Goal: Communication & Community: Answer question/provide support

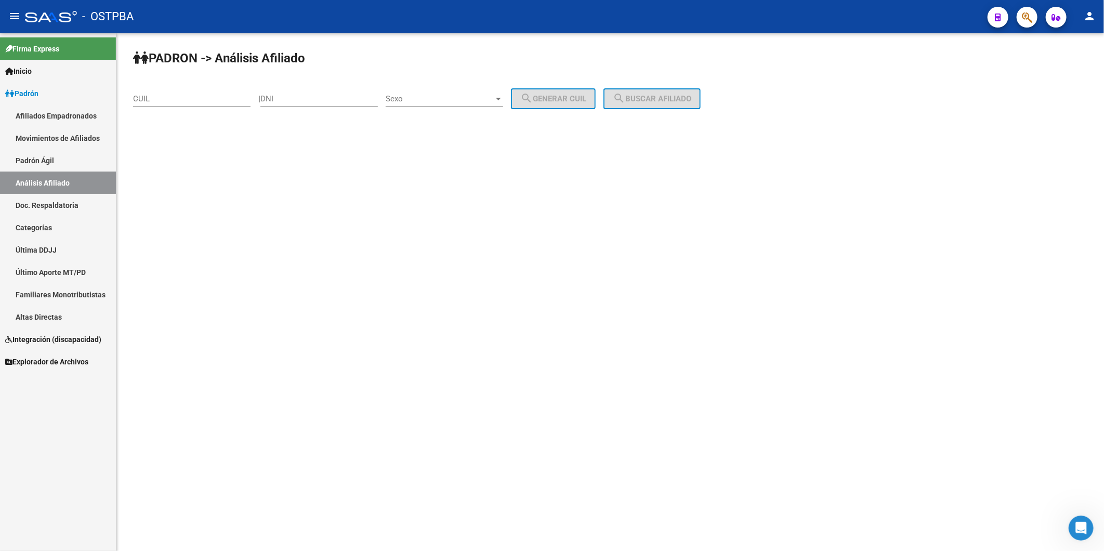
click at [228, 99] on input "CUIL" at bounding box center [192, 98] width 118 height 9
type input "20-23033357-3"
click at [668, 92] on button "search Buscar afiliado" at bounding box center [652, 98] width 97 height 21
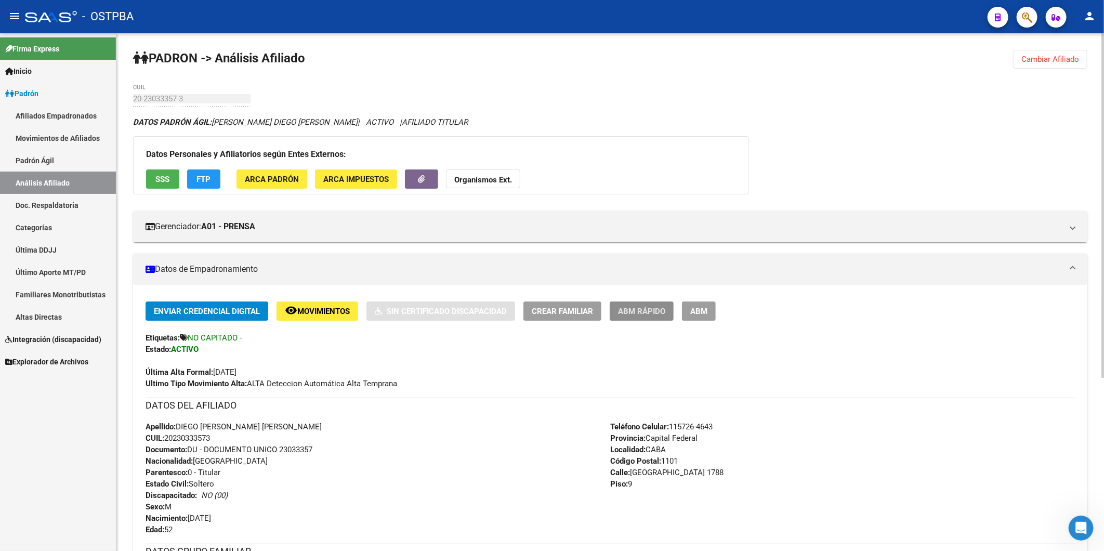
click at [636, 310] on span "ABM Rápido" at bounding box center [641, 311] width 47 height 9
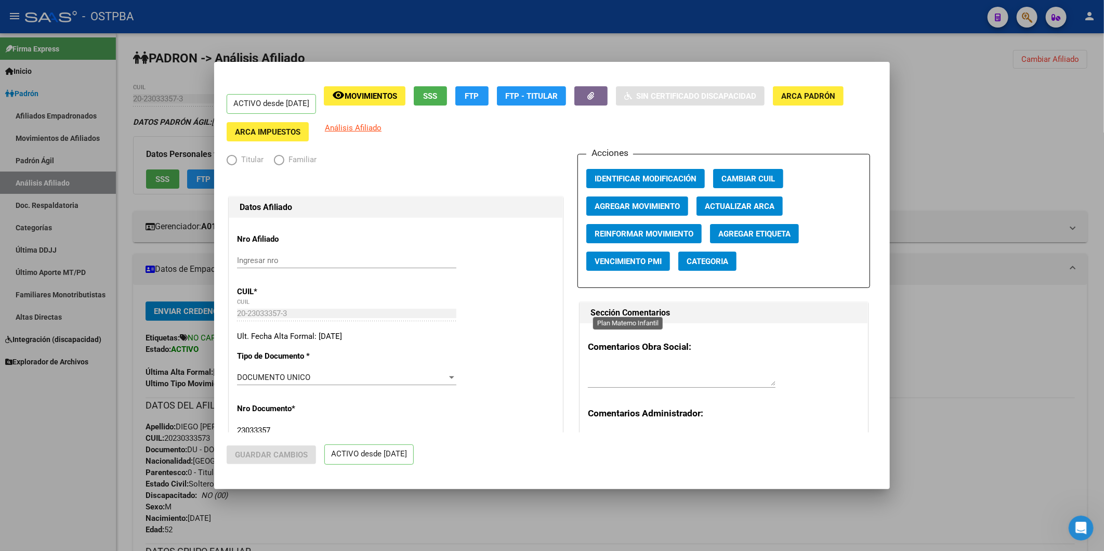
radio input "true"
type input "20-23033357-3"
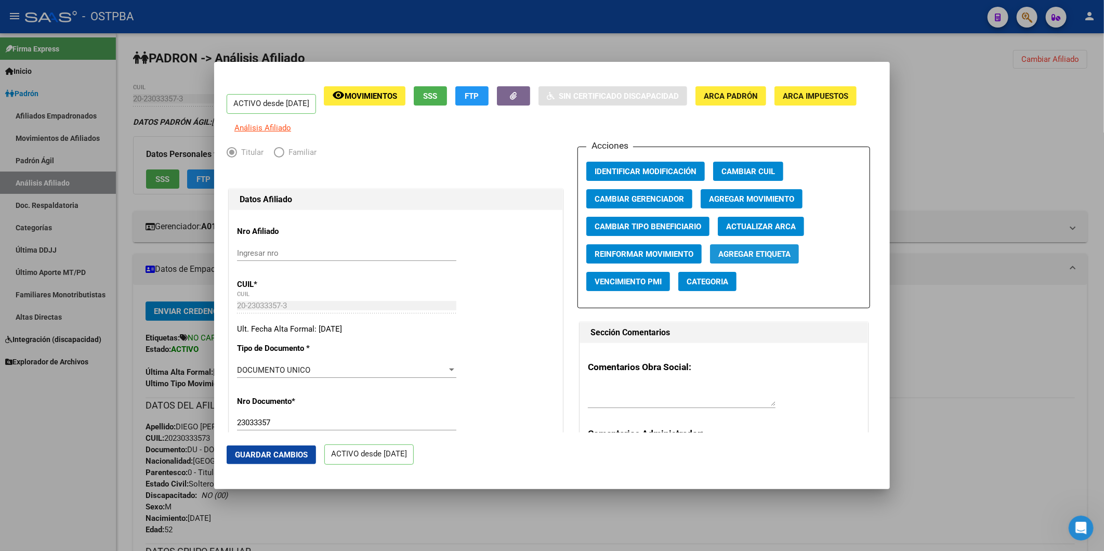
click at [737, 258] on span "Agregar Etiqueta" at bounding box center [755, 254] width 72 height 9
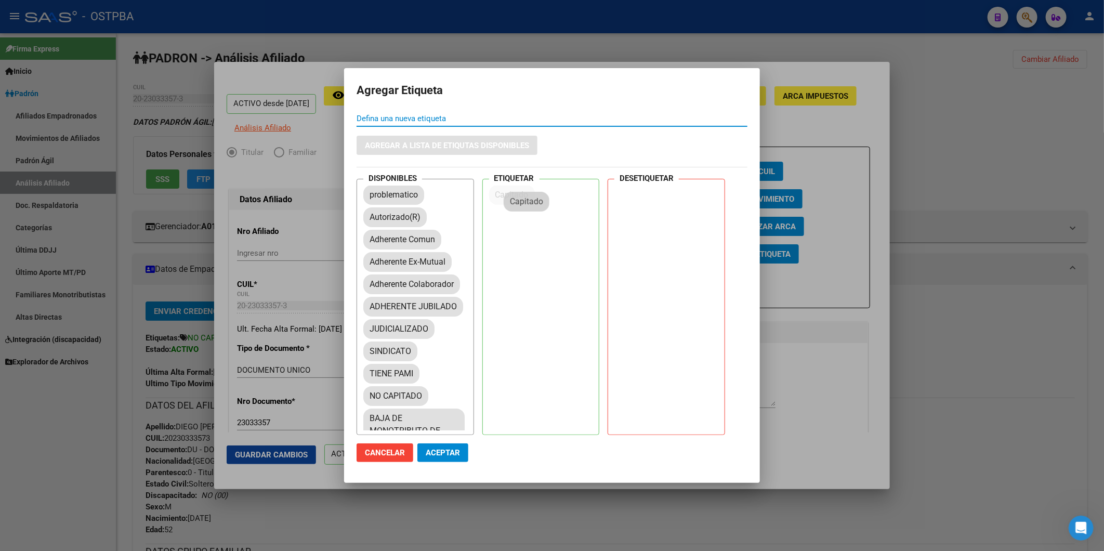
drag, startPoint x: 387, startPoint y: 220, endPoint x: 527, endPoint y: 204, distance: 141.3
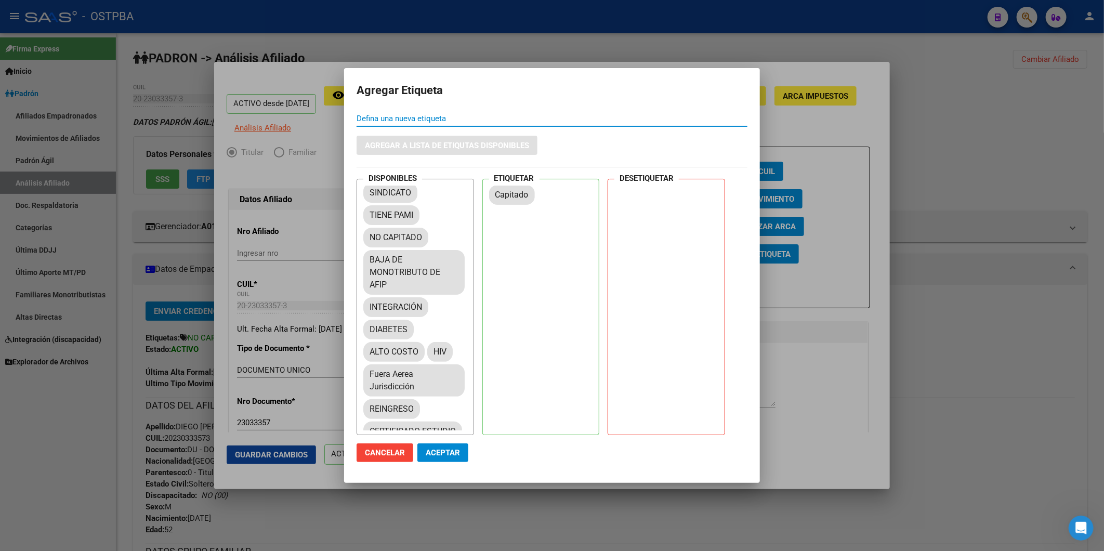
scroll to position [173, 0]
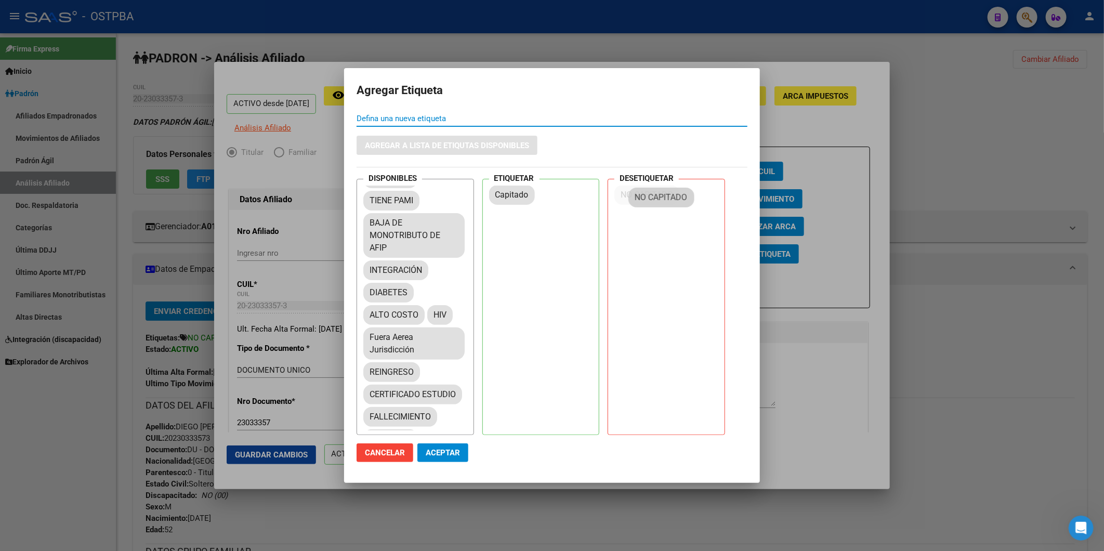
drag, startPoint x: 413, startPoint y: 247, endPoint x: 685, endPoint y: 195, distance: 276.9
drag, startPoint x: 464, startPoint y: 454, endPoint x: 314, endPoint y: 453, distance: 149.8
click at [463, 454] on button "Aceptar" at bounding box center [443, 453] width 51 height 19
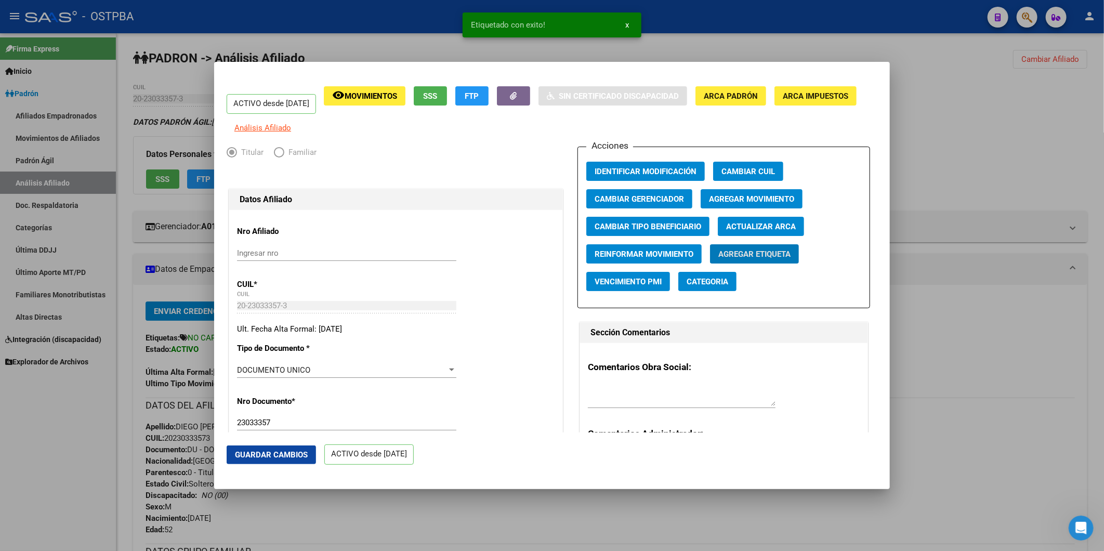
click at [948, 347] on div at bounding box center [552, 275] width 1104 height 551
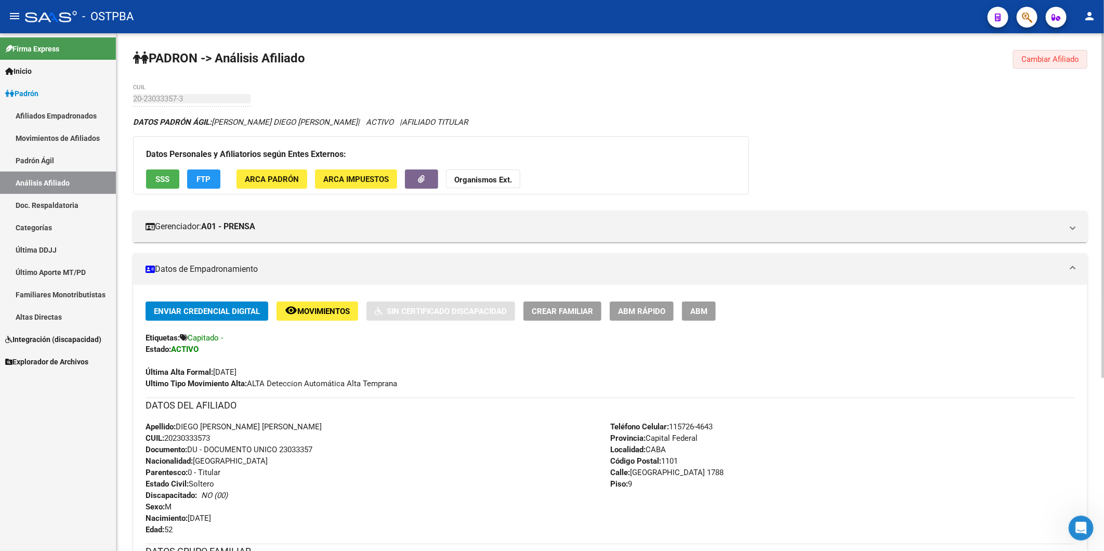
click at [1037, 59] on span "Cambiar Afiliado" at bounding box center [1051, 59] width 58 height 9
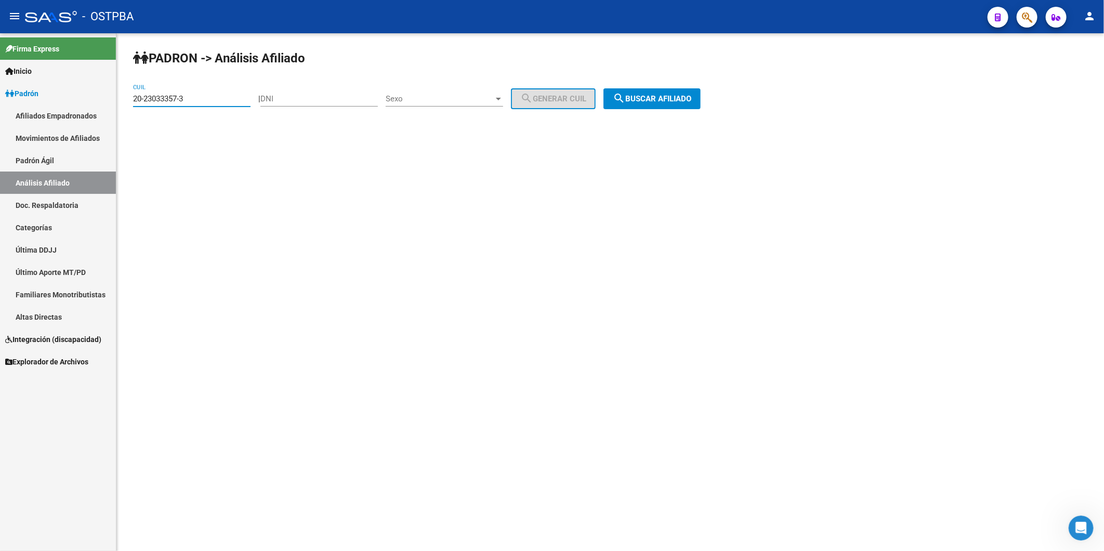
drag, startPoint x: 240, startPoint y: 99, endPoint x: -3, endPoint y: 109, distance: 242.5
click at [0, 109] on html "menu - OSTPBA person Firma Express Inicio Calendario SSS Instructivos Contacto …" at bounding box center [552, 275] width 1104 height 551
type input "20-34334013-4"
click at [657, 97] on span "search Buscar afiliado" at bounding box center [652, 98] width 79 height 9
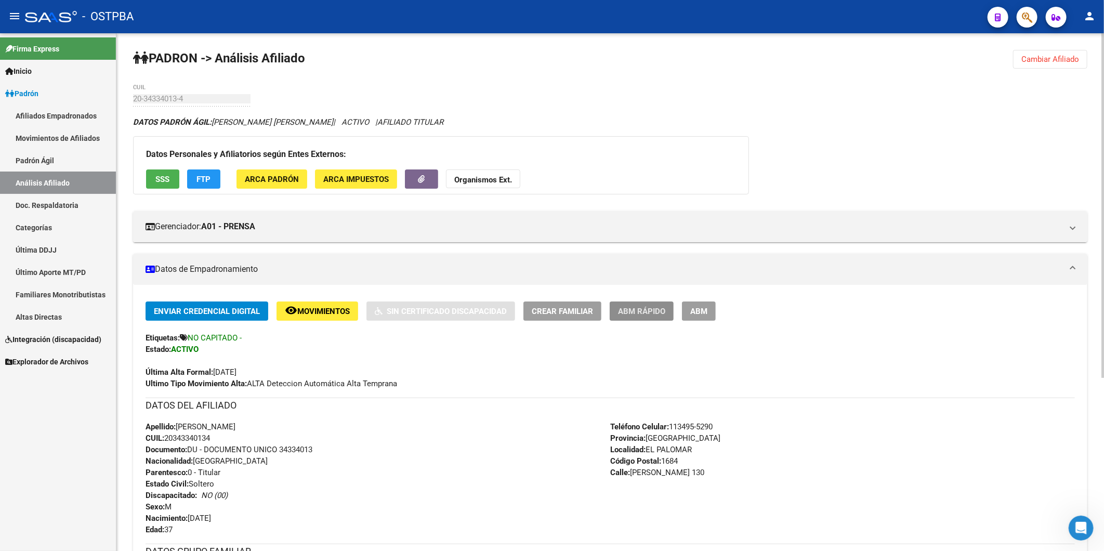
click at [651, 310] on span "ABM Rápido" at bounding box center [641, 311] width 47 height 9
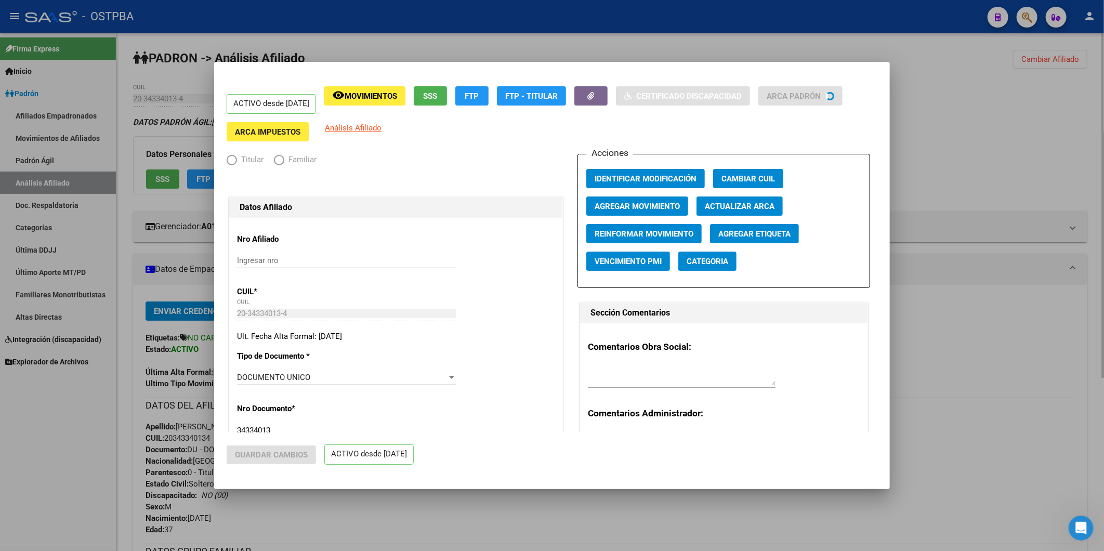
radio input "true"
type input "20-34334013-4"
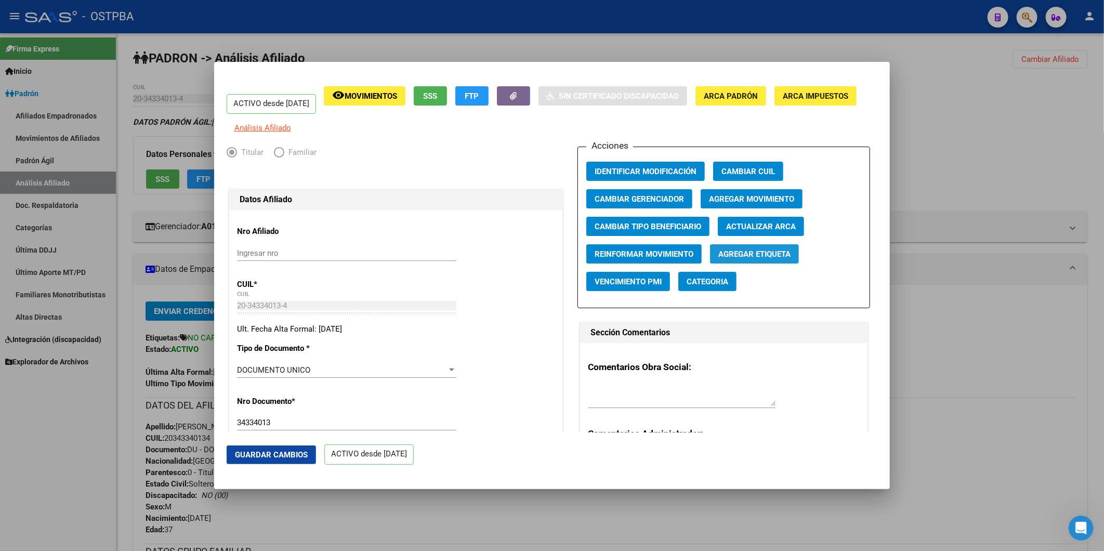
click at [786, 259] on span "Agregar Etiqueta" at bounding box center [755, 254] width 72 height 9
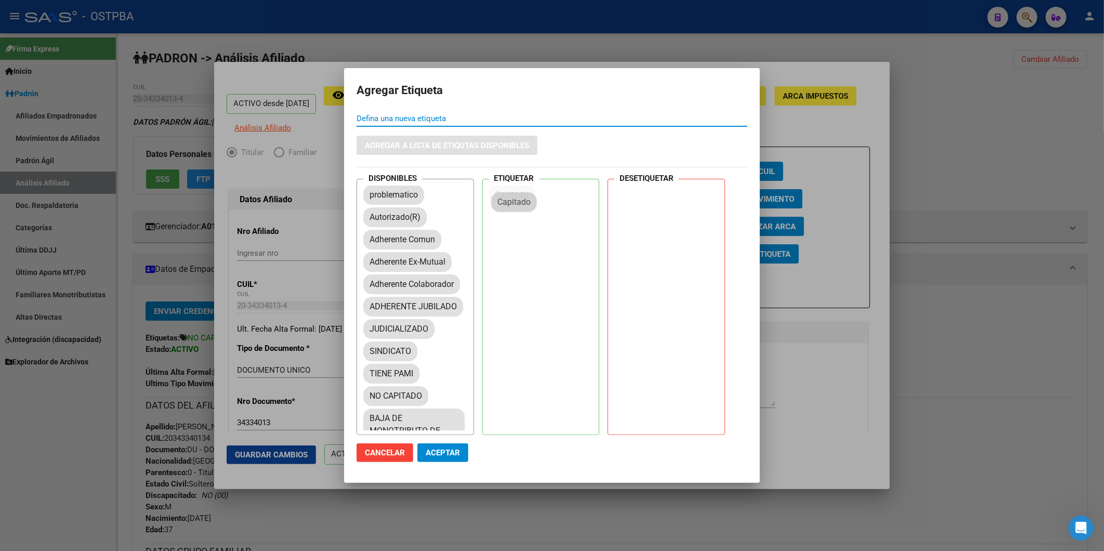
drag, startPoint x: 402, startPoint y: 219, endPoint x: 536, endPoint y: 202, distance: 134.7
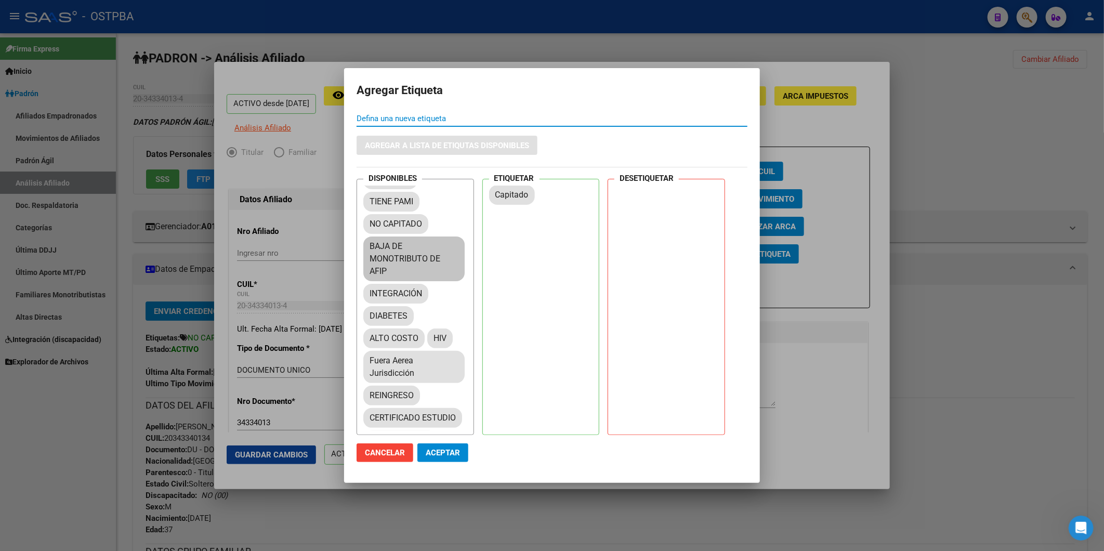
scroll to position [173, 0]
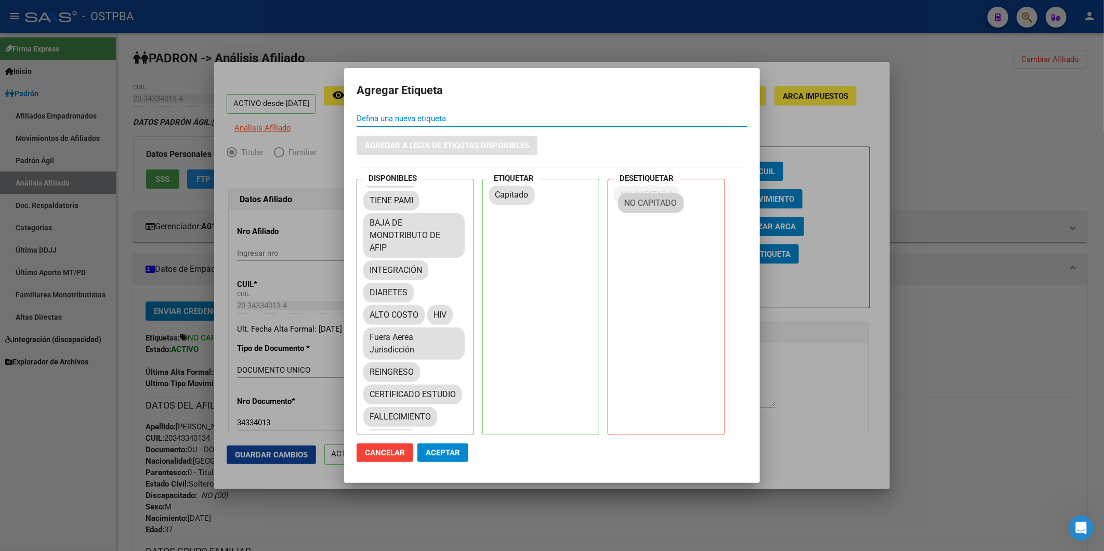
drag, startPoint x: 407, startPoint y: 249, endPoint x: 665, endPoint y: 199, distance: 262.2
click at [463, 448] on button "Aceptar" at bounding box center [443, 453] width 51 height 19
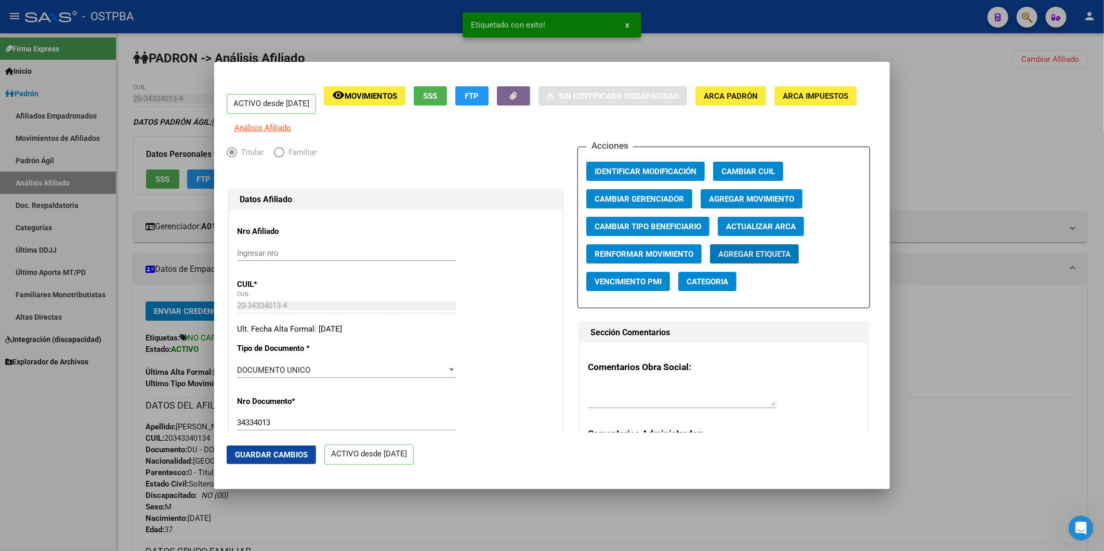
click at [942, 330] on div at bounding box center [552, 275] width 1104 height 551
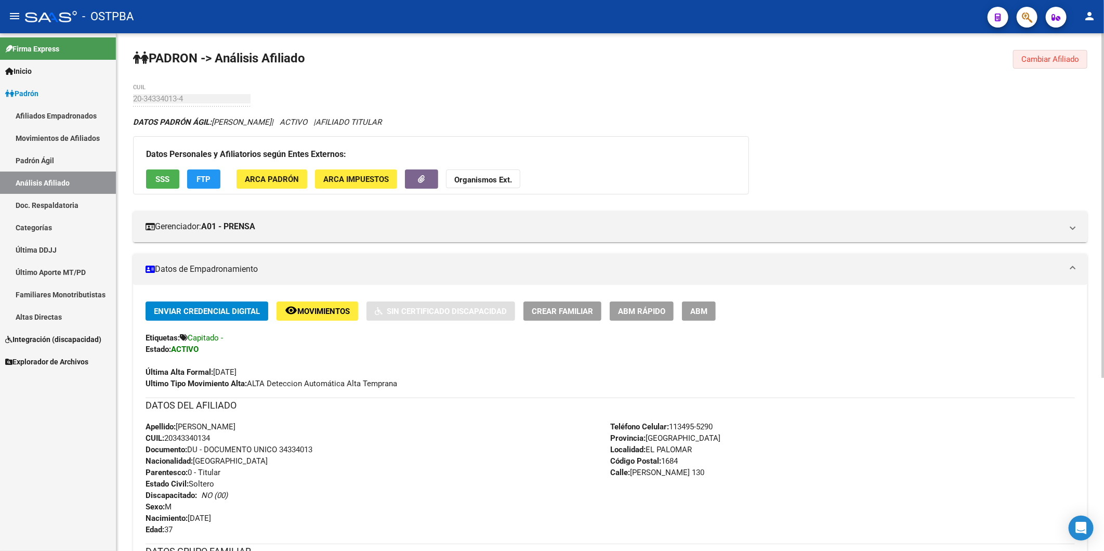
click at [1059, 58] on span "Cambiar Afiliado" at bounding box center [1051, 59] width 58 height 9
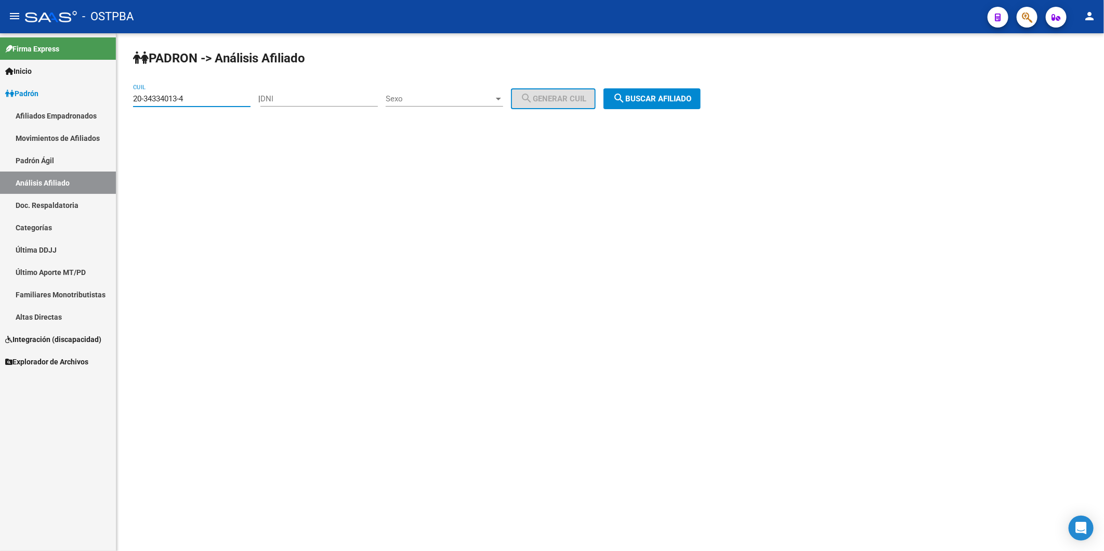
drag, startPoint x: 214, startPoint y: 98, endPoint x: 28, endPoint y: 95, distance: 186.2
click at [34, 108] on mat-sidenav-container "Firma Express Inicio Calendario SSS Instructivos Contacto OS Padrón Afiliados E…" at bounding box center [552, 292] width 1104 height 518
type input "20-18123590-0"
click at [666, 105] on button "search Buscar afiliado" at bounding box center [652, 98] width 97 height 21
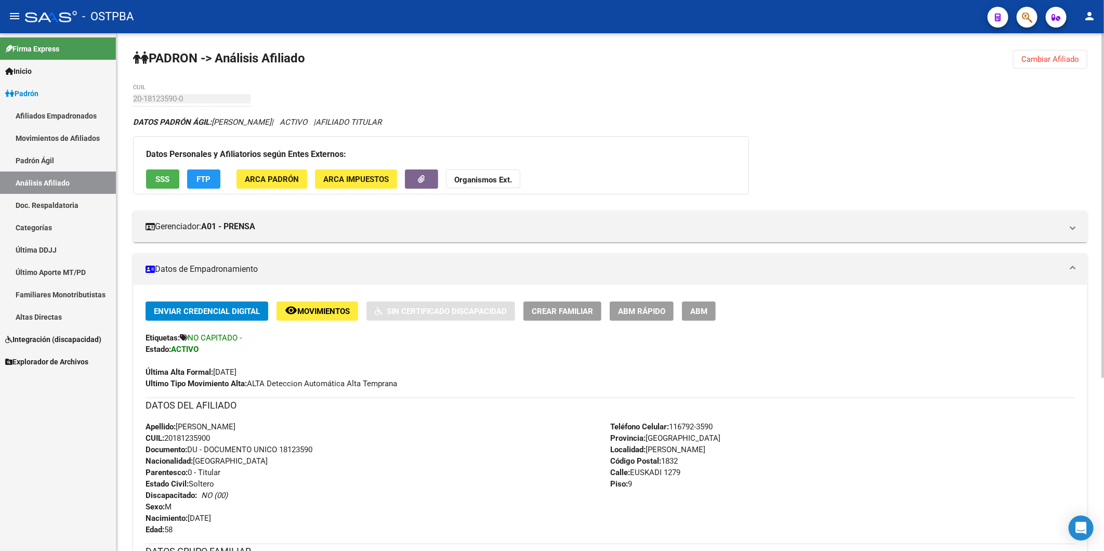
click at [631, 310] on span "ABM Rápido" at bounding box center [641, 311] width 47 height 9
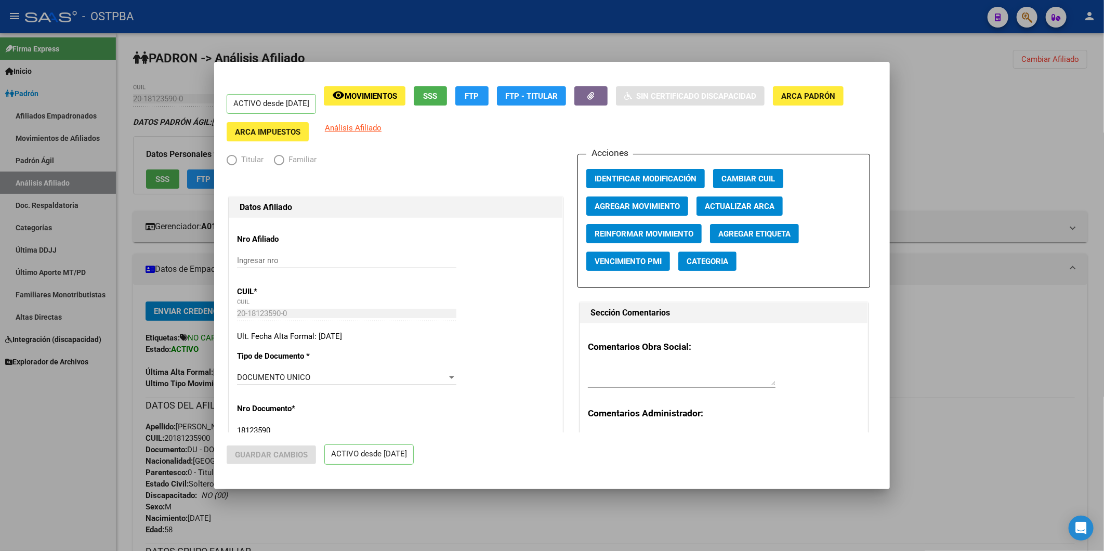
radio input "true"
type input "20-18123590-0"
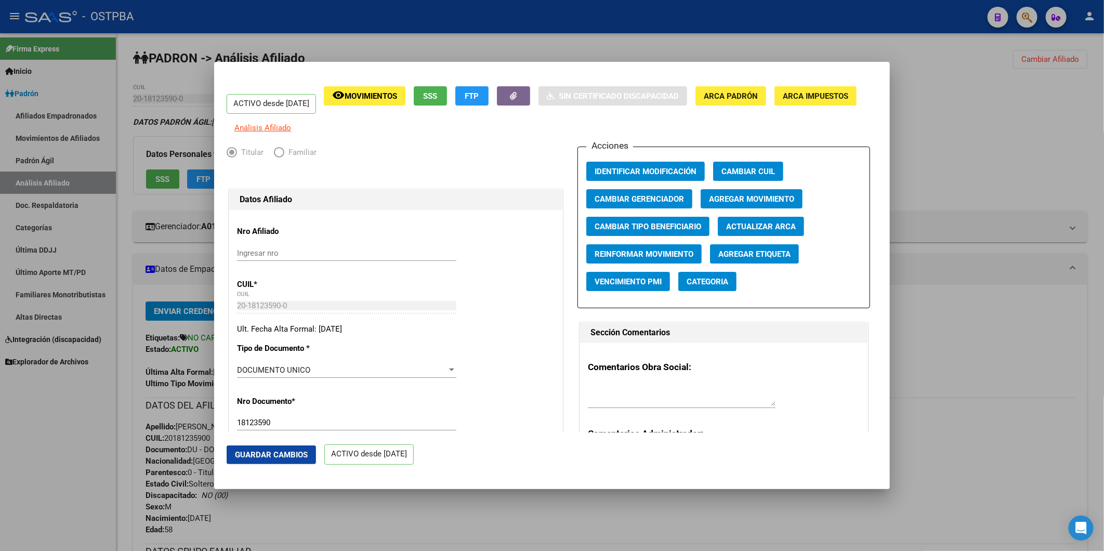
click at [735, 259] on span "Agregar Etiqueta" at bounding box center [755, 254] width 72 height 9
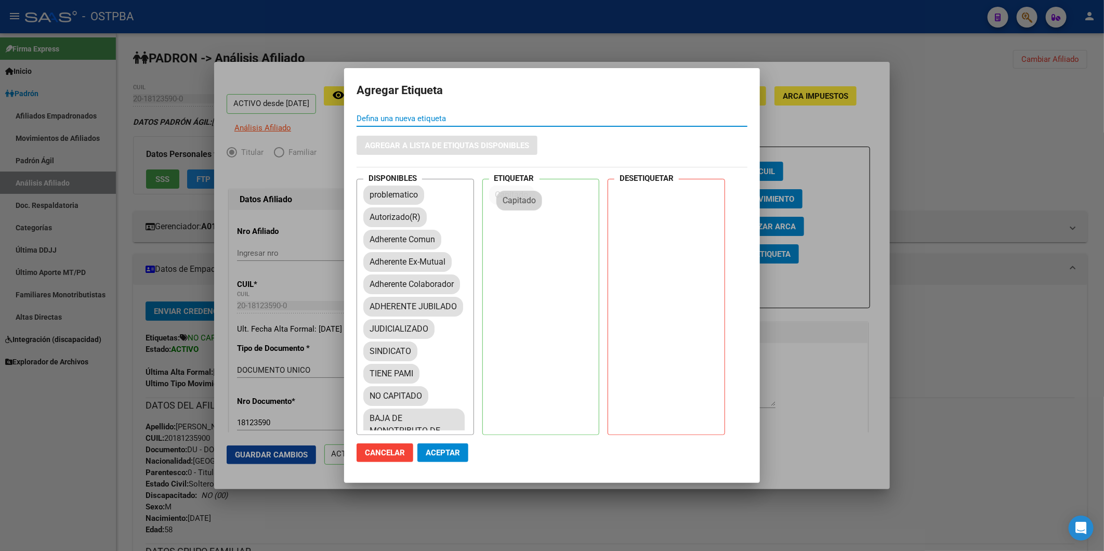
drag, startPoint x: 402, startPoint y: 219, endPoint x: 541, endPoint y: 200, distance: 140.2
drag, startPoint x: 403, startPoint y: 420, endPoint x: 663, endPoint y: 191, distance: 346.7
click at [453, 451] on span "Aceptar" at bounding box center [443, 452] width 34 height 9
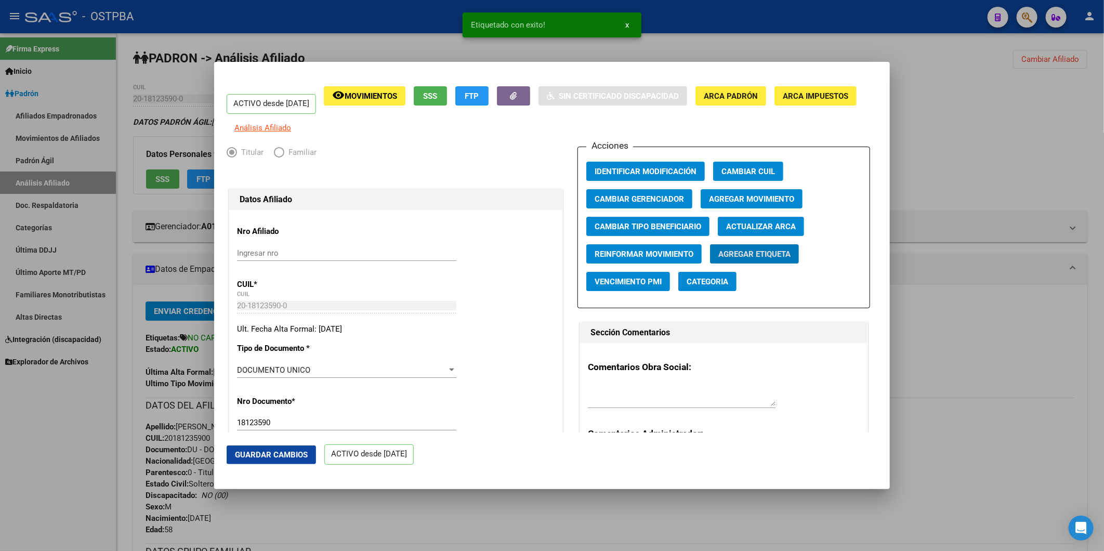
click at [1012, 324] on div at bounding box center [552, 275] width 1104 height 551
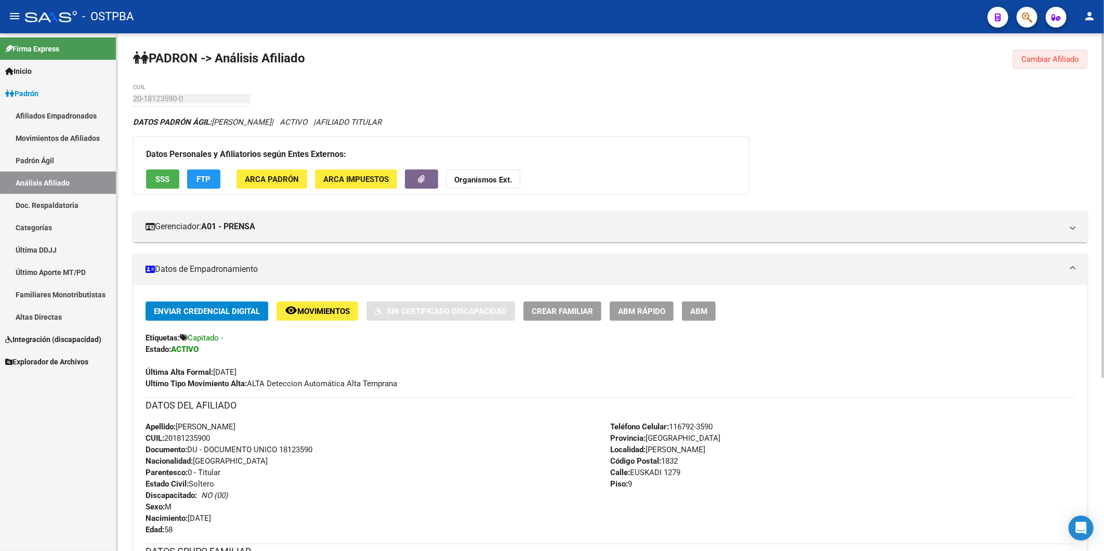
click at [1049, 60] on span "Cambiar Afiliado" at bounding box center [1051, 59] width 58 height 9
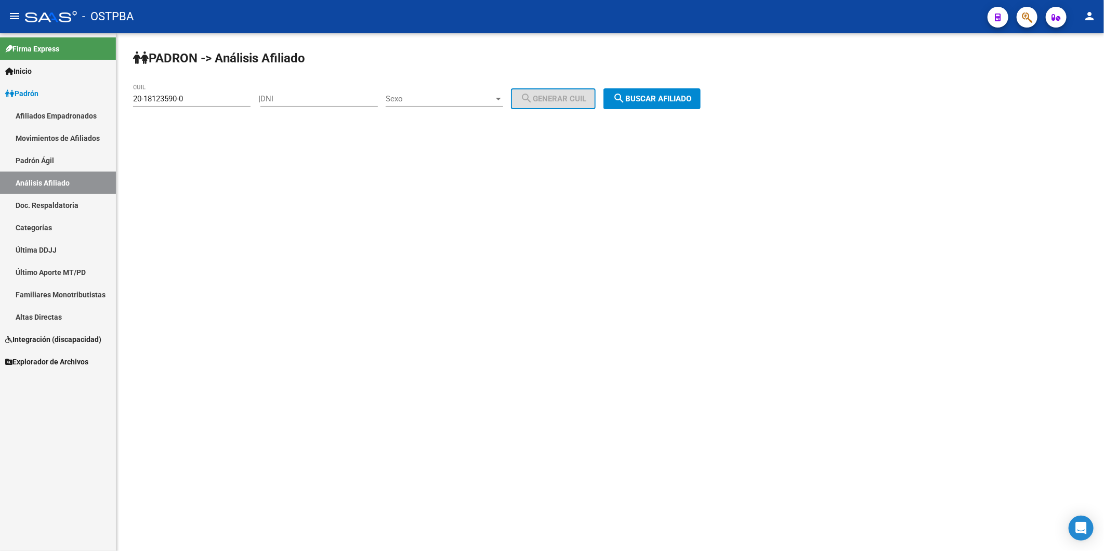
click at [204, 94] on div "20-18123590-0 CUIL" at bounding box center [192, 95] width 118 height 22
drag, startPoint x: 204, startPoint y: 96, endPoint x: 81, endPoint y: 97, distance: 122.7
click at [81, 97] on mat-sidenav-container "Firma Express Inicio Calendario SSS Instructivos Contacto OS Padrón Afiliados E…" at bounding box center [552, 292] width 1104 height 518
type input "26-162078"
drag, startPoint x: 176, startPoint y: 98, endPoint x: 88, endPoint y: 98, distance: 87.4
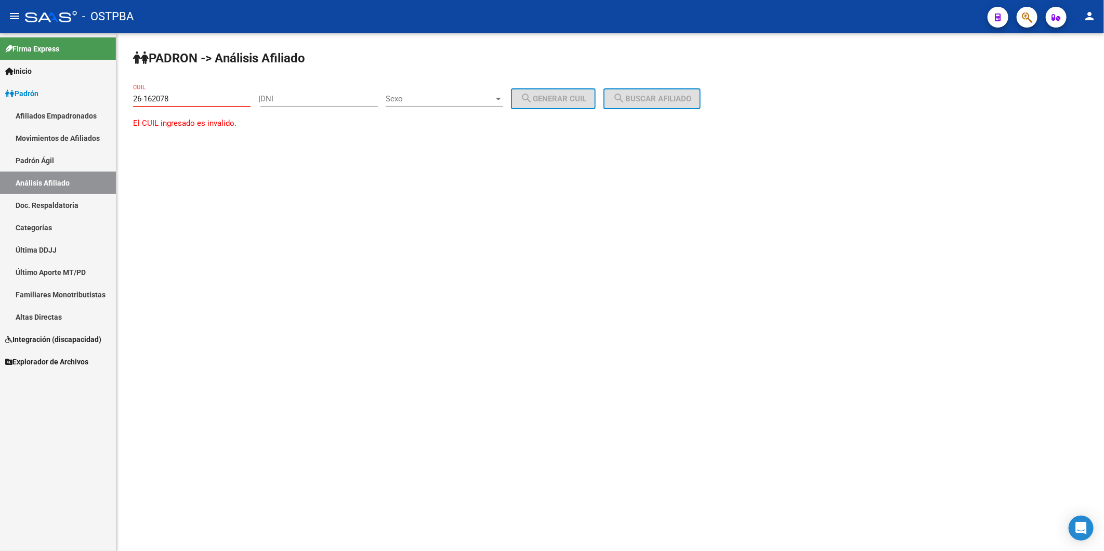
click at [88, 98] on mat-sidenav-container "Firma Express Inicio Calendario SSS Instructivos Contacto OS Padrón Afiliados E…" at bounding box center [552, 292] width 1104 height 518
type input "26-162078"
drag, startPoint x: 174, startPoint y: 96, endPoint x: 60, endPoint y: 90, distance: 113.5
click at [65, 99] on mat-sidenav-container "Firma Express Inicio Calendario SSS Instructivos Contacto OS Padrón Afiliados E…" at bounding box center [552, 292] width 1104 height 518
type input "20-26162078-3"
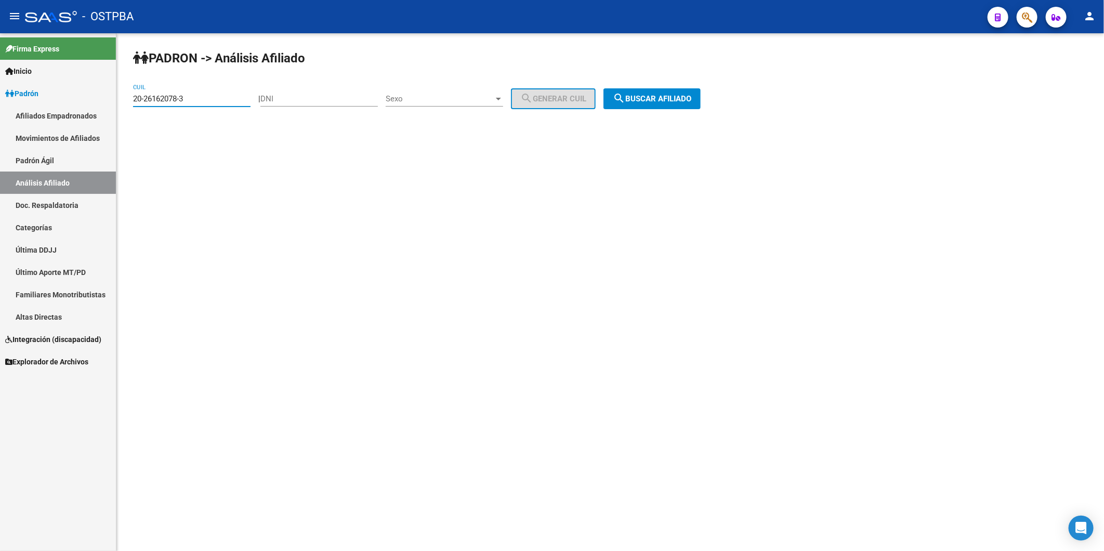
click at [685, 99] on span "search Buscar afiliado" at bounding box center [652, 98] width 79 height 9
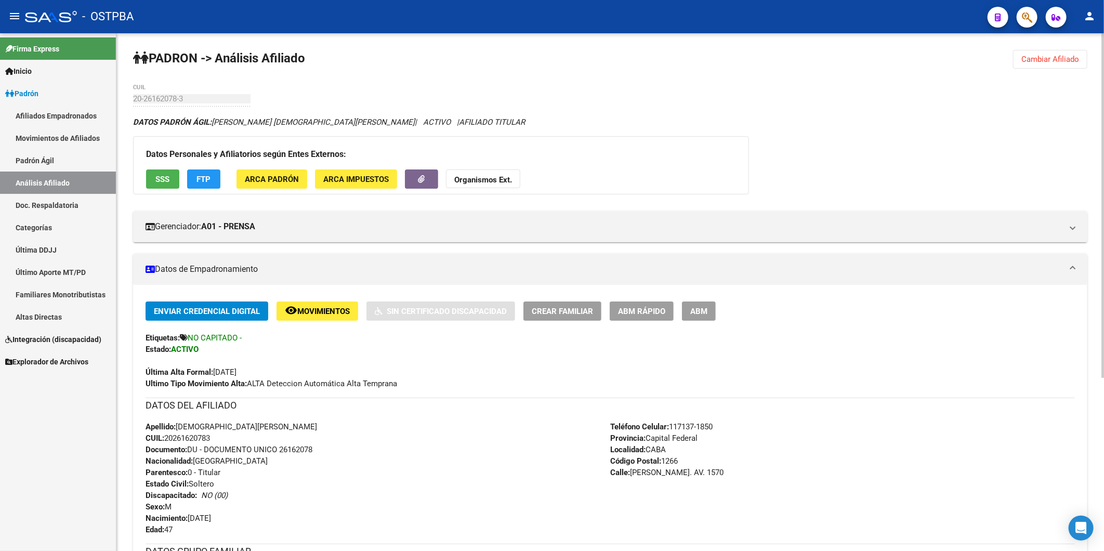
scroll to position [260, 0]
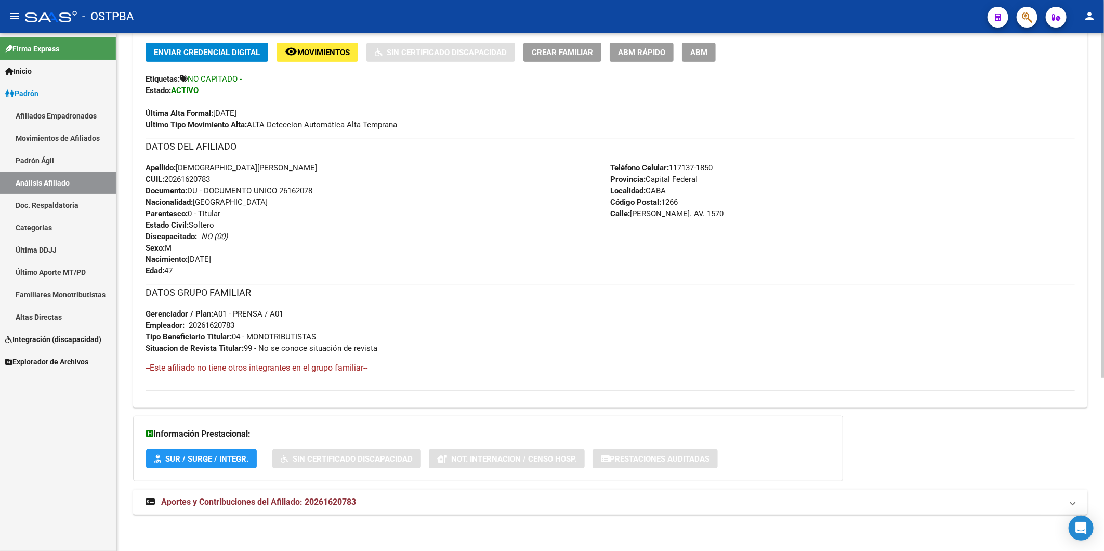
click at [327, 502] on span "Aportes y Contribuciones del Afiliado: 20261620783" at bounding box center [258, 502] width 195 height 10
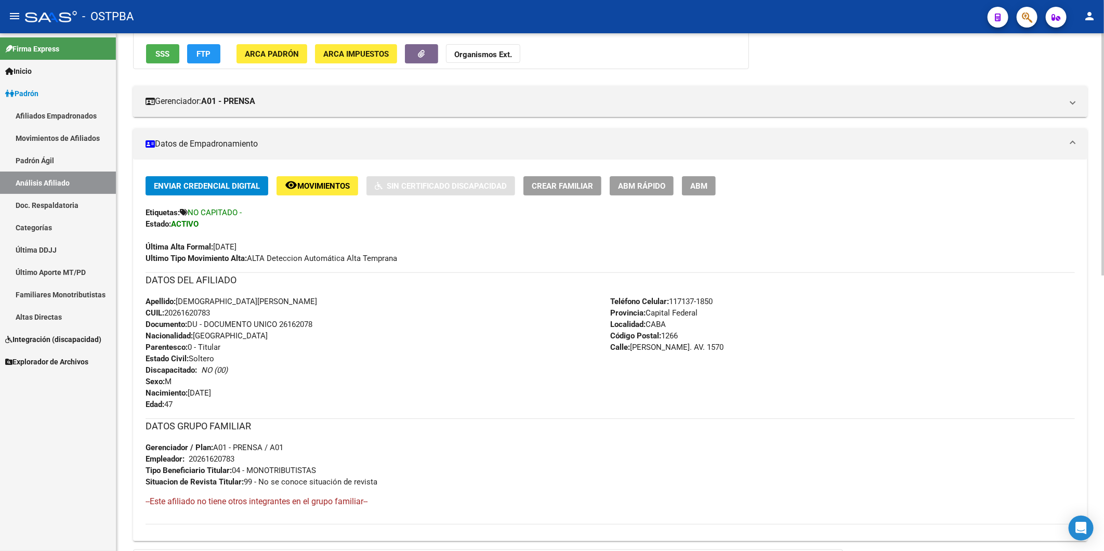
scroll to position [0, 0]
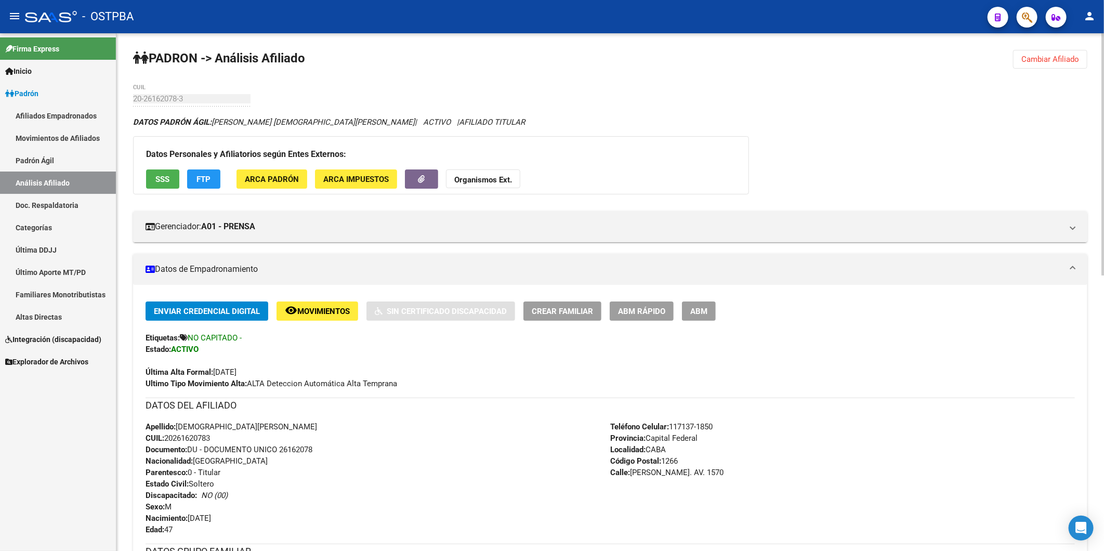
click at [484, 178] on strong "Organismos Ext." at bounding box center [483, 179] width 58 height 9
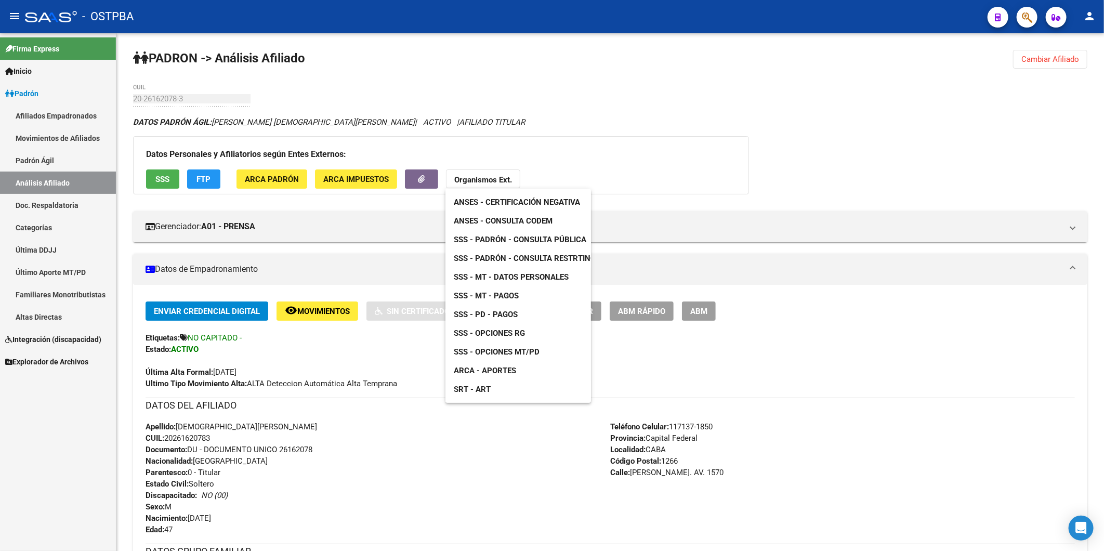
click at [645, 155] on div at bounding box center [552, 275] width 1104 height 551
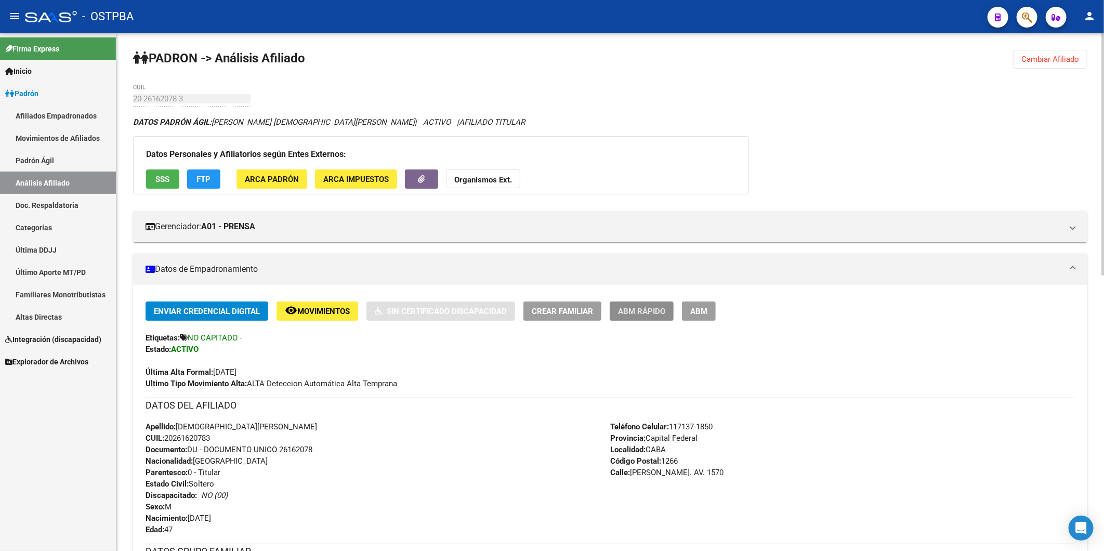
click at [648, 312] on span "ABM Rápido" at bounding box center [641, 311] width 47 height 9
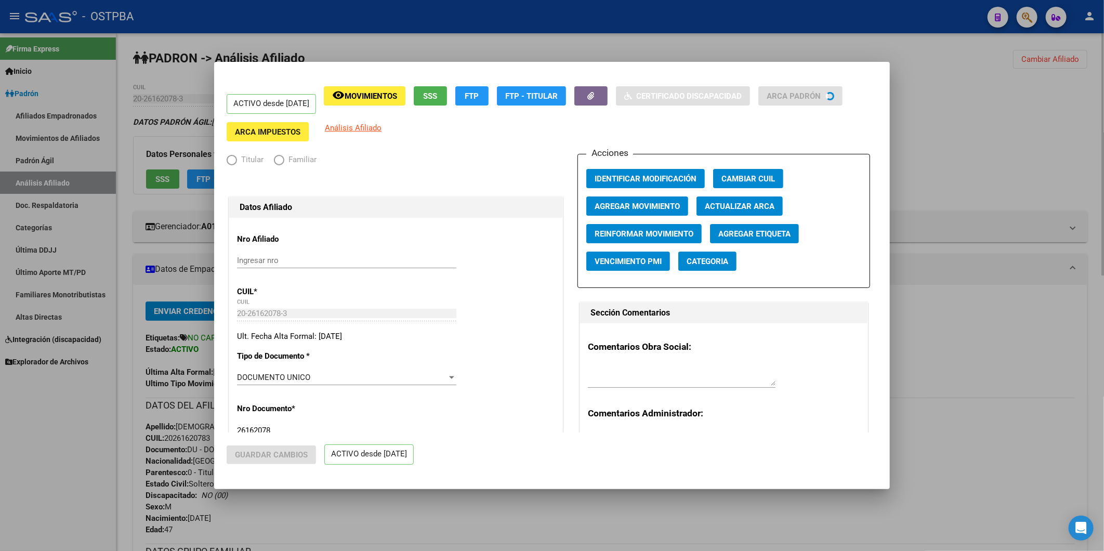
radio input "true"
type input "20-26162078-3"
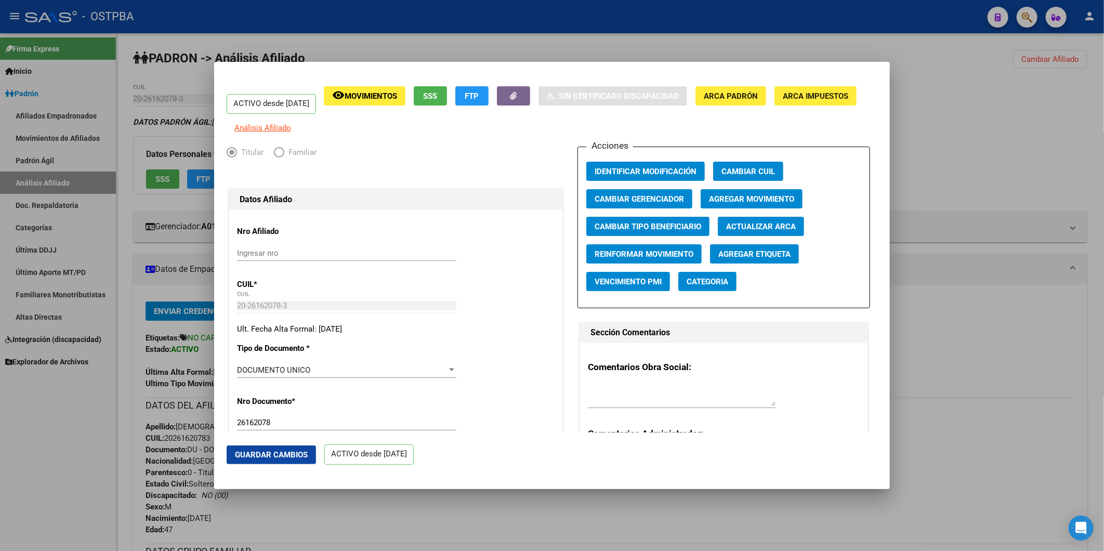
click at [746, 259] on span "Agregar Etiqueta" at bounding box center [755, 254] width 72 height 9
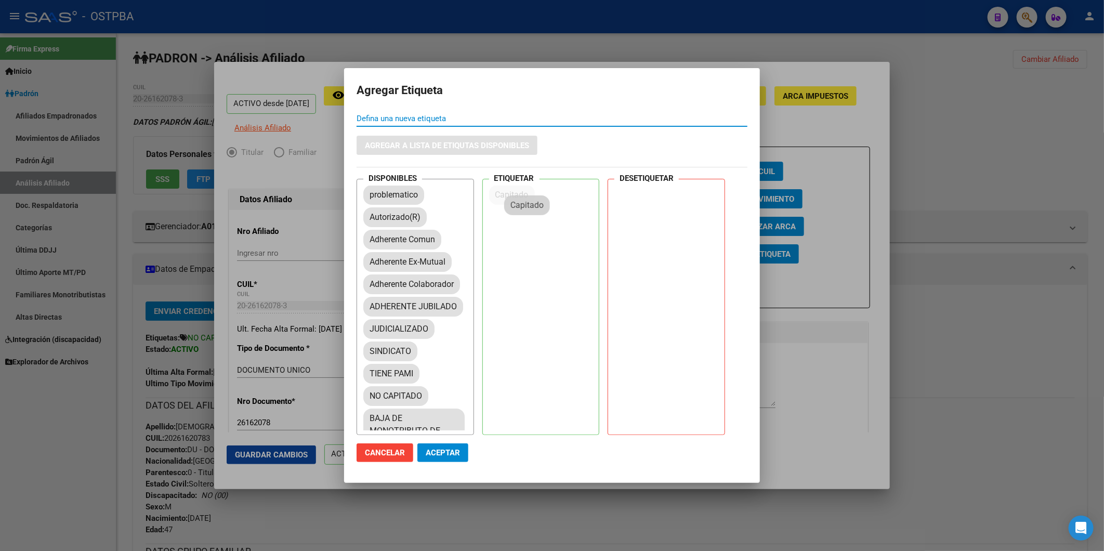
drag, startPoint x: 394, startPoint y: 216, endPoint x: 534, endPoint y: 203, distance: 140.9
drag, startPoint x: 406, startPoint y: 418, endPoint x: 659, endPoint y: 272, distance: 291.9
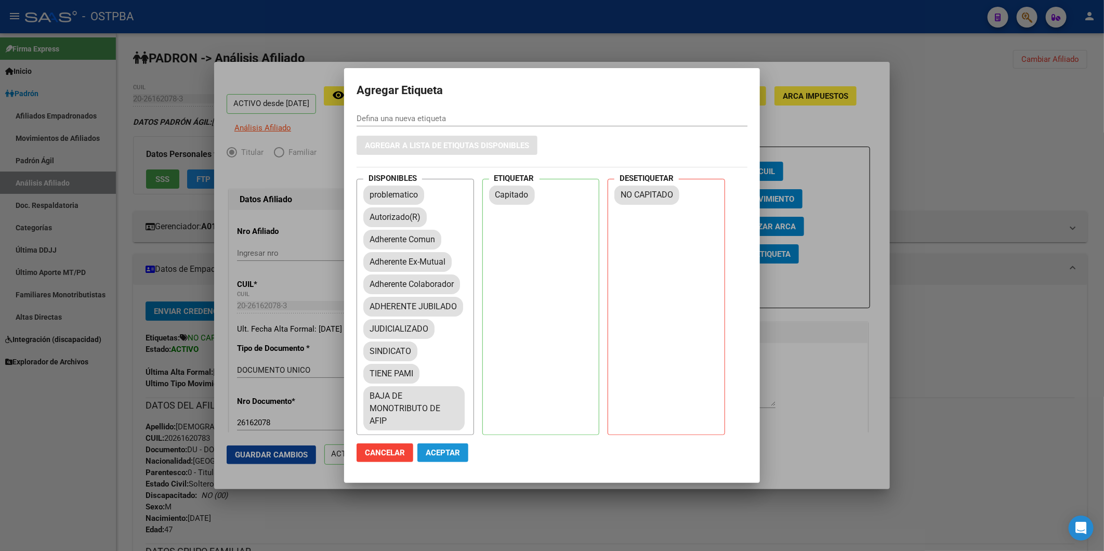
click at [449, 452] on span "Aceptar" at bounding box center [443, 452] width 34 height 9
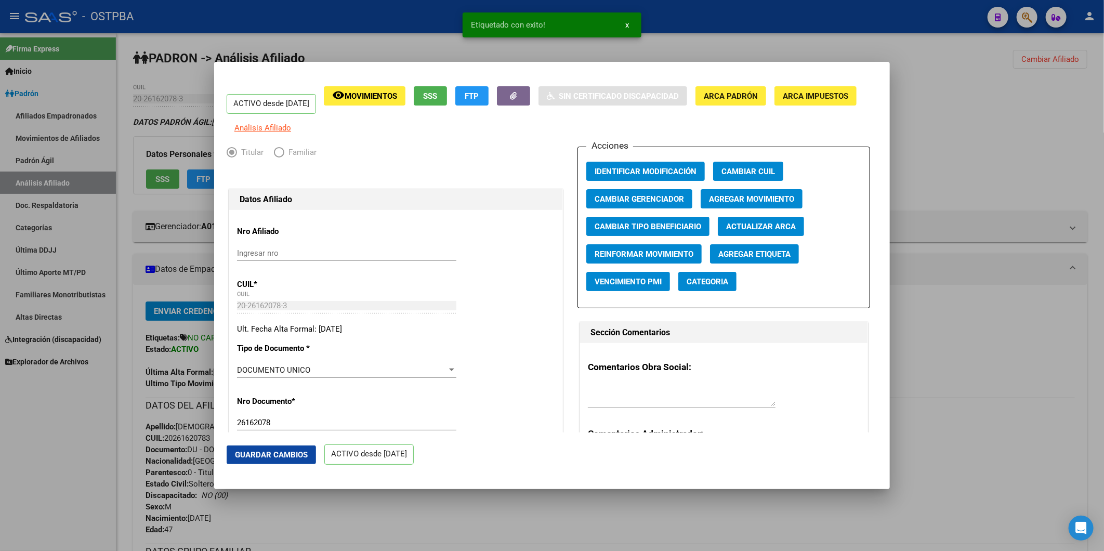
click at [962, 333] on div at bounding box center [552, 275] width 1104 height 551
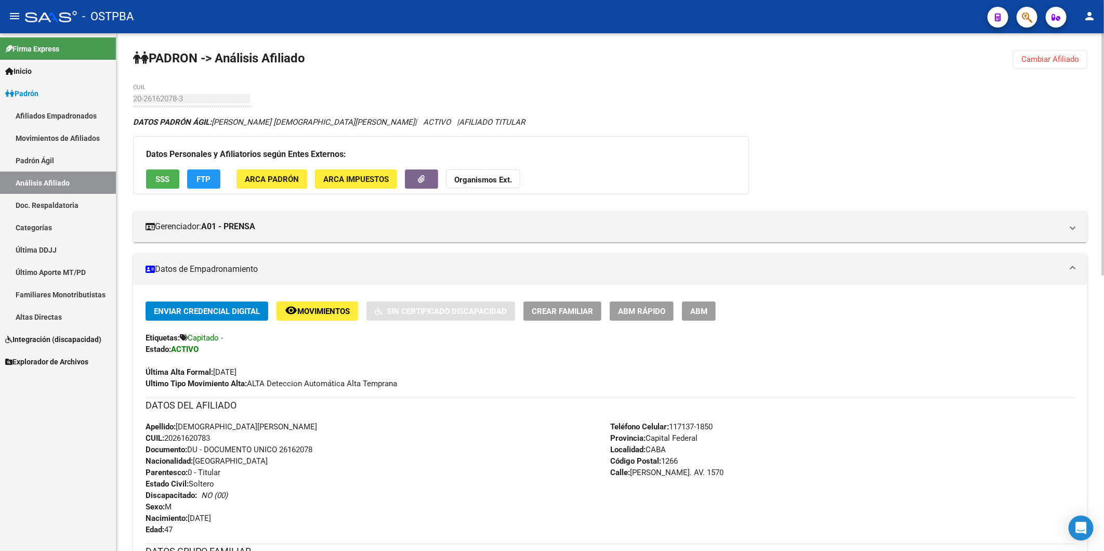
click at [1048, 53] on button "Cambiar Afiliado" at bounding box center [1050, 59] width 74 height 19
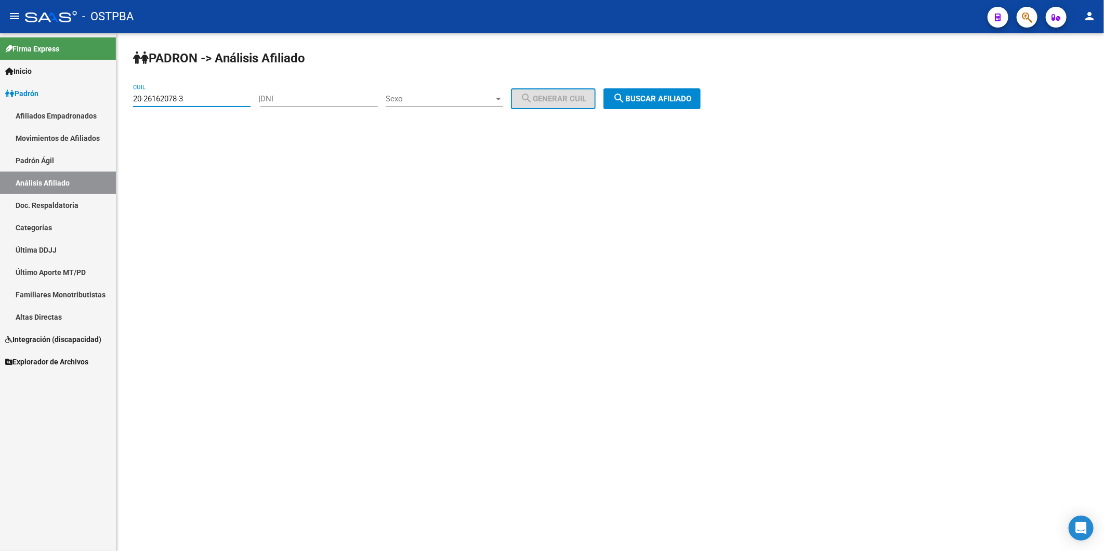
drag, startPoint x: 218, startPoint y: 97, endPoint x: 50, endPoint y: 108, distance: 168.3
click at [50, 108] on mat-sidenav-container "Firma Express Inicio Calendario SSS Instructivos Contacto OS Padrón Afiliados E…" at bounding box center [552, 292] width 1104 height 518
type input "20-37185274-4"
click at [682, 99] on span "search Buscar afiliado" at bounding box center [652, 98] width 79 height 9
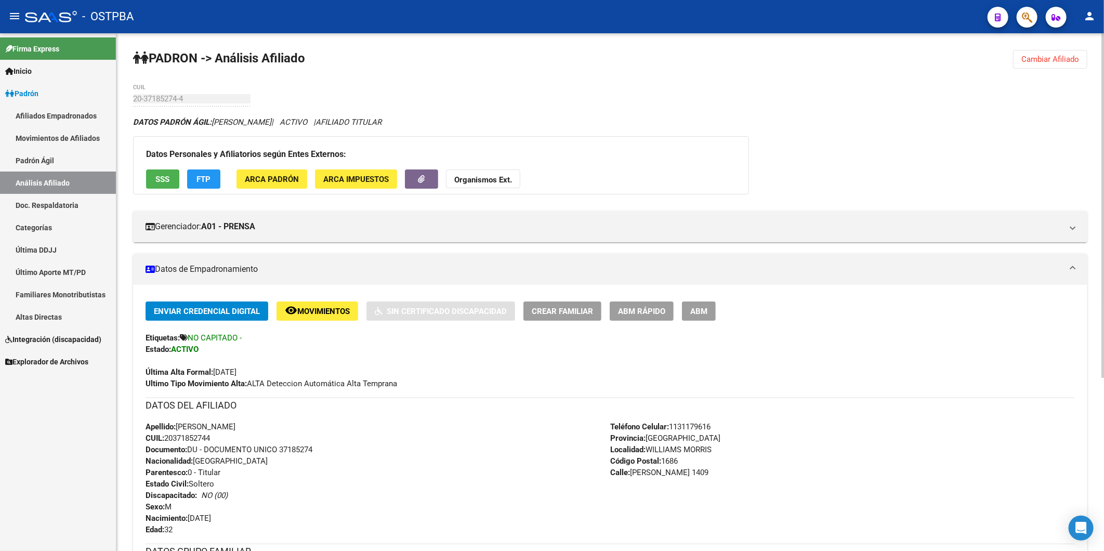
click at [632, 303] on button "ABM Rápido" at bounding box center [642, 311] width 64 height 19
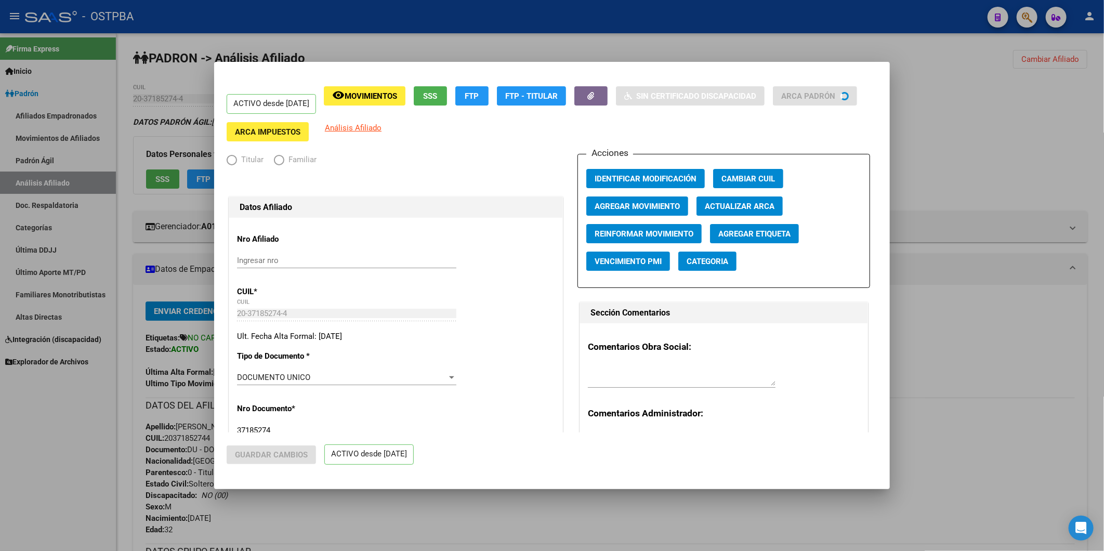
radio input "true"
type input "20-37185274-4"
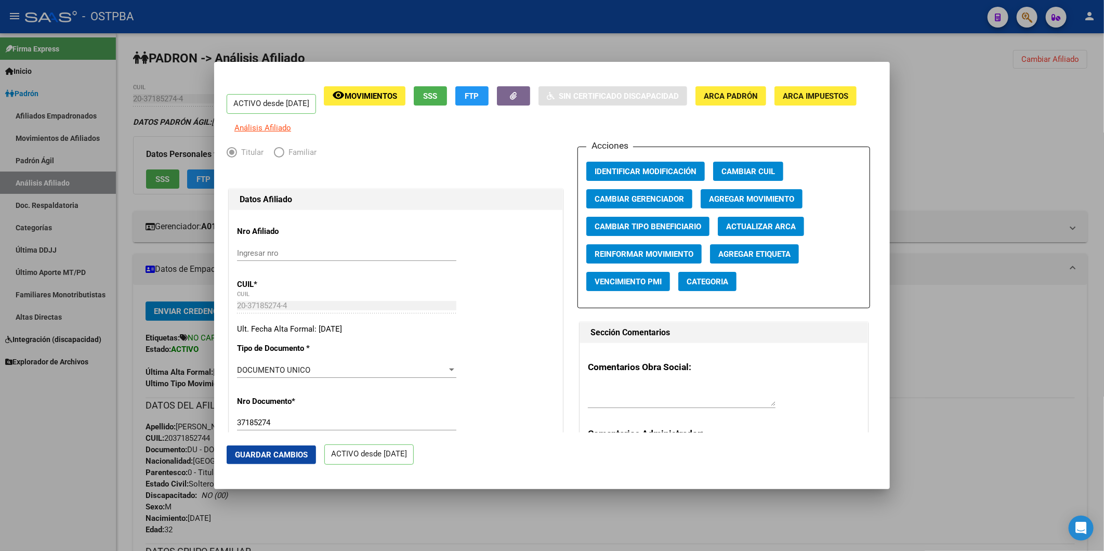
click at [747, 259] on span "Agregar Etiqueta" at bounding box center [755, 254] width 72 height 9
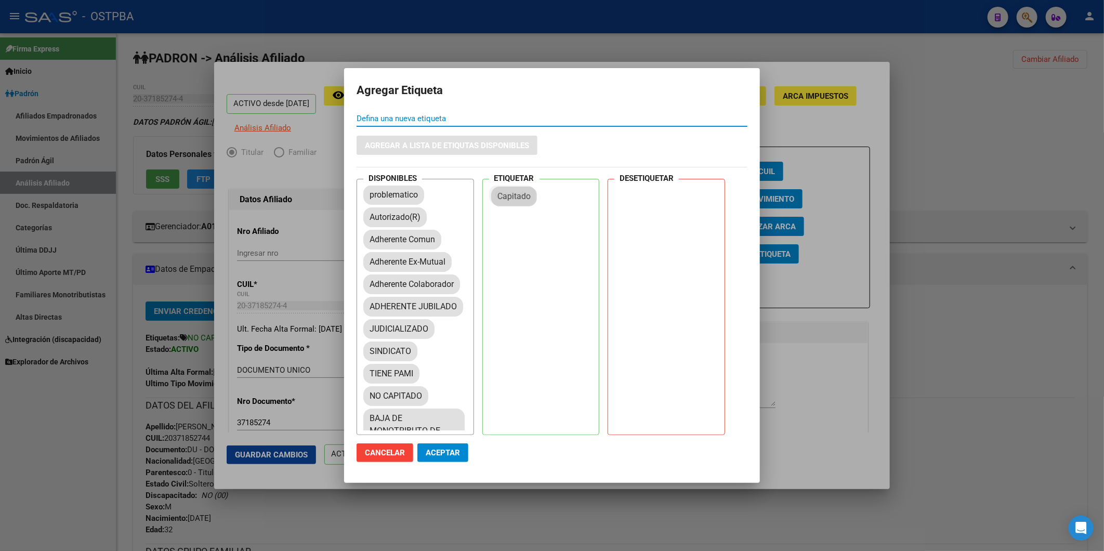
drag, startPoint x: 393, startPoint y: 217, endPoint x: 522, endPoint y: 196, distance: 130.7
drag, startPoint x: 411, startPoint y: 422, endPoint x: 477, endPoint y: 444, distance: 70.0
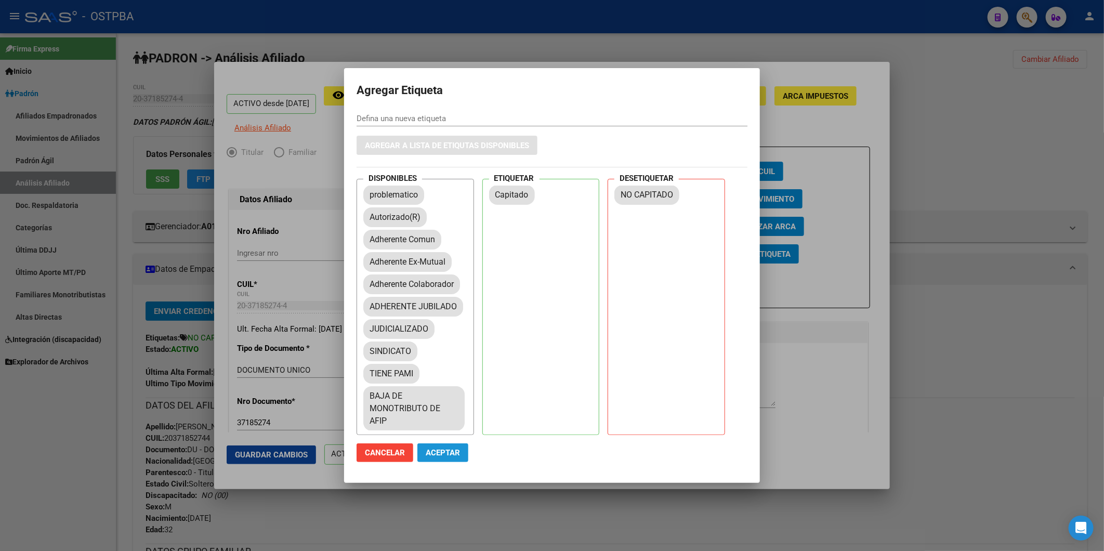
drag, startPoint x: 460, startPoint y: 455, endPoint x: 1007, endPoint y: 337, distance: 559.7
click at [463, 454] on button "Aceptar" at bounding box center [443, 453] width 51 height 19
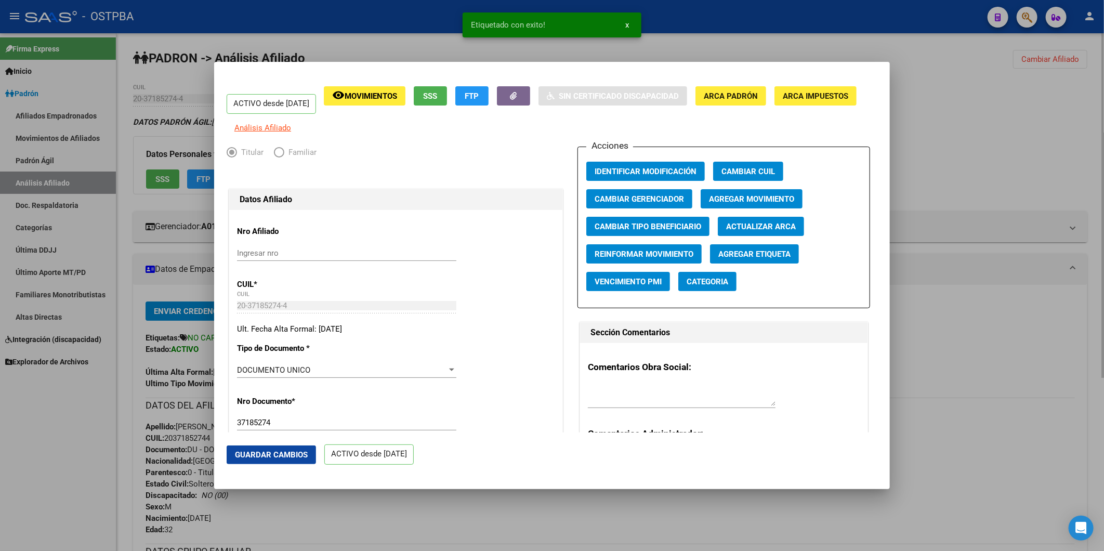
click at [975, 342] on div at bounding box center [552, 275] width 1104 height 551
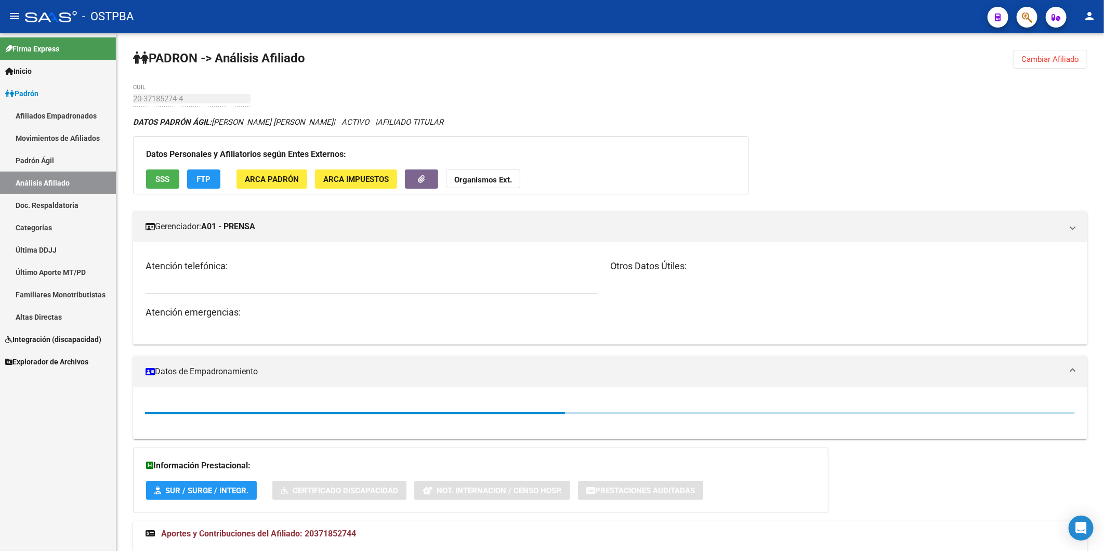
click at [1047, 62] on span "Cambiar Afiliado" at bounding box center [1051, 59] width 58 height 9
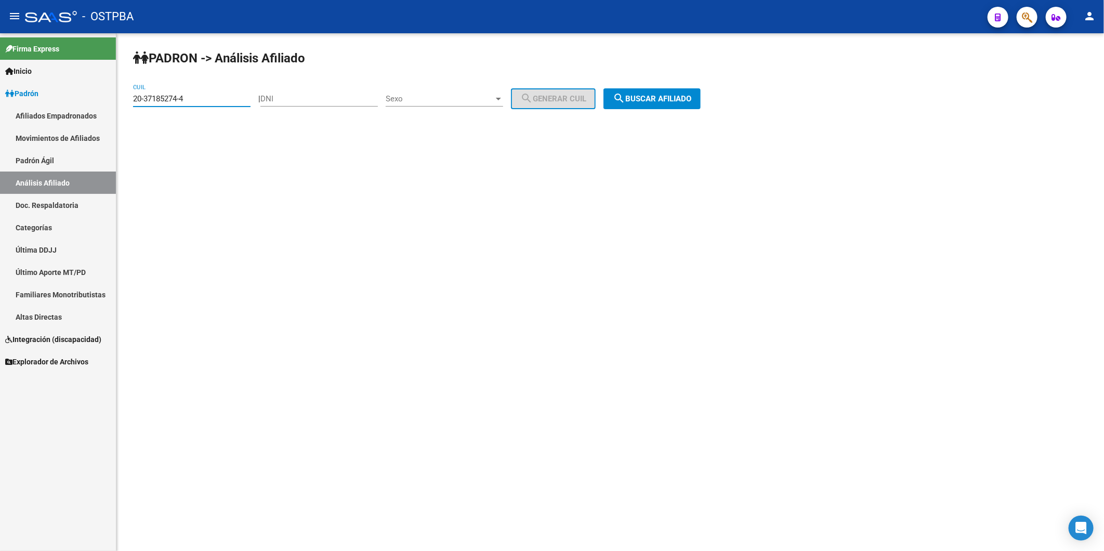
drag, startPoint x: 205, startPoint y: 95, endPoint x: 71, endPoint y: 100, distance: 134.8
click at [71, 100] on mat-sidenav-container "Firma Express Inicio Calendario SSS Instructivos Contacto OS [PERSON_NAME] Afil…" at bounding box center [552, 292] width 1104 height 518
type input "37-185274"
drag, startPoint x: 197, startPoint y: 97, endPoint x: 68, endPoint y: 103, distance: 129.1
click at [68, 103] on mat-sidenav-container "Firma Express Inicio Calendario SSS Instructivos Contacto OS [PERSON_NAME] Afil…" at bounding box center [552, 292] width 1104 height 518
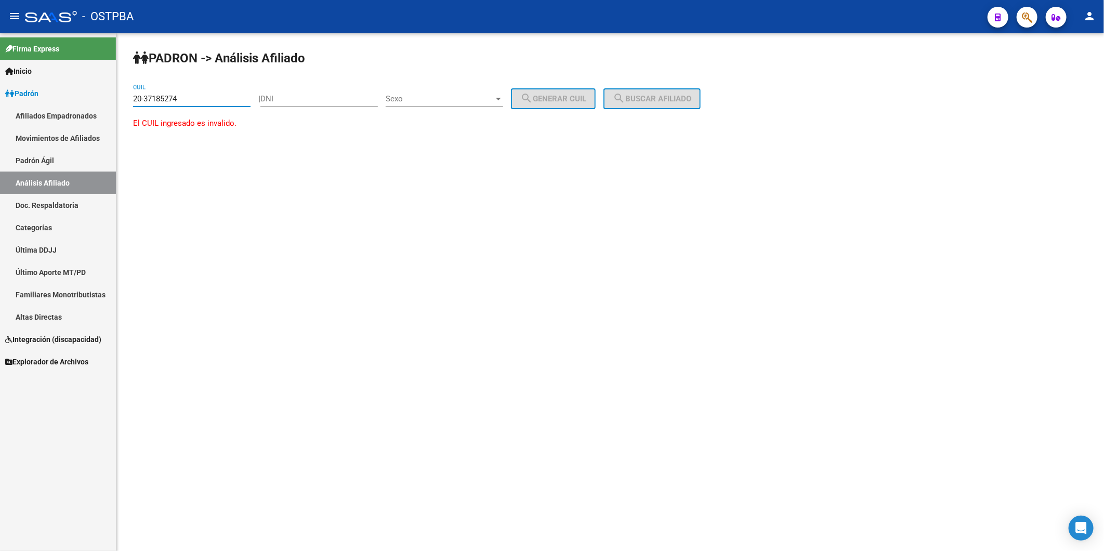
type input "20-37185274-4"
click at [637, 103] on span "search Buscar afiliado" at bounding box center [652, 98] width 79 height 9
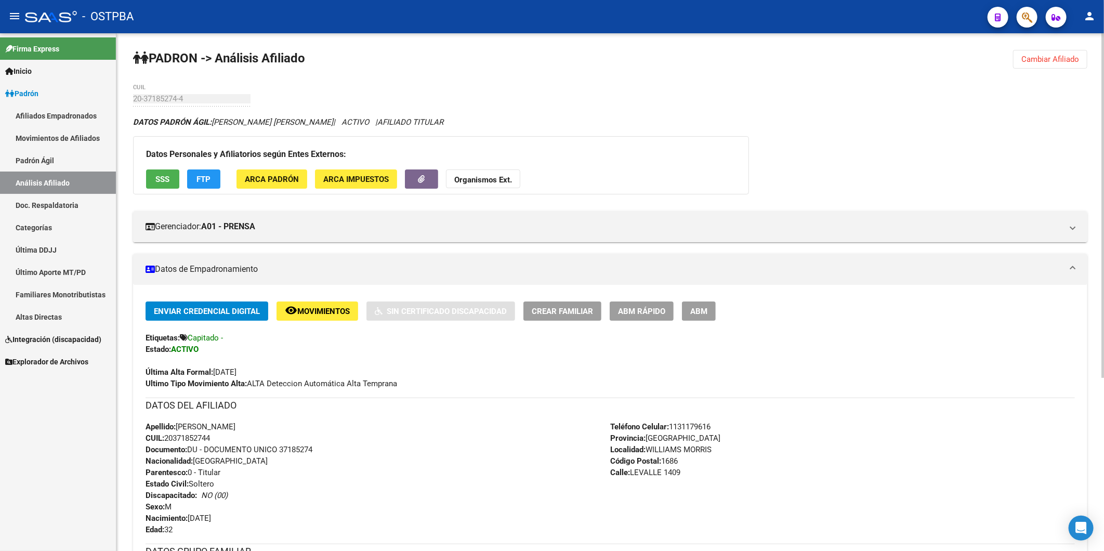
click at [1034, 61] on span "Cambiar Afiliado" at bounding box center [1051, 59] width 58 height 9
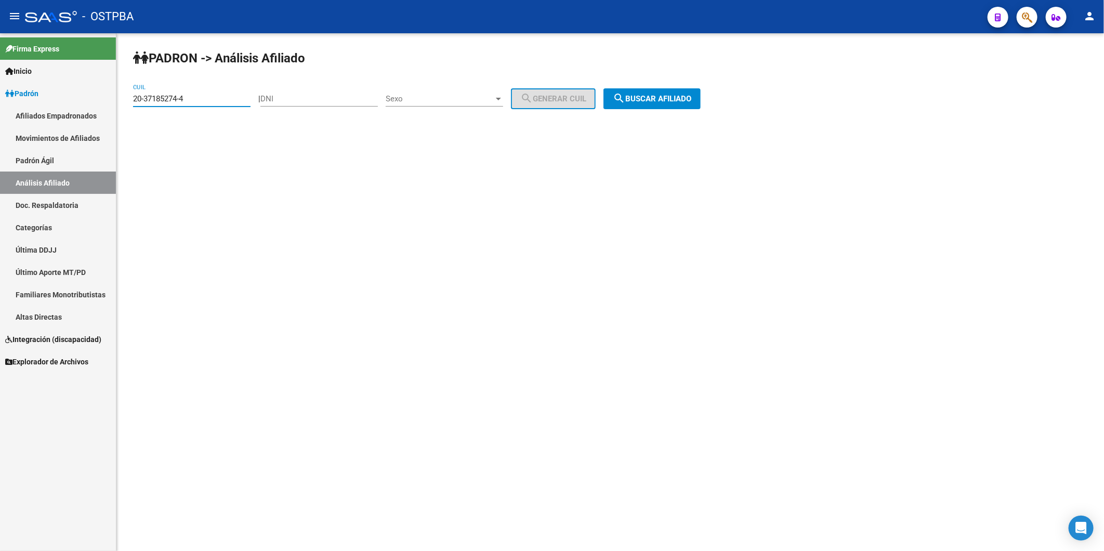
drag, startPoint x: 200, startPoint y: 100, endPoint x: 63, endPoint y: 96, distance: 137.3
click at [63, 96] on mat-sidenav-container "Firma Express Inicio Calendario SSS Instructivos Contacto OS [PERSON_NAME] Afil…" at bounding box center [552, 292] width 1104 height 518
type input "27-23235788-1"
click at [679, 102] on span "search Buscar afiliado" at bounding box center [652, 98] width 79 height 9
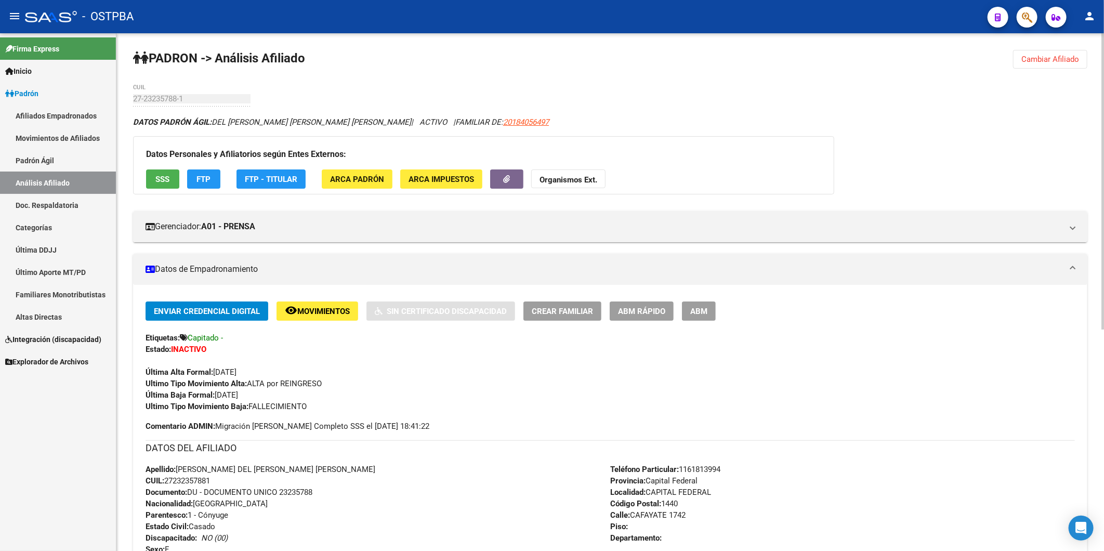
click at [621, 313] on span "ABM Rápido" at bounding box center [641, 311] width 47 height 9
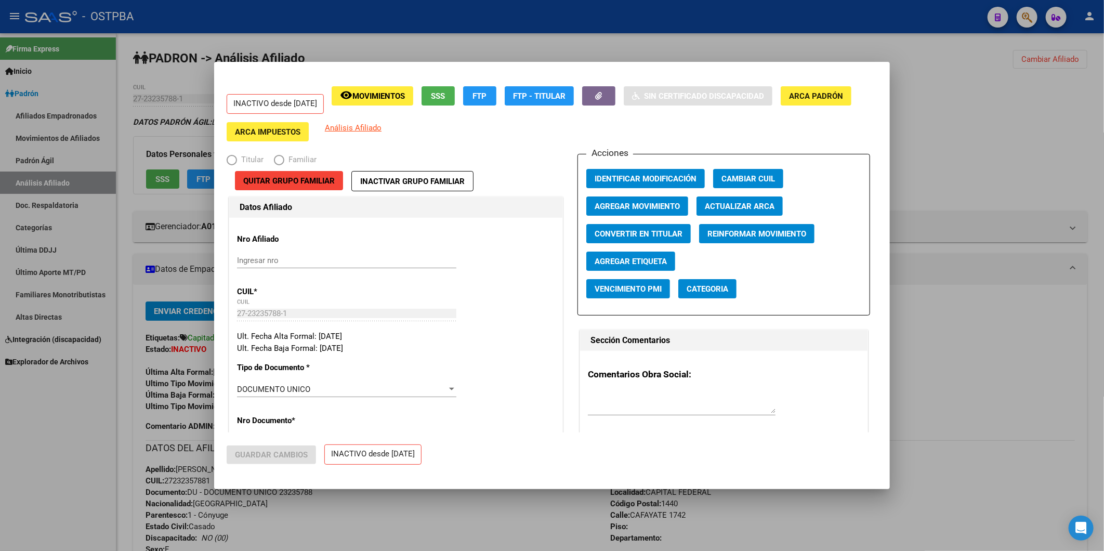
radio input "true"
type input "20-18405649-7"
click at [627, 235] on span "Convertir en Titular" at bounding box center [639, 233] width 88 height 9
radio input "true"
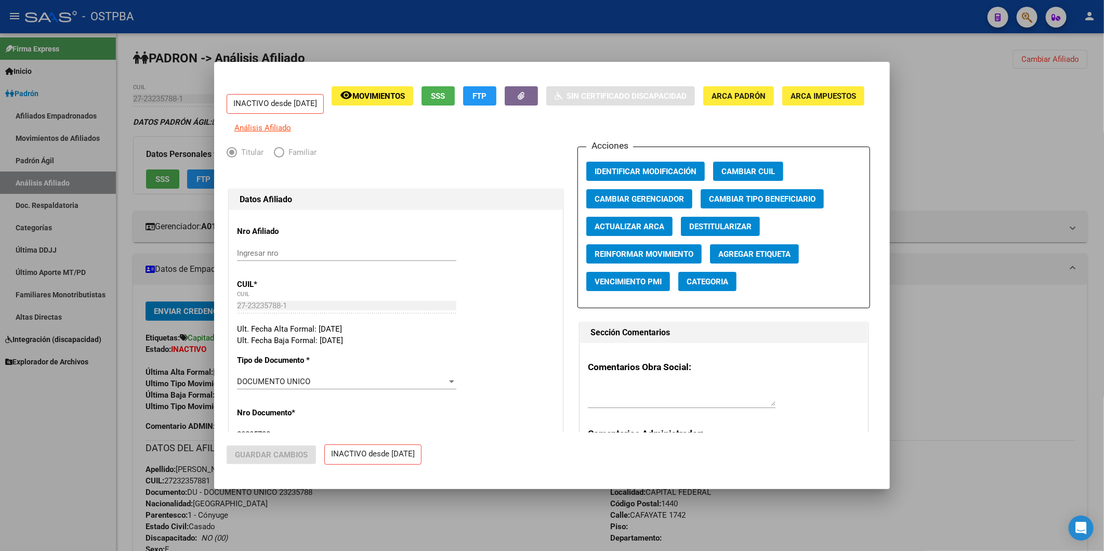
type input "27-23235788-1"
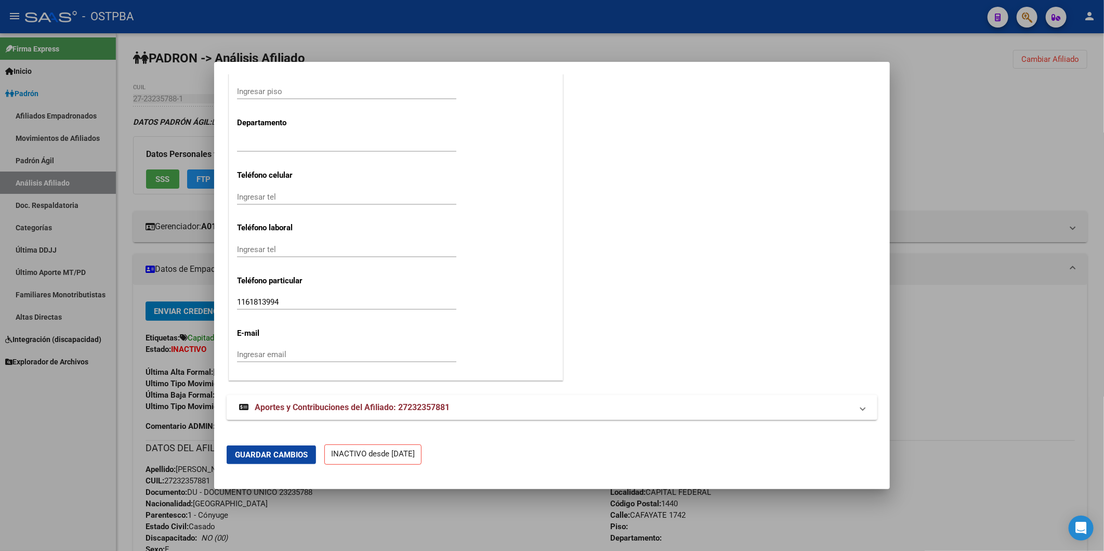
scroll to position [1217, 0]
click at [305, 453] on span "Guardar Cambios" at bounding box center [271, 454] width 73 height 9
click at [1016, 144] on div at bounding box center [552, 275] width 1104 height 551
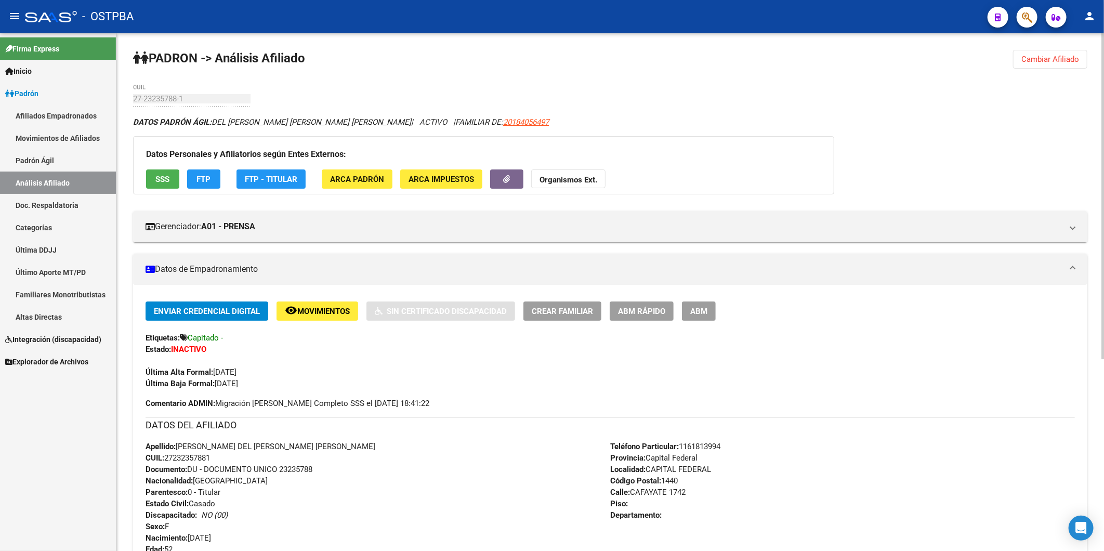
click at [653, 314] on span "ABM Rápido" at bounding box center [641, 311] width 47 height 9
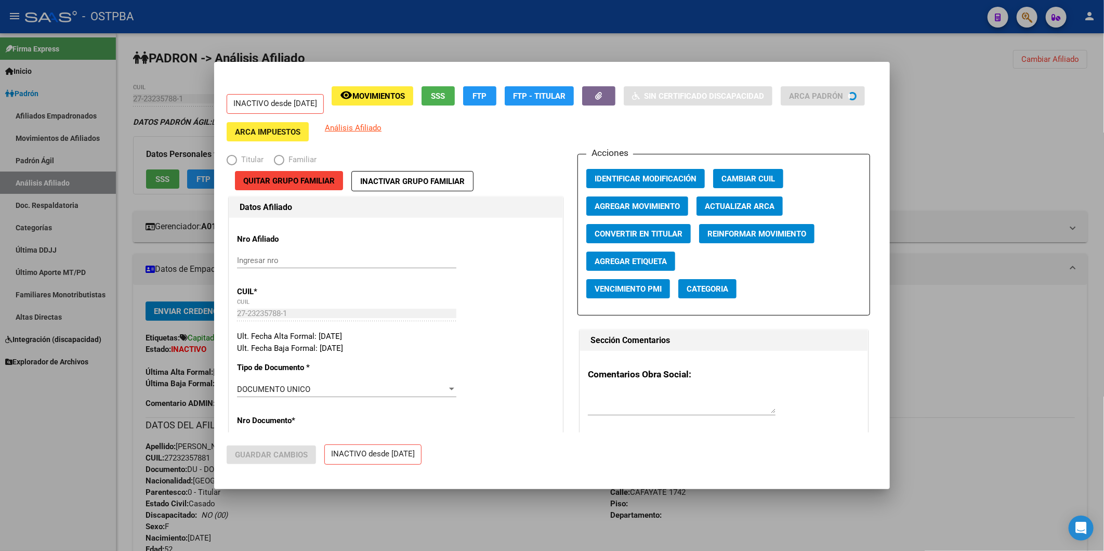
radio input "true"
type input "27-23235788-1"
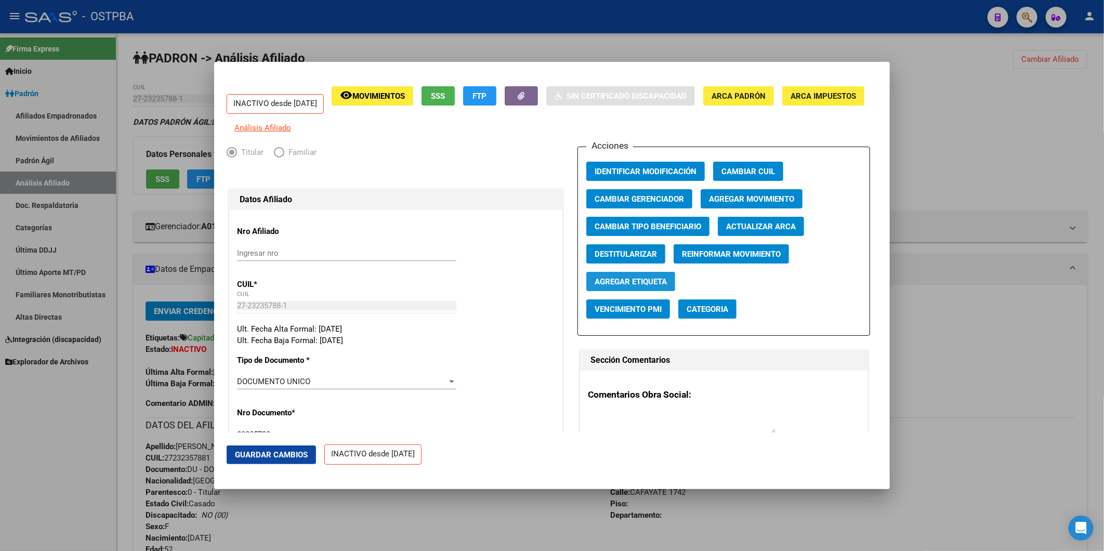
click at [622, 287] on span "Agregar Etiqueta" at bounding box center [631, 281] width 72 height 9
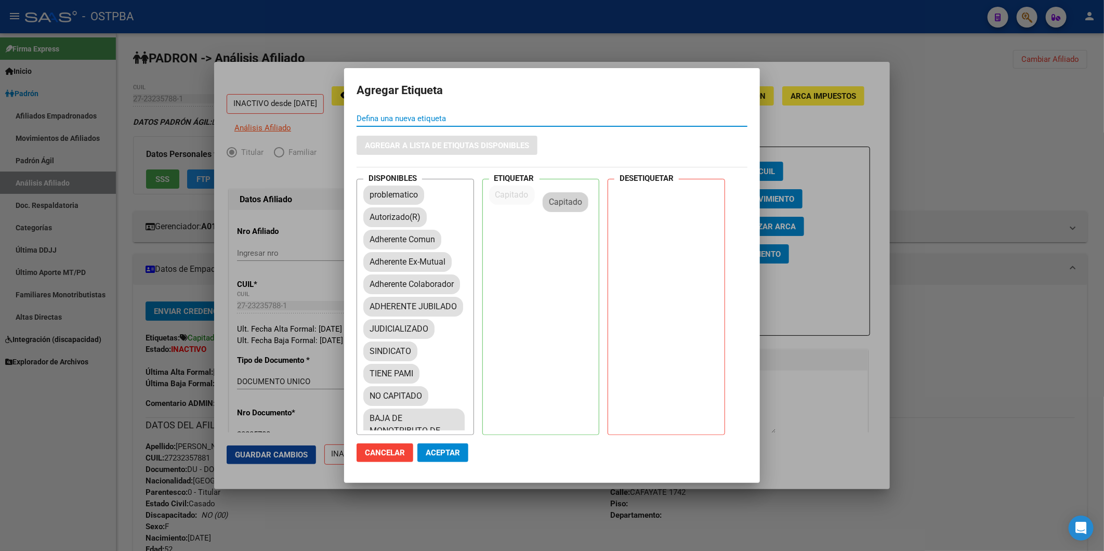
drag, startPoint x: 398, startPoint y: 215, endPoint x: 590, endPoint y: 199, distance: 193.1
drag, startPoint x: 413, startPoint y: 424, endPoint x: 678, endPoint y: 196, distance: 349.1
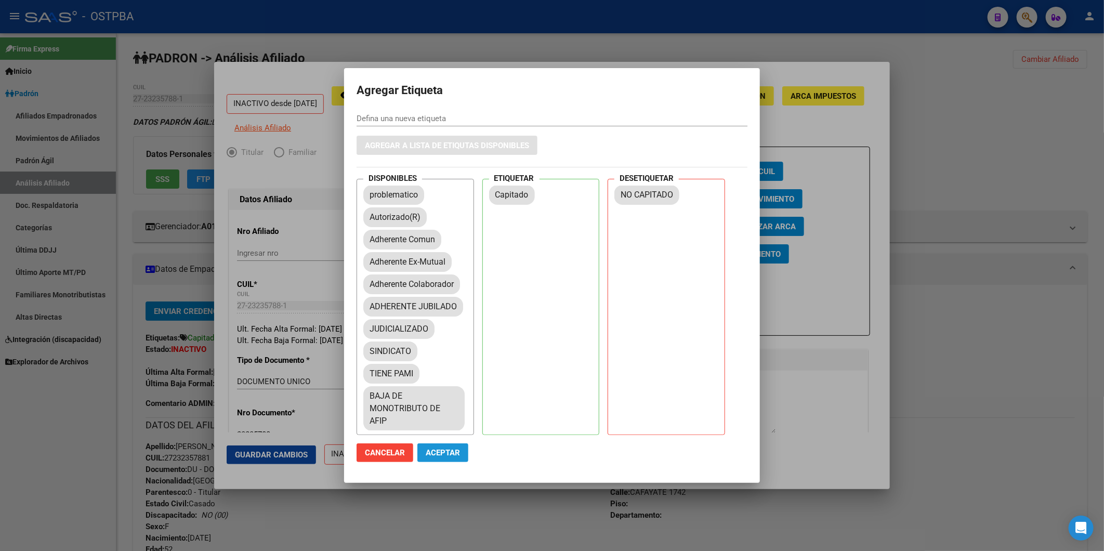
drag, startPoint x: 455, startPoint y: 453, endPoint x: 250, endPoint y: 459, distance: 205.5
click at [453, 453] on span "Aceptar" at bounding box center [443, 452] width 34 height 9
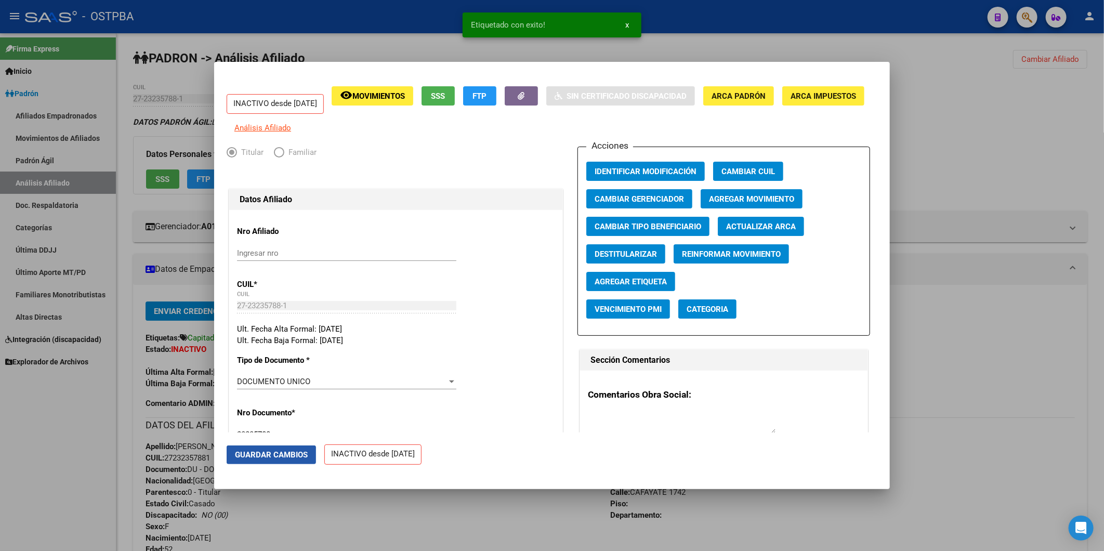
drag, startPoint x: 248, startPoint y: 458, endPoint x: 513, endPoint y: 371, distance: 279.0
click at [250, 457] on span "Guardar Cambios" at bounding box center [271, 454] width 73 height 9
click at [1017, 144] on div at bounding box center [552, 275] width 1104 height 551
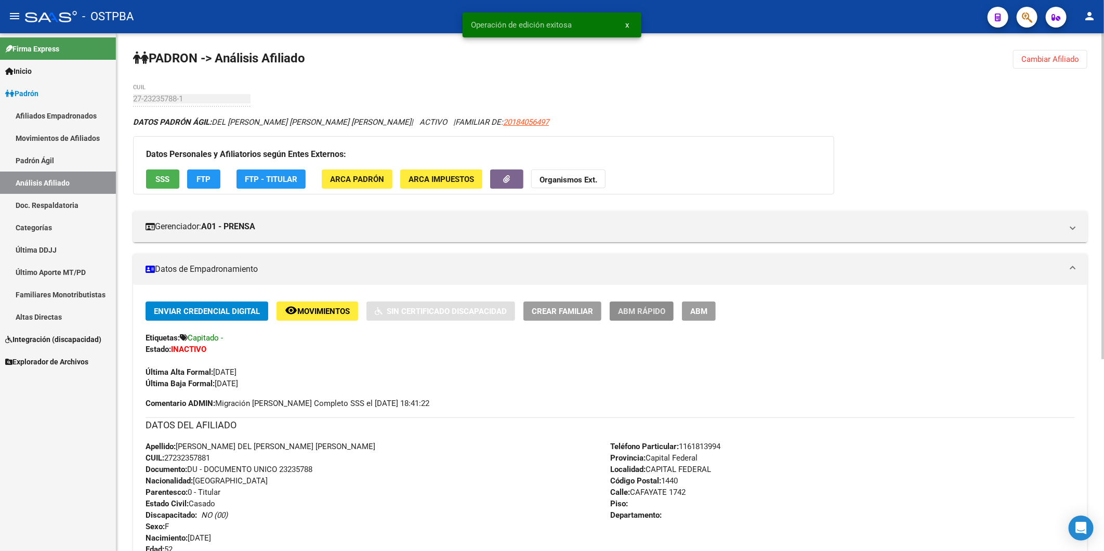
click at [631, 310] on span "ABM Rápido" at bounding box center [641, 311] width 47 height 9
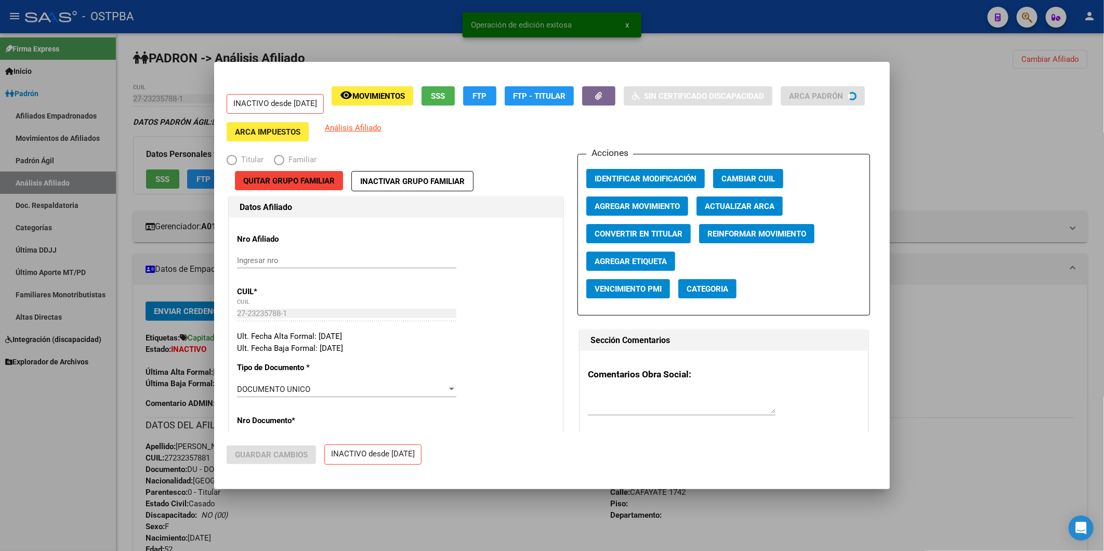
radio input "true"
type input "27-23235788-1"
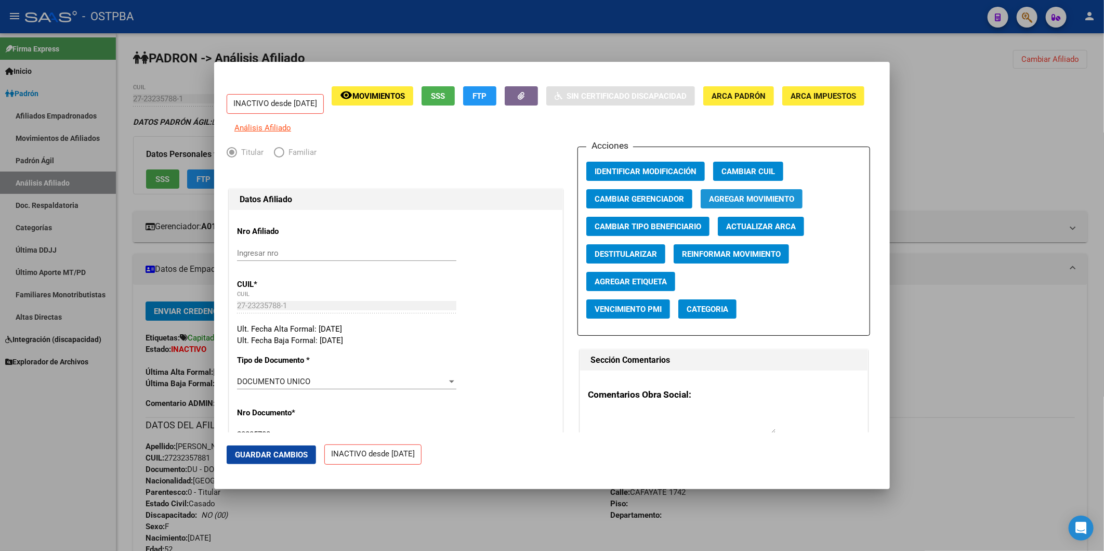
click at [736, 204] on span "Agregar Movimiento" at bounding box center [751, 198] width 85 height 9
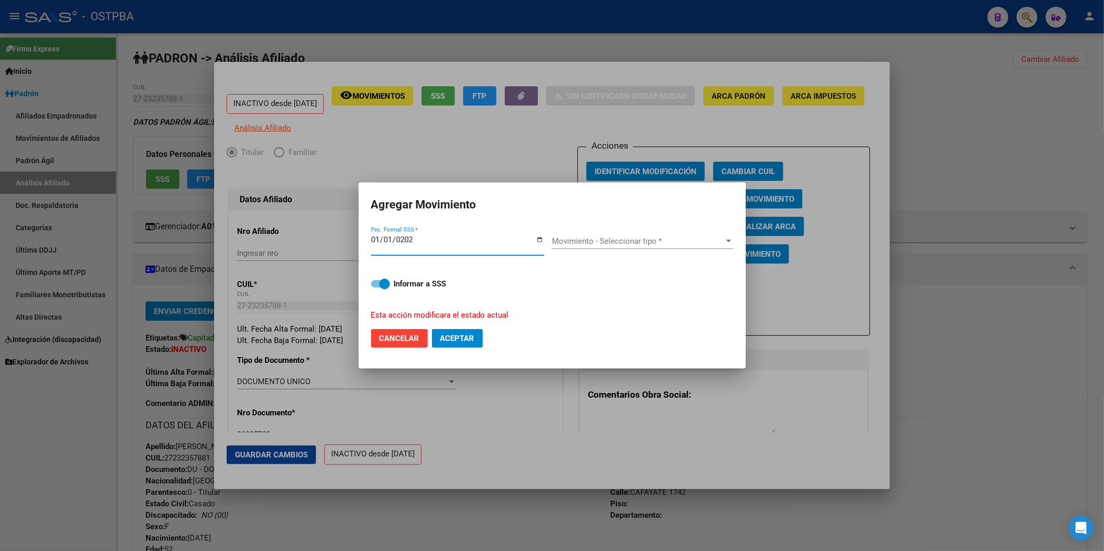
type input "2025-01-01"
click at [724, 243] on div at bounding box center [728, 241] width 9 height 8
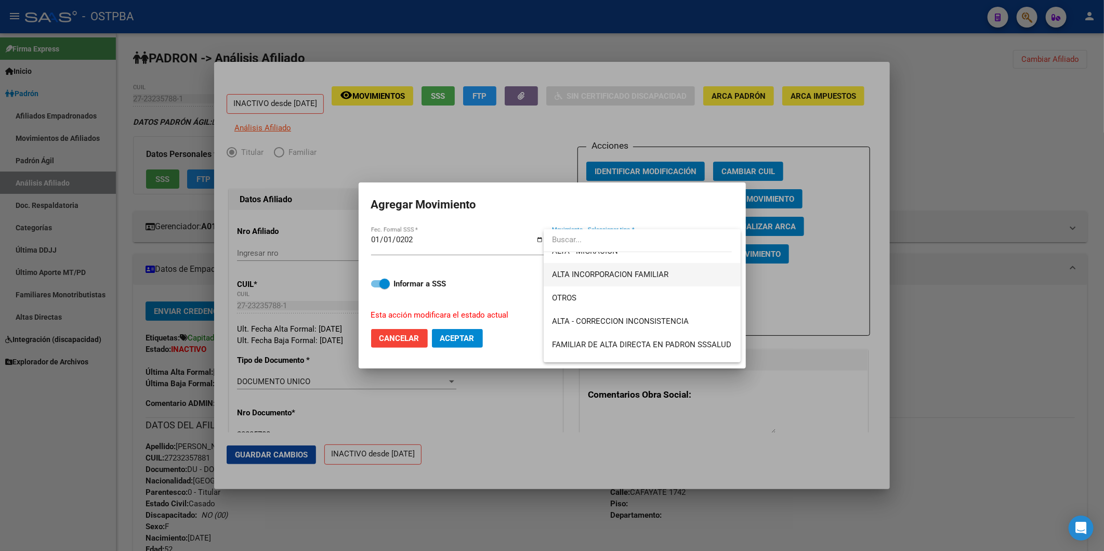
scroll to position [173, 0]
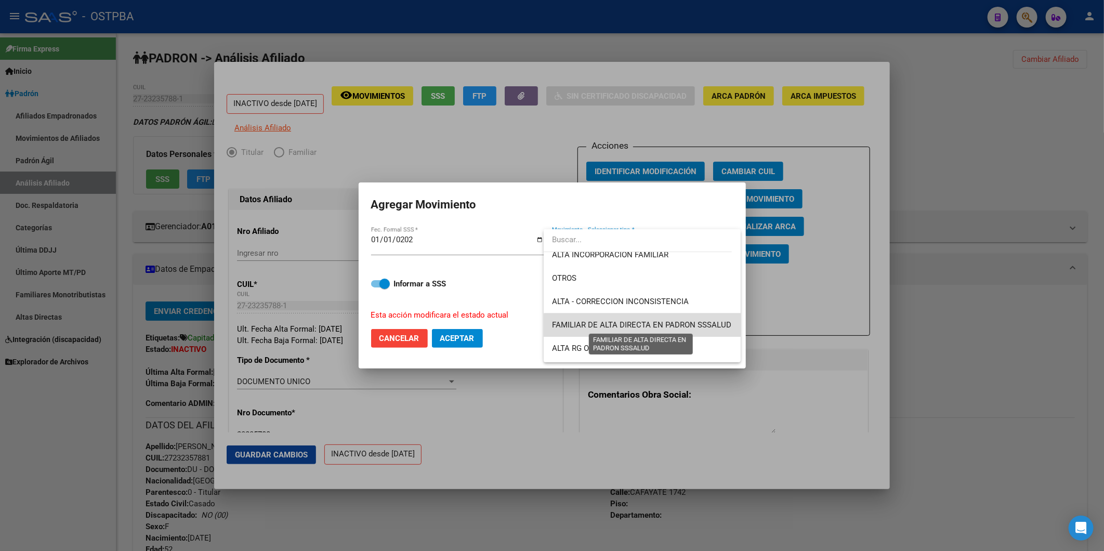
click at [694, 327] on span "FAMILIAR DE ALTA DIRECTA EN PADRON SSSALUD" at bounding box center [641, 324] width 179 height 9
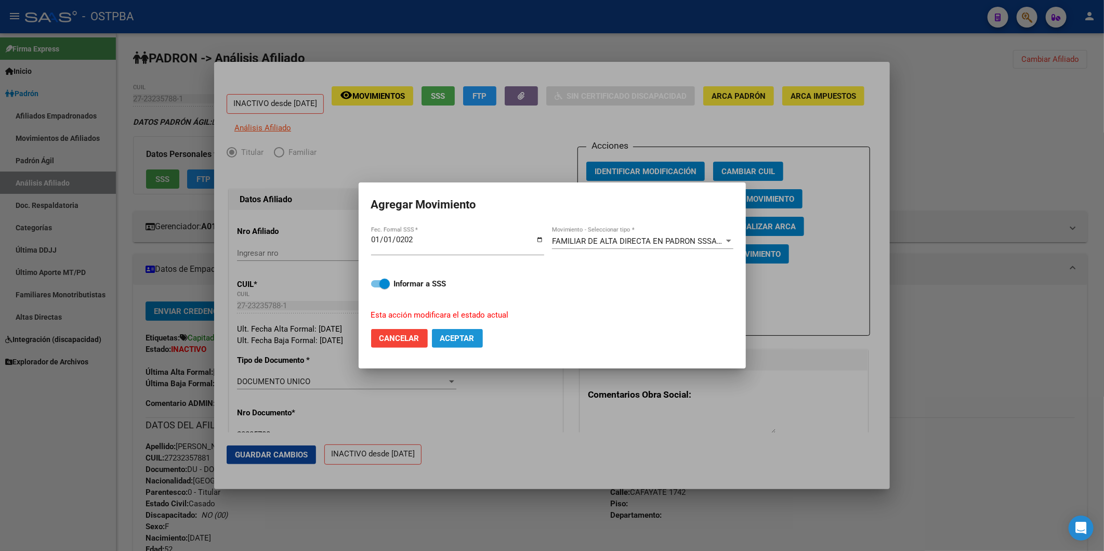
click at [470, 339] on span "Aceptar" at bounding box center [457, 338] width 34 height 9
checkbox input "false"
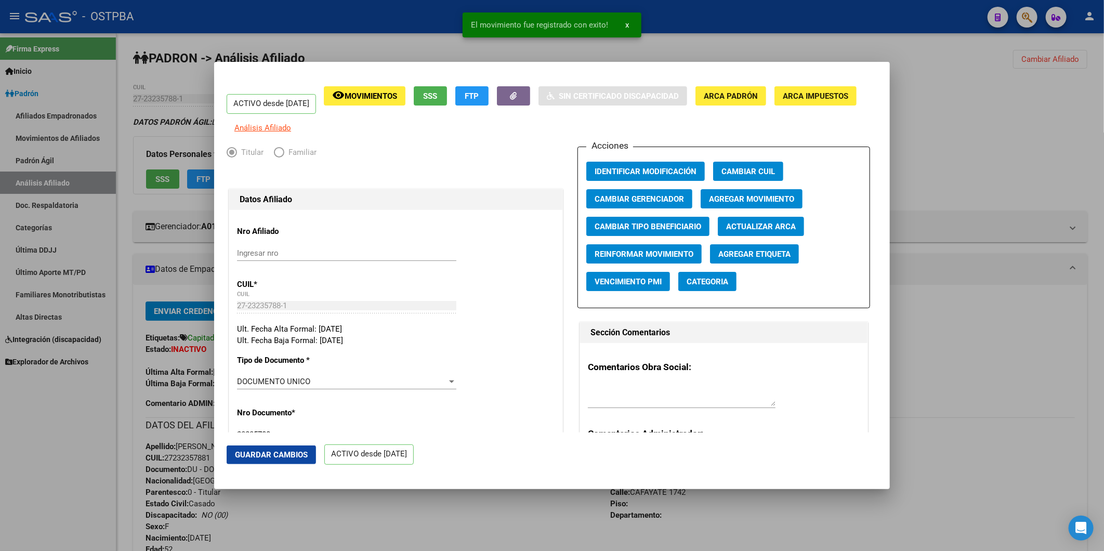
click at [969, 138] on div at bounding box center [552, 275] width 1104 height 551
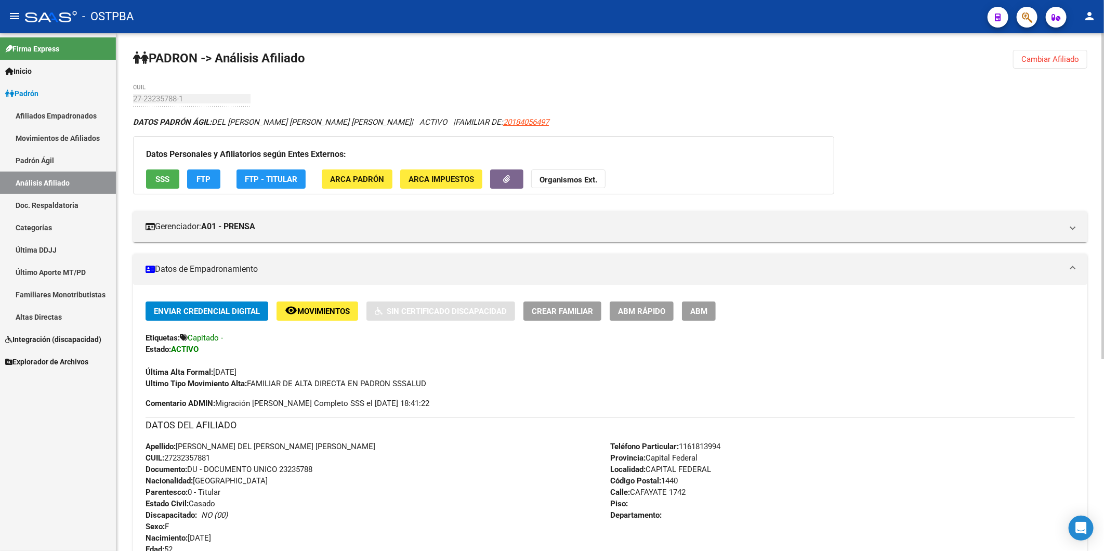
click at [234, 375] on span "Última Alta Formal: 01/01/2025" at bounding box center [191, 372] width 91 height 9
click at [622, 313] on span "ABM Rápido" at bounding box center [641, 311] width 47 height 9
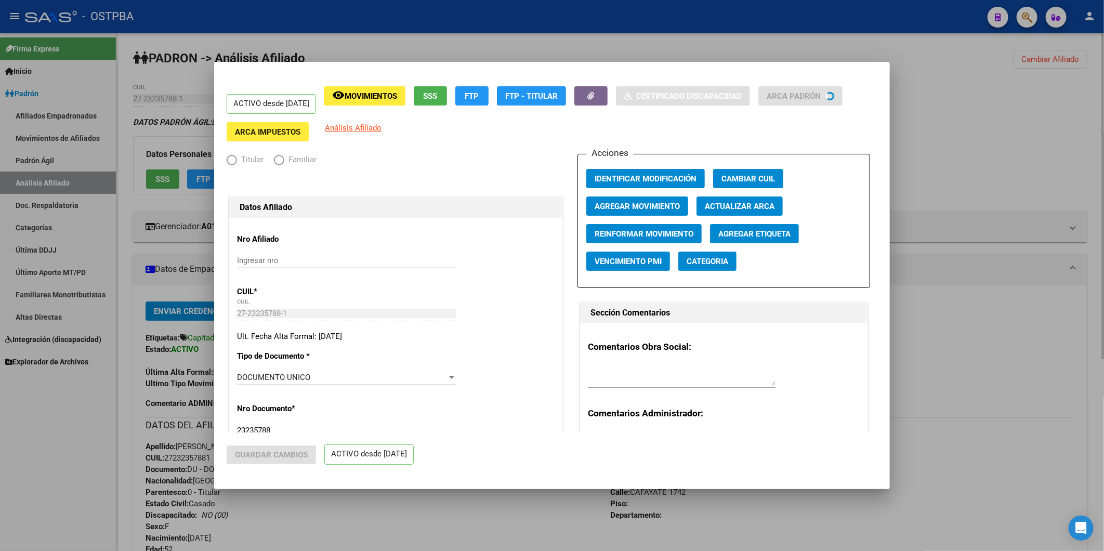
radio input "true"
type input "27-23235788-1"
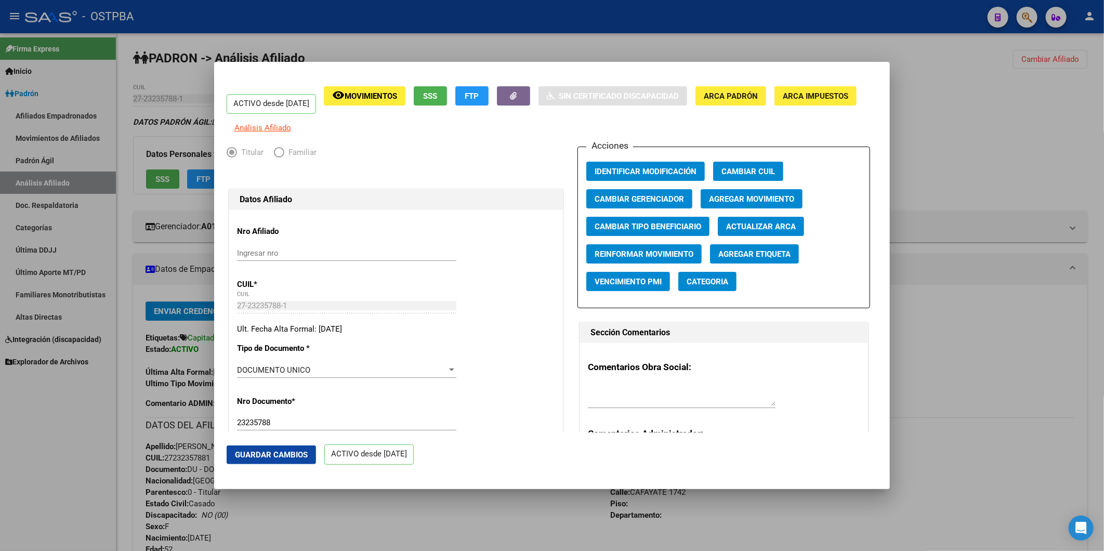
click at [751, 204] on span "Agregar Movimiento" at bounding box center [751, 198] width 85 height 9
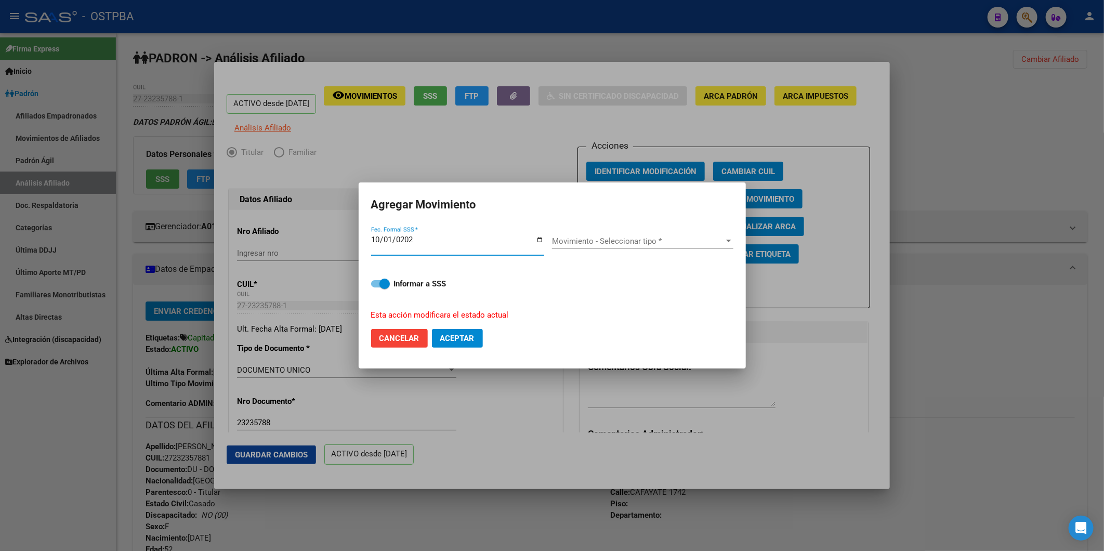
type input "2025-10-01"
click at [724, 240] on div at bounding box center [728, 241] width 9 height 8
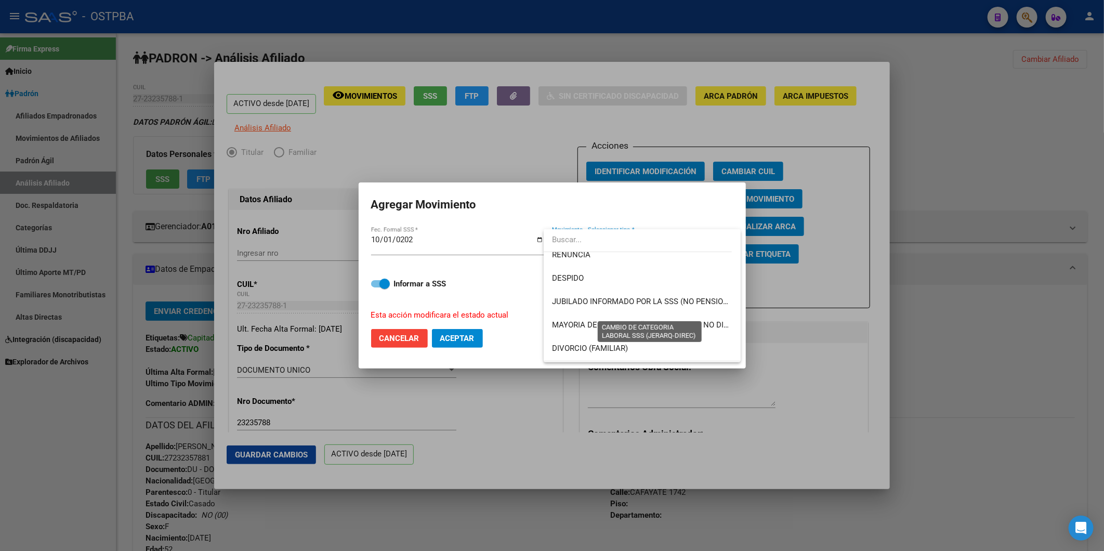
scroll to position [0, 0]
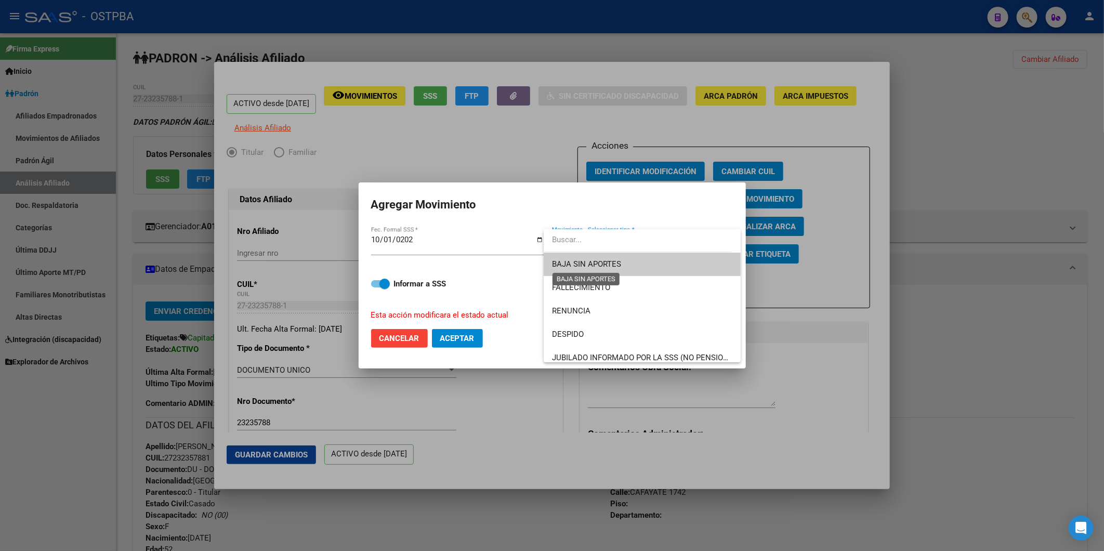
click at [606, 264] on span "BAJA SIN APORTES" at bounding box center [586, 263] width 69 height 9
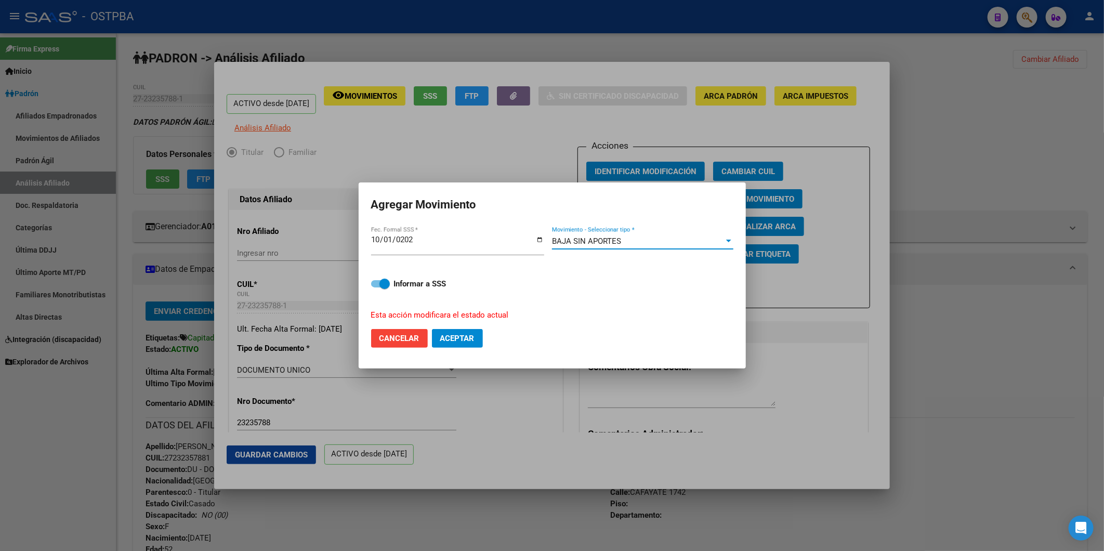
click at [476, 334] on button "Aceptar" at bounding box center [457, 338] width 51 height 19
checkbox input "false"
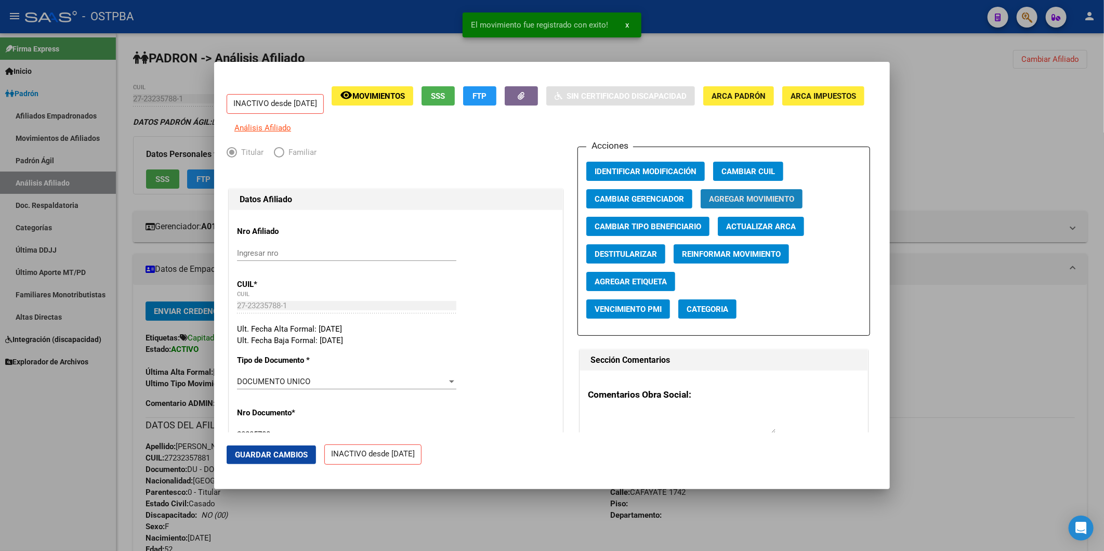
click at [740, 203] on span "Agregar Movimiento" at bounding box center [751, 198] width 85 height 9
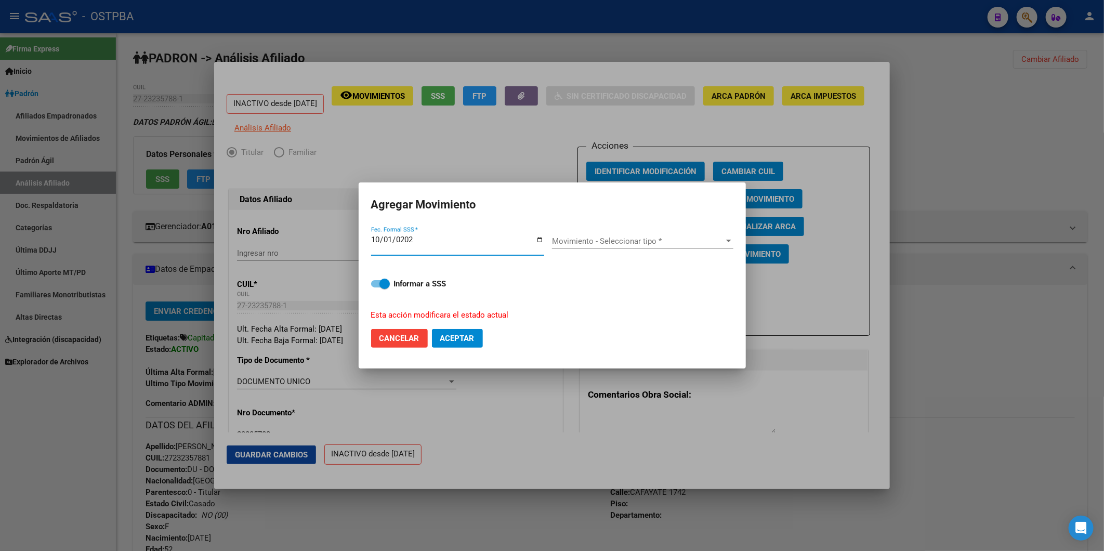
type input "2025-10-01"
click at [727, 240] on div at bounding box center [728, 241] width 5 height 3
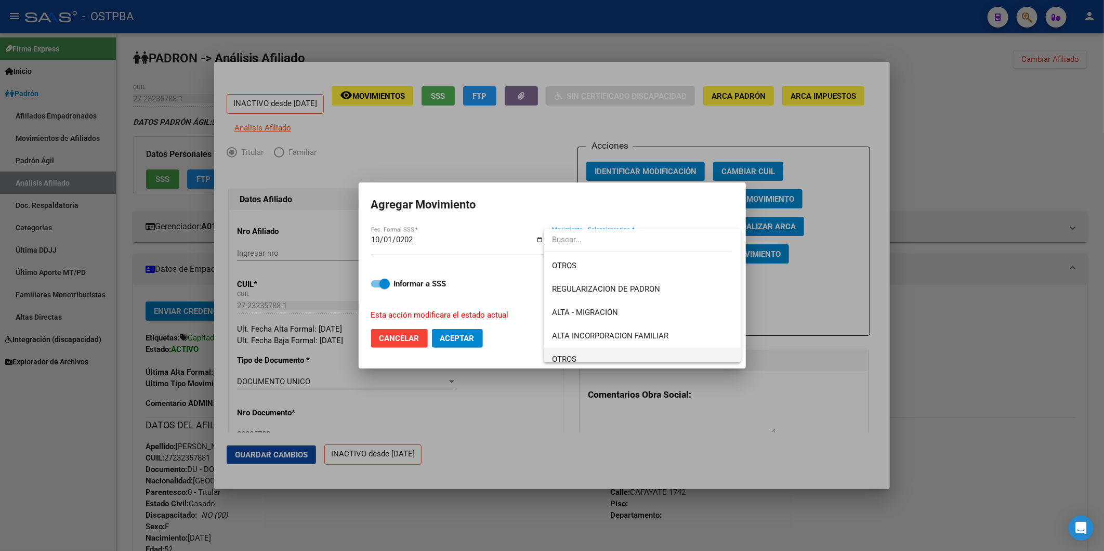
scroll to position [115, 0]
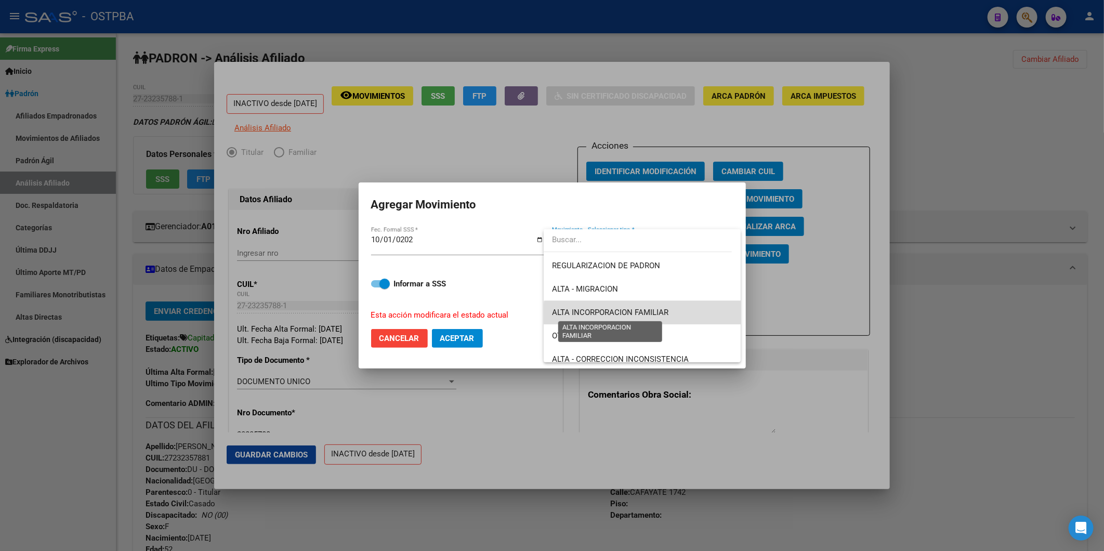
click at [665, 315] on span "ALTA INCORPORACION FAMILIAR" at bounding box center [610, 312] width 116 height 9
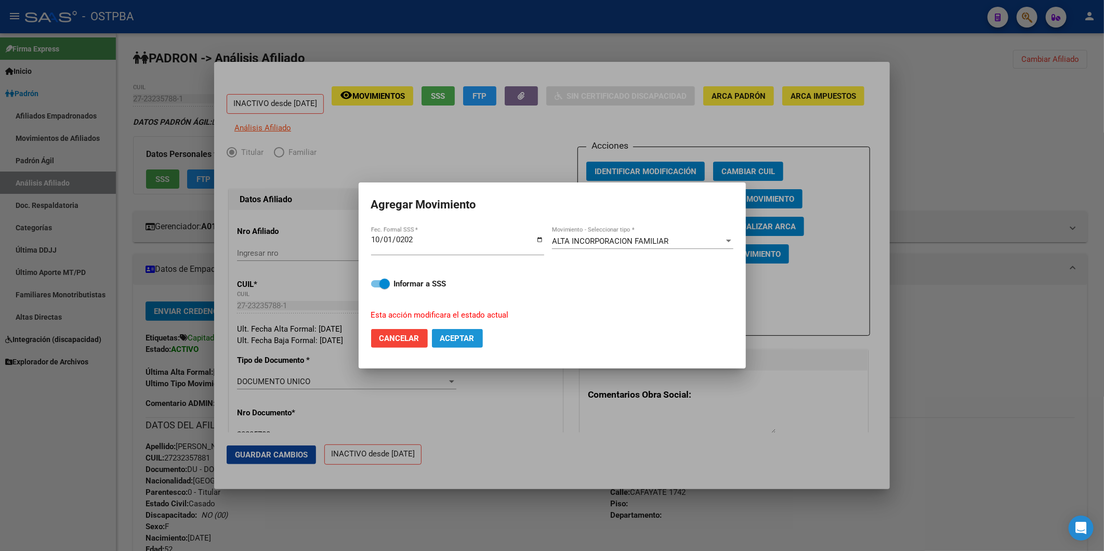
click at [471, 339] on span "Aceptar" at bounding box center [457, 338] width 34 height 9
checkbox input "false"
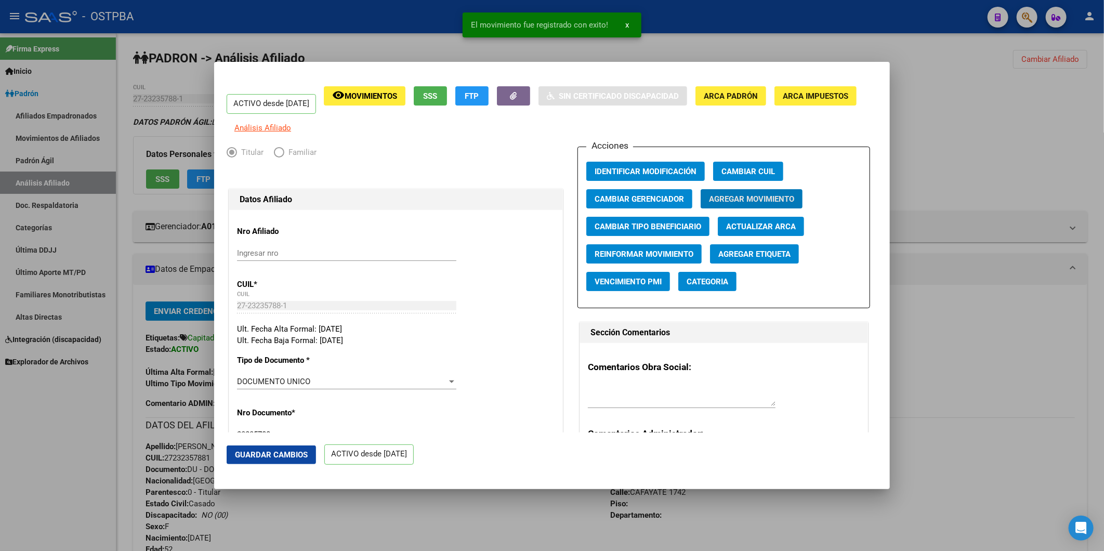
click at [977, 167] on div at bounding box center [552, 275] width 1104 height 551
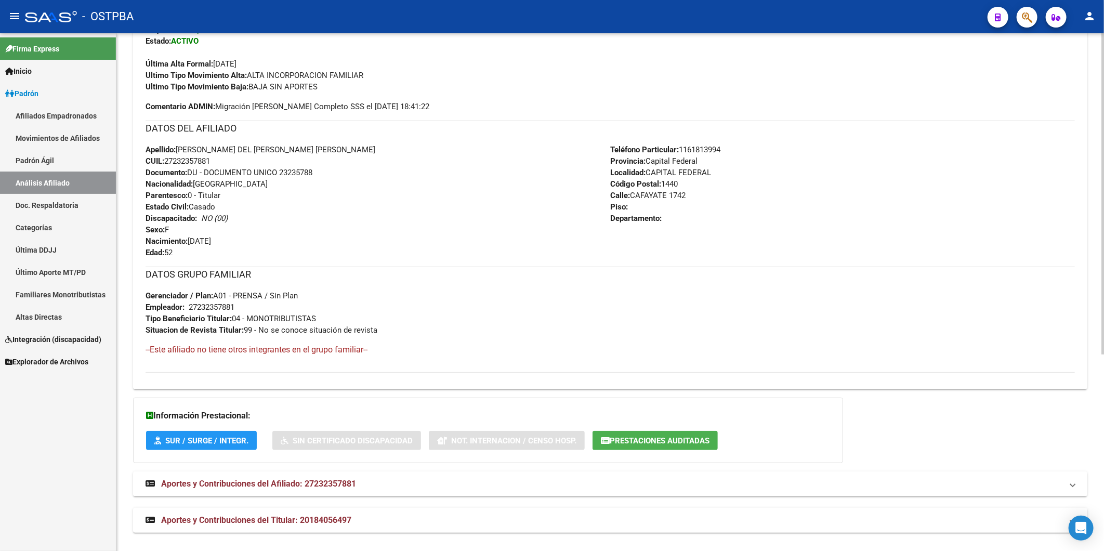
scroll to position [316, 0]
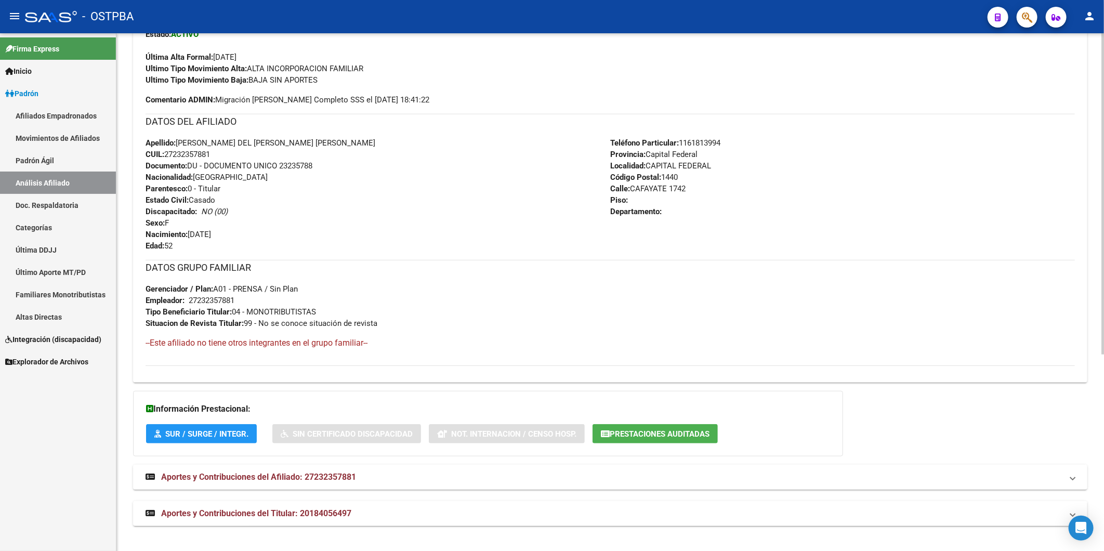
click at [347, 477] on span "Aportes y Contribuciones del Afiliado: 27232357881" at bounding box center [258, 477] width 195 height 10
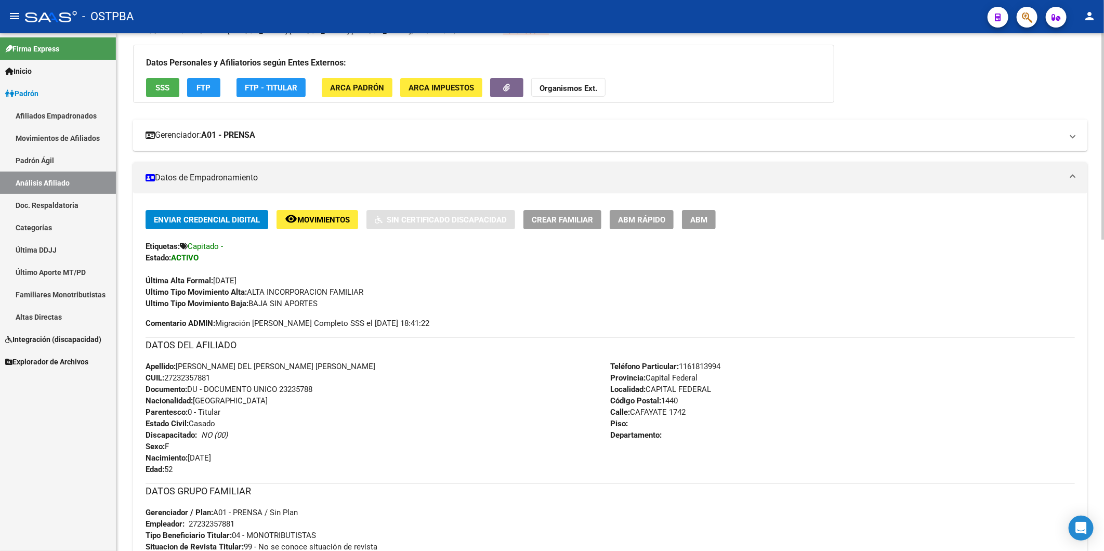
scroll to position [0, 0]
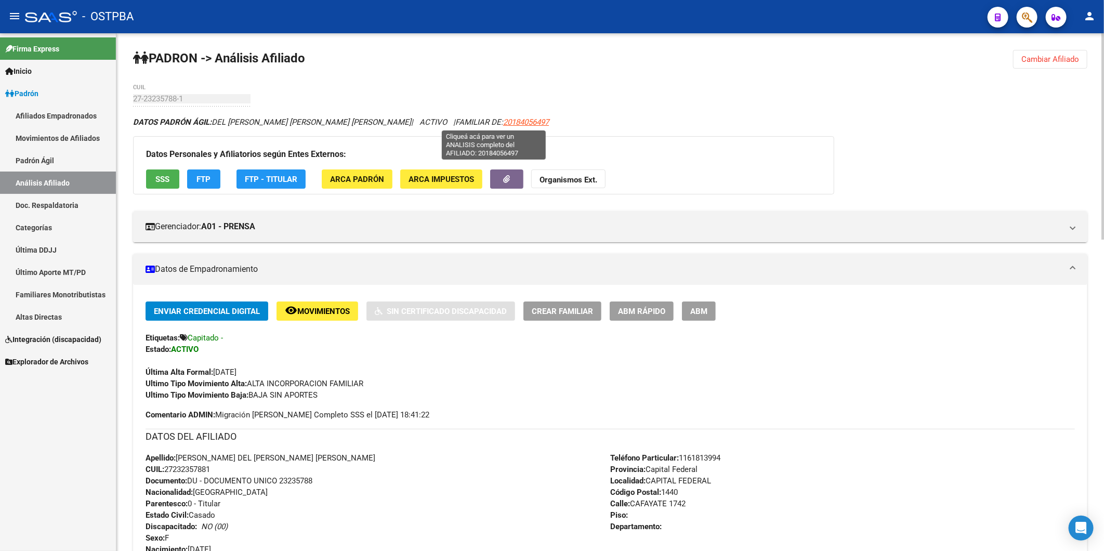
click at [507, 125] on span "20184056497" at bounding box center [526, 122] width 46 height 9
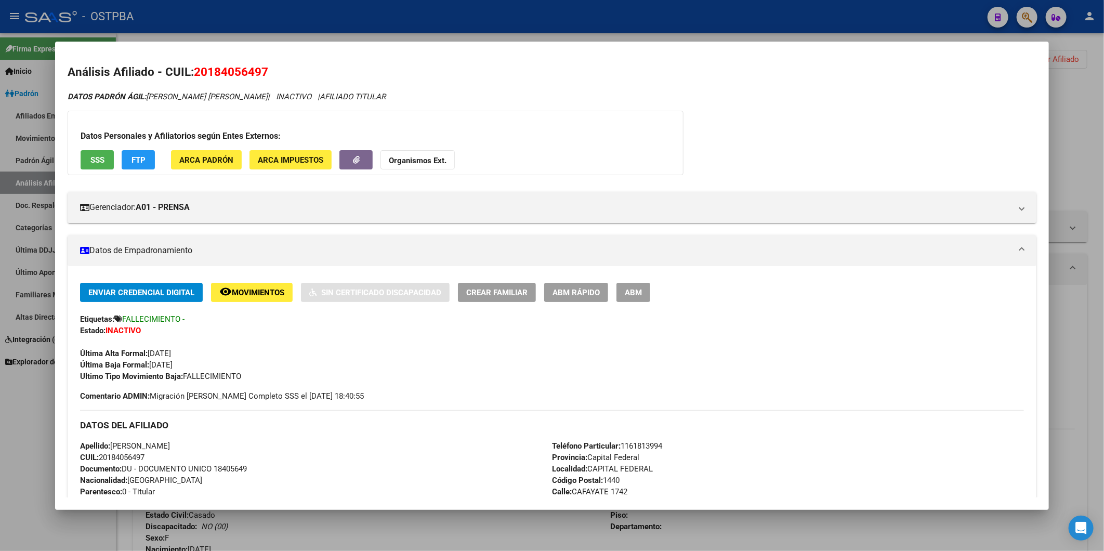
click at [1071, 110] on div at bounding box center [552, 275] width 1104 height 551
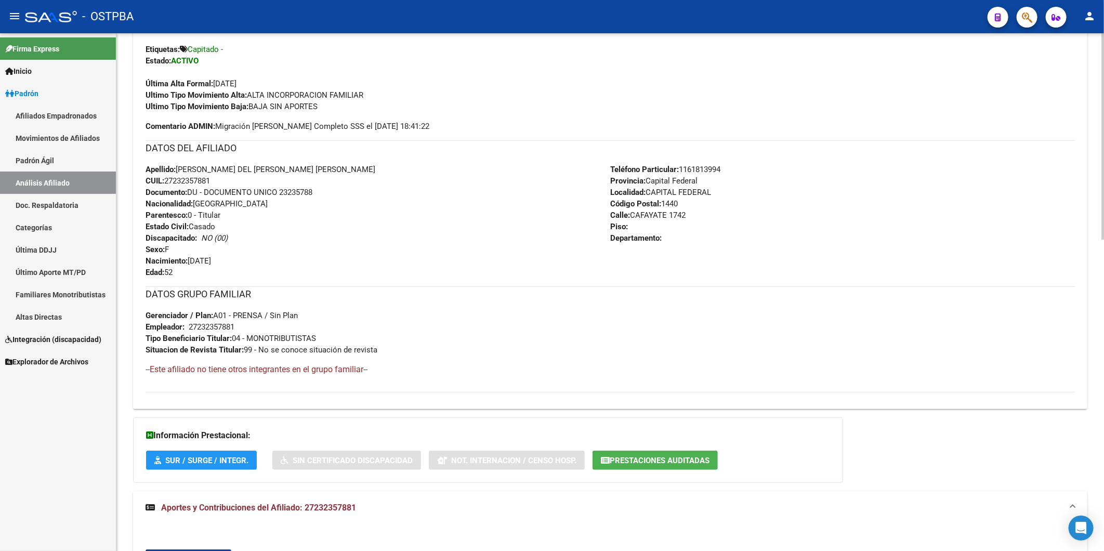
scroll to position [58, 0]
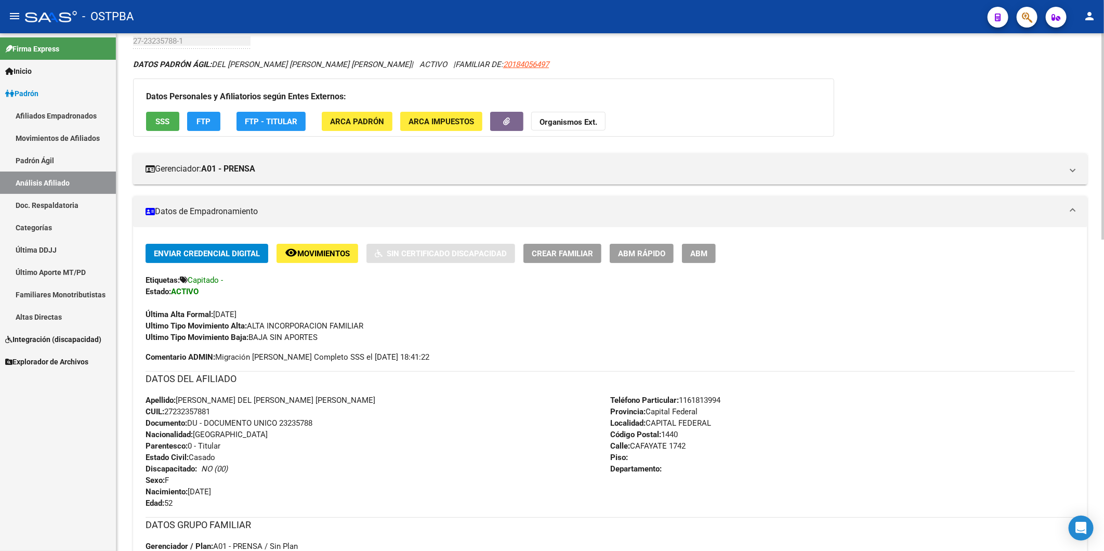
click at [158, 123] on span "SSS" at bounding box center [163, 121] width 14 height 9
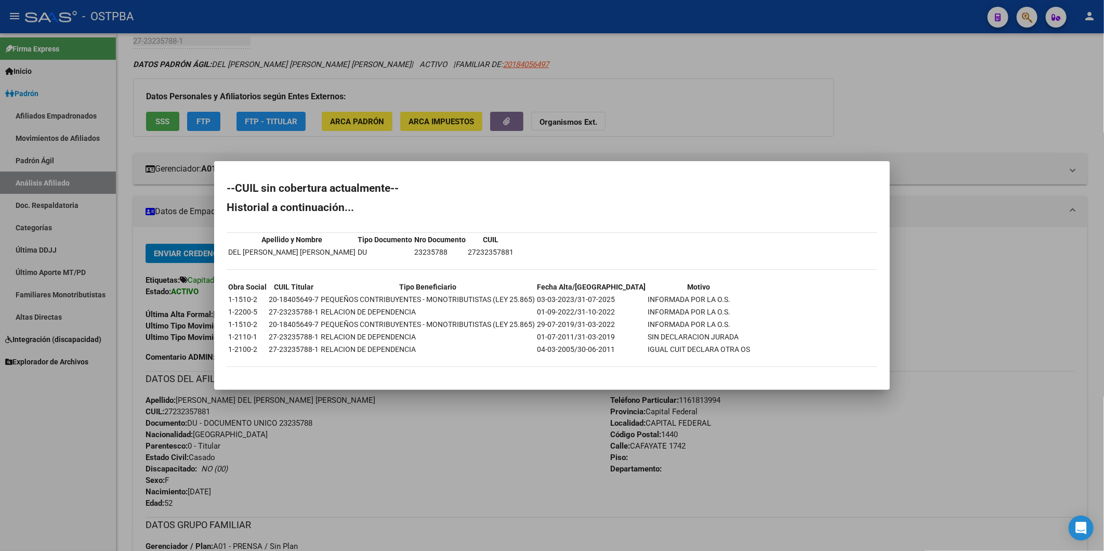
click at [627, 152] on div at bounding box center [552, 275] width 1104 height 551
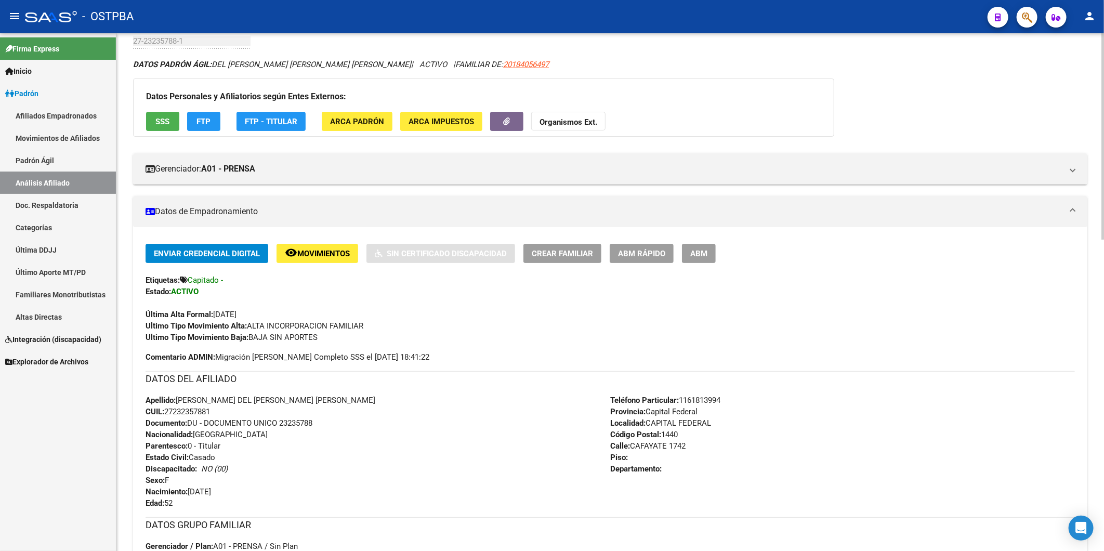
click at [343, 120] on span "ARCA Padrón" at bounding box center [357, 121] width 54 height 9
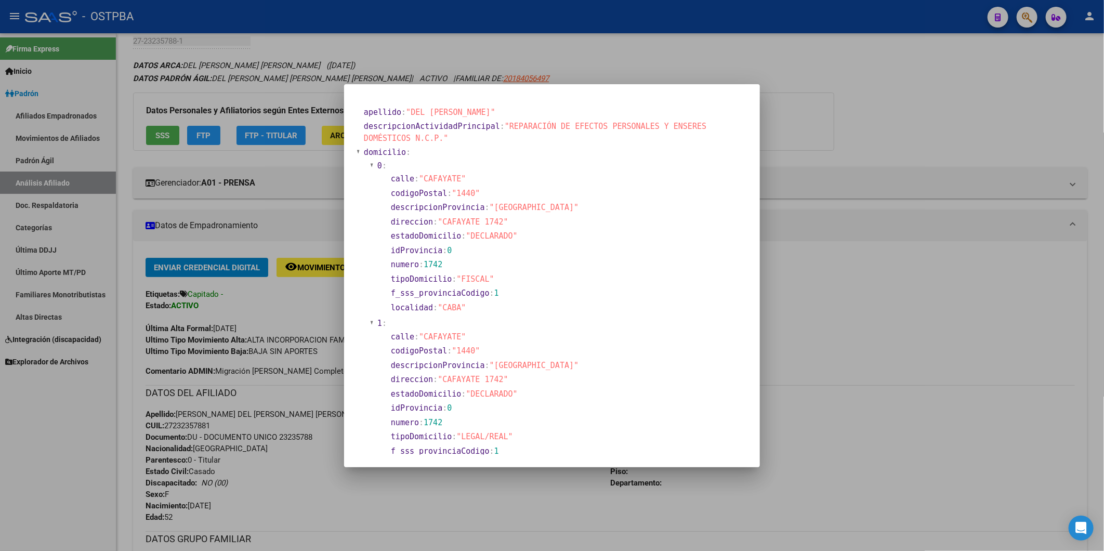
click at [922, 125] on div at bounding box center [552, 275] width 1104 height 551
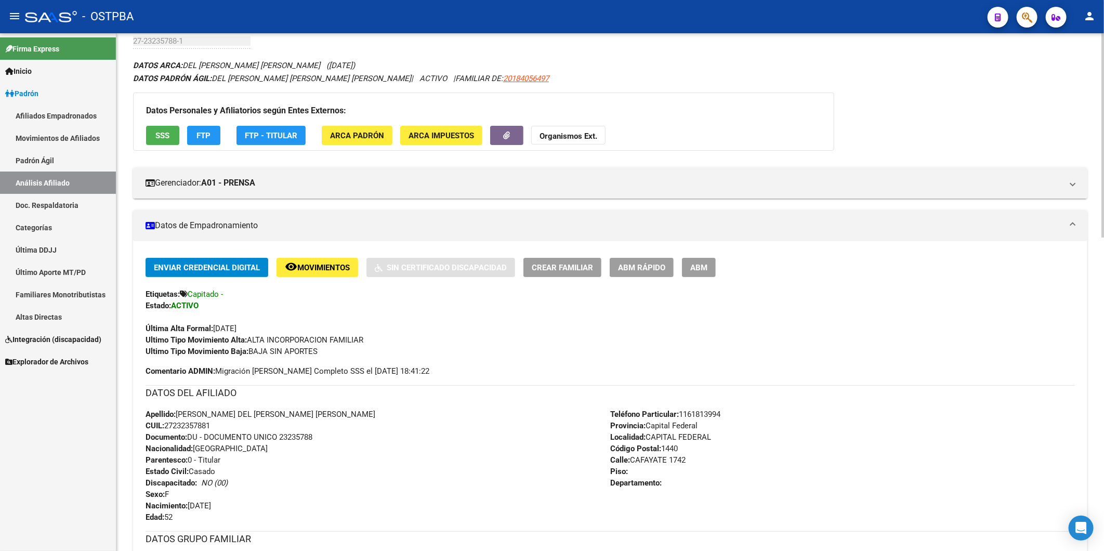
drag, startPoint x: 219, startPoint y: 425, endPoint x: 167, endPoint y: 428, distance: 52.6
click at [167, 428] on div "Apellido: MARA MABEL DEL CASTILLO MARA MABEL CUIL: 27232357881 Documento: DU - …" at bounding box center [378, 466] width 465 height 114
copy span "27232357881"
click at [560, 137] on strong "Organismos Ext." at bounding box center [569, 136] width 58 height 9
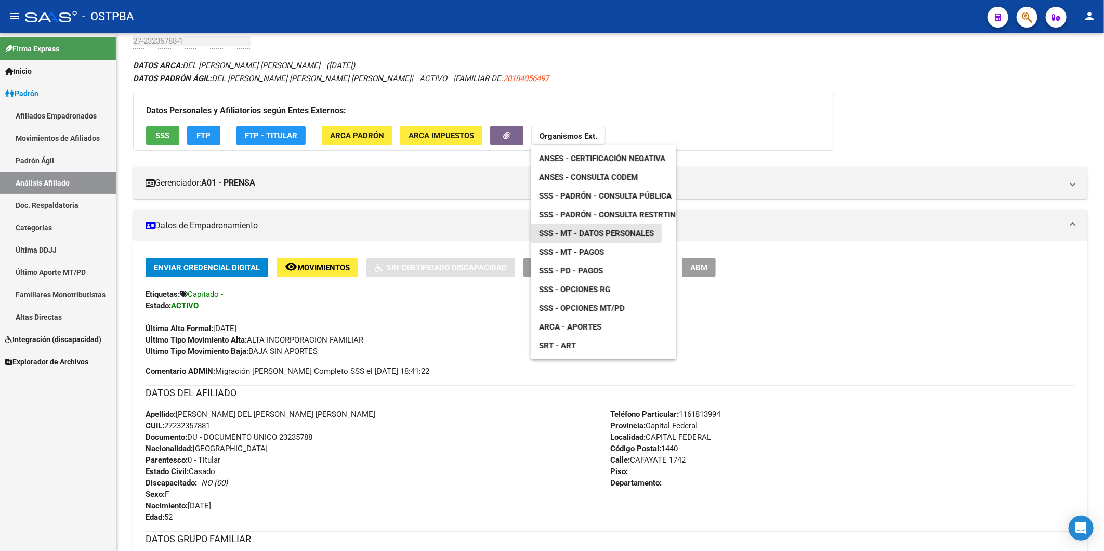
click at [614, 231] on span "SSS - MT - Datos Personales" at bounding box center [596, 233] width 115 height 9
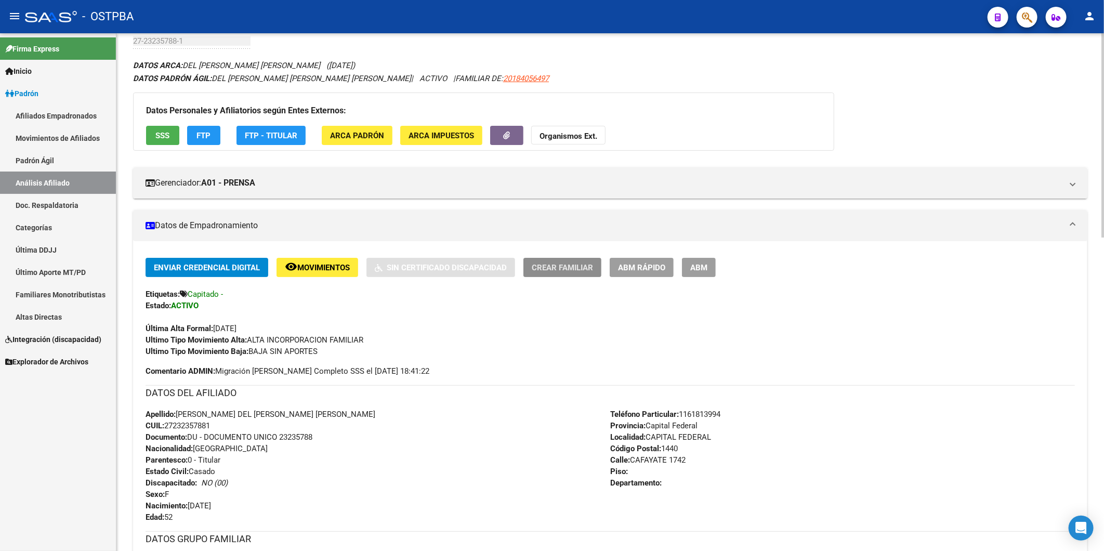
click at [584, 273] on button "Crear Familiar" at bounding box center [563, 267] width 78 height 19
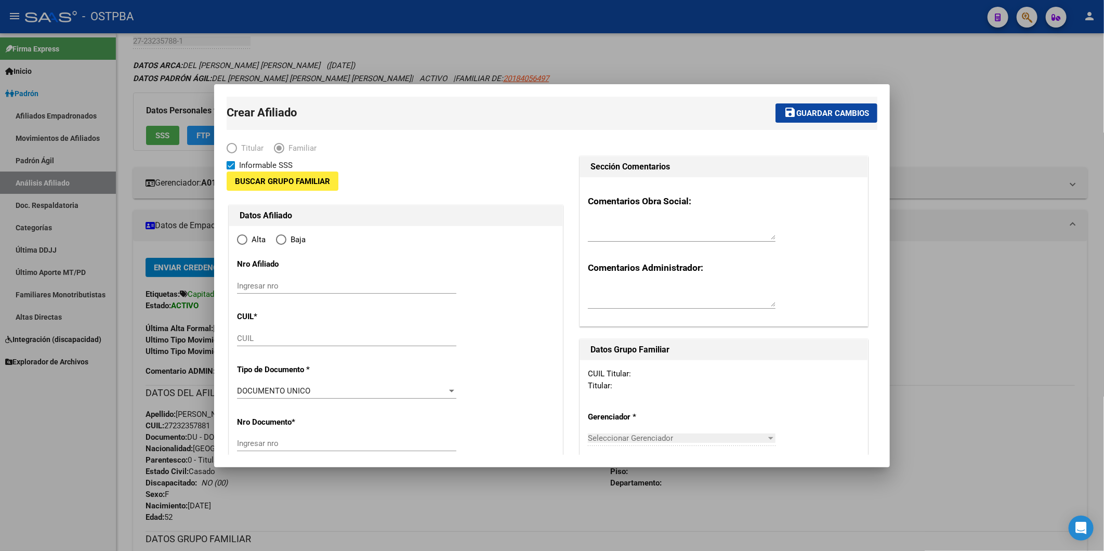
type input "27-23235788-1"
type input "CAPITAL FEDERAL"
type input "1440"
type input "CAFAYATE"
type input "1742"
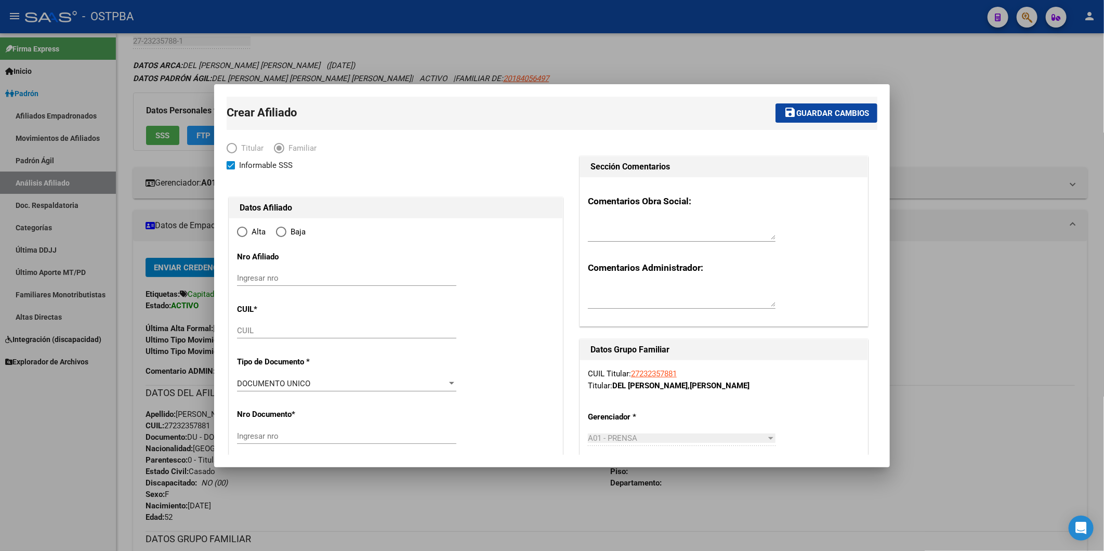
radio input "true"
type input "27-23235788-1"
click at [257, 332] on input "CUIL" at bounding box center [346, 330] width 219 height 9
paste input "27-49927603-1"
type input "27-49927603-1"
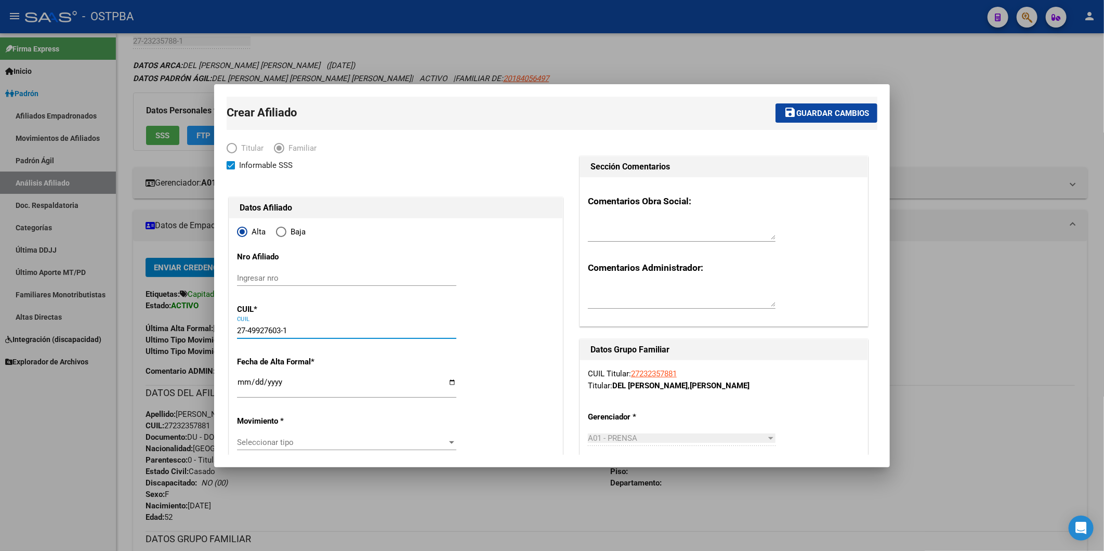
type input "49927603"
type input "BARRERA DEL CASTILLO"
type input "VERONICA LUCIA"
type input "2009-11-01"
type input "CABA"
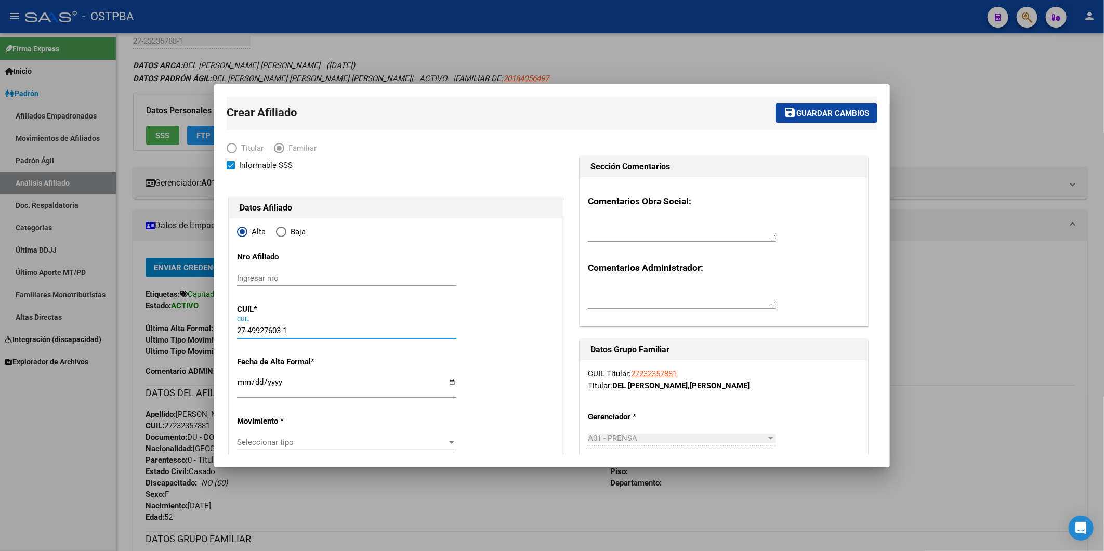
type input "CAFAYATE"
type input "1742"
type input "27-49927603-1"
click at [238, 397] on input "Ingresar fecha" at bounding box center [346, 404] width 219 height 17
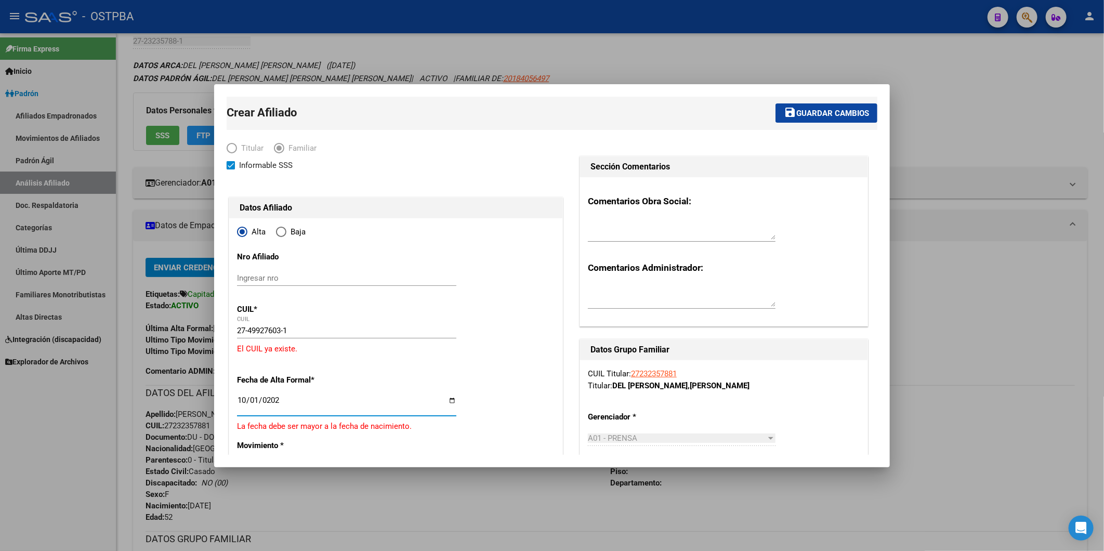
type input "2025-10-01"
click at [302, 326] on input "27-49927603-1" at bounding box center [346, 330] width 219 height 9
click at [283, 276] on input "Ingresar nro" at bounding box center [346, 278] width 219 height 9
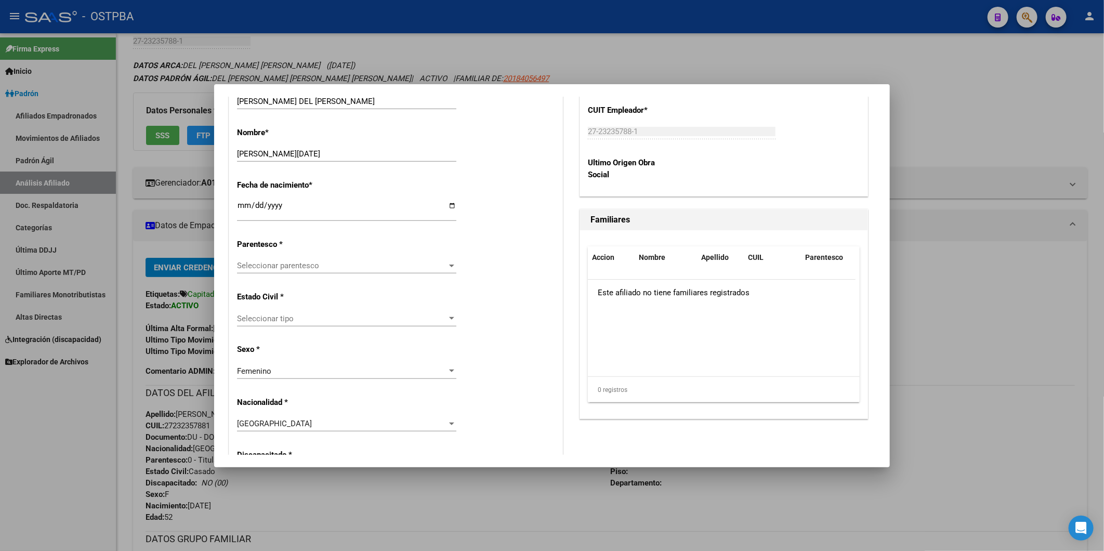
scroll to position [520, 0]
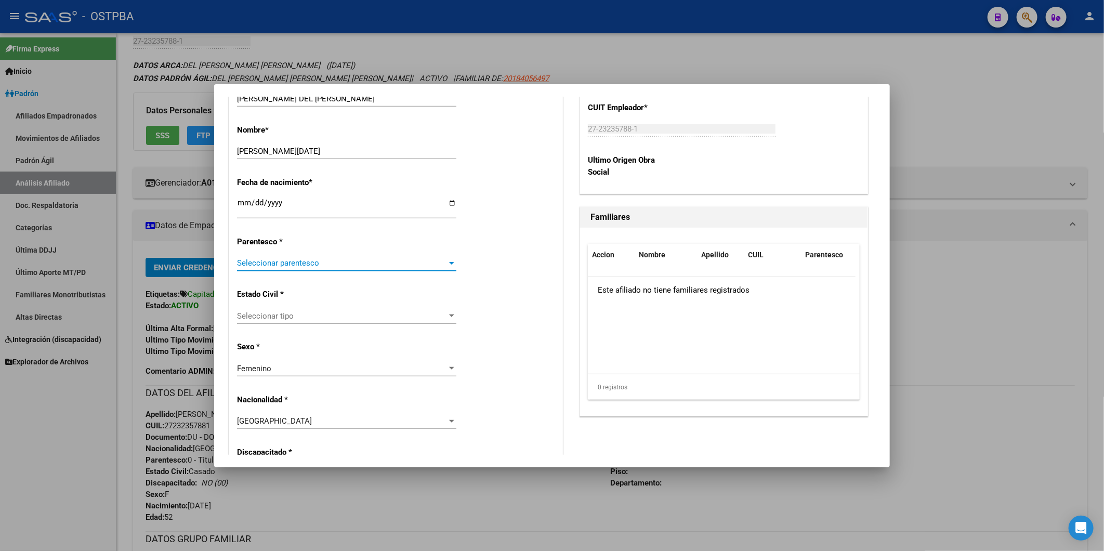
click at [449, 263] on div at bounding box center [451, 263] width 5 height 3
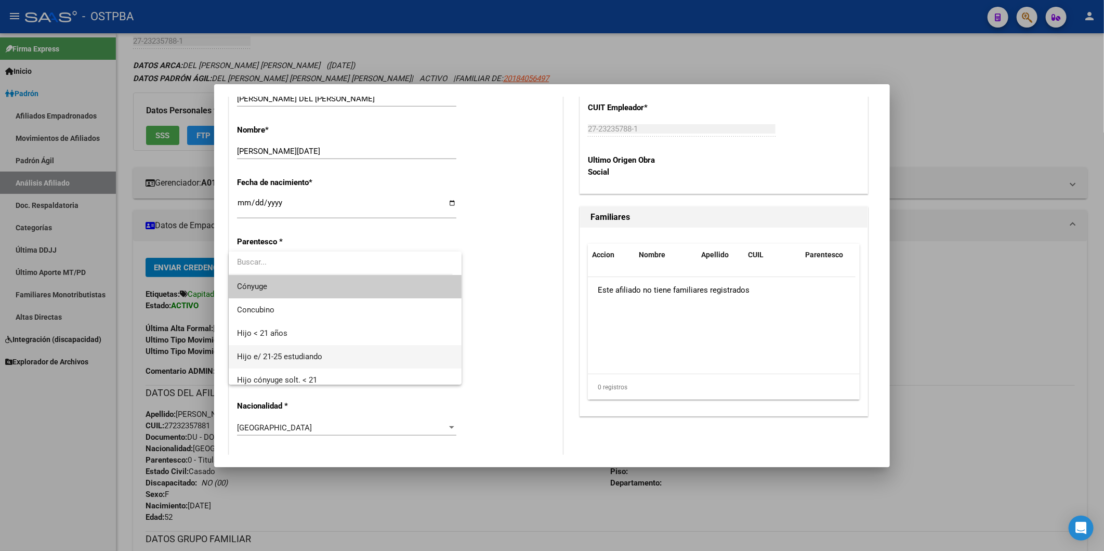
click at [360, 350] on span "Hijo e/ 21-25 estudiando" at bounding box center [345, 356] width 216 height 23
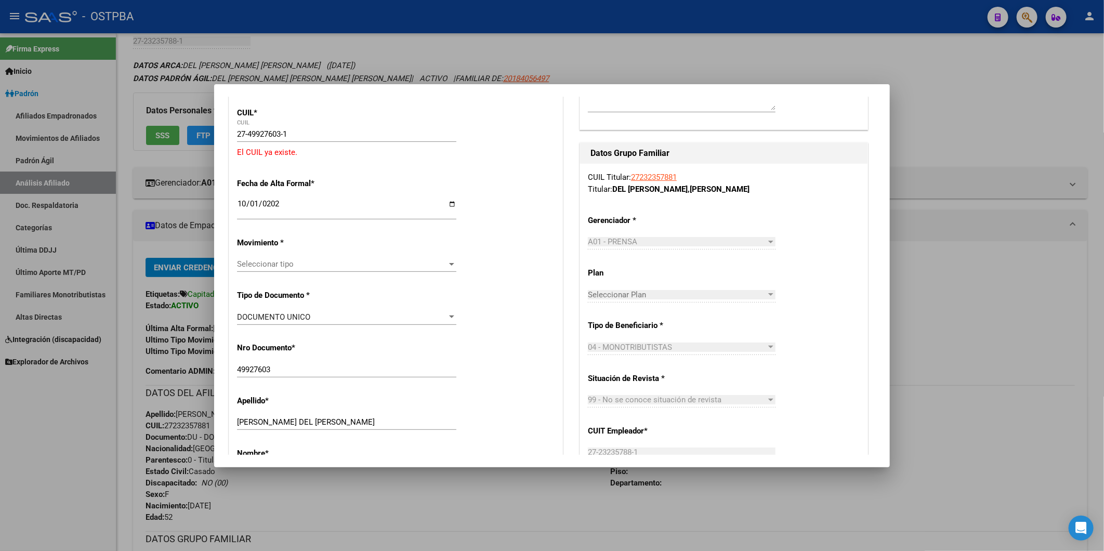
scroll to position [0, 0]
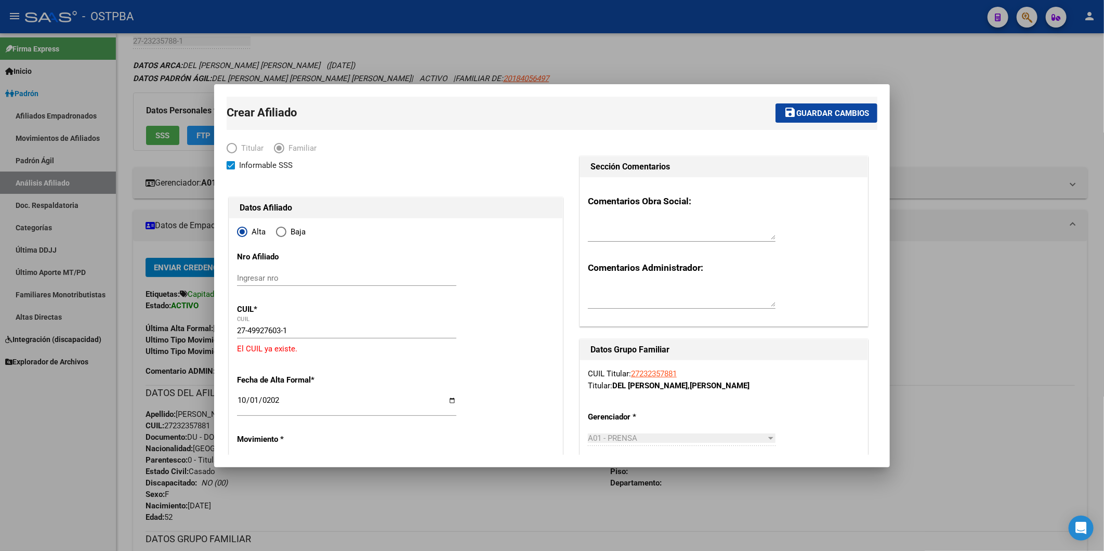
click at [302, 352] on p "El CUIL ya existe." at bounding box center [396, 349] width 318 height 12
click at [297, 335] on input "27-49927603-1" at bounding box center [346, 330] width 219 height 9
click at [248, 328] on input "27-49927603-1" at bounding box center [346, 330] width 219 height 9
type input "27-49927603-1"
click at [854, 113] on span "Guardar cambios" at bounding box center [833, 113] width 73 height 9
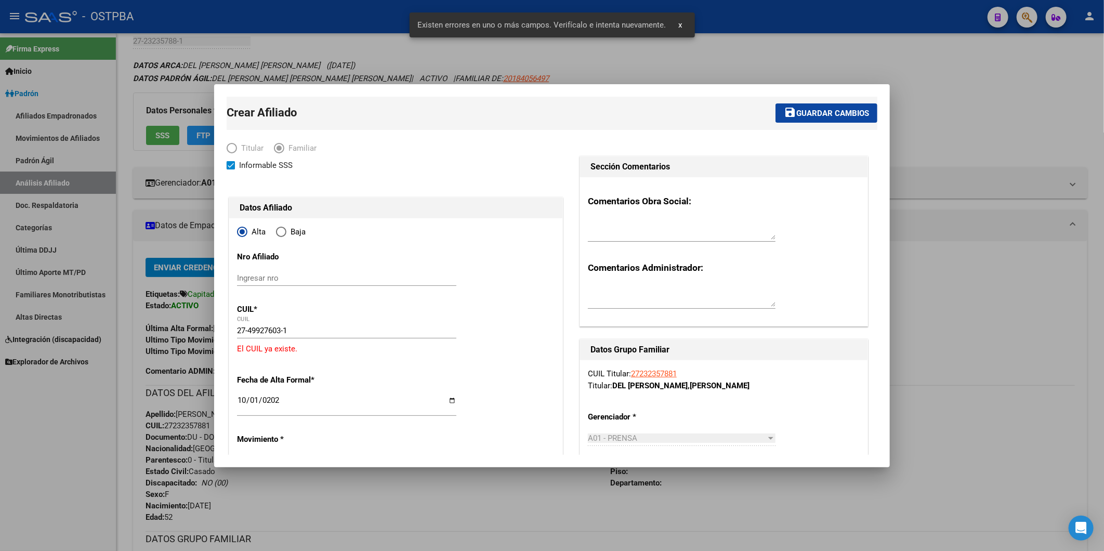
click at [947, 84] on div at bounding box center [552, 275] width 1104 height 551
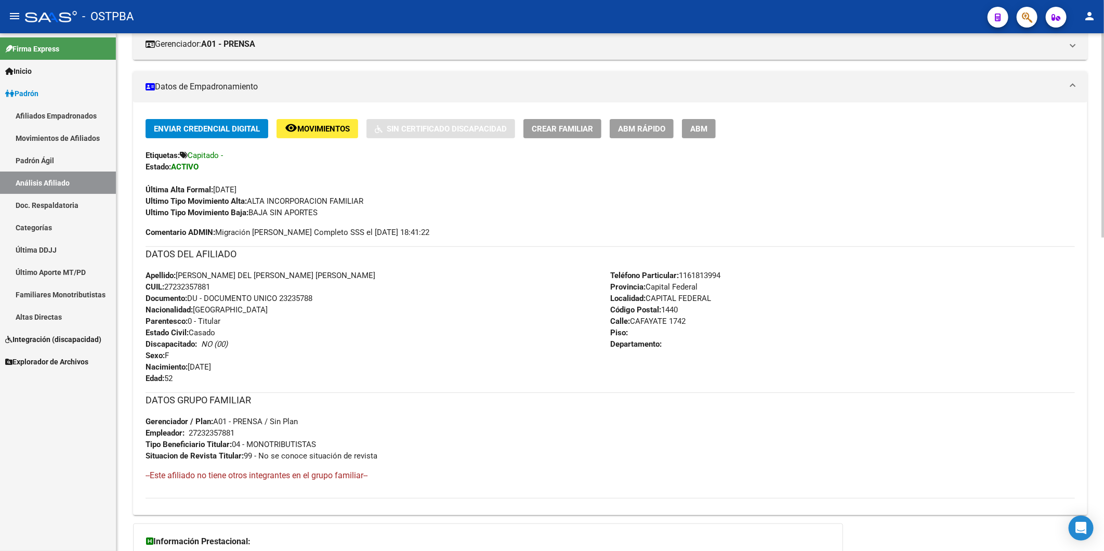
scroll to position [462, 0]
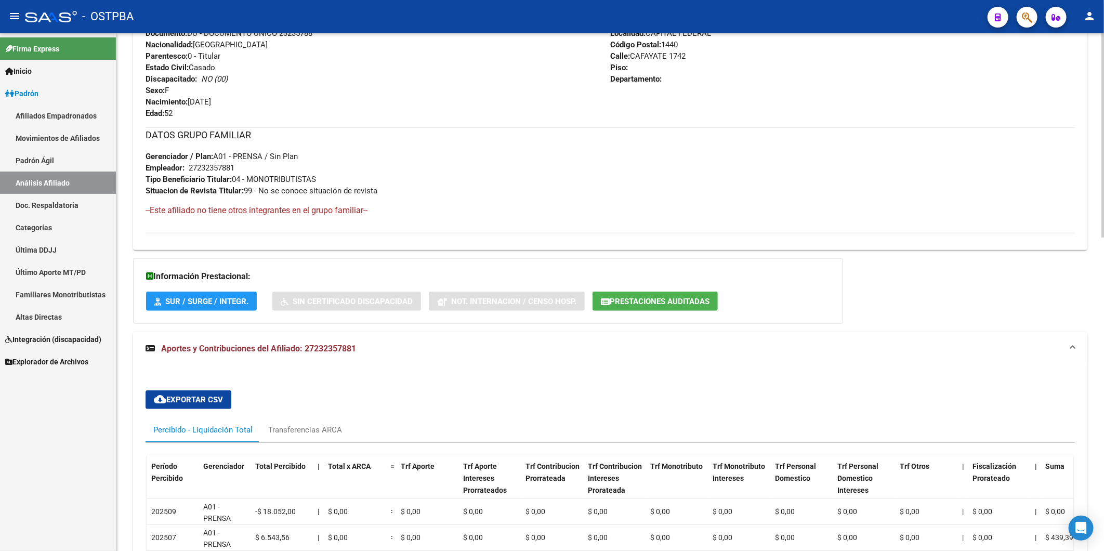
click at [347, 347] on span "Aportes y Contribuciones del Afiliado: 27232357881" at bounding box center [258, 349] width 195 height 10
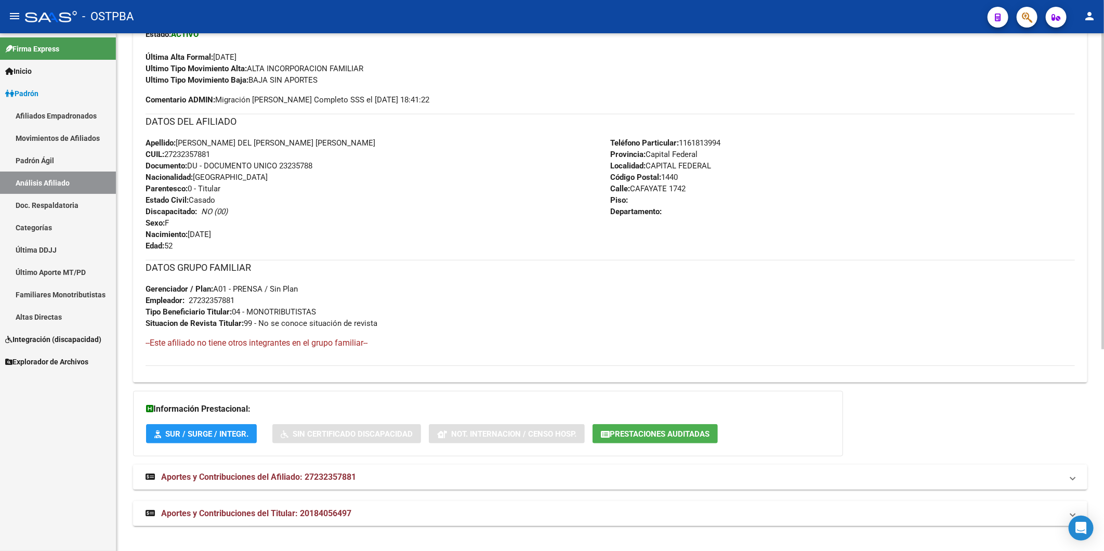
scroll to position [330, 0]
click at [336, 515] on span "Aportes y Contribuciones del Titular: 20184056497" at bounding box center [256, 514] width 190 height 10
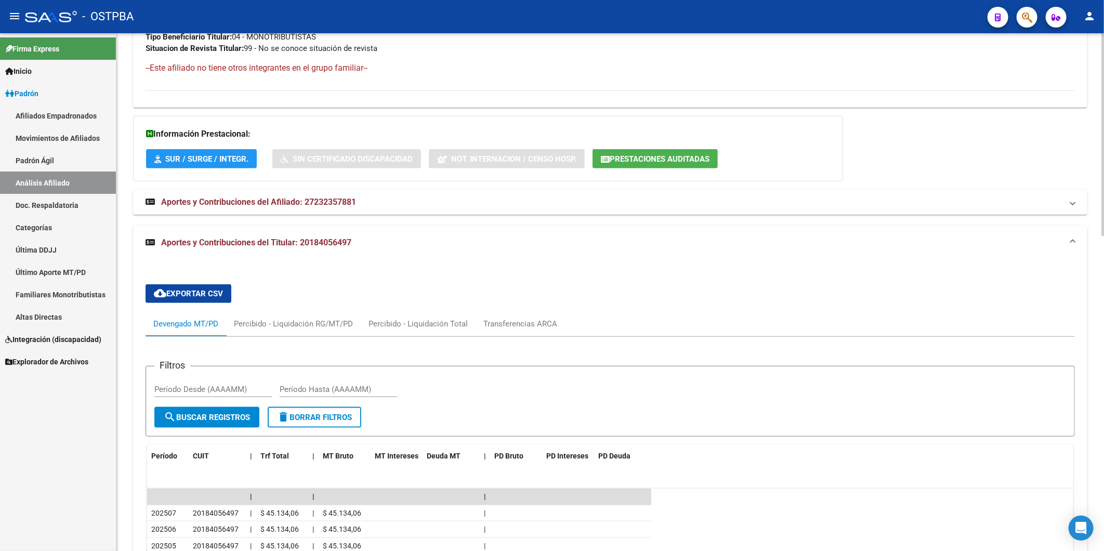
click at [350, 204] on span "Aportes y Contribuciones del Afiliado: 27232357881" at bounding box center [258, 202] width 195 height 10
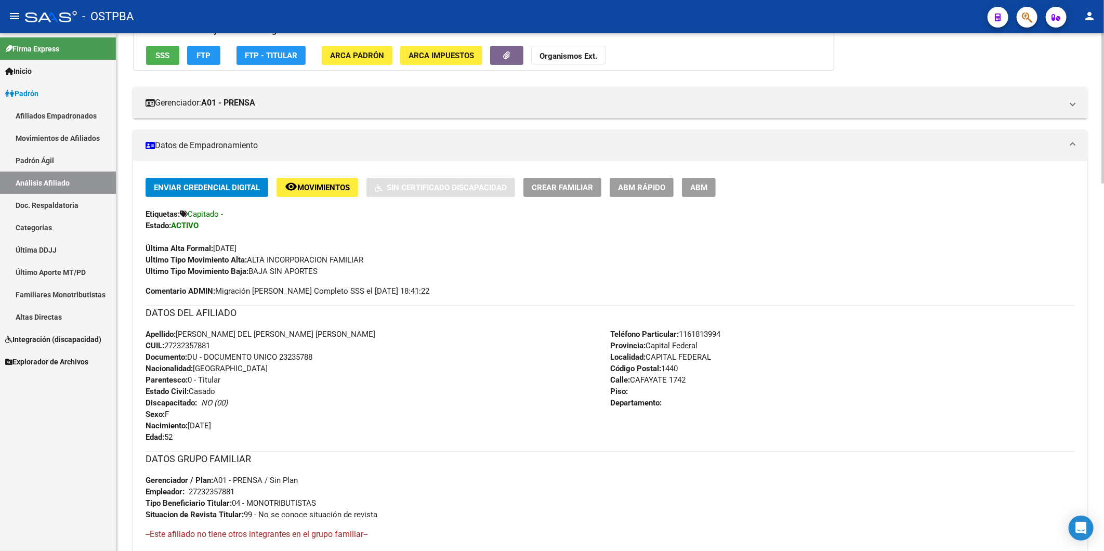
scroll to position [84, 0]
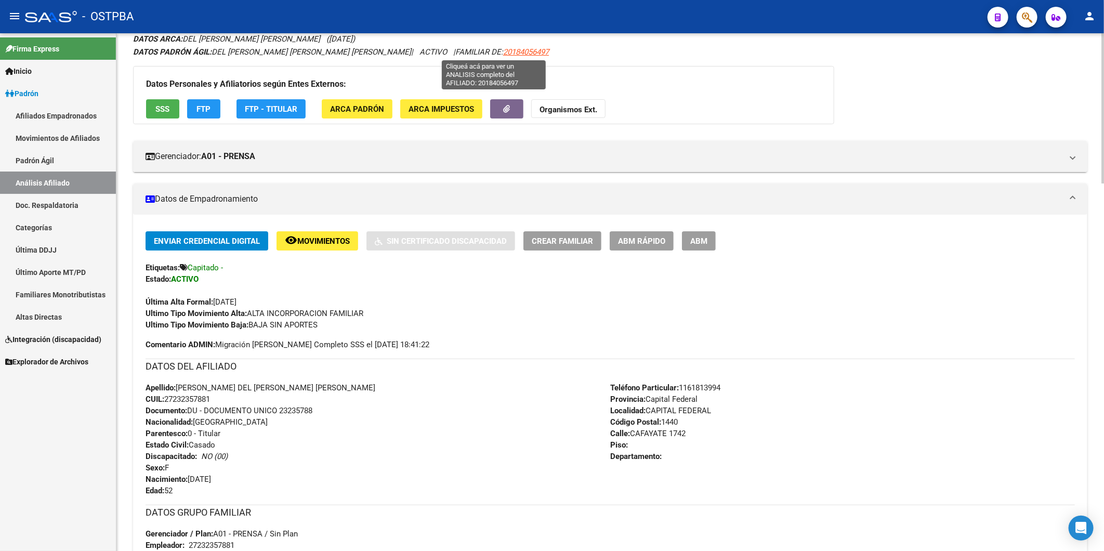
click at [503, 49] on span "20184056497" at bounding box center [526, 51] width 46 height 9
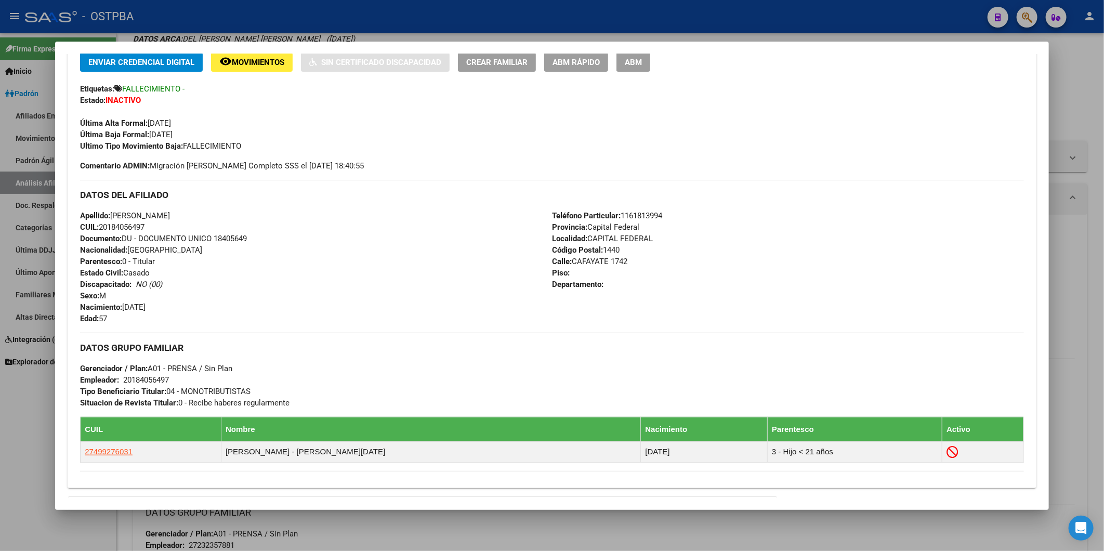
scroll to position [346, 0]
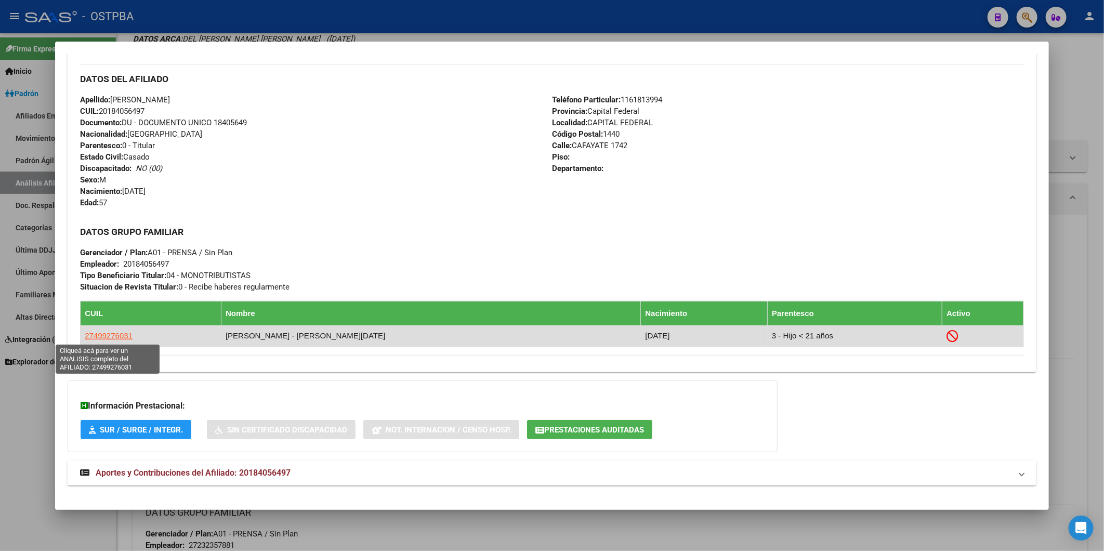
click at [113, 333] on span "27499276031" at bounding box center [109, 335] width 48 height 9
type textarea "27499276031"
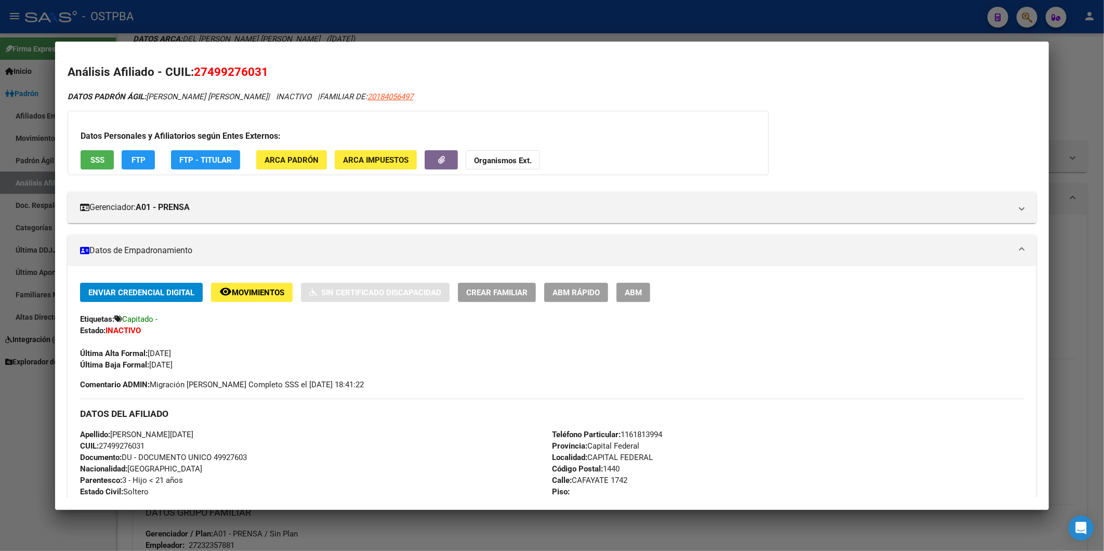
click at [572, 293] on span "ABM Rápido" at bounding box center [576, 292] width 47 height 9
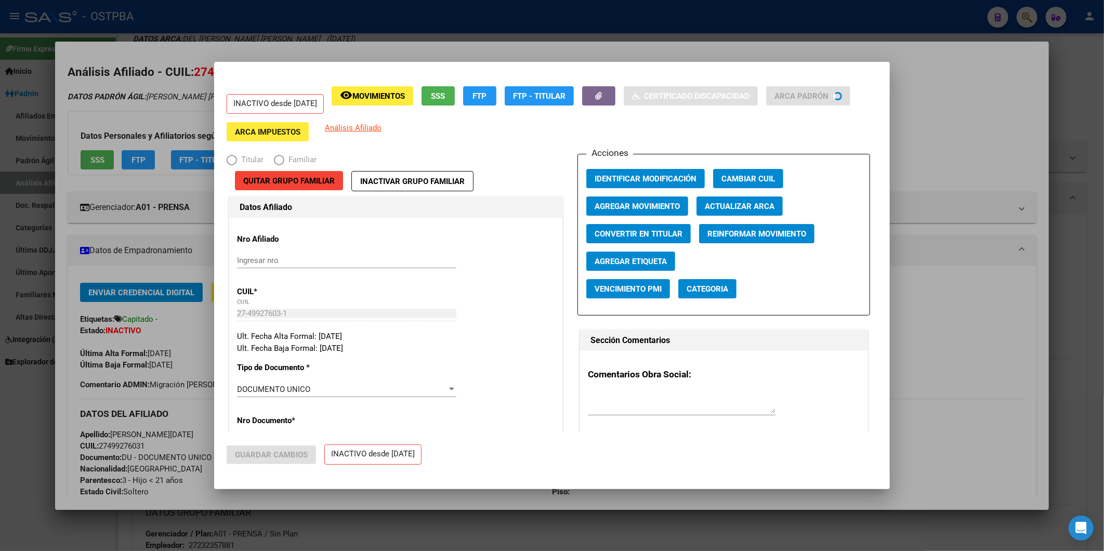
radio input "true"
type input "20-18405649-7"
click at [611, 204] on span "Agregar Movimiento" at bounding box center [637, 206] width 85 height 9
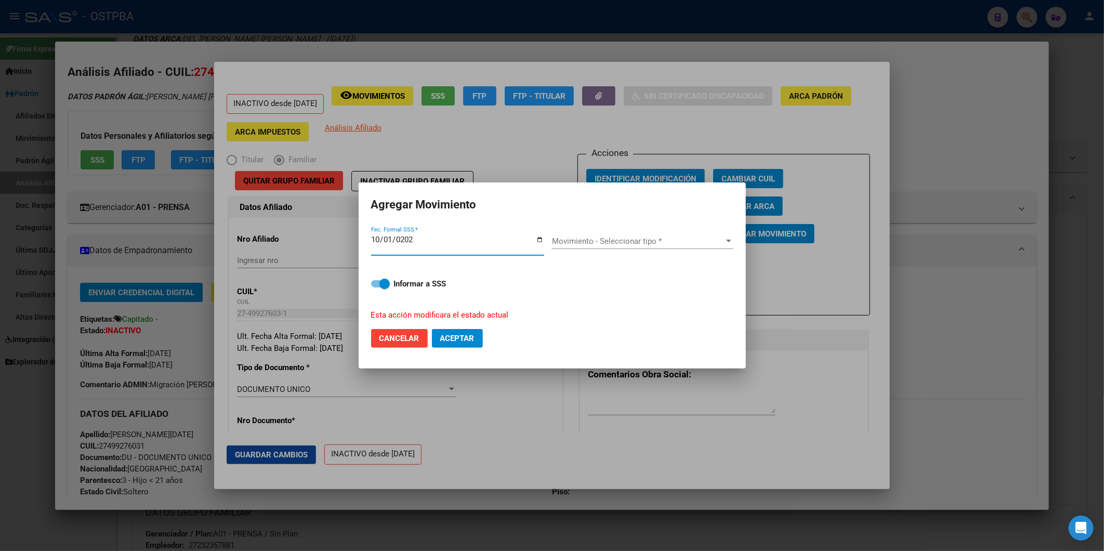
type input "2025-10-01"
click at [725, 242] on div at bounding box center [728, 241] width 9 height 8
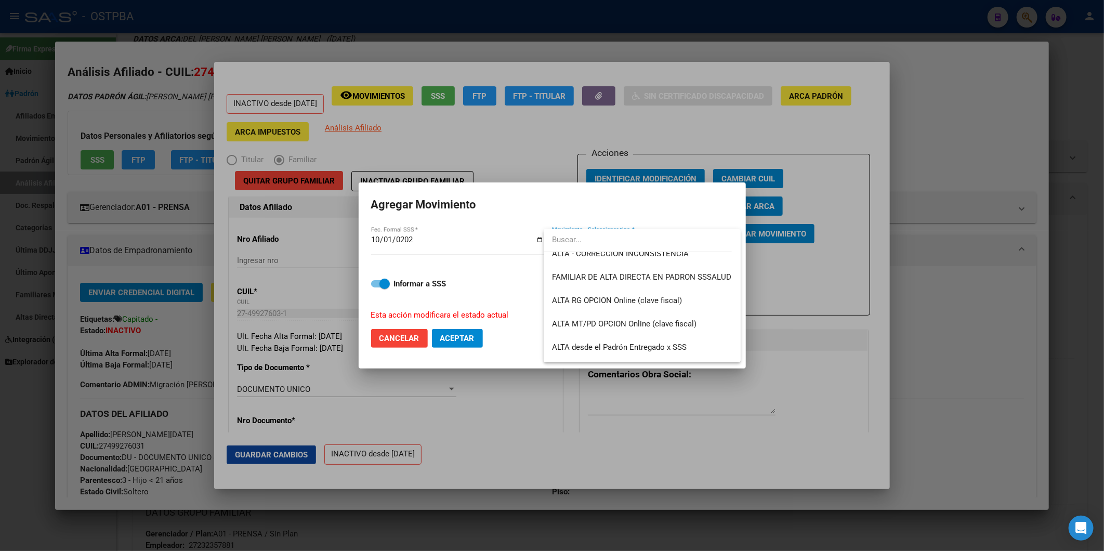
scroll to position [231, 0]
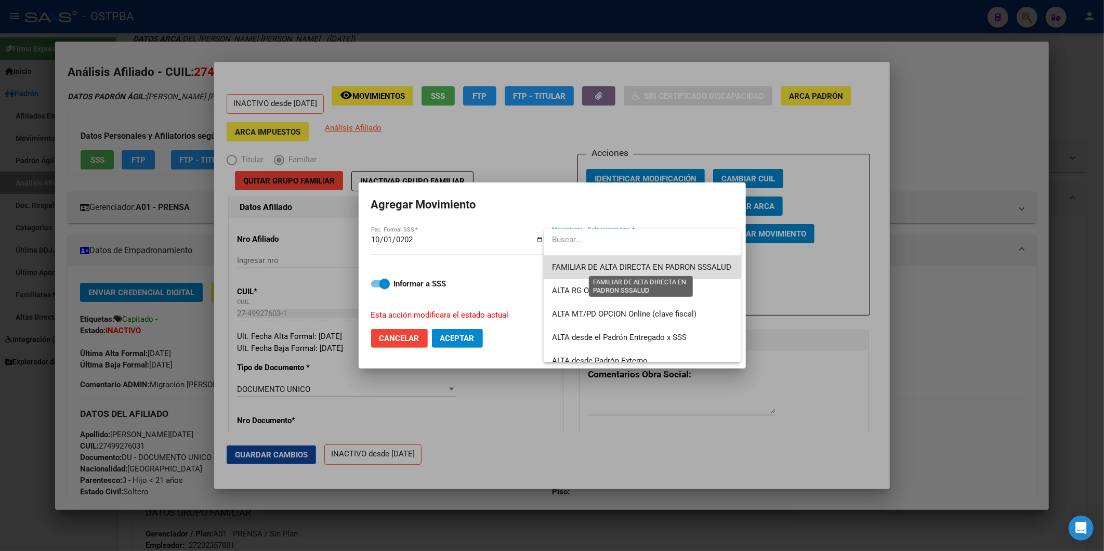
click at [664, 264] on span "FAMILIAR DE ALTA DIRECTA EN PADRON SSSALUD" at bounding box center [641, 267] width 179 height 9
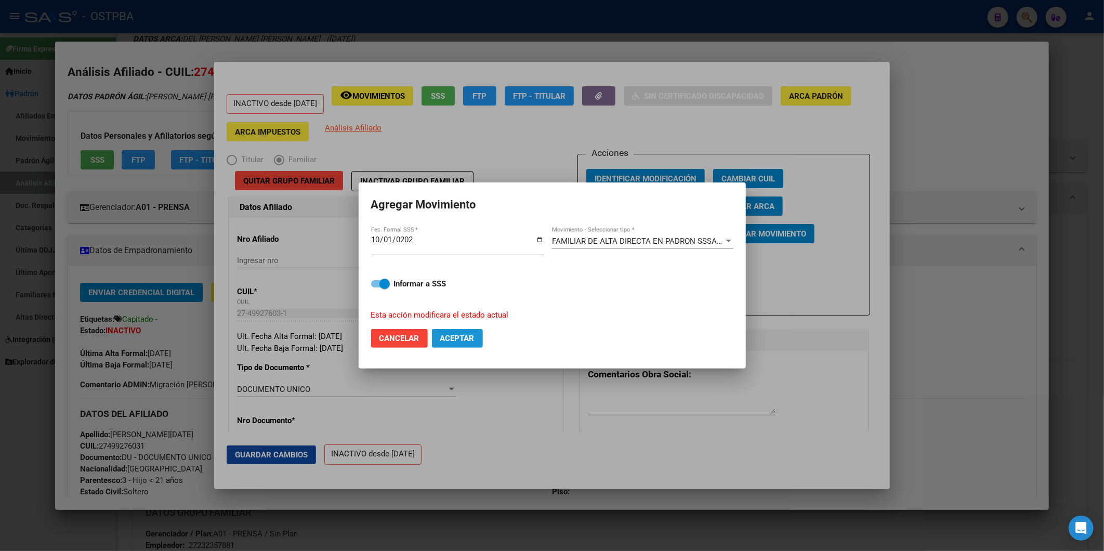
click at [466, 334] on span "Aceptar" at bounding box center [457, 338] width 34 height 9
click at [456, 336] on span "Aceptar" at bounding box center [457, 338] width 34 height 9
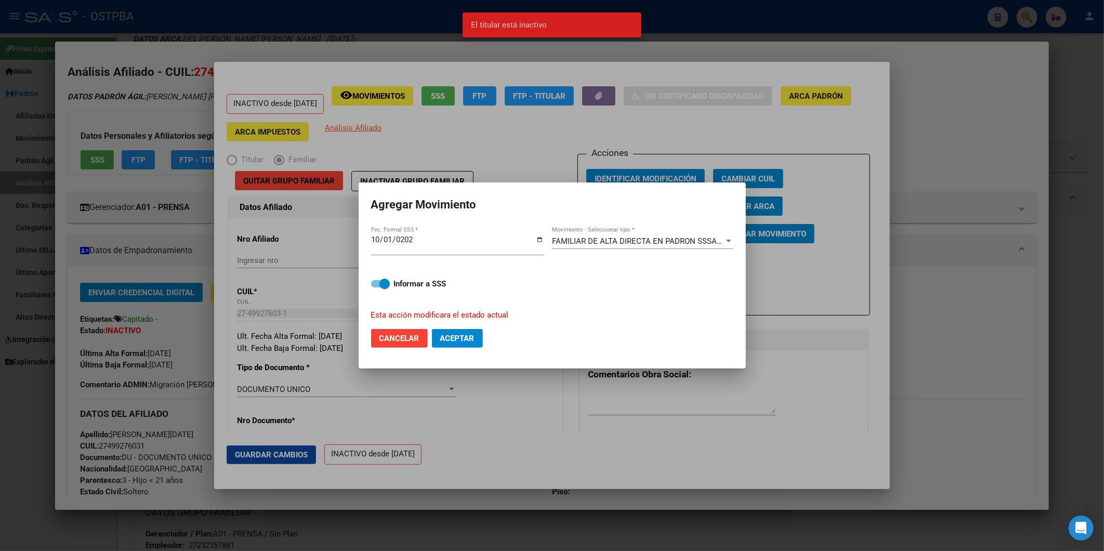
click at [726, 240] on div at bounding box center [728, 241] width 5 height 3
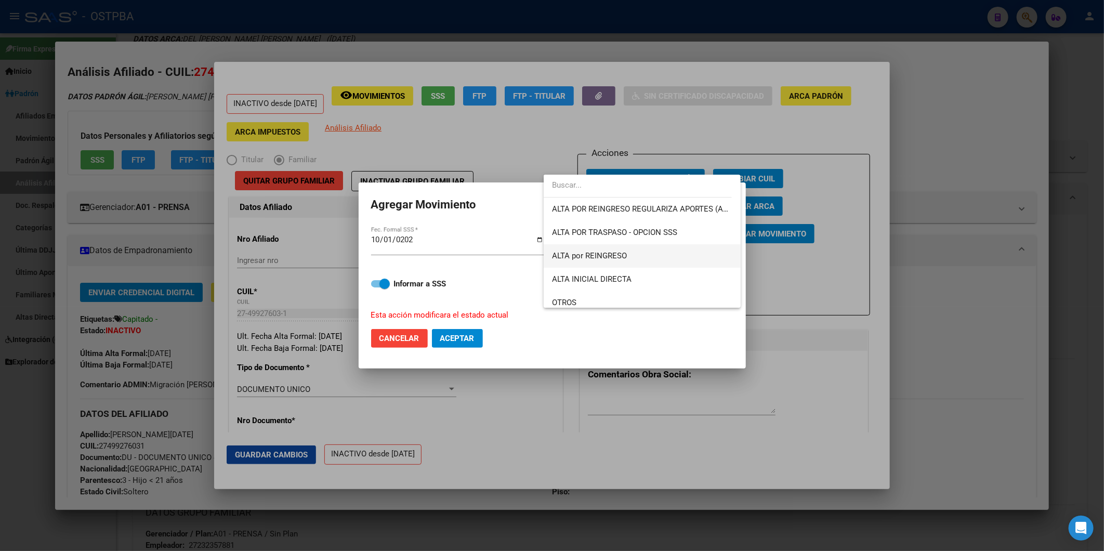
scroll to position [0, 0]
click at [626, 256] on span "ALTA por REINGRESO" at bounding box center [589, 256] width 75 height 9
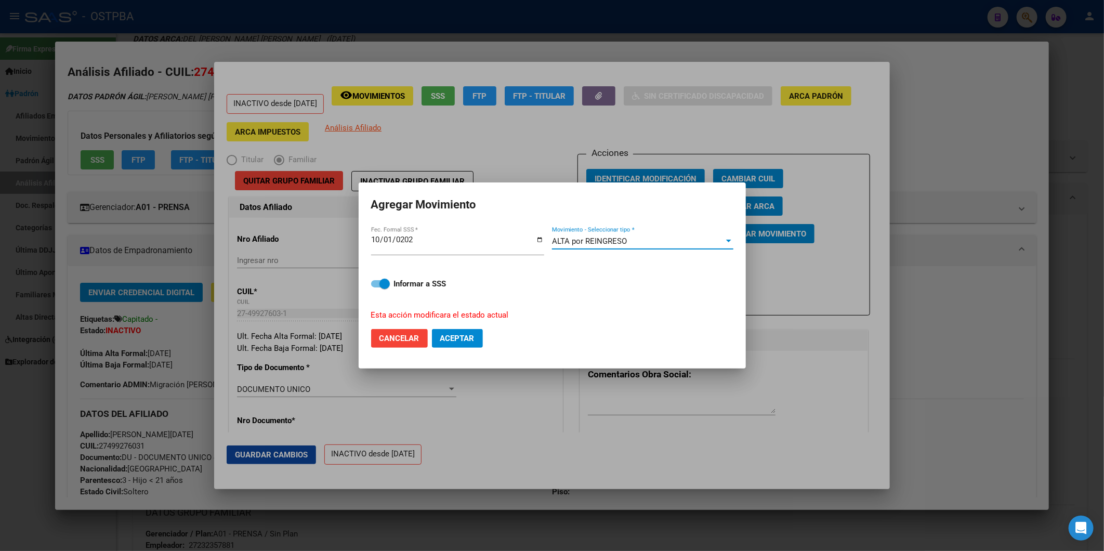
click at [466, 333] on button "Aceptar" at bounding box center [457, 338] width 51 height 19
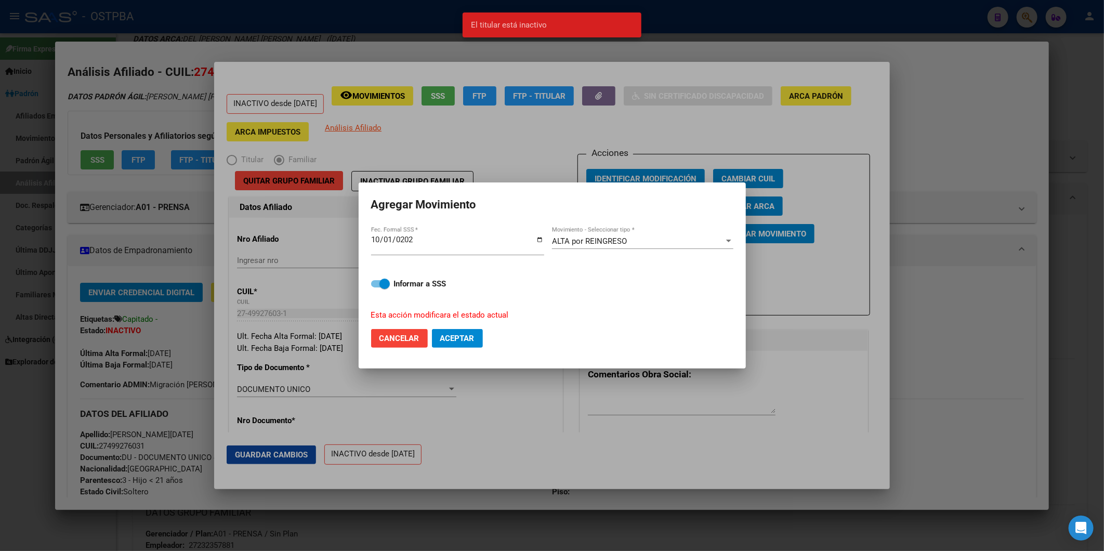
click at [732, 242] on div at bounding box center [728, 241] width 9 height 8
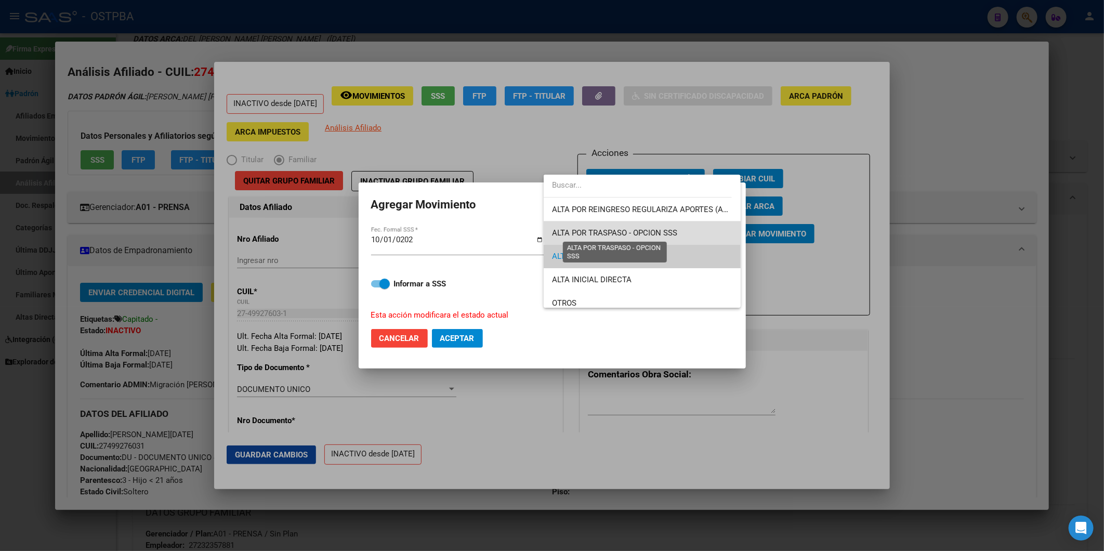
click at [658, 231] on span "ALTA POR TRASPASO - OPCION SSS" at bounding box center [614, 232] width 125 height 9
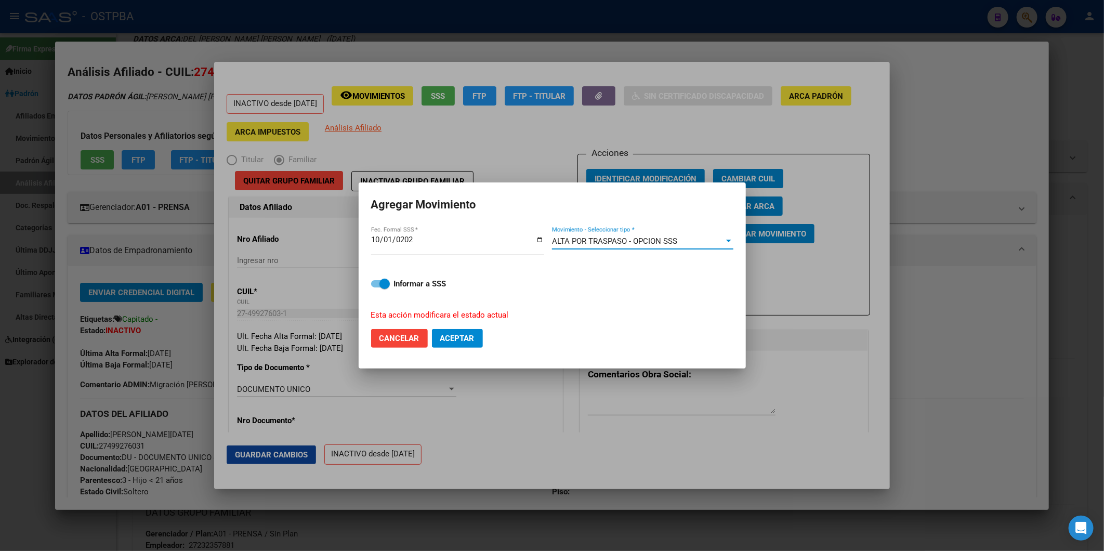
click at [727, 241] on div at bounding box center [728, 241] width 5 height 3
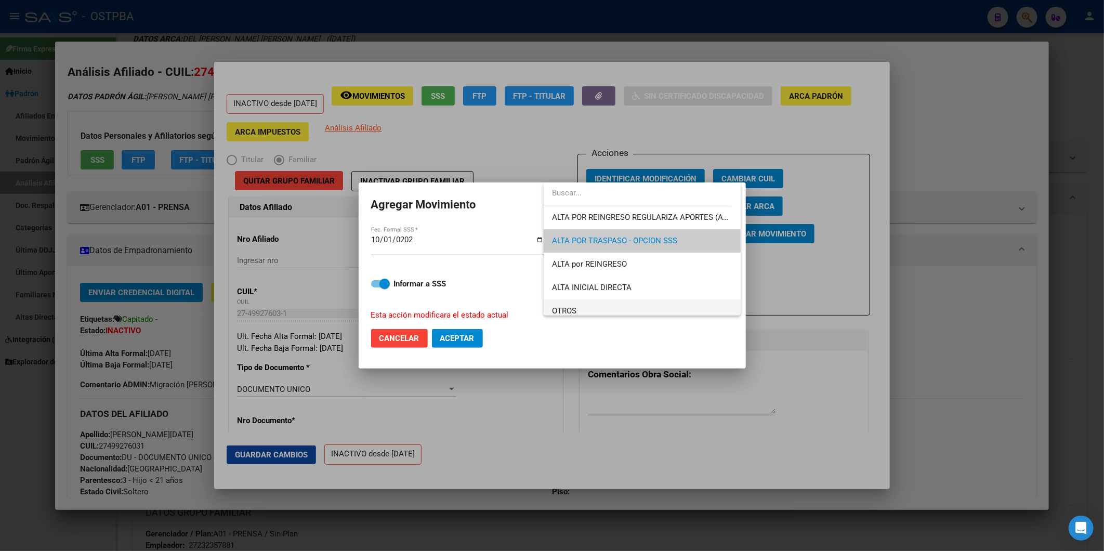
click at [579, 312] on span "OTROS" at bounding box center [642, 311] width 180 height 23
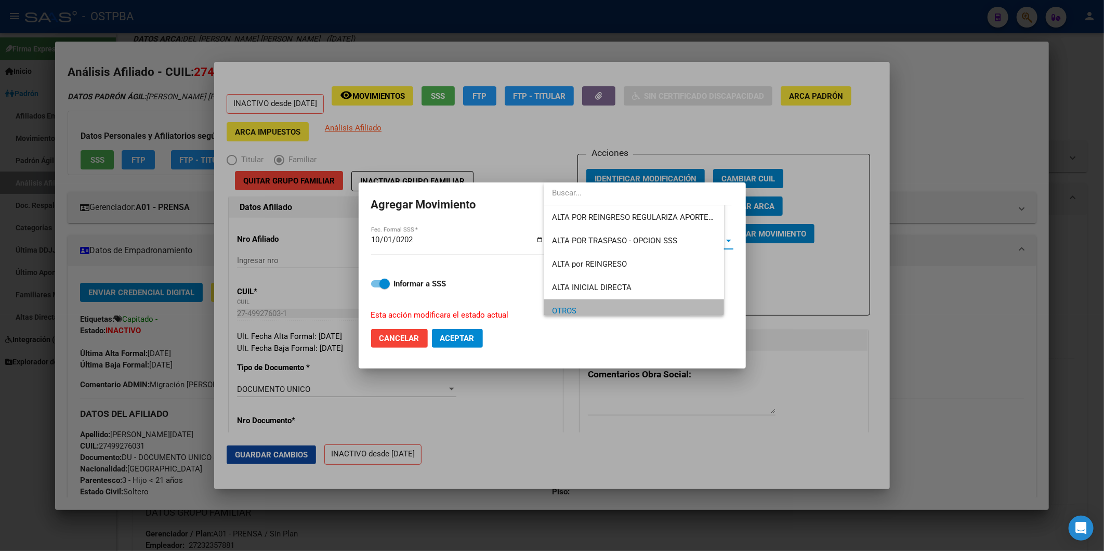
scroll to position [7, 0]
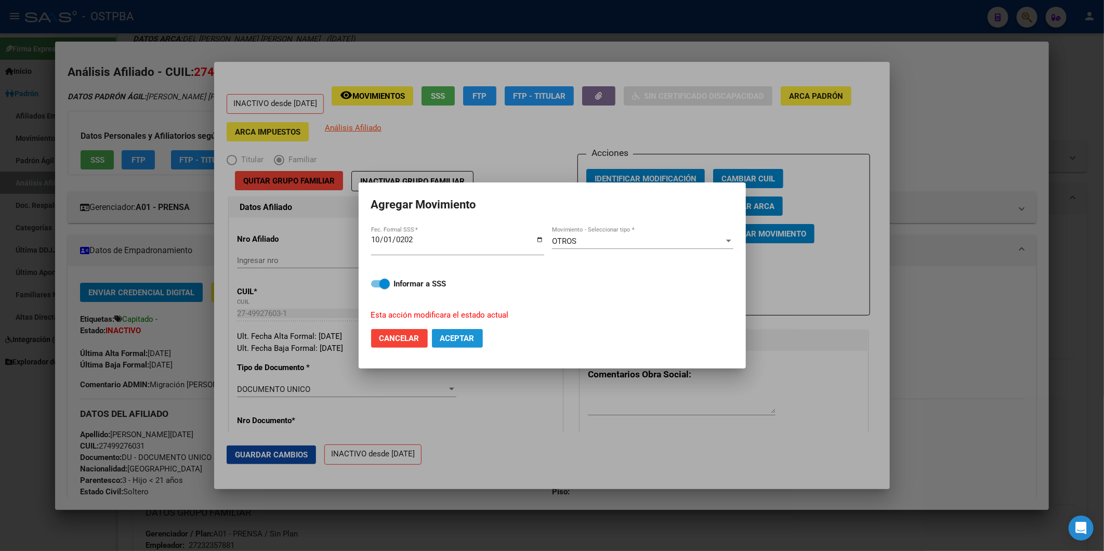
click at [458, 340] on span "Aceptar" at bounding box center [457, 338] width 34 height 9
click at [728, 241] on div at bounding box center [728, 241] width 5 height 3
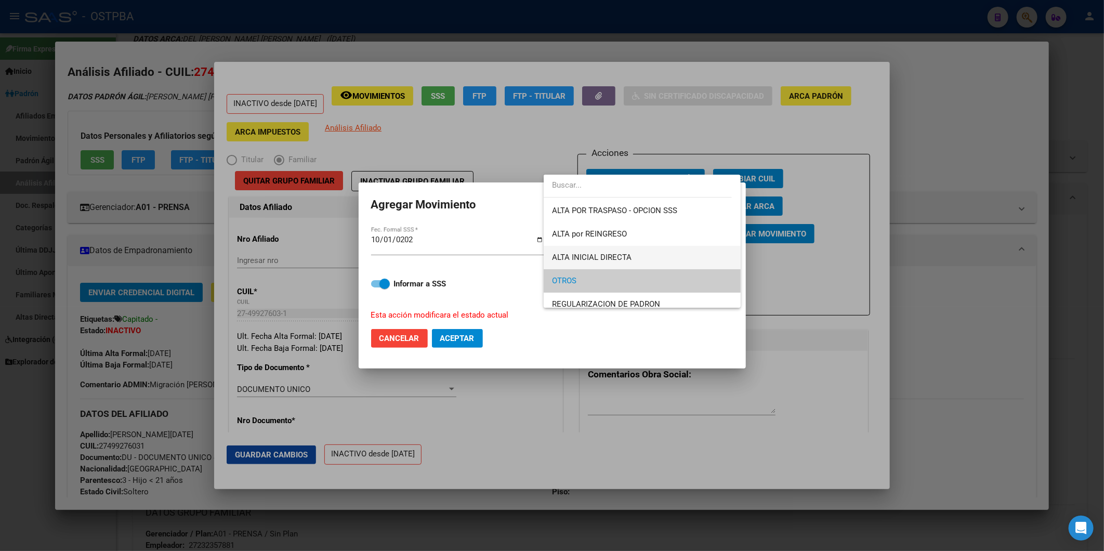
scroll to position [0, 0]
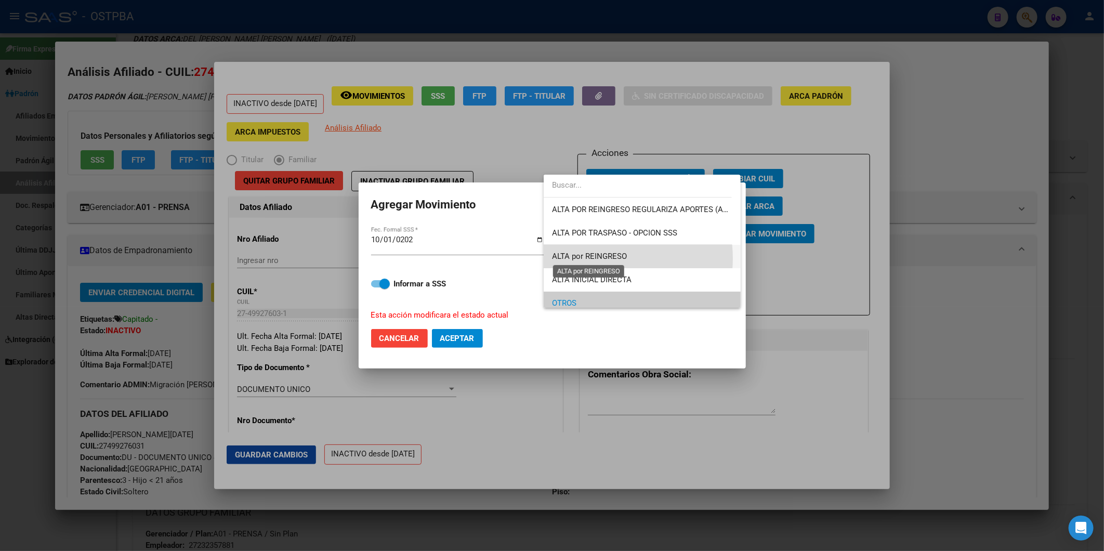
click at [602, 258] on span "ALTA por REINGRESO" at bounding box center [589, 256] width 75 height 9
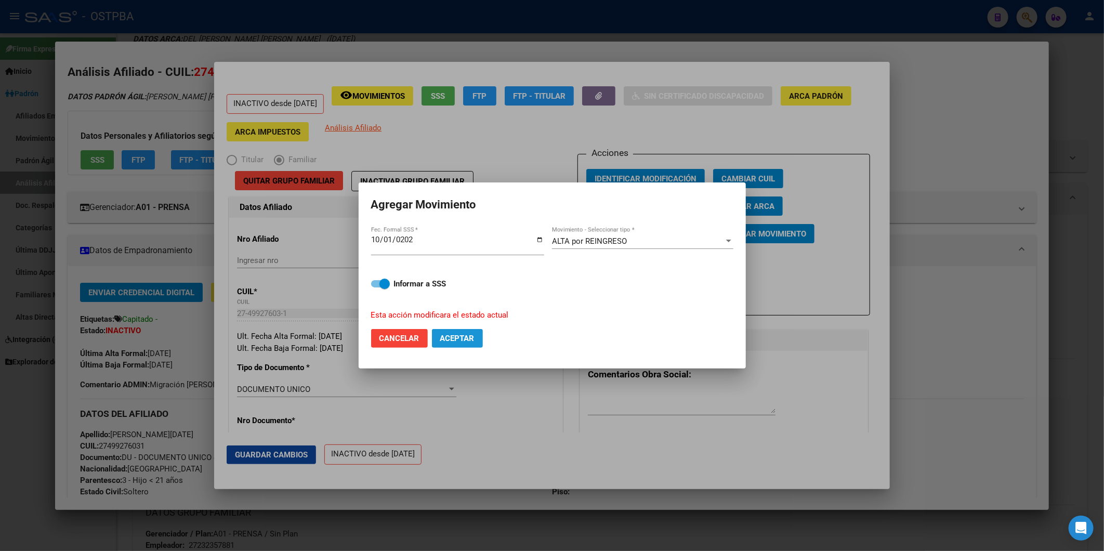
click at [467, 337] on span "Aceptar" at bounding box center [457, 338] width 34 height 9
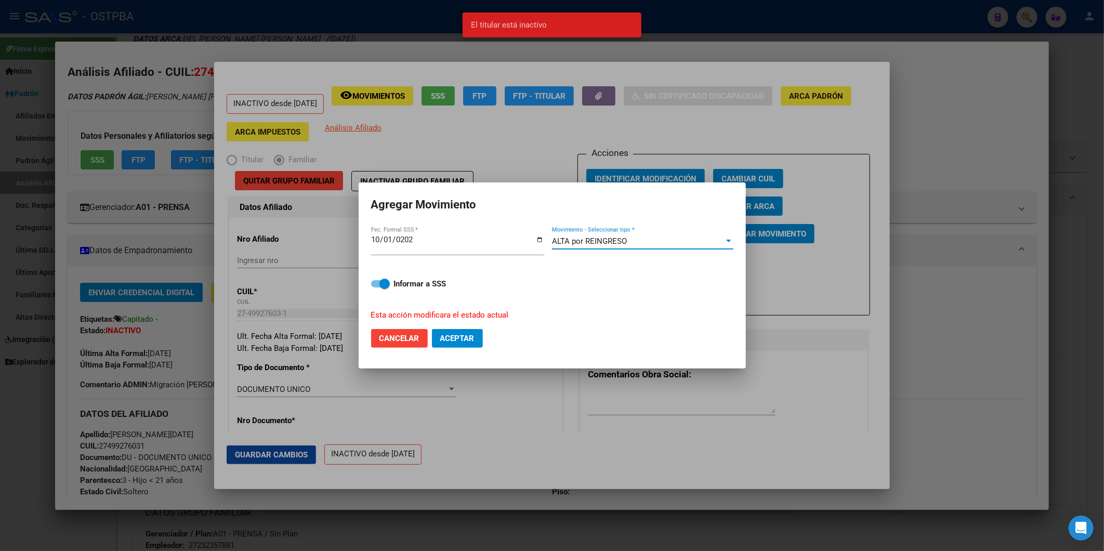
click at [731, 239] on div at bounding box center [728, 241] width 9 height 8
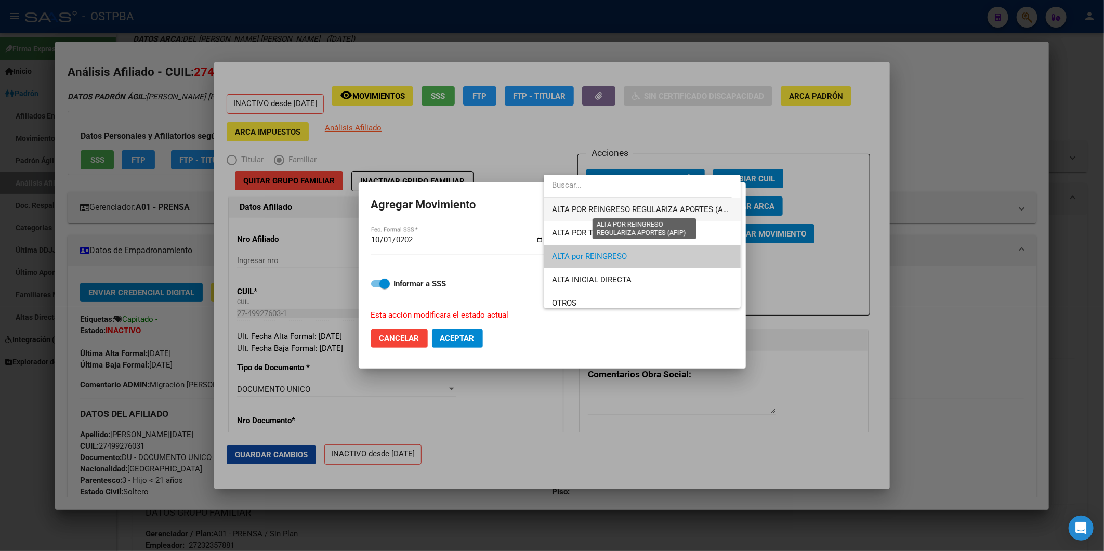
click at [649, 212] on span "ALTA POR REINGRESO REGULARIZA APORTES (AFIP)" at bounding box center [644, 209] width 185 height 9
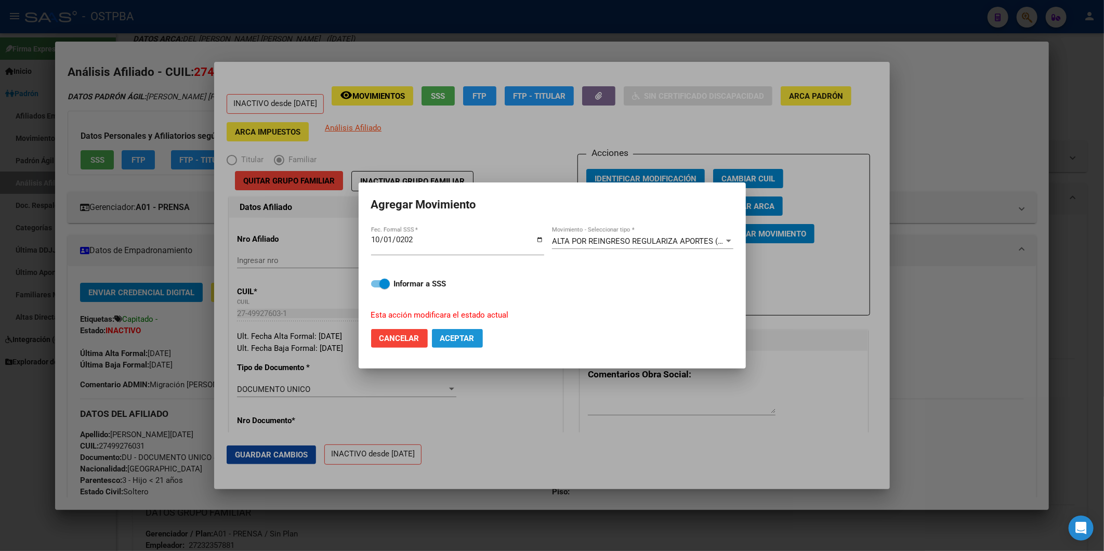
click at [465, 336] on span "Aceptar" at bounding box center [457, 338] width 34 height 9
click at [728, 238] on div at bounding box center [728, 241] width 9 height 8
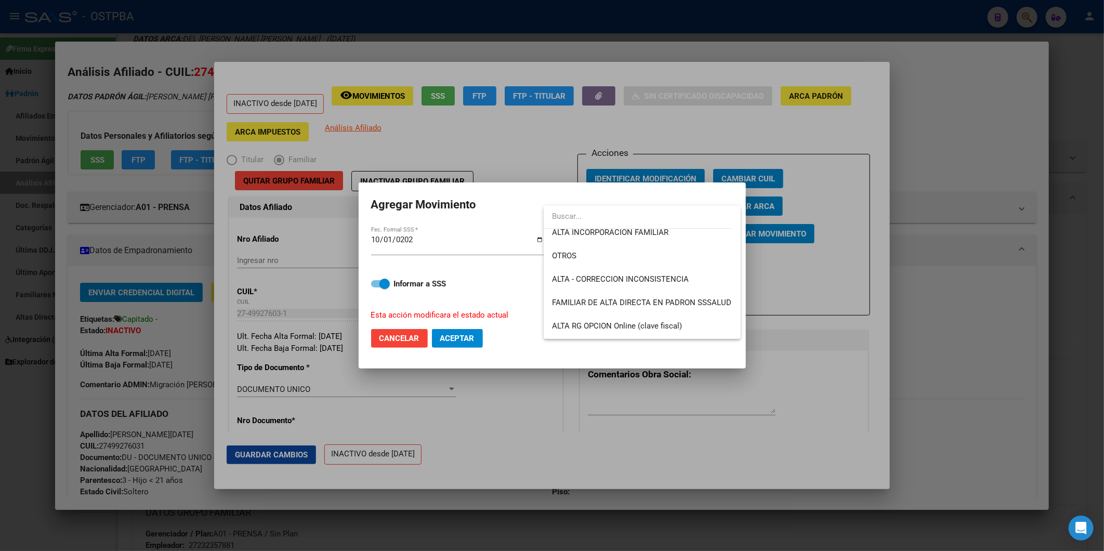
scroll to position [173, 0]
click at [637, 305] on span "FAMILIAR DE ALTA DIRECTA EN PADRON SSSALUD" at bounding box center [641, 301] width 179 height 9
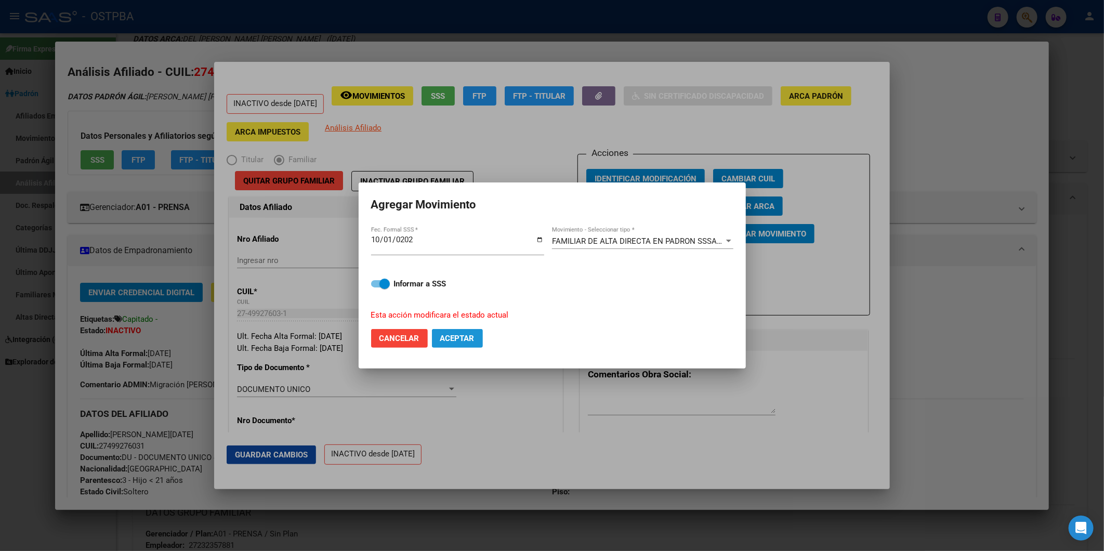
click at [464, 334] on span "Aceptar" at bounding box center [457, 338] width 34 height 9
click at [728, 240] on div at bounding box center [728, 241] width 5 height 3
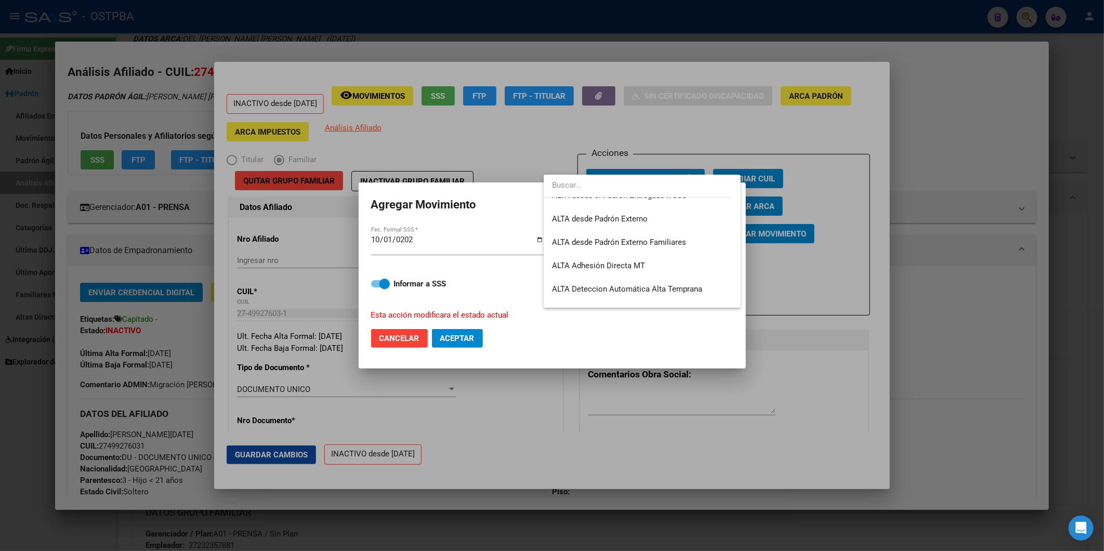
scroll to position [358, 0]
click at [664, 295] on span "Alta MT/PD Opción Diaria" at bounding box center [642, 296] width 180 height 23
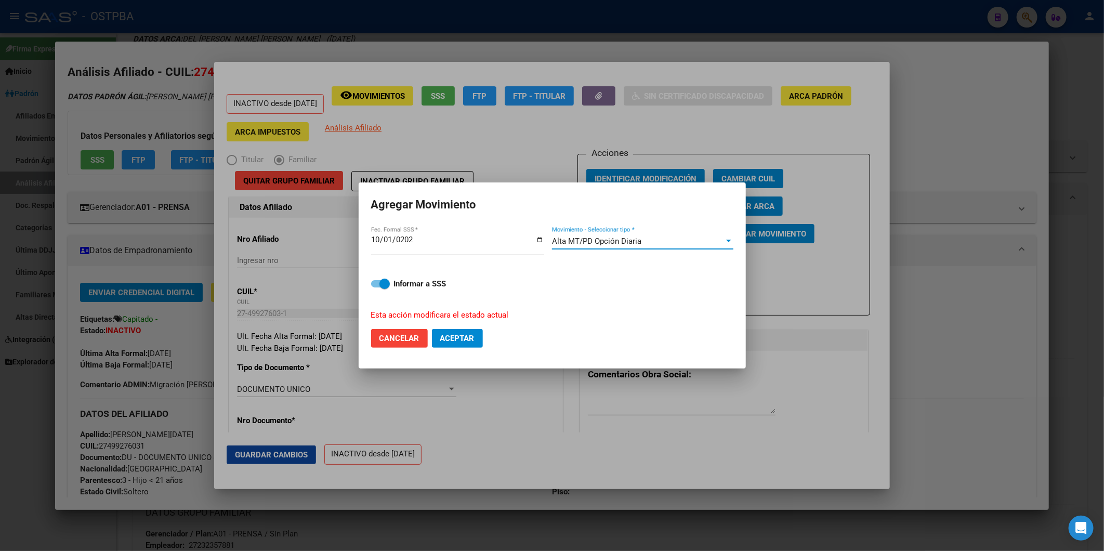
click at [471, 342] on span "Aceptar" at bounding box center [457, 338] width 34 height 9
click at [949, 124] on div at bounding box center [552, 275] width 1104 height 551
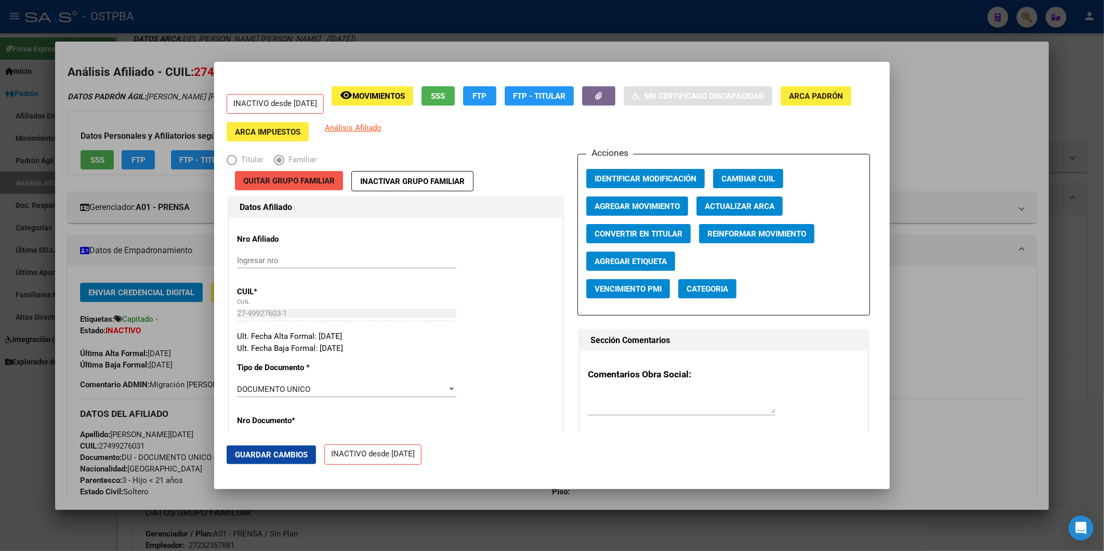
click at [313, 182] on span "Quitar Grupo Familiar" at bounding box center [289, 180] width 92 height 9
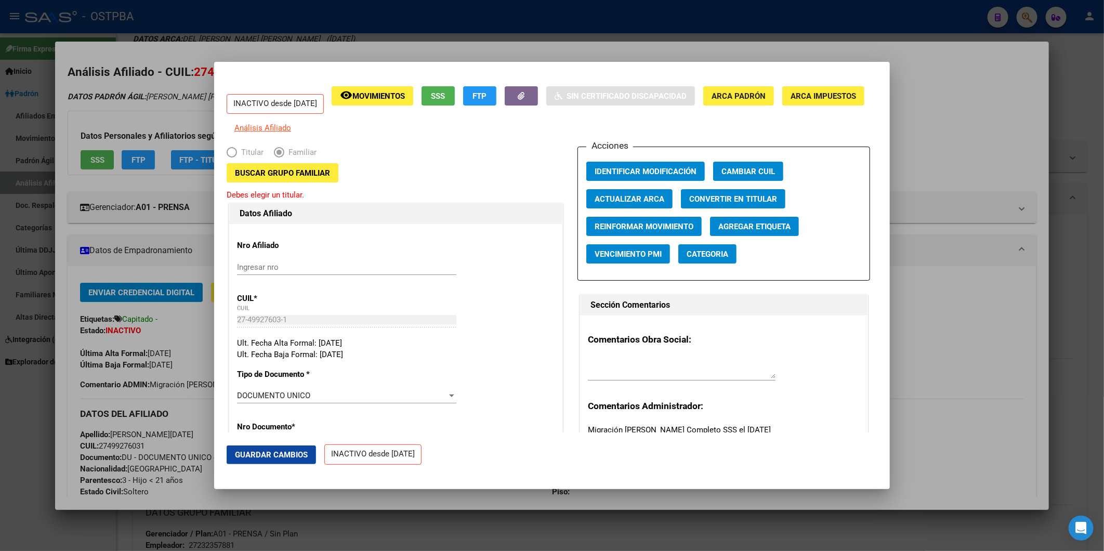
click at [919, 125] on div at bounding box center [552, 275] width 1104 height 551
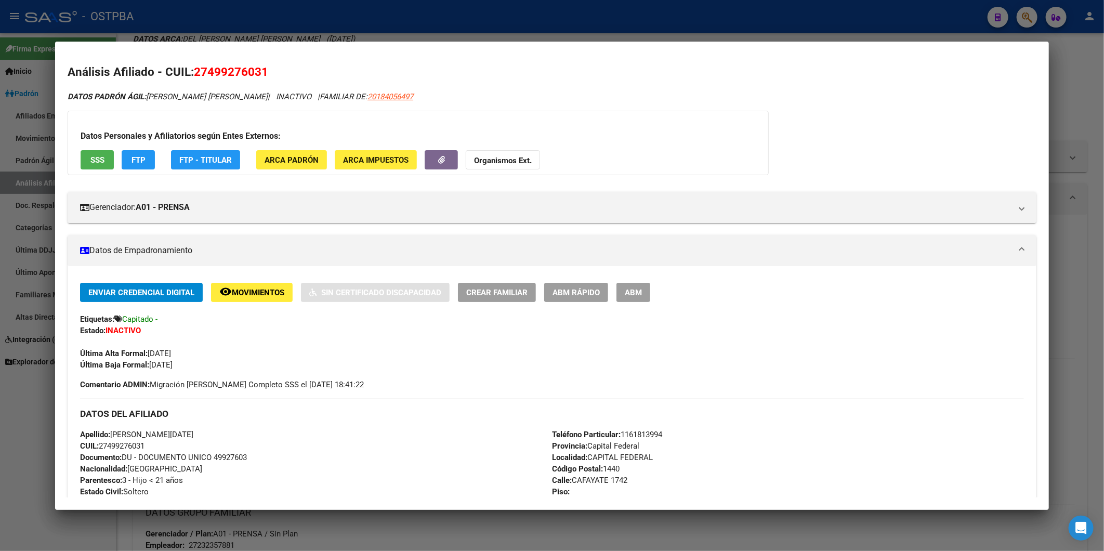
click at [1069, 69] on div at bounding box center [552, 275] width 1104 height 551
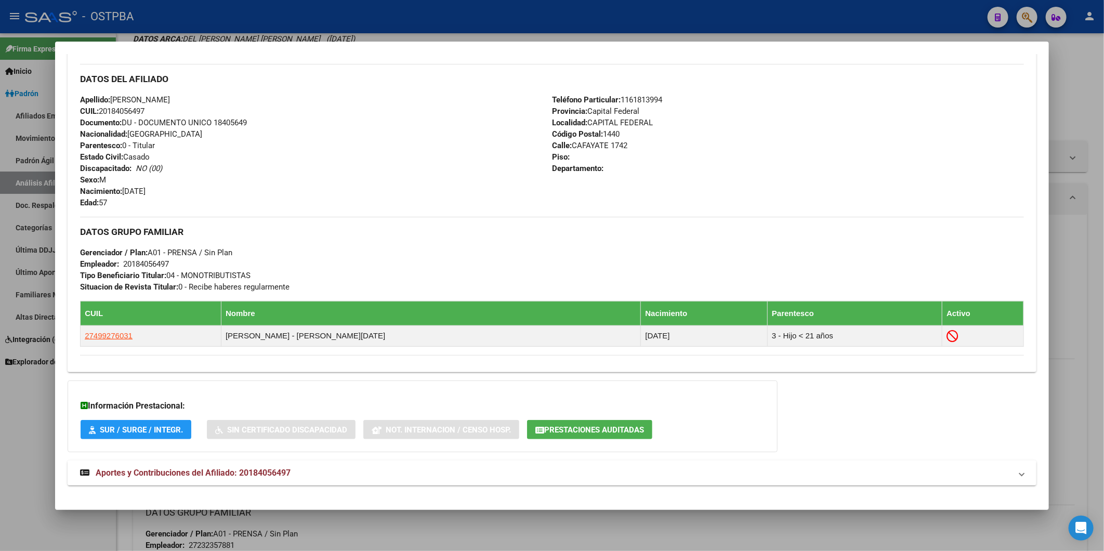
scroll to position [0, 0]
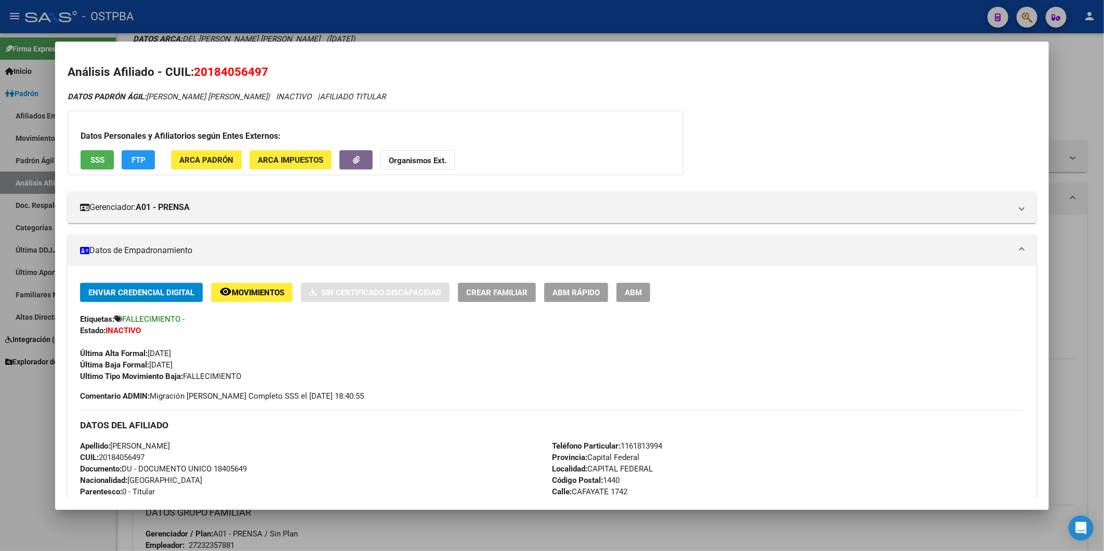
click at [1059, 92] on div at bounding box center [552, 275] width 1104 height 551
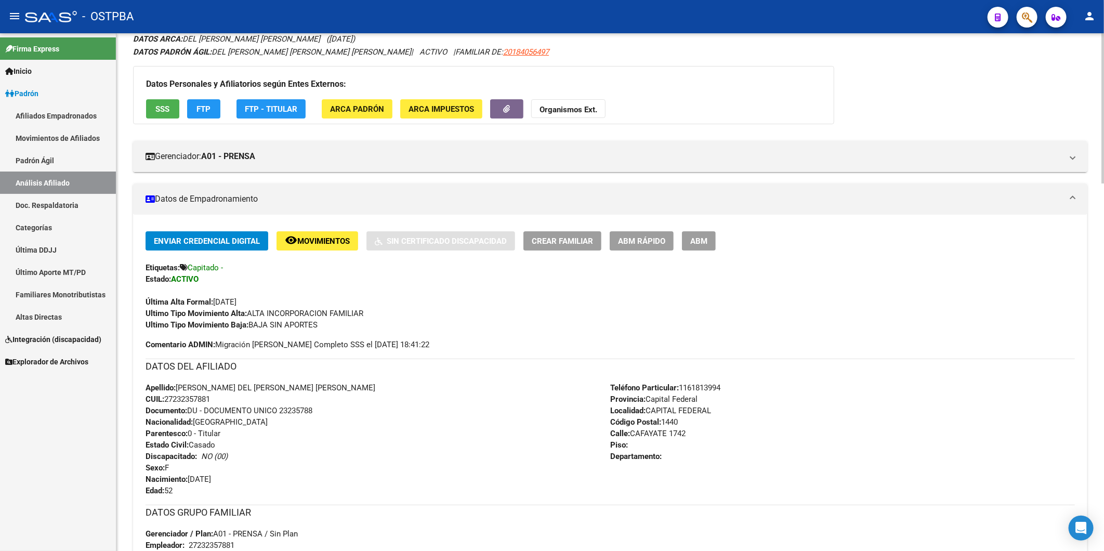
click at [588, 113] on strong "Organismos Ext." at bounding box center [569, 109] width 58 height 9
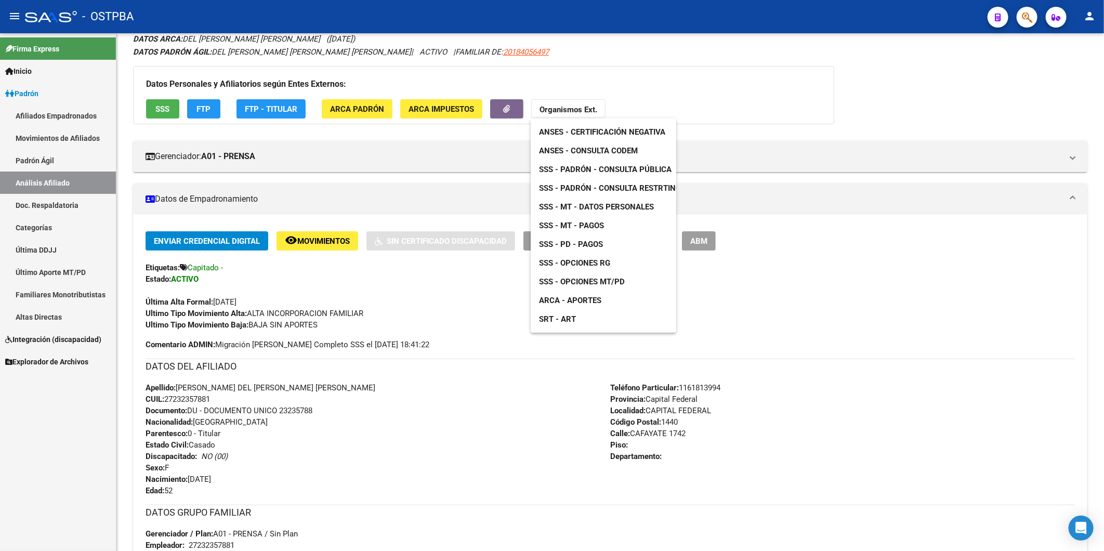
click at [697, 68] on div at bounding box center [552, 275] width 1104 height 551
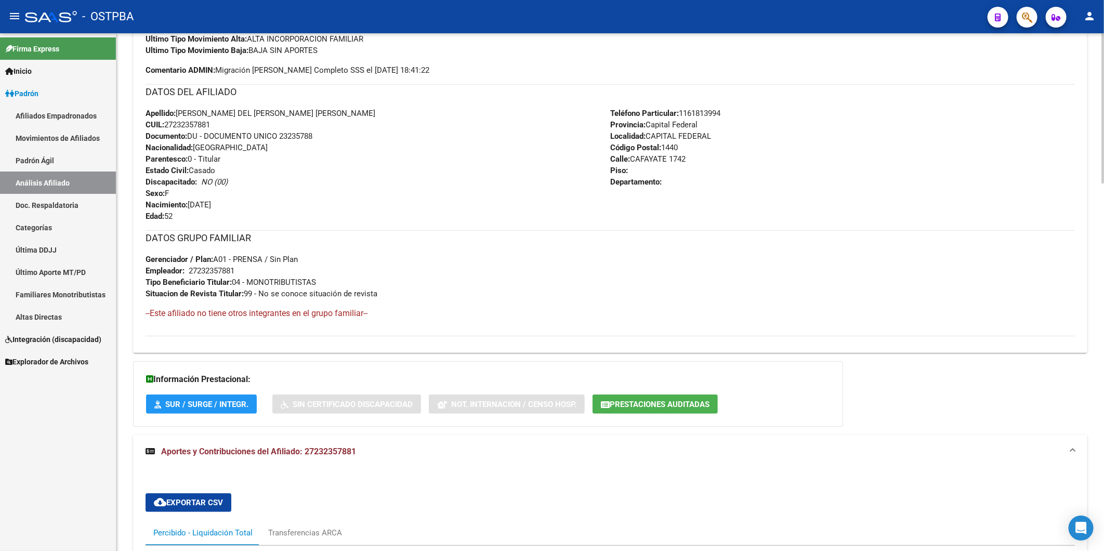
scroll to position [373, 0]
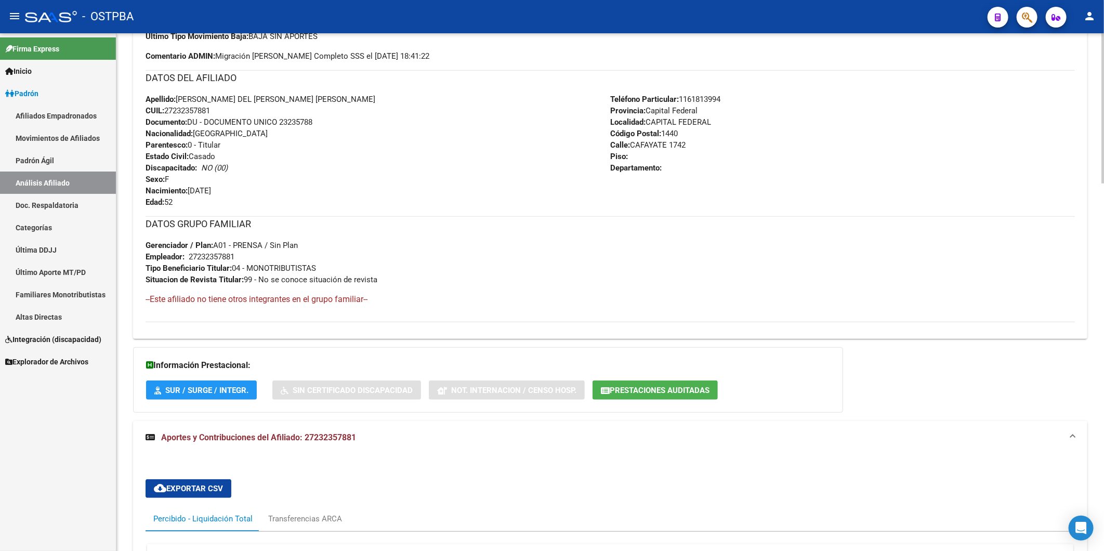
click at [317, 299] on h4 "--Este afiliado no tiene otros integrantes en el grupo familiar--" at bounding box center [611, 299] width 930 height 11
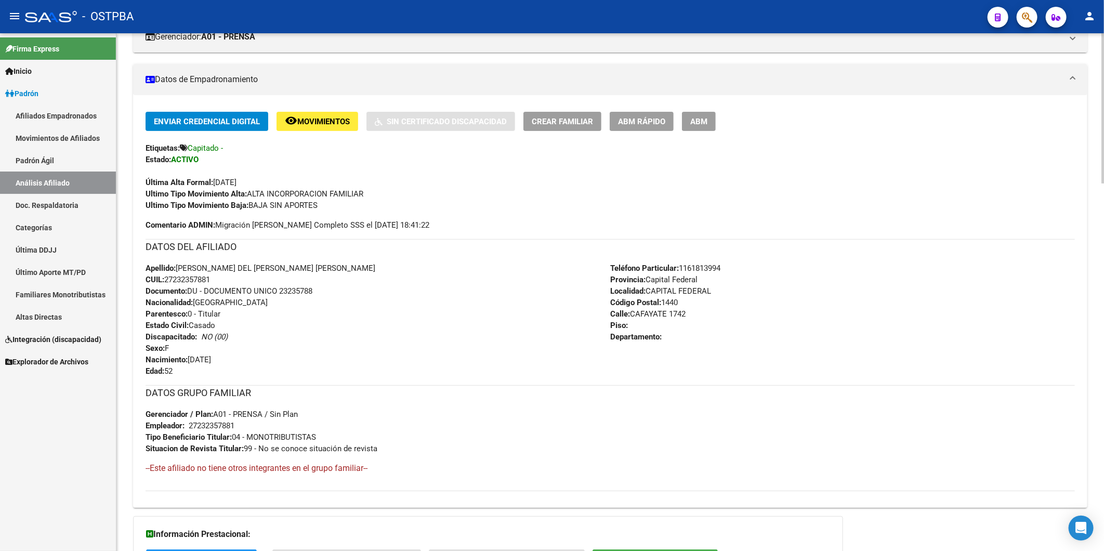
scroll to position [142, 0]
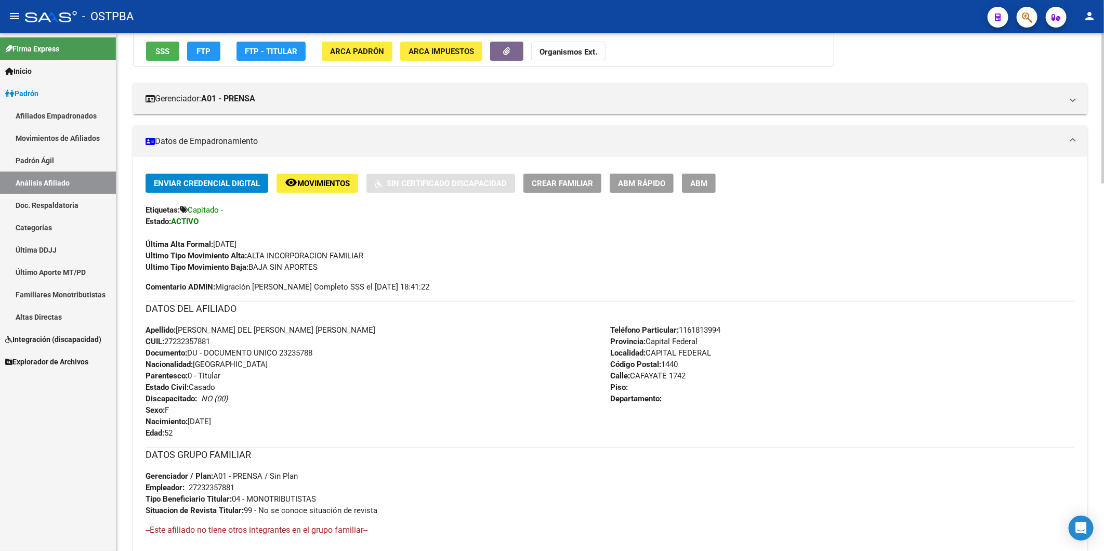
click at [577, 185] on span "Crear Familiar" at bounding box center [562, 183] width 61 height 9
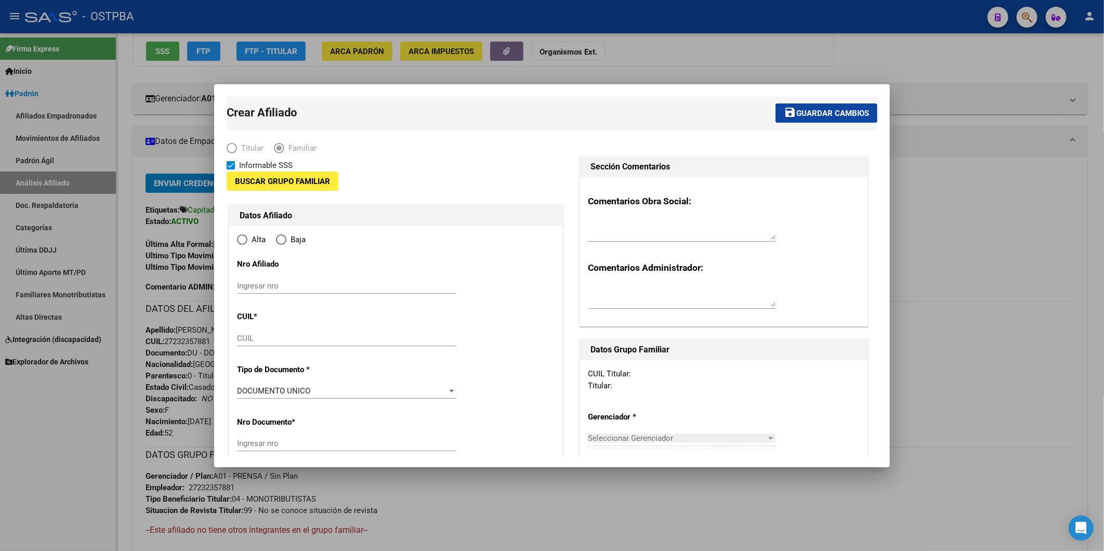
type input "27-23235788-1"
type input "CAPITAL FEDERAL"
type input "1440"
type input "CAFAYATE"
type input "1742"
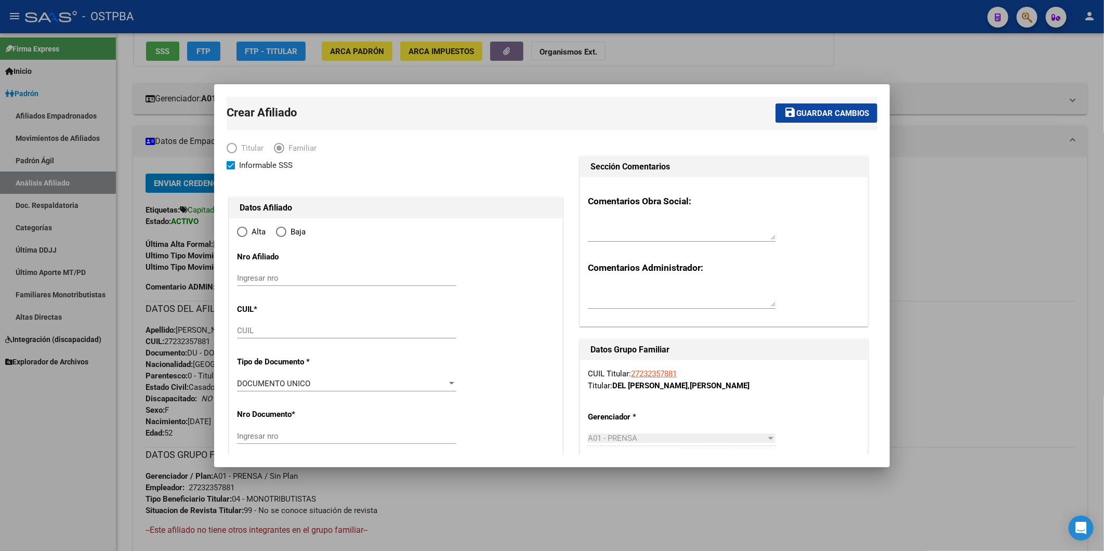
radio input "true"
type input "27-23235788-1"
click at [258, 330] on input "CUIL" at bounding box center [346, 330] width 219 height 9
paste input "27-93401200-9"
type input "27-93401200-9"
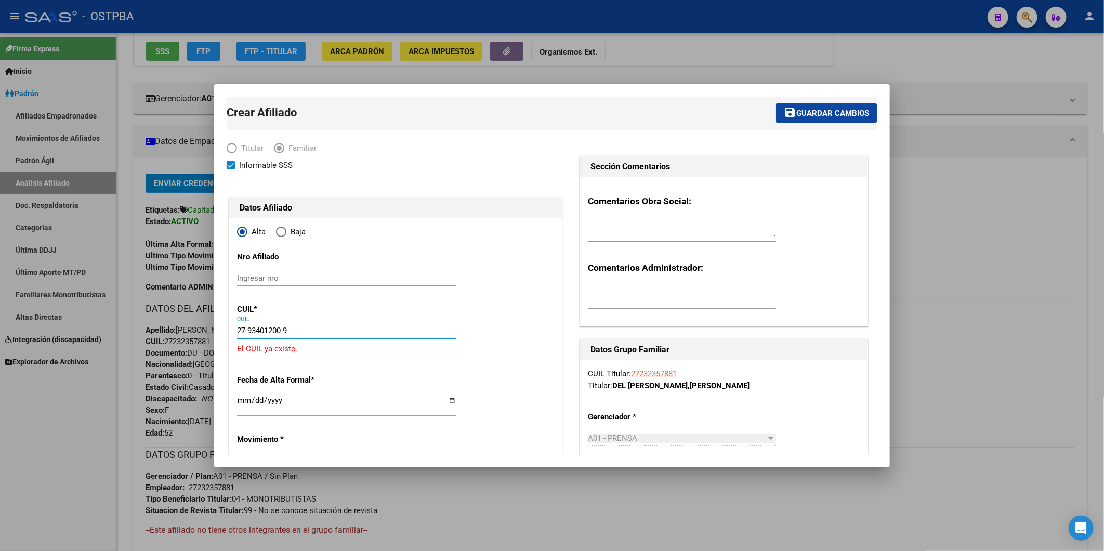
type input "93401200"
type input "MARAGO"
type input "ELISABET"
type input "1949-01-10"
type input "FLORIDA"
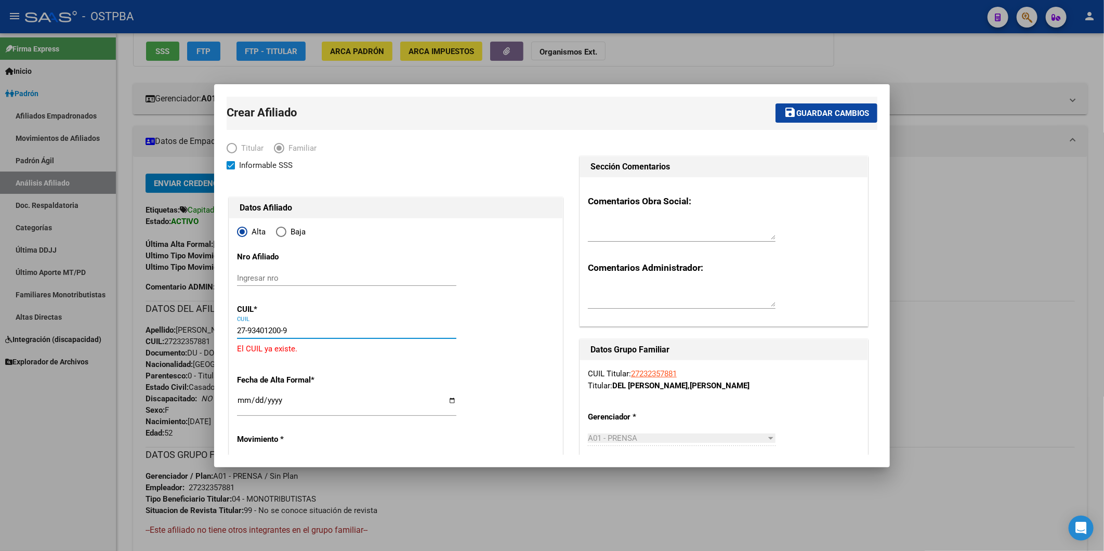
type input "1602"
type input "ARISTOBULO DEL VALLE"
type input "1944"
type input "27-93401200-9"
click at [647, 371] on link "27232357881" at bounding box center [654, 373] width 46 height 9
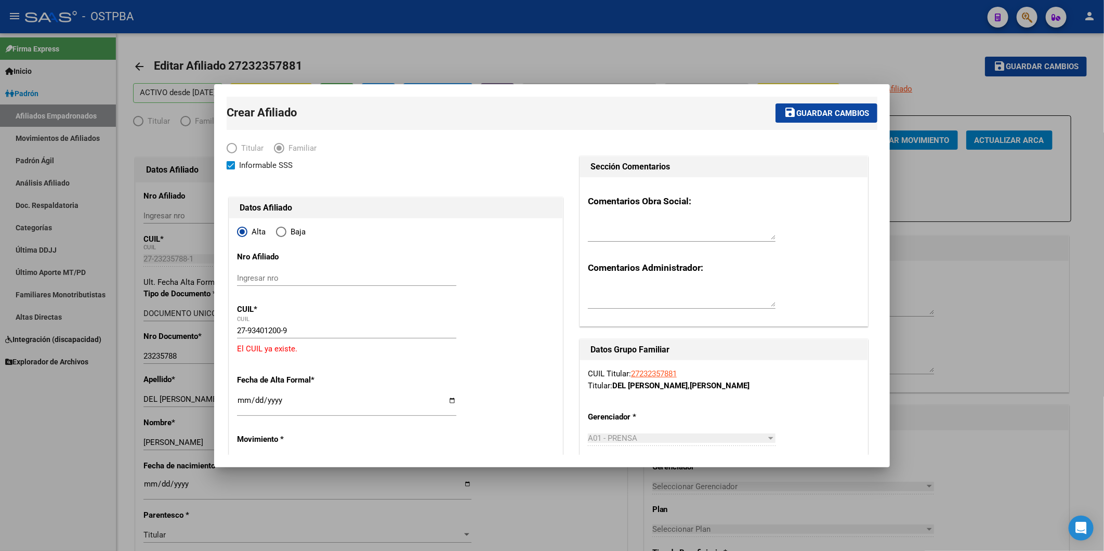
radio input "true"
type input "27-23235788-1"
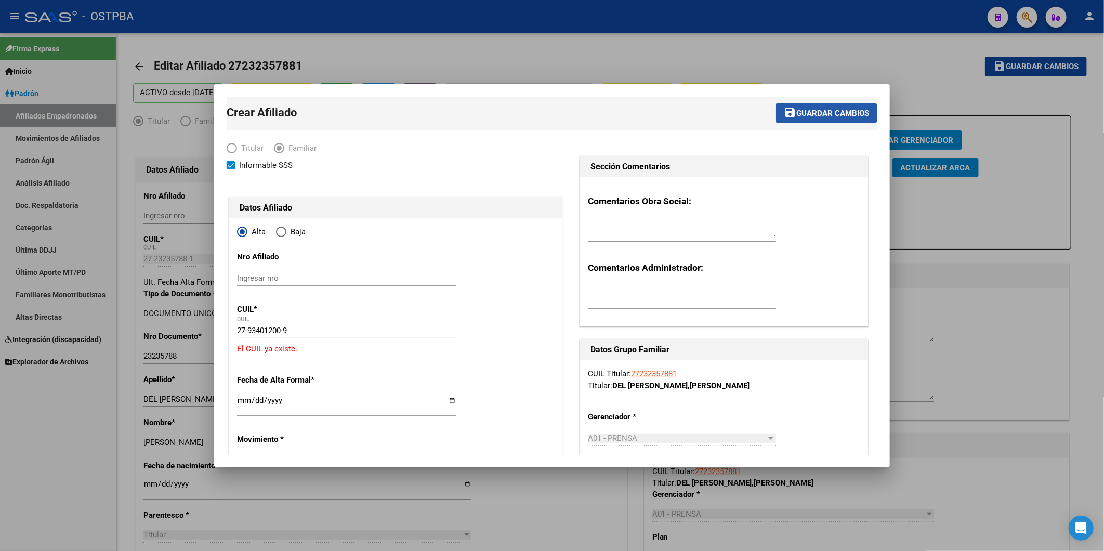
click at [811, 110] on span "Guardar cambios" at bounding box center [833, 113] width 73 height 9
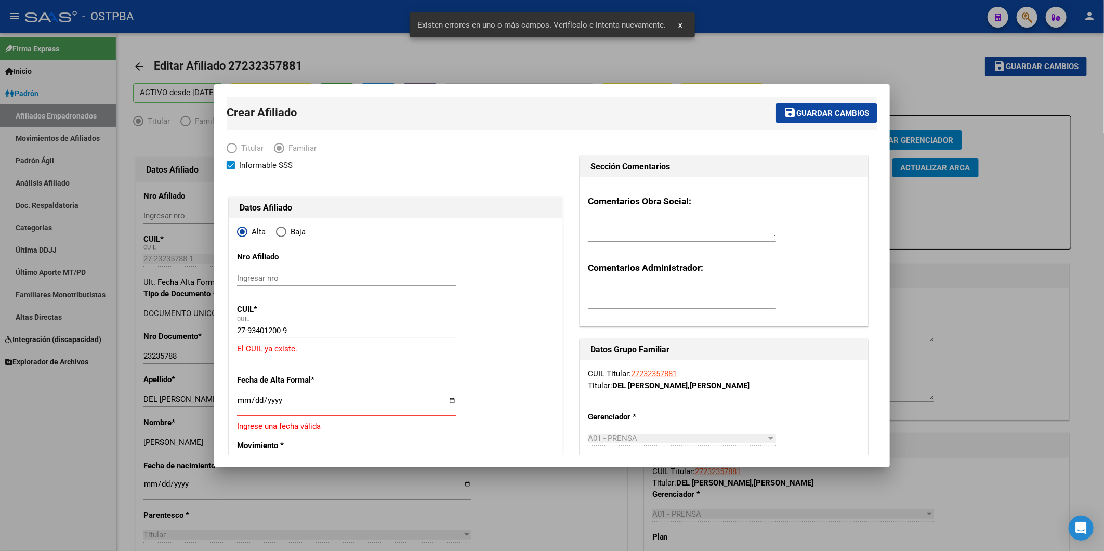
click at [240, 399] on input "Ingresar fecha" at bounding box center [346, 404] width 219 height 17
type input "2025-10-01"
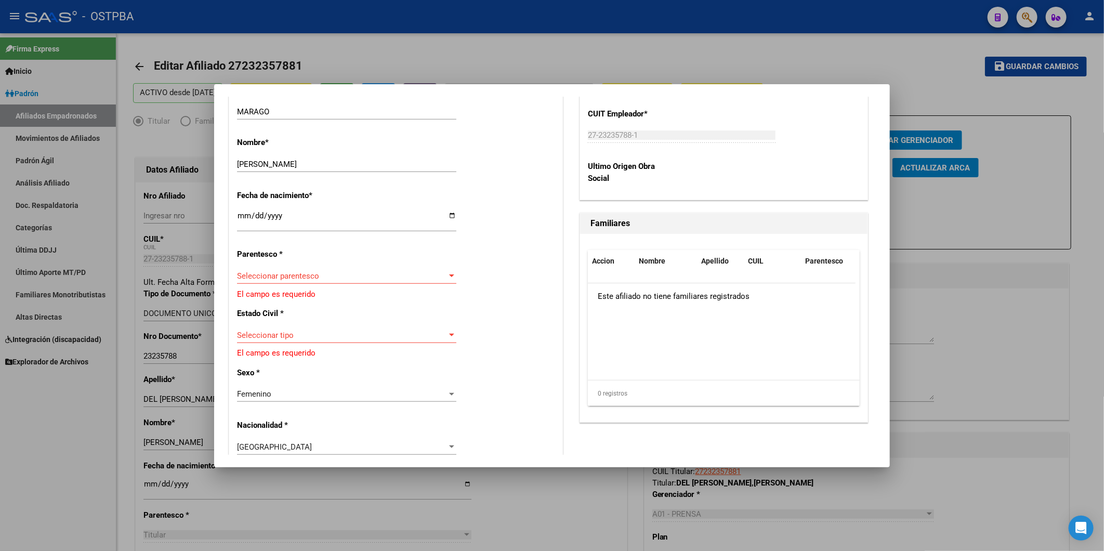
scroll to position [520, 0]
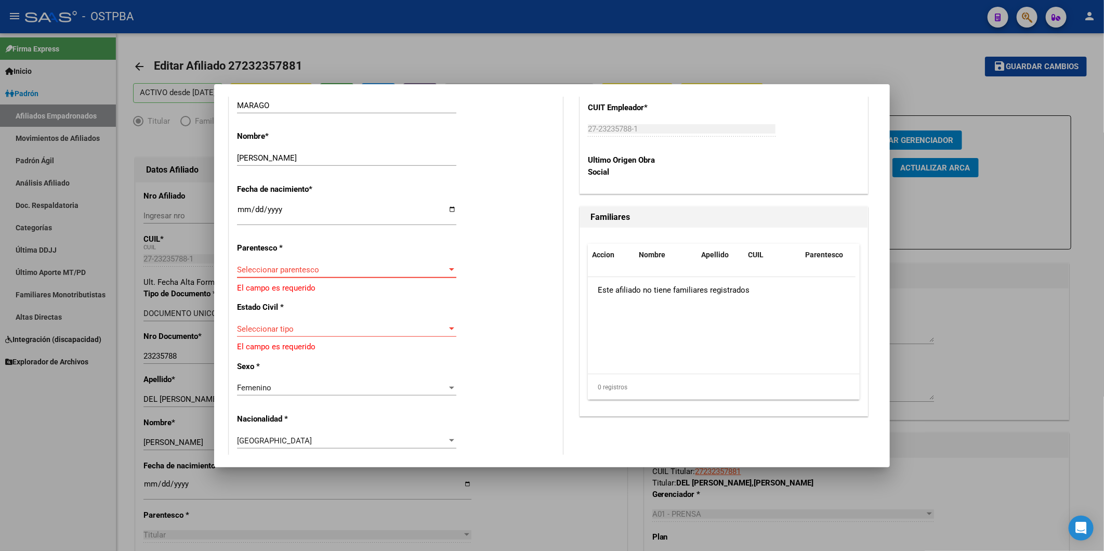
click at [449, 270] on div at bounding box center [451, 269] width 5 height 3
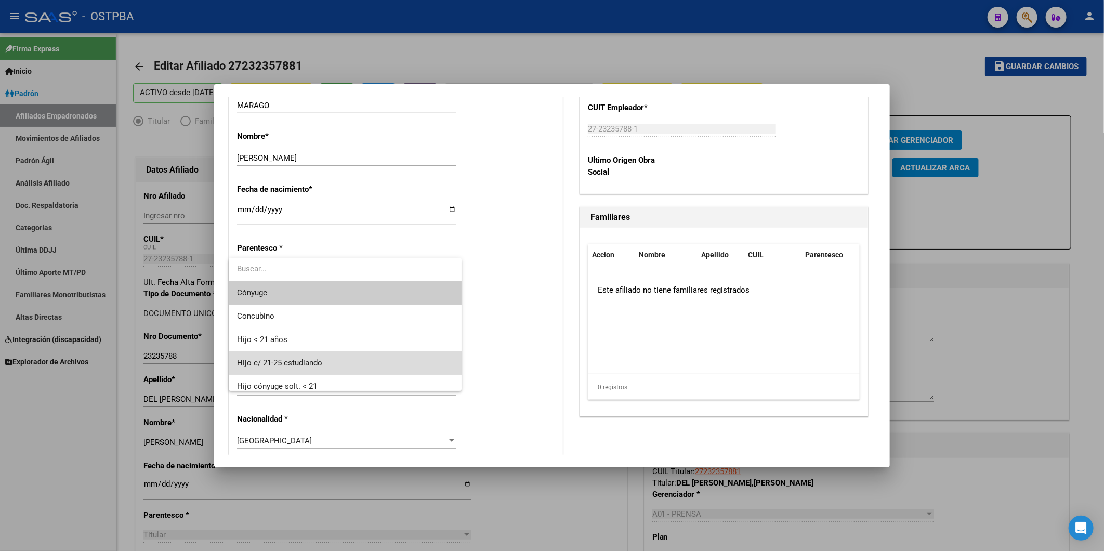
click at [390, 371] on span "Hijo e/ 21-25 estudiando" at bounding box center [345, 363] width 216 height 23
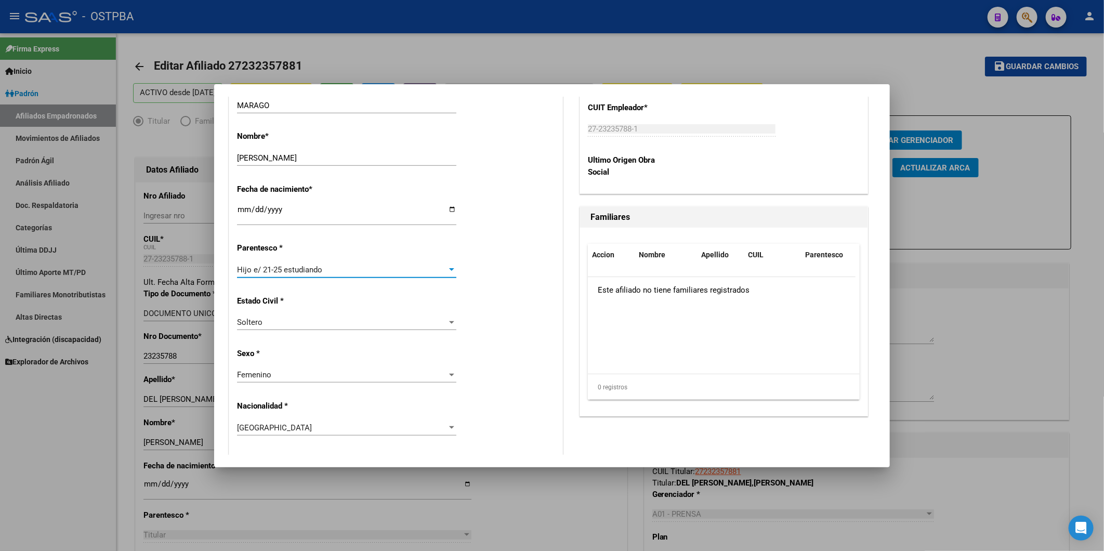
click at [449, 376] on div at bounding box center [451, 375] width 5 height 3
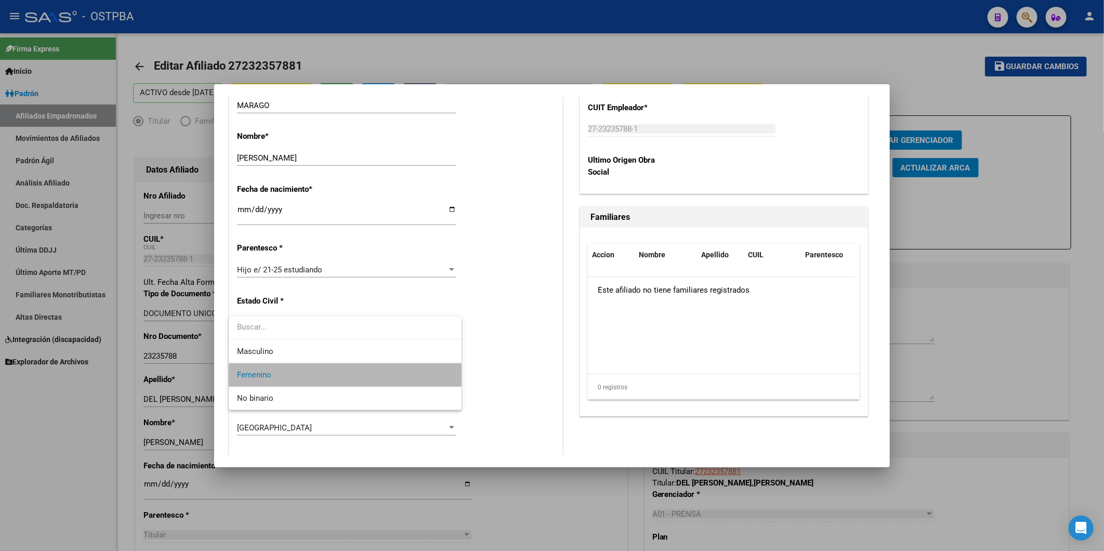
click at [434, 376] on span "Femenino" at bounding box center [345, 374] width 216 height 23
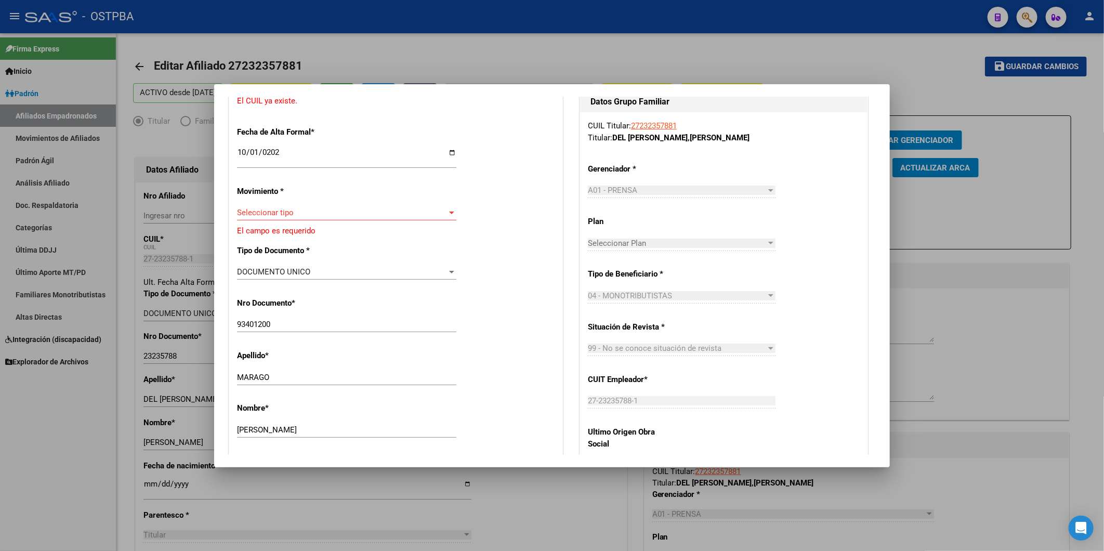
scroll to position [0, 0]
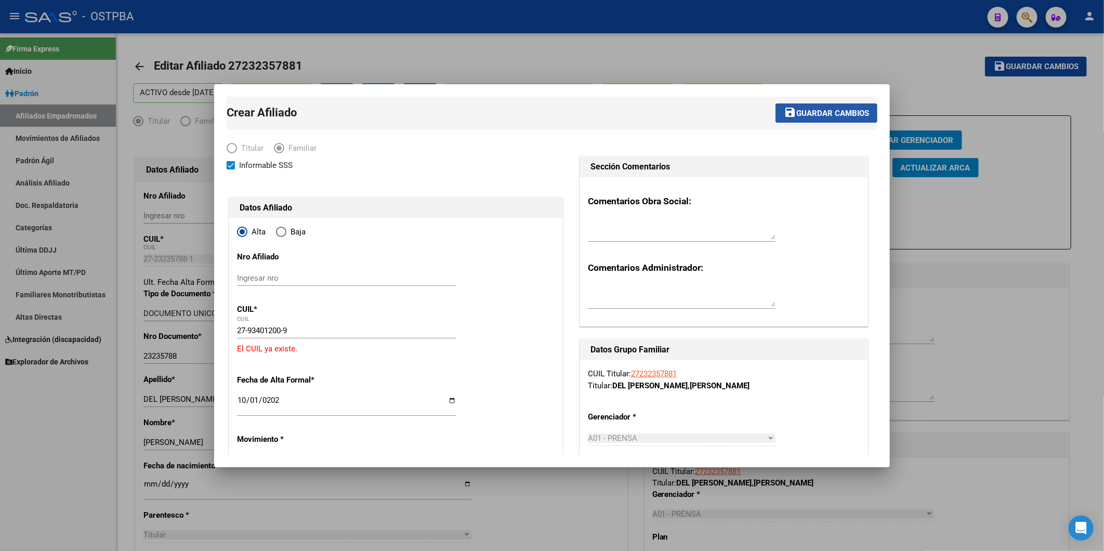
click at [817, 109] on span "Guardar cambios" at bounding box center [833, 113] width 73 height 9
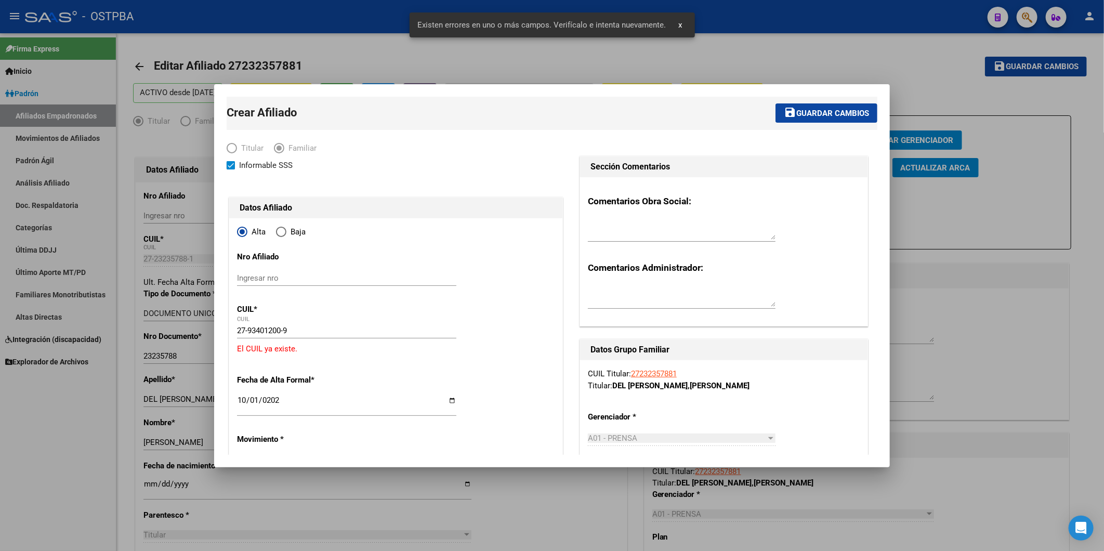
click at [955, 215] on div at bounding box center [552, 275] width 1104 height 551
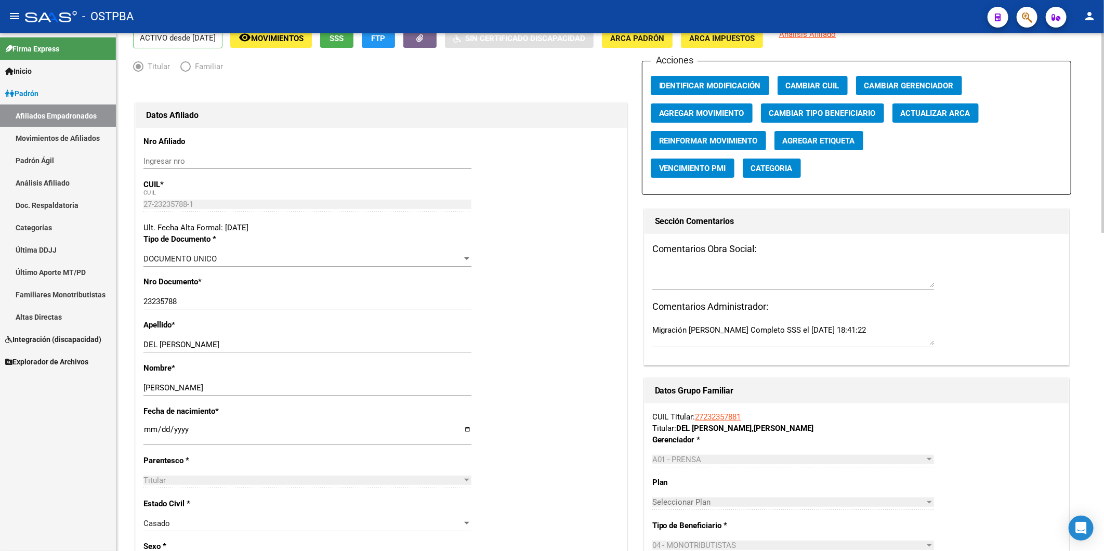
scroll to position [289, 0]
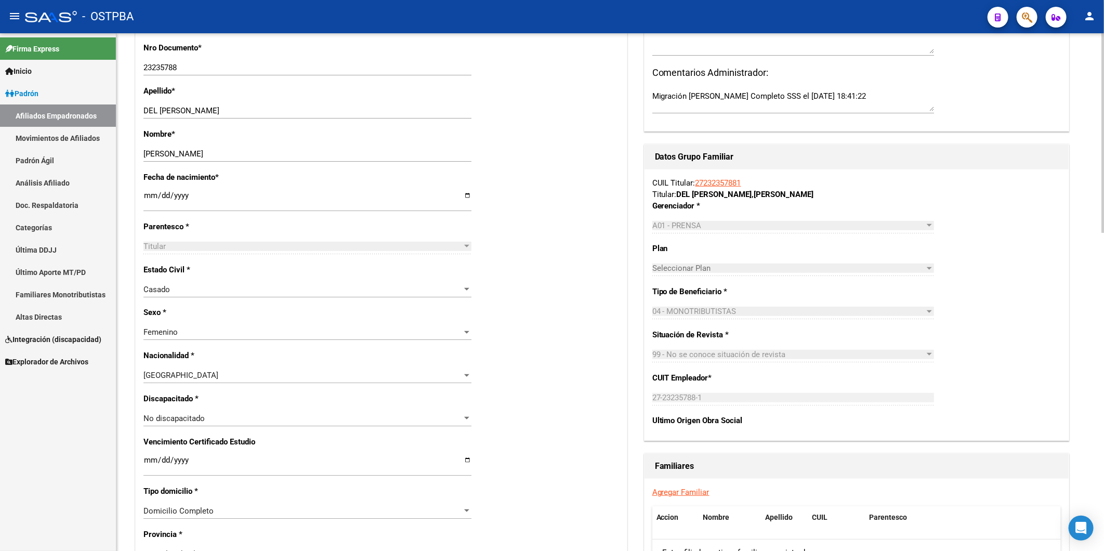
click at [691, 496] on link "Agregar Familiar" at bounding box center [681, 492] width 57 height 9
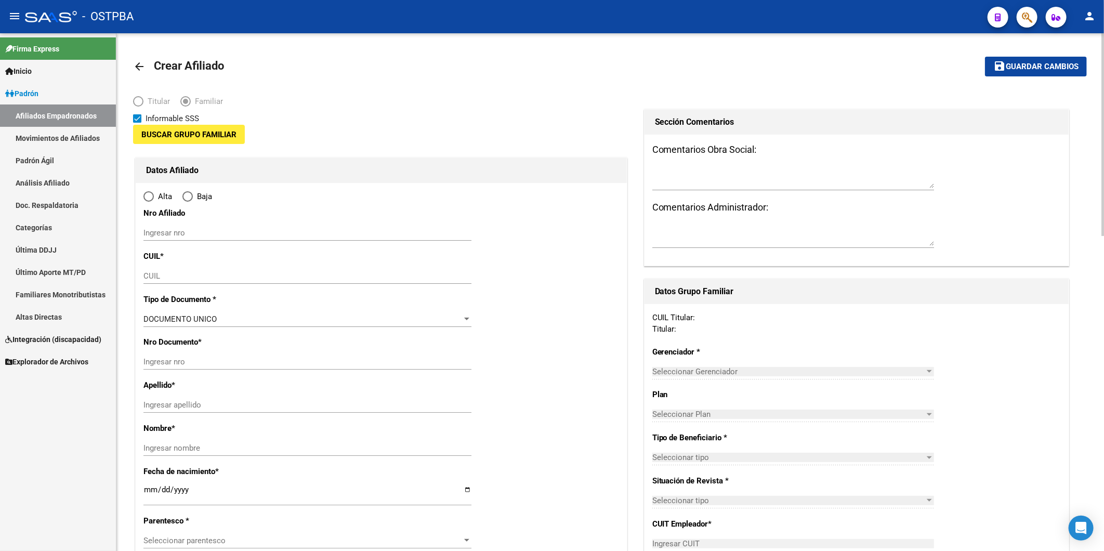
type input "27-23235788-1"
type input "CAPITAL FEDERAL"
type input "1440"
type input "CAFAYATE"
type input "1742"
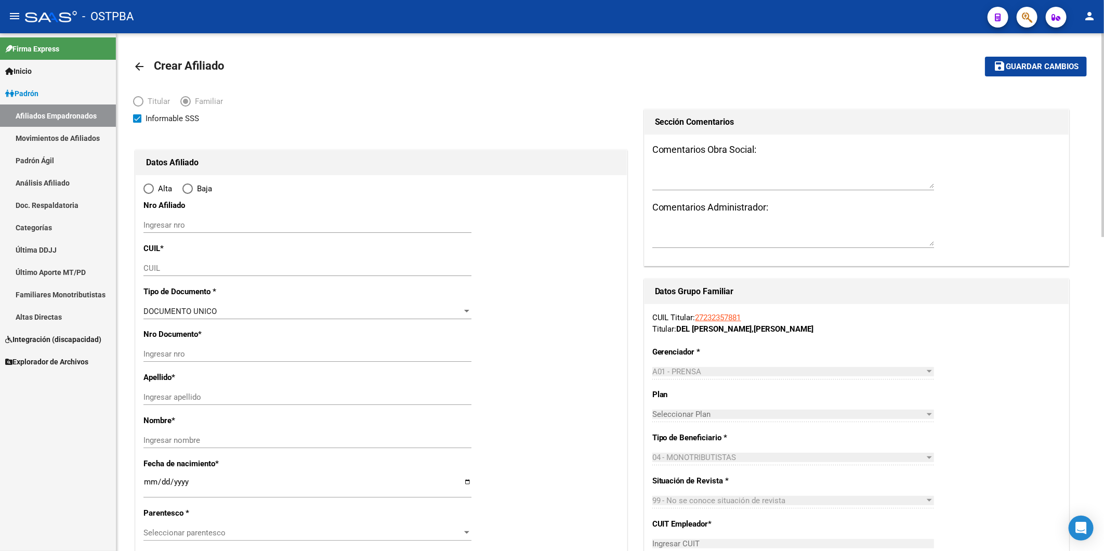
radio input "true"
type input "27-23235788-1"
click at [167, 274] on div "CUIL" at bounding box center [308, 269] width 328 height 16
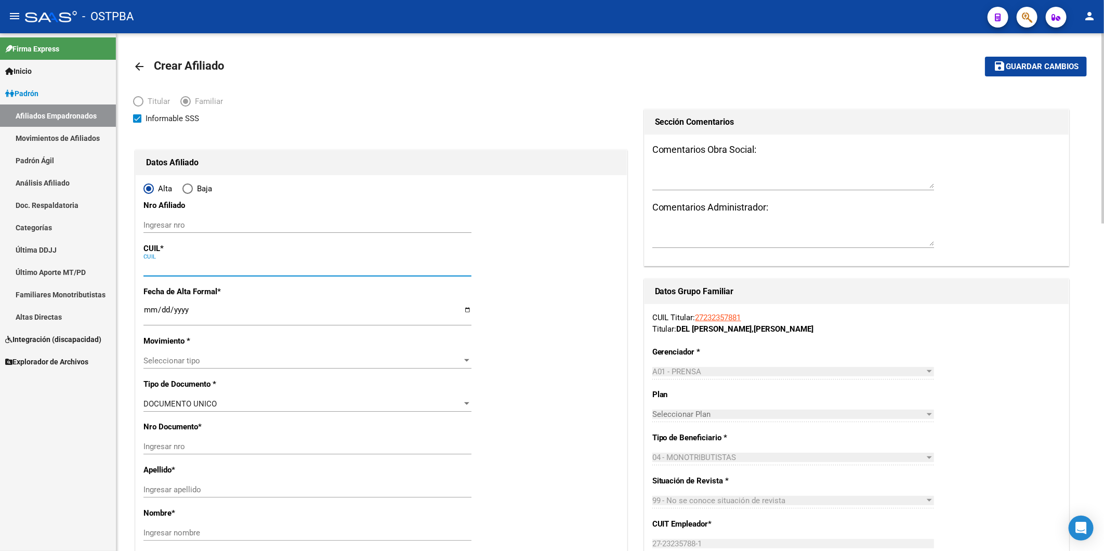
paste input "27-93401200-9"
type input "27-93401200-9"
type input "93401200"
type input "MARAGO"
type input "ELISABET"
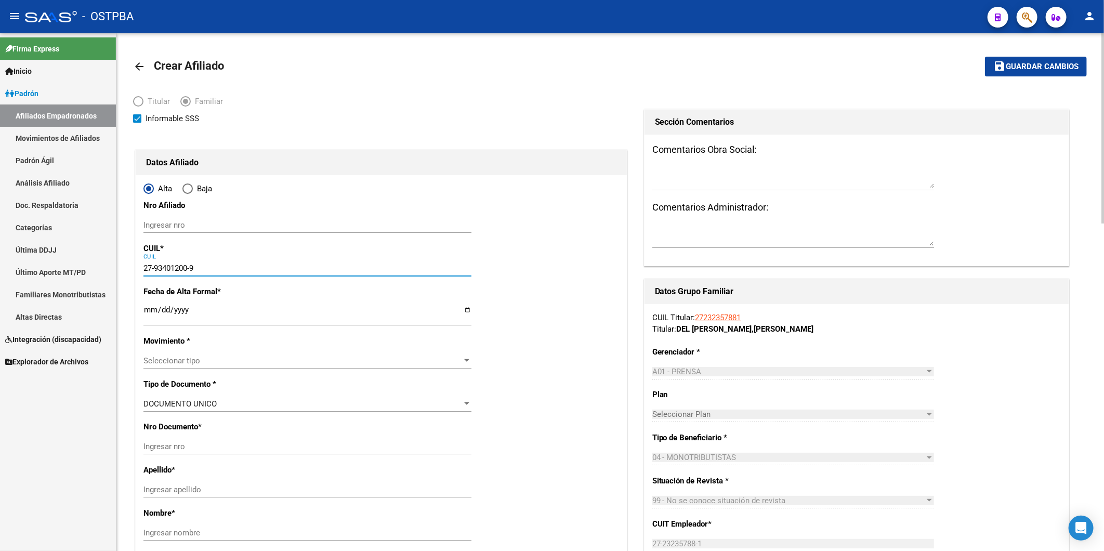
type input "1949-01-10"
type input "FLORIDA"
type input "1602"
type input "ARISTOBULO DEL VALLE"
type input "1944"
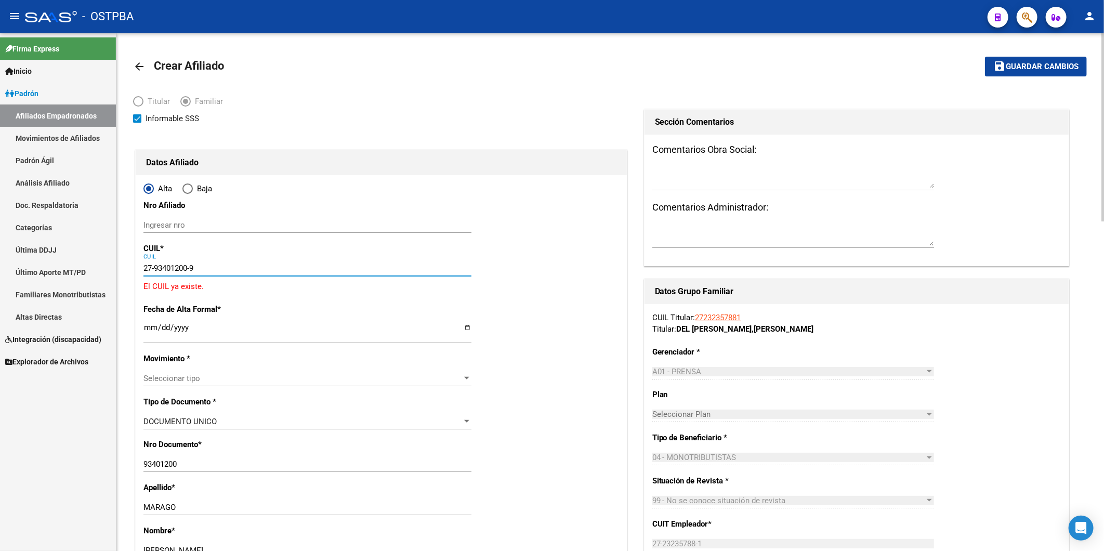
type input "27-93401200-9"
click at [1034, 68] on span "Guardar cambios" at bounding box center [1042, 66] width 73 height 9
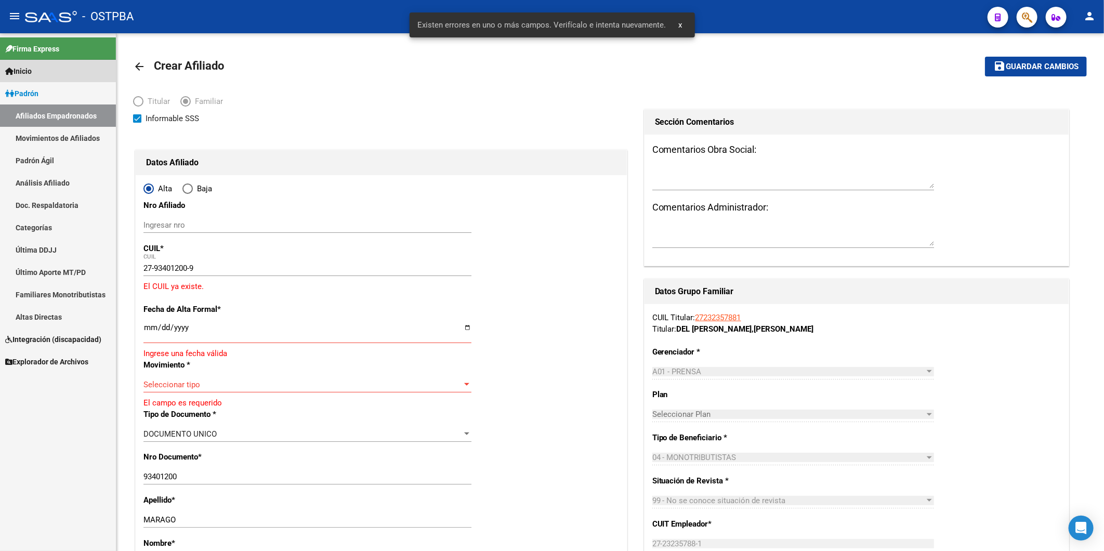
click at [38, 72] on link "Inicio" at bounding box center [58, 71] width 116 height 22
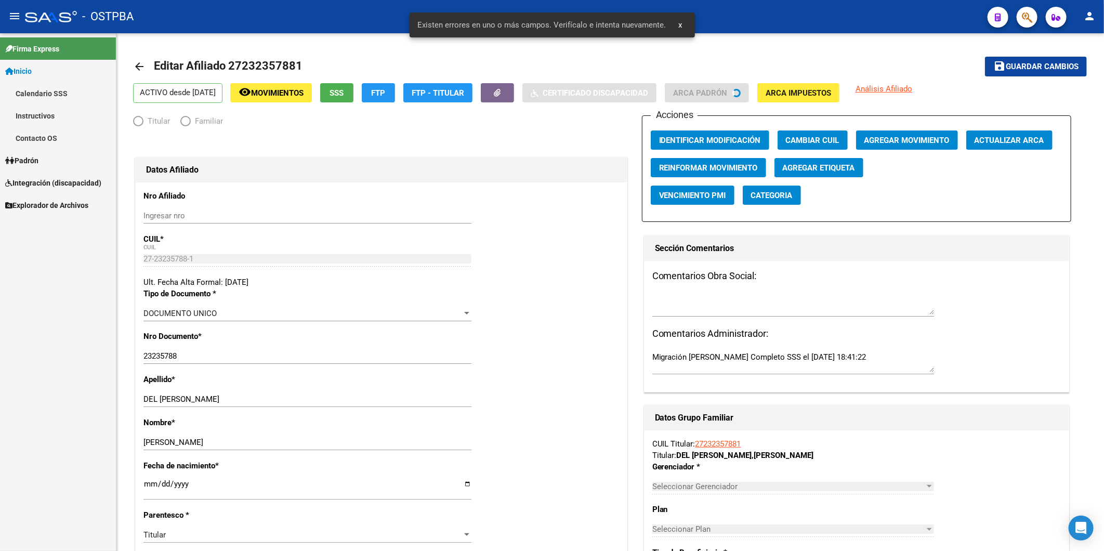
radio input "true"
type input "27-23235788-1"
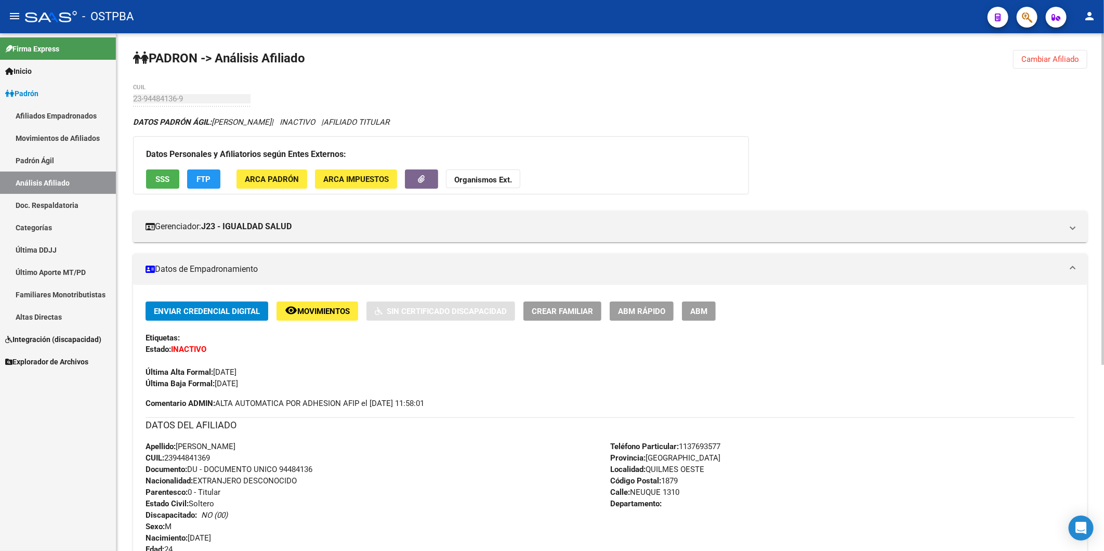
drag, startPoint x: 1066, startPoint y: 55, endPoint x: 1012, endPoint y: 57, distance: 53.6
click at [1064, 55] on span "Cambiar Afiliado" at bounding box center [1051, 59] width 58 height 9
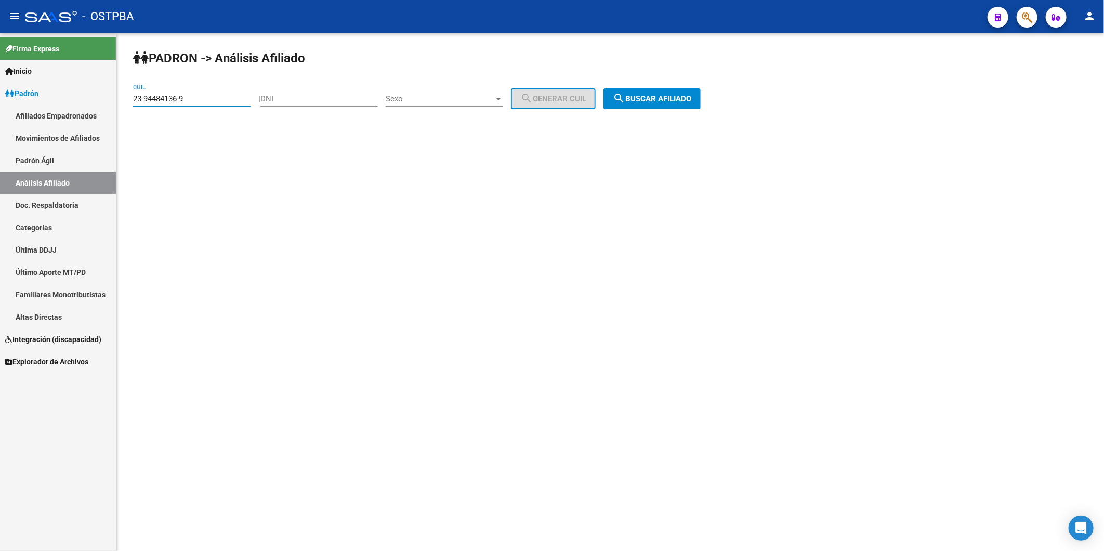
drag, startPoint x: 227, startPoint y: 96, endPoint x: 18, endPoint y: 100, distance: 209.6
click at [18, 100] on mat-sidenav-container "Firma Express Inicio Calendario SSS Instructivos Contacto OS Padrón Afiliados E…" at bounding box center [552, 292] width 1104 height 518
click at [341, 98] on input "DNI" at bounding box center [320, 98] width 118 height 9
type input "93401200"
click at [516, 99] on div "| 93401200 DNI Sexo Sexo search Generar CUIL" at bounding box center [430, 98] width 345 height 9
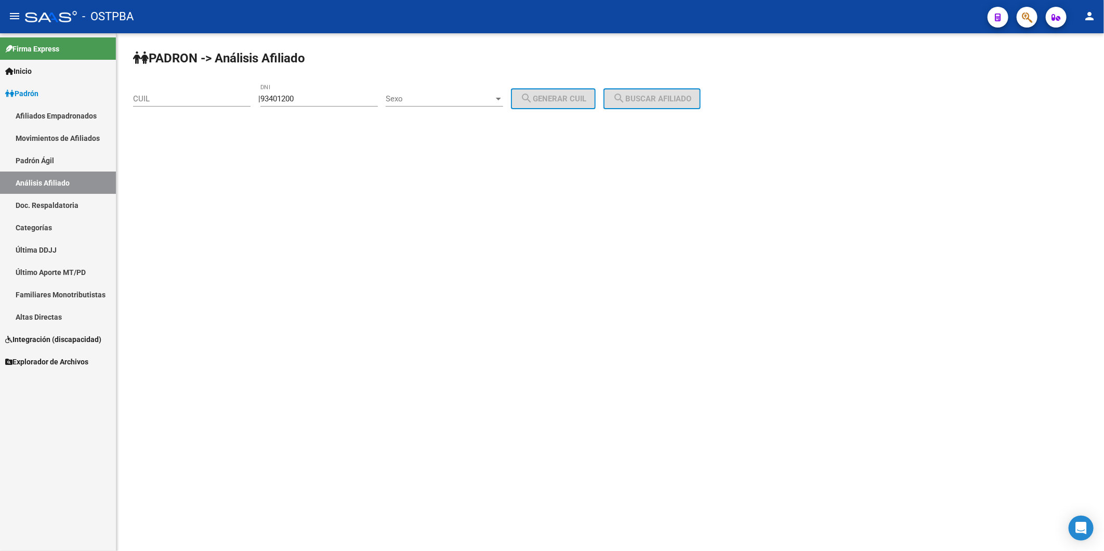
click at [501, 99] on div at bounding box center [498, 99] width 5 height 3
click at [459, 127] on span "Femenino" at bounding box center [456, 121] width 118 height 23
click at [575, 104] on button "search Generar CUIL" at bounding box center [553, 98] width 85 height 21
type input "27-93401200-9"
click at [650, 100] on span "search Buscar afiliado" at bounding box center [652, 98] width 79 height 9
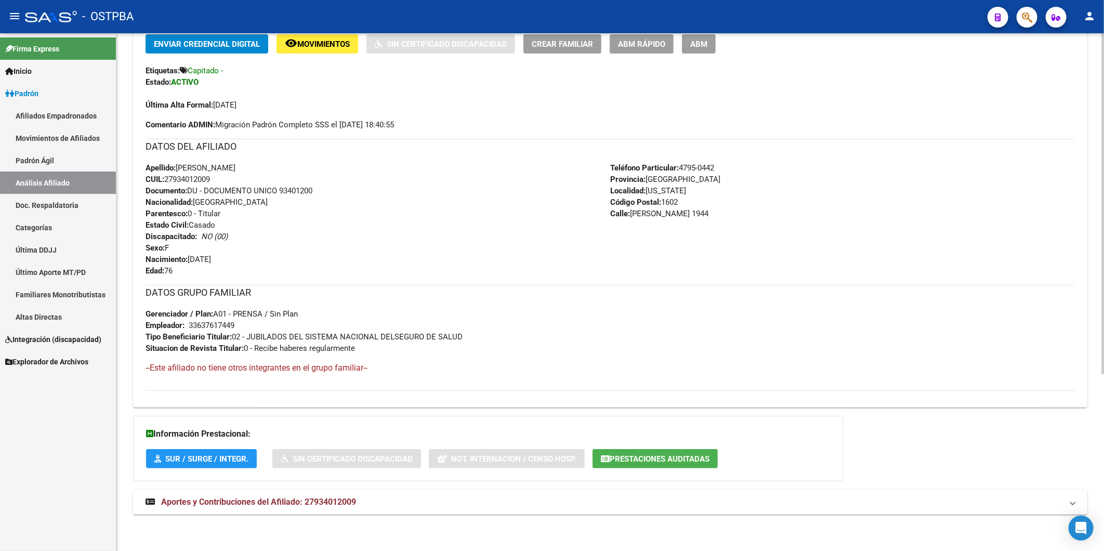
scroll to position [210, 0]
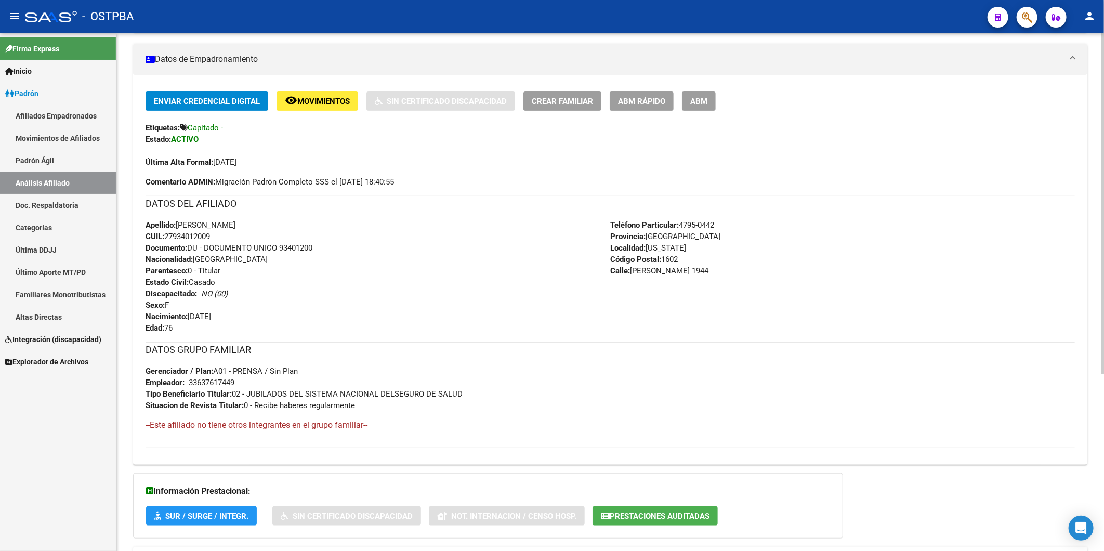
drag, startPoint x: 226, startPoint y: 235, endPoint x: 167, endPoint y: 238, distance: 58.9
click at [167, 238] on div "Apellido: ELISABET MARAGO CUIL: 27934012009 Documento: DU - DOCUMENTO UNICO 934…" at bounding box center [378, 276] width 465 height 114
copy span "27934012009"
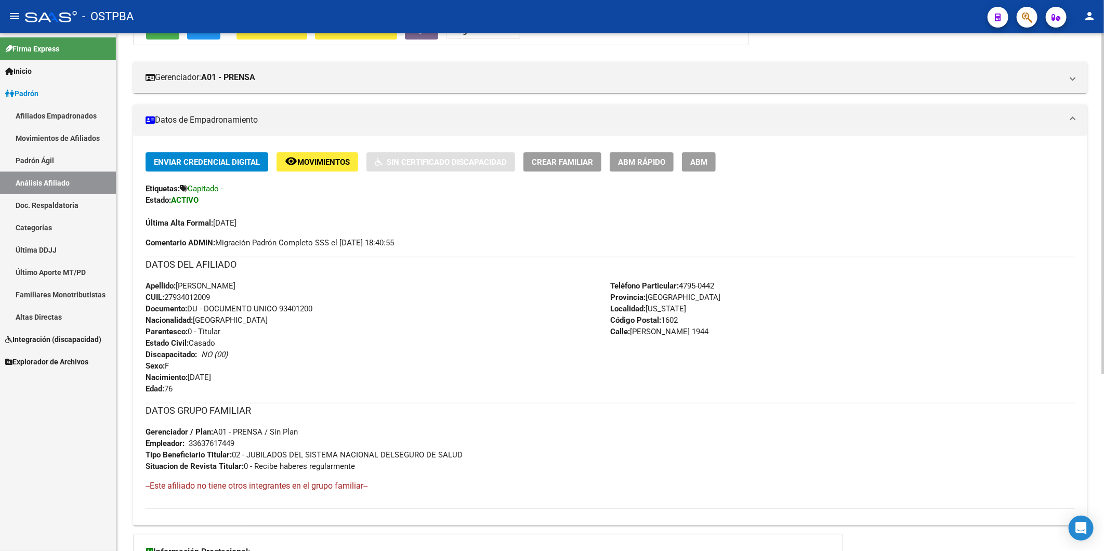
scroll to position [0, 0]
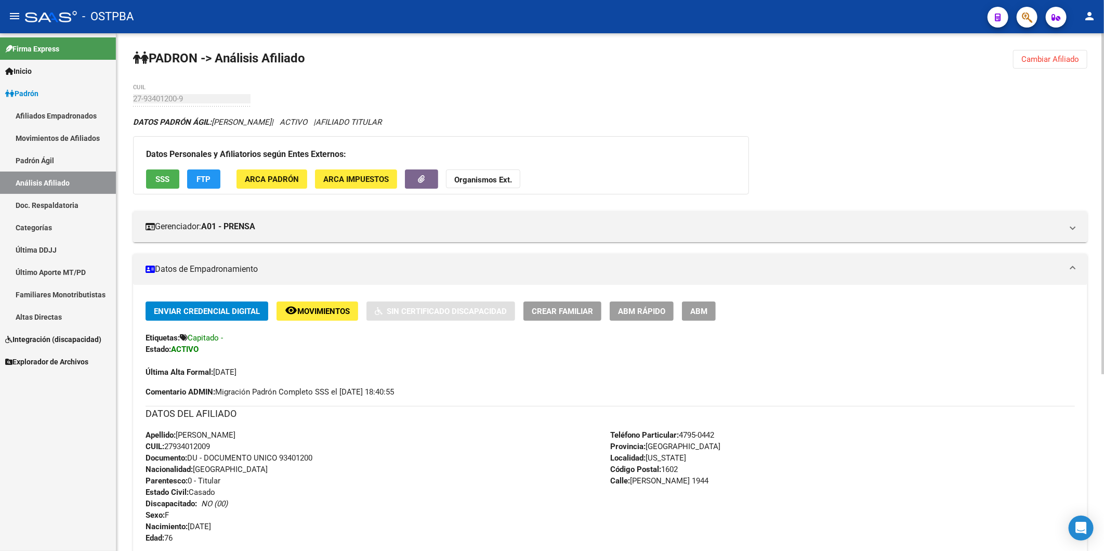
click at [488, 182] on strong "Organismos Ext." at bounding box center [483, 179] width 58 height 9
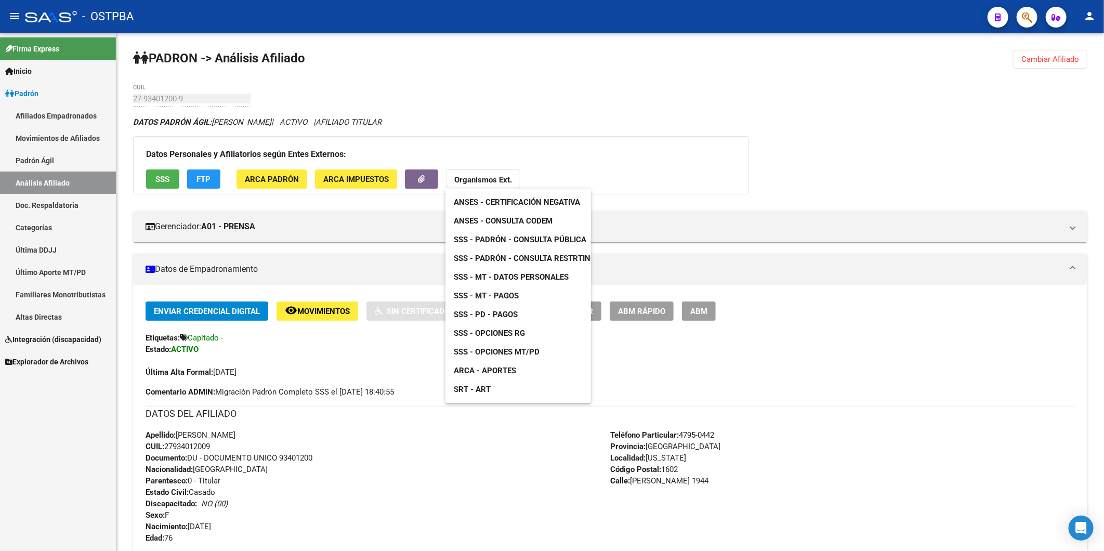
click at [513, 219] on span "ANSES - Consulta CODEM" at bounding box center [503, 220] width 99 height 9
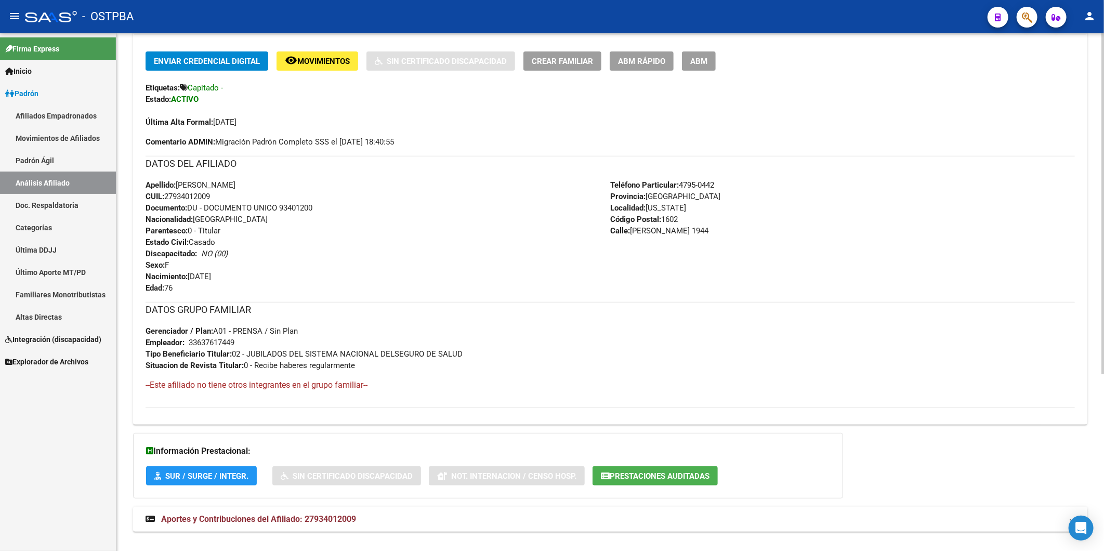
scroll to position [268, 0]
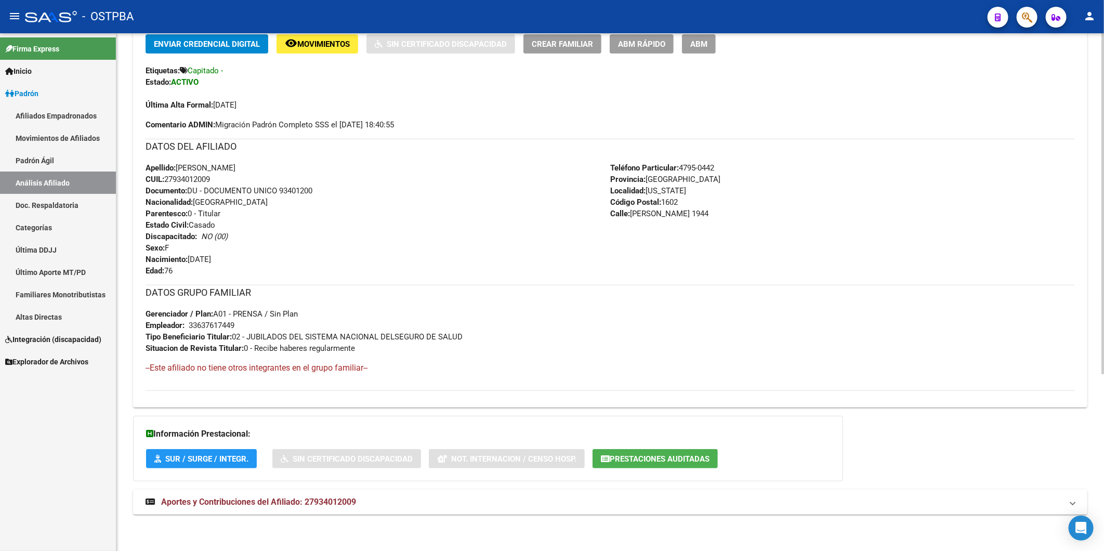
click at [477, 212] on div "Apellido: ELISABET MARAGO CUIL: 27934012009 Documento: DU - DOCUMENTO UNICO 934…" at bounding box center [378, 219] width 465 height 114
click at [347, 505] on span "Aportes y Contribuciones del Afiliado: 27934012009" at bounding box center [258, 502] width 195 height 10
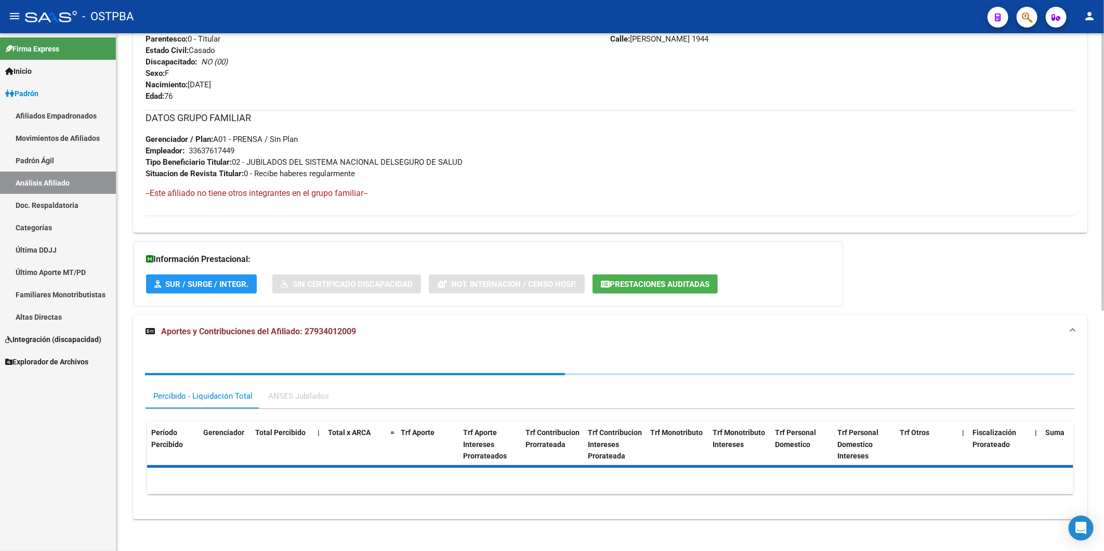
scroll to position [448, 0]
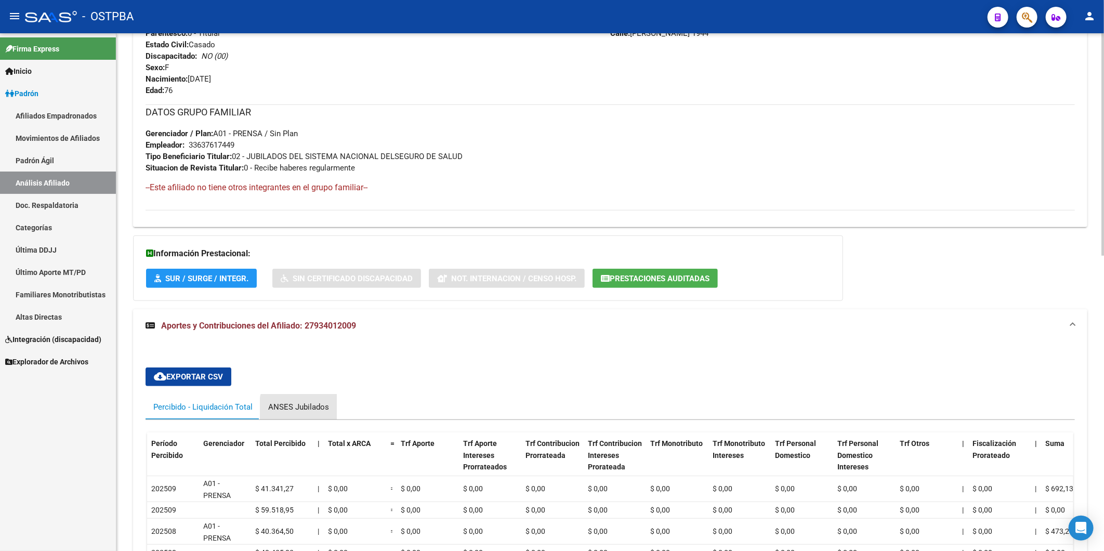
click at [316, 411] on div "ANSES Jubilados" at bounding box center [298, 406] width 61 height 11
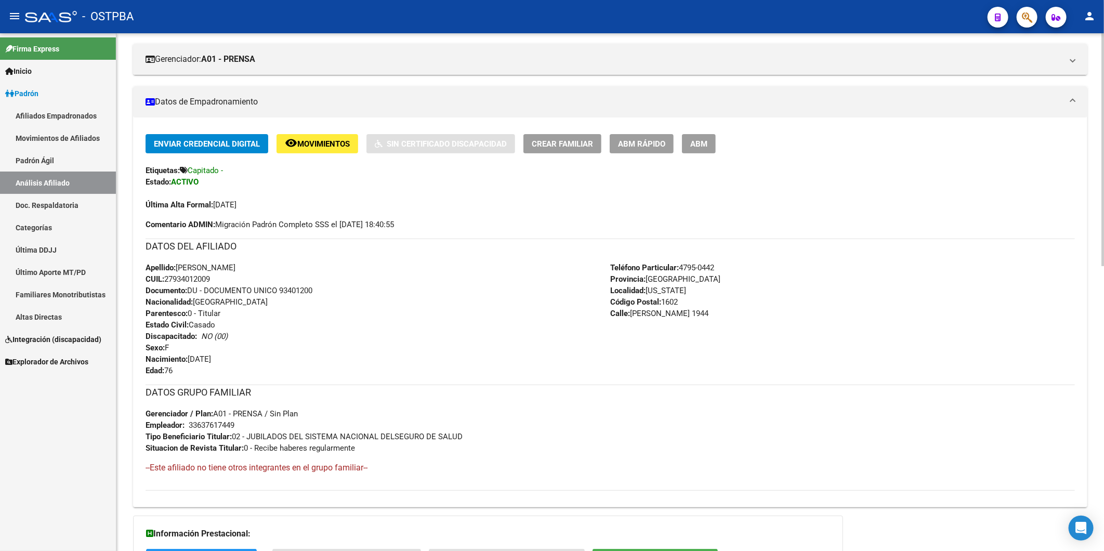
scroll to position [173, 0]
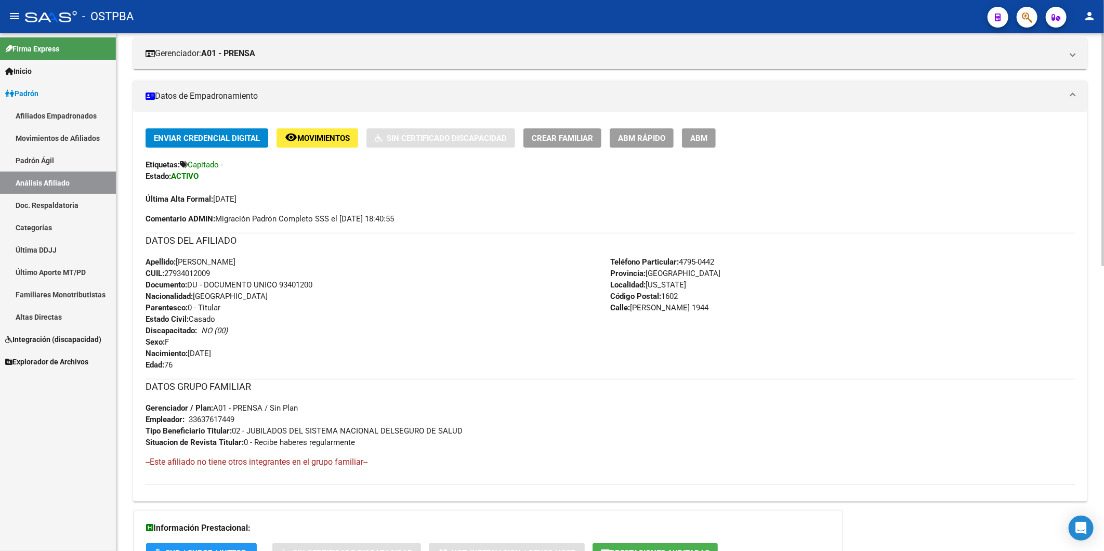
click at [809, 408] on div "DATOS GRUPO FAMILIAR Gerenciador / Plan: A01 - PRENSA / Sin Plan Empleador: 336…" at bounding box center [611, 413] width 930 height 69
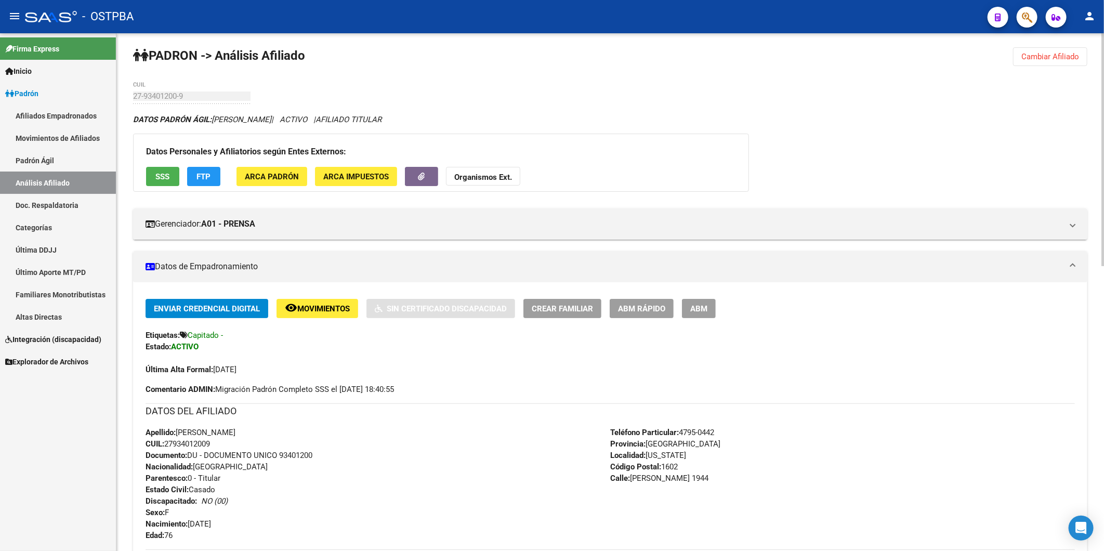
scroll to position [0, 0]
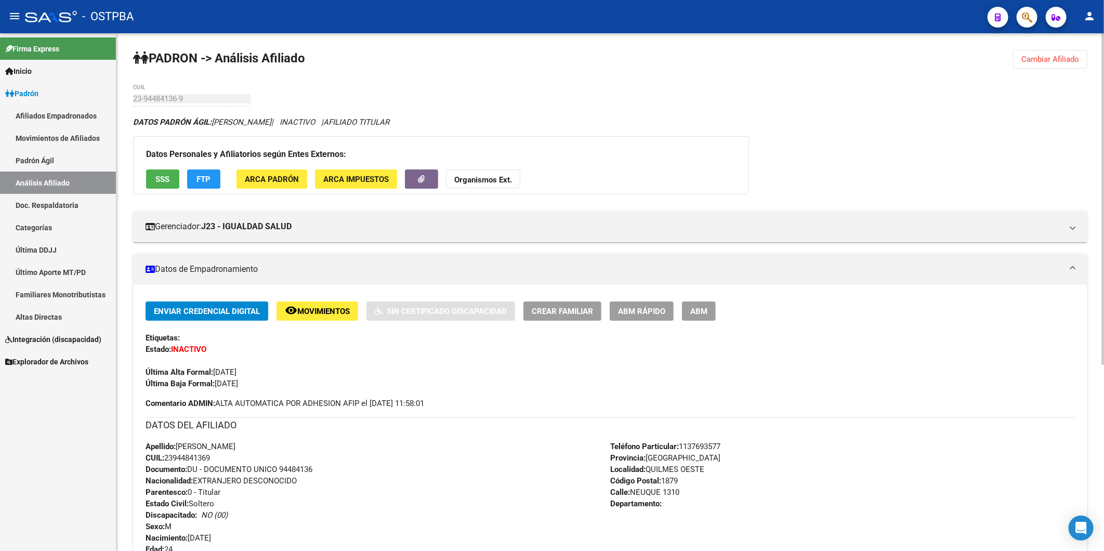
click at [1047, 56] on span "Cambiar Afiliado" at bounding box center [1051, 59] width 58 height 9
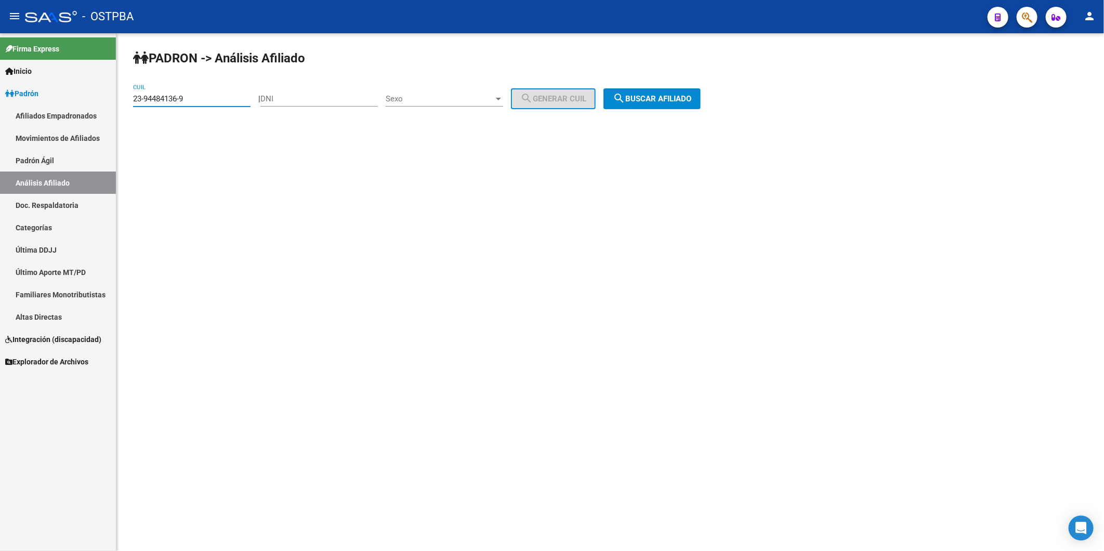
drag, startPoint x: 206, startPoint y: 99, endPoint x: 53, endPoint y: 101, distance: 153.9
click at [54, 103] on mat-sidenav-container "Firma Express Inicio Calendario SSS Instructivos Contacto OS Padrón Afiliados E…" at bounding box center [552, 292] width 1104 height 518
type input "27-23235788-1"
click at [669, 105] on button "search Buscar afiliado" at bounding box center [652, 98] width 97 height 21
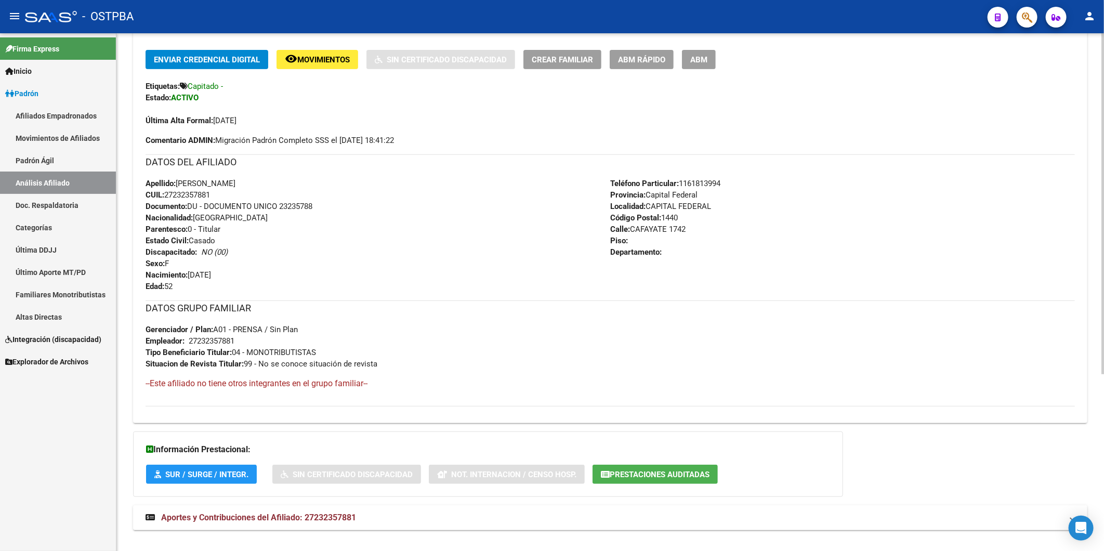
scroll to position [268, 0]
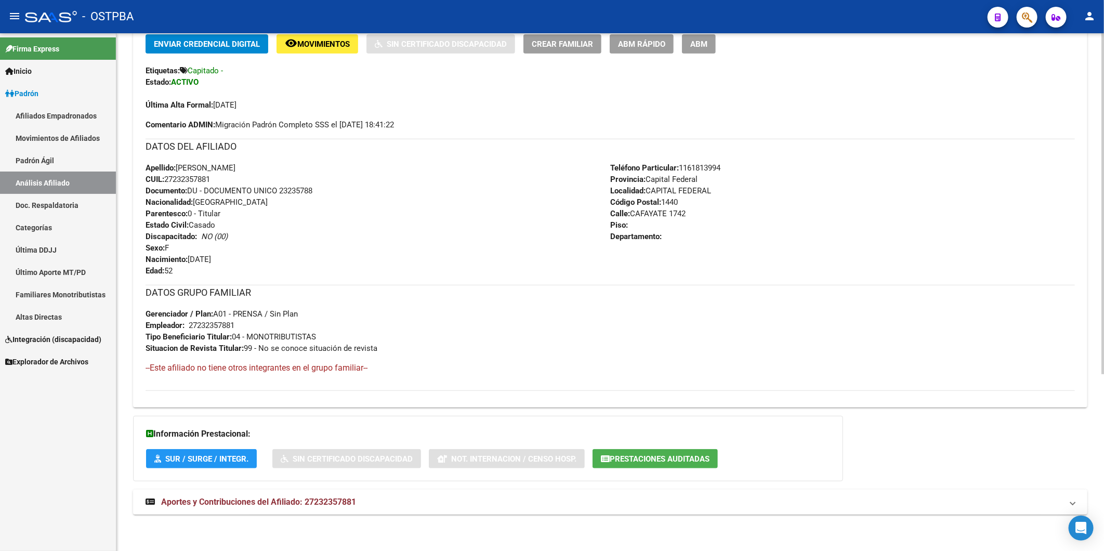
click at [346, 500] on span "Aportes y Contribuciones del Afiliado: 27232357881" at bounding box center [258, 502] width 195 height 10
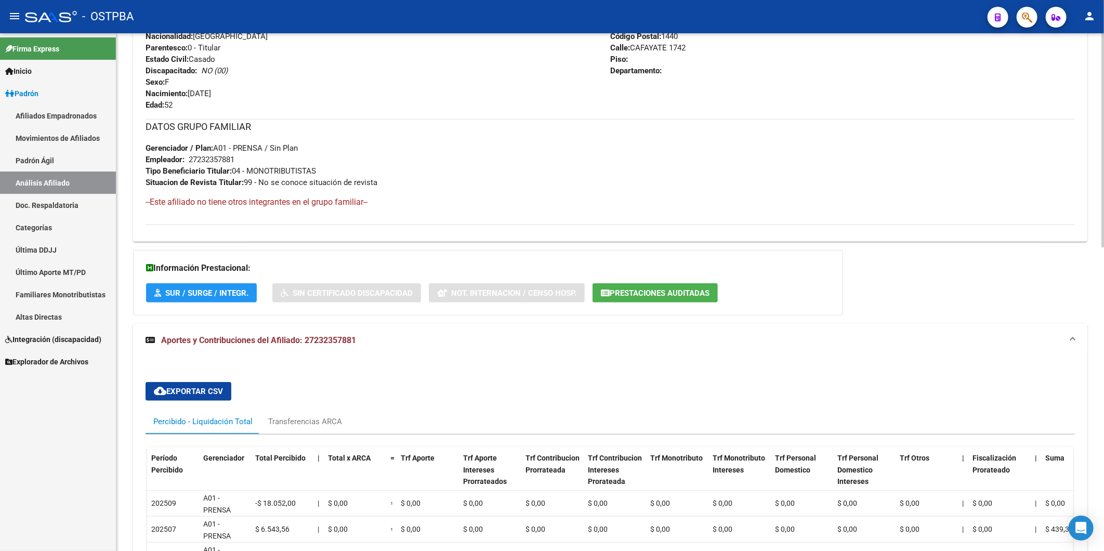
scroll to position [448, 0]
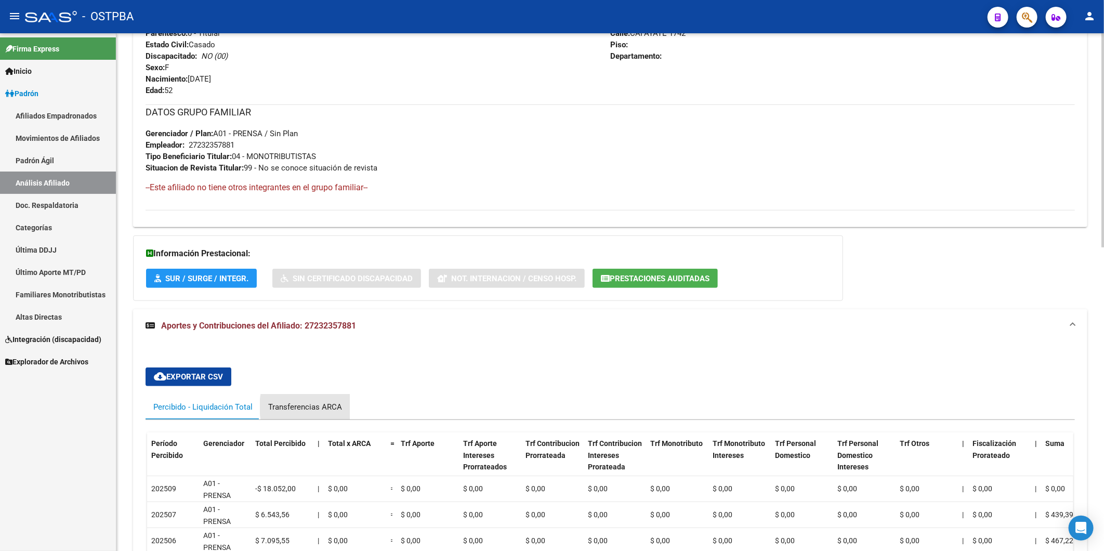
click at [326, 408] on div "Transferencias ARCA" at bounding box center [305, 406] width 74 height 11
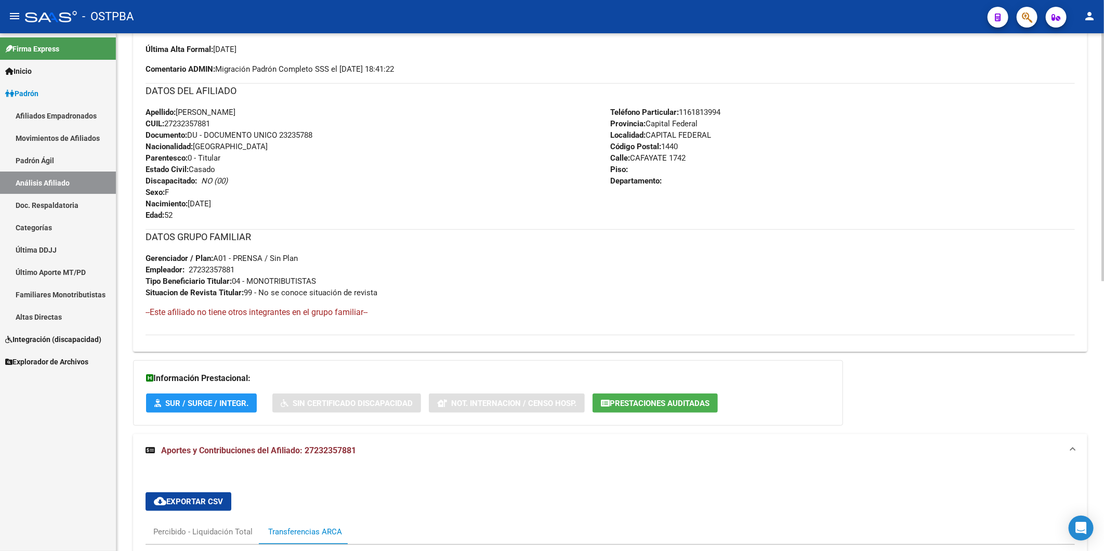
scroll to position [159, 0]
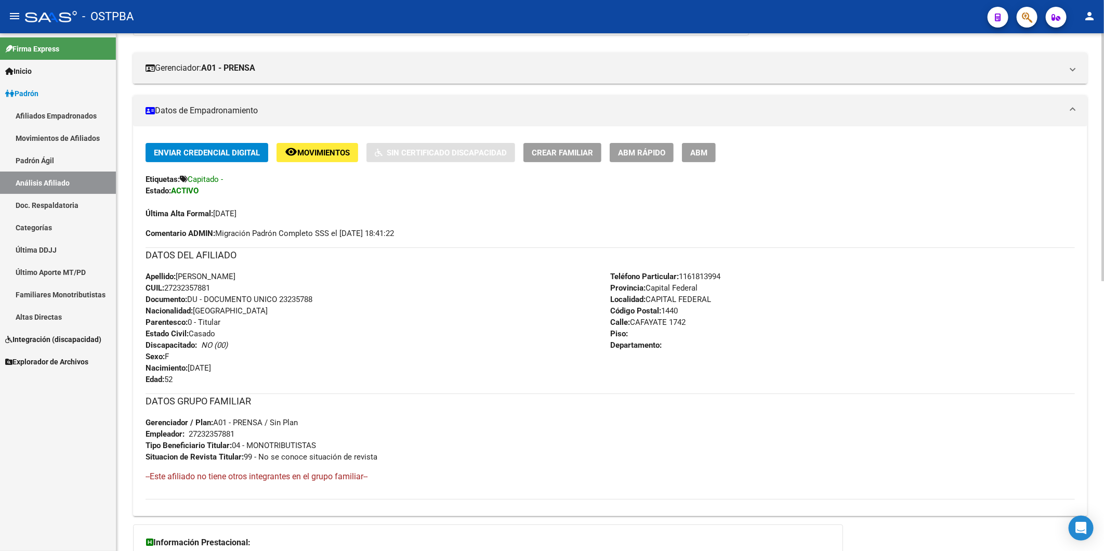
click at [564, 150] on span "Crear Familiar" at bounding box center [562, 152] width 61 height 9
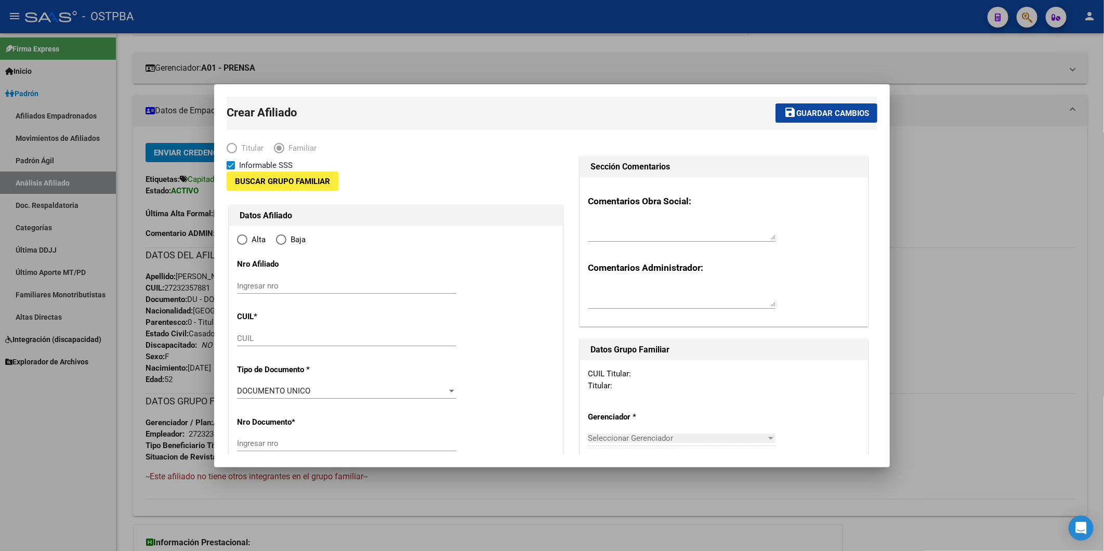
type input "27-23235788-1"
type input "CAPITAL FEDERAL"
type input "1440"
type input "CAFAYATE"
type input "1742"
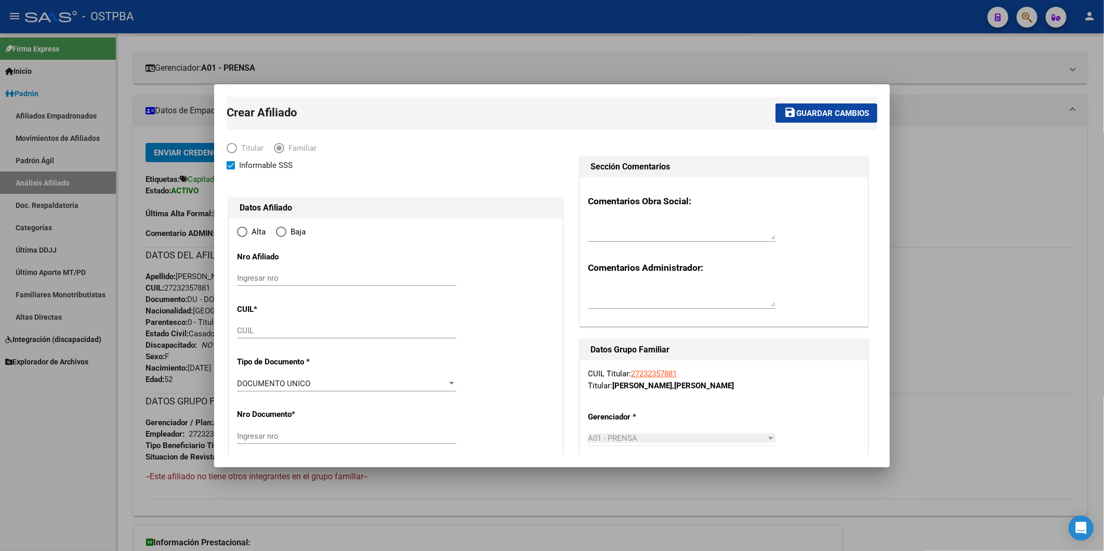
radio input "true"
type input "27-23235788-1"
click at [943, 153] on div at bounding box center [552, 275] width 1104 height 551
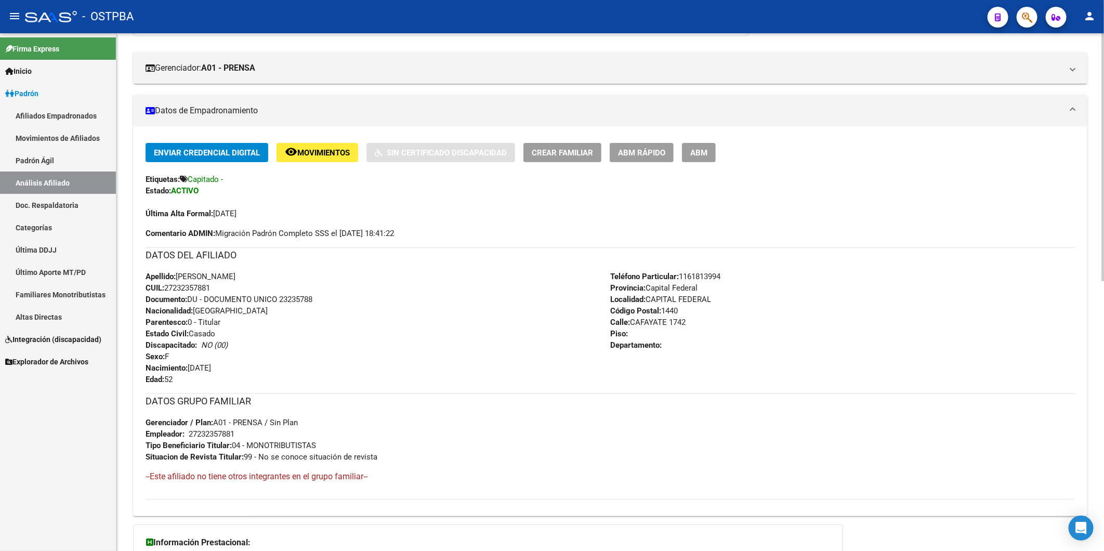
drag, startPoint x: 221, startPoint y: 286, endPoint x: 167, endPoint y: 289, distance: 53.6
click at [167, 289] on div "Apellido: MARA MABEL DEL CASTILLO CUIL: 27232357881 Documento: DU - DOCUMENTO U…" at bounding box center [378, 328] width 465 height 114
copy span "27232357881"
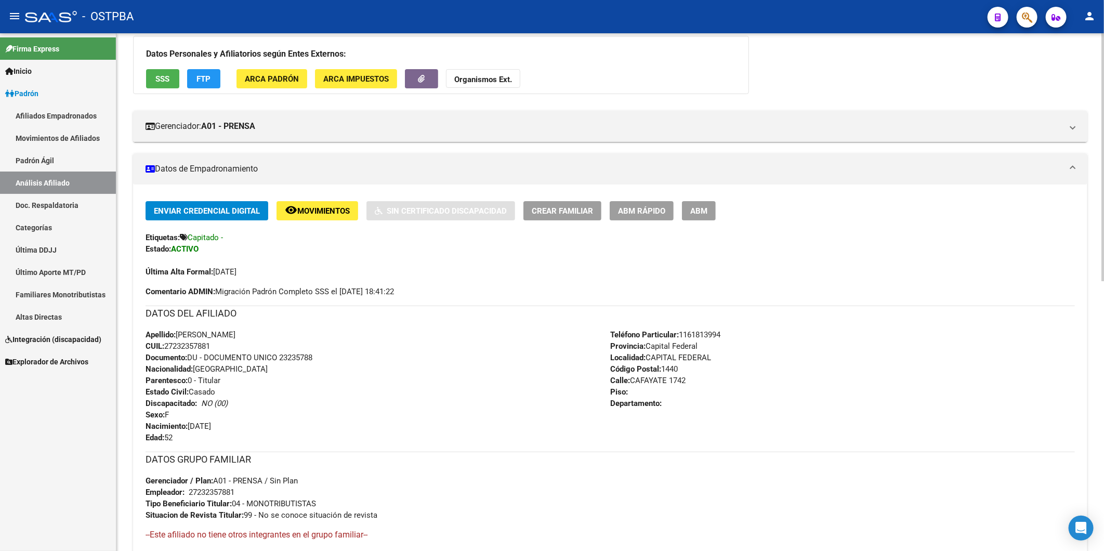
scroll to position [0, 0]
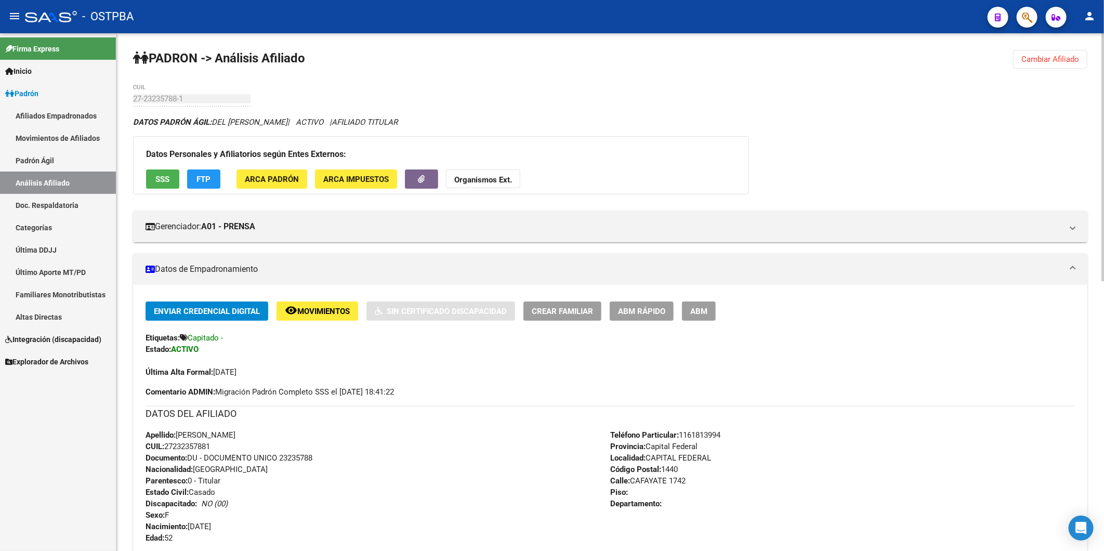
click at [503, 179] on strong "Organismos Ext." at bounding box center [483, 179] width 58 height 9
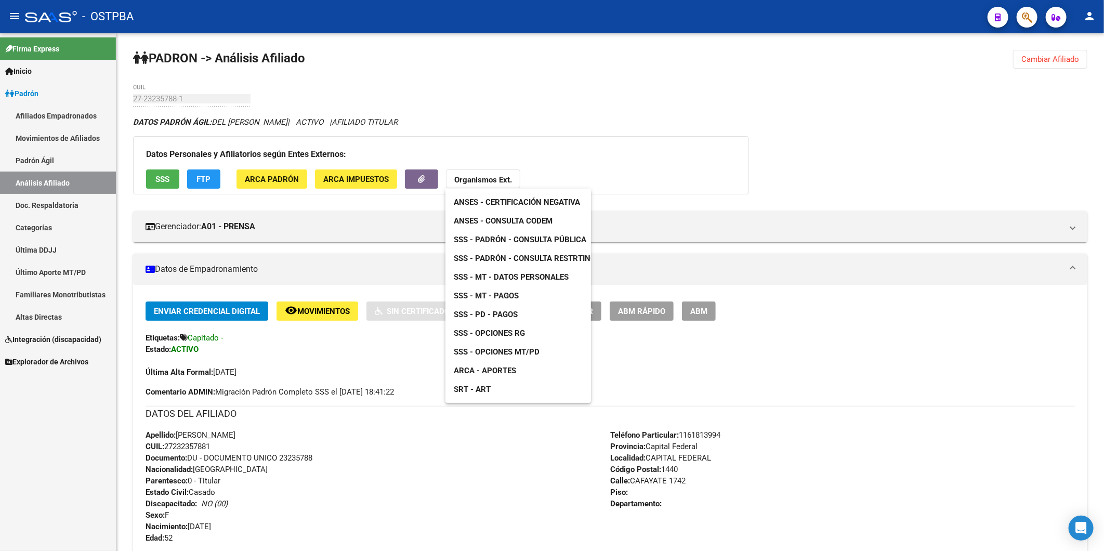
click at [531, 278] on span "SSS - MT - Datos Personales" at bounding box center [511, 276] width 115 height 9
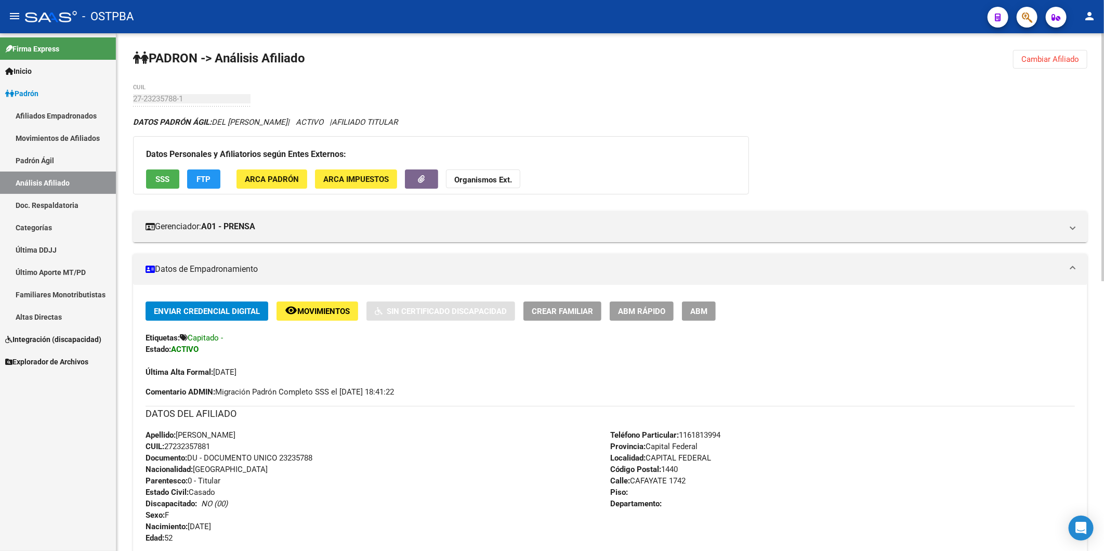
click at [361, 435] on div "Apellido: MARA MABEL DEL CASTILLO CUIL: 27232357881 Documento: DU - DOCUMENTO U…" at bounding box center [378, 486] width 465 height 114
click at [555, 312] on span "Crear Familiar" at bounding box center [562, 311] width 61 height 9
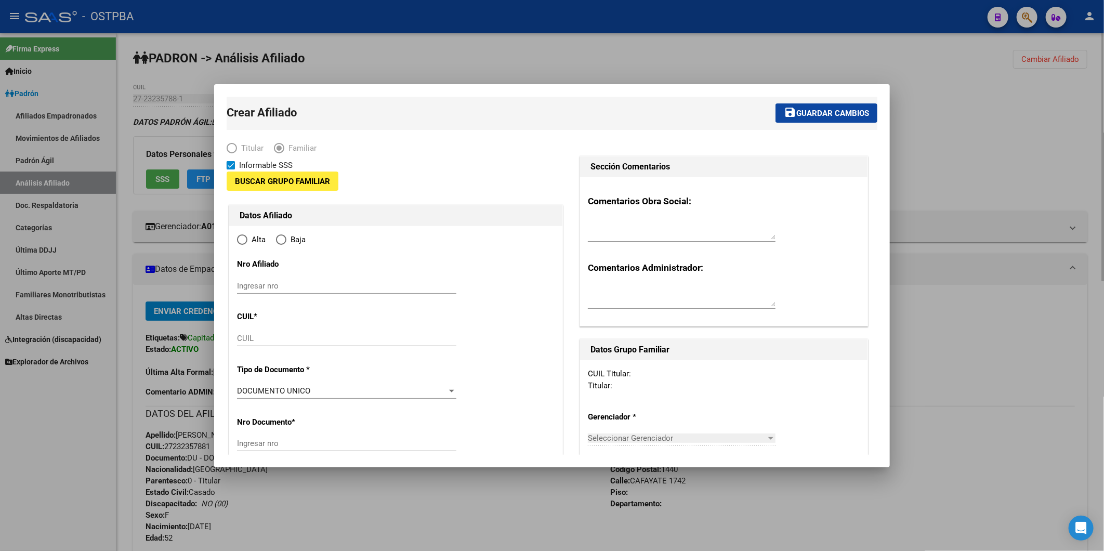
type input "27-23235788-1"
type input "CAPITAL FEDERAL"
type input "1440"
type input "CAFAYATE"
type input "1742"
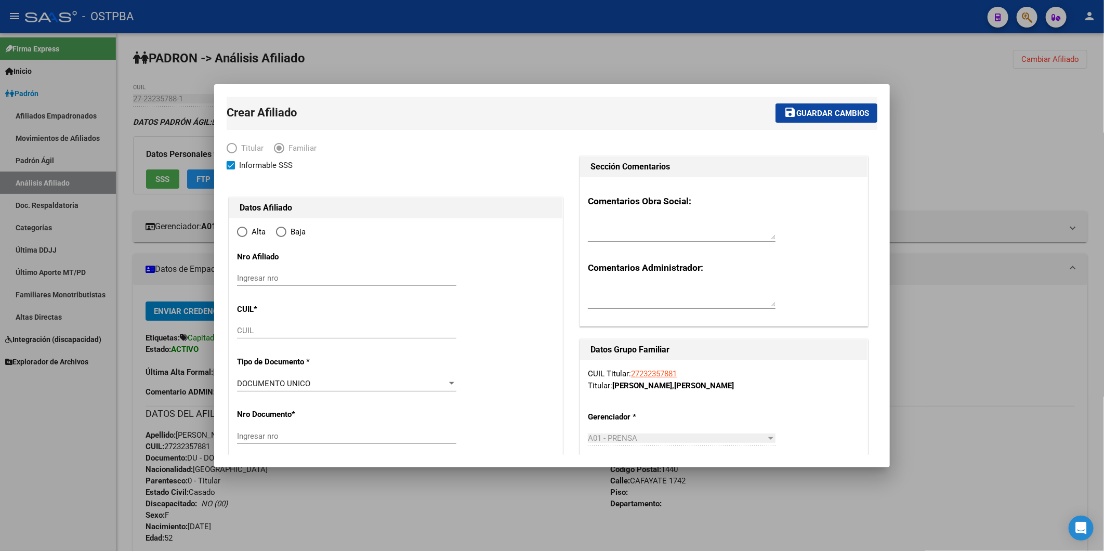
radio input "true"
click at [294, 331] on input "CUIL" at bounding box center [346, 330] width 219 height 9
type input "27-23235788-1"
paste input "27-49927603-1"
type input "27-49927603-1"
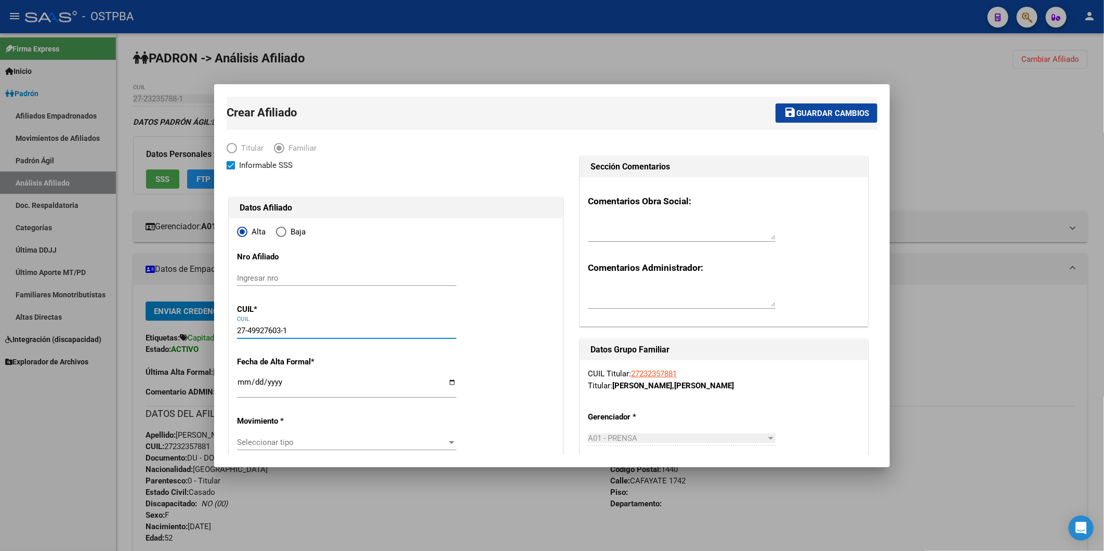
type input "49927603"
type input "BARRERA DEL CASTILLO"
type input "VERONICA LUCIA"
type input "2009-11-01"
type input "CABA"
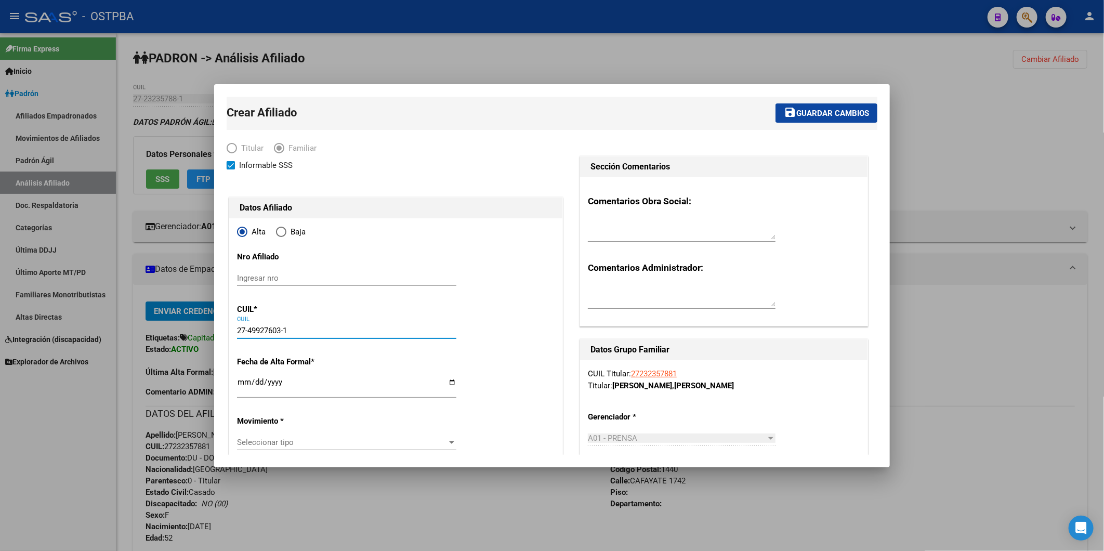
type input "CAFAYATE"
type input "1742"
type input "27-49927603-1"
click at [282, 235] on span "Elija una opción" at bounding box center [281, 232] width 10 height 10
click at [282, 235] on input "Baja" at bounding box center [281, 232] width 10 height 10
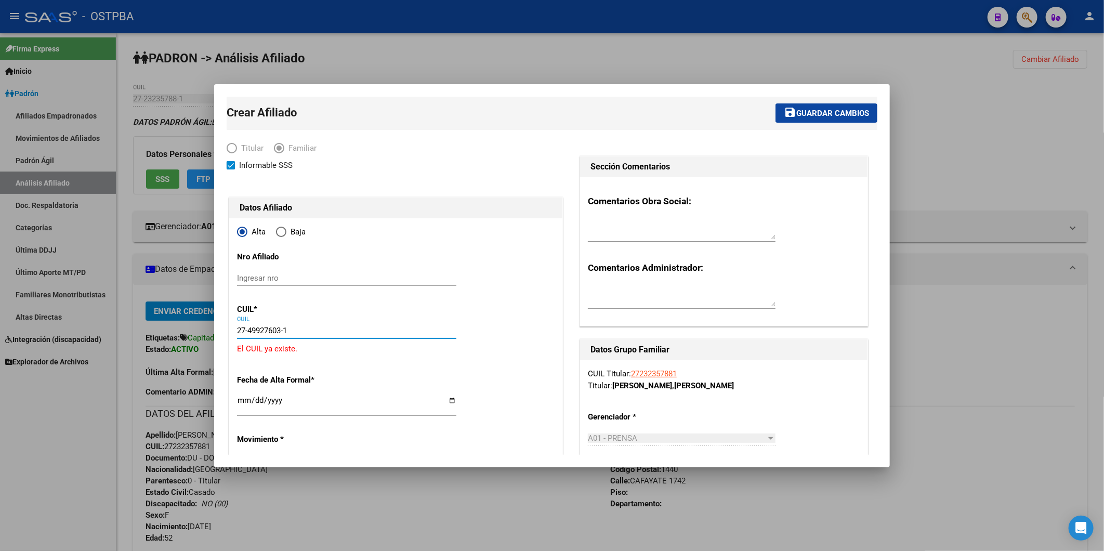
radio input "true"
click at [243, 229] on span "Elija una opción" at bounding box center [242, 232] width 10 height 10
click at [243, 229] on input "Alta" at bounding box center [242, 232] width 10 height 10
radio input "true"
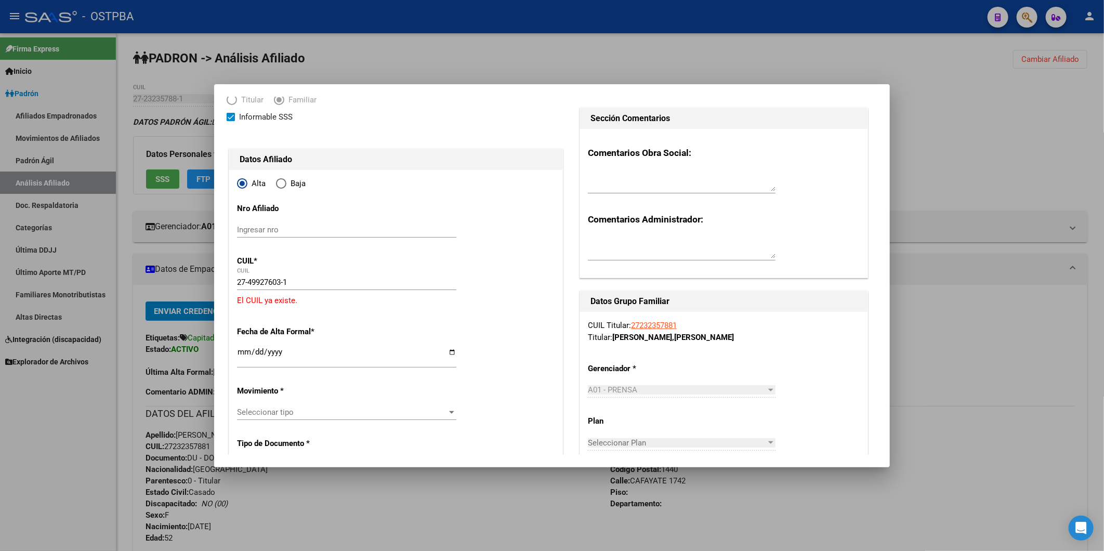
scroll to position [231, 0]
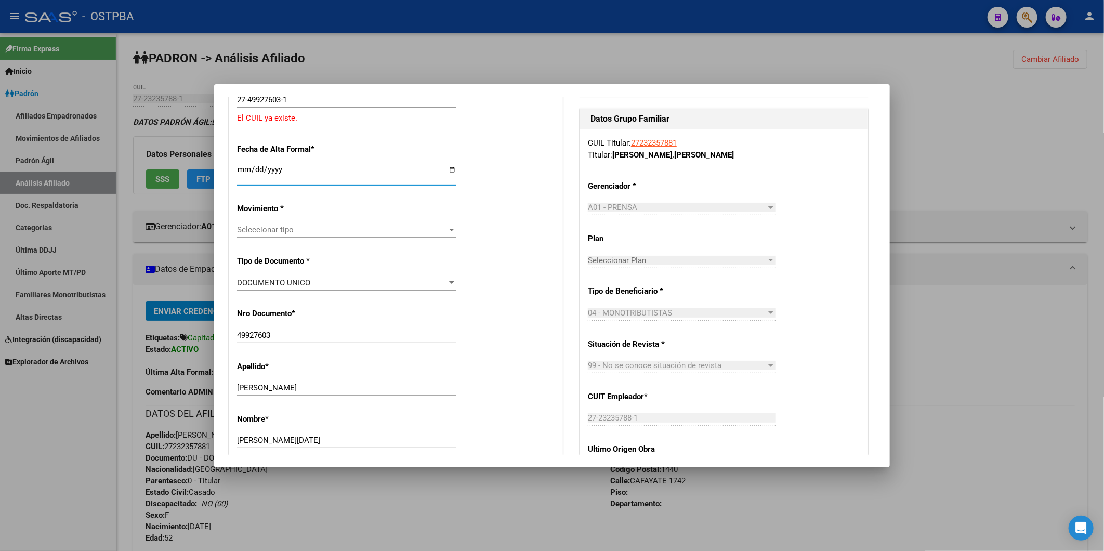
click at [246, 172] on input "Ingresar fecha" at bounding box center [346, 173] width 219 height 17
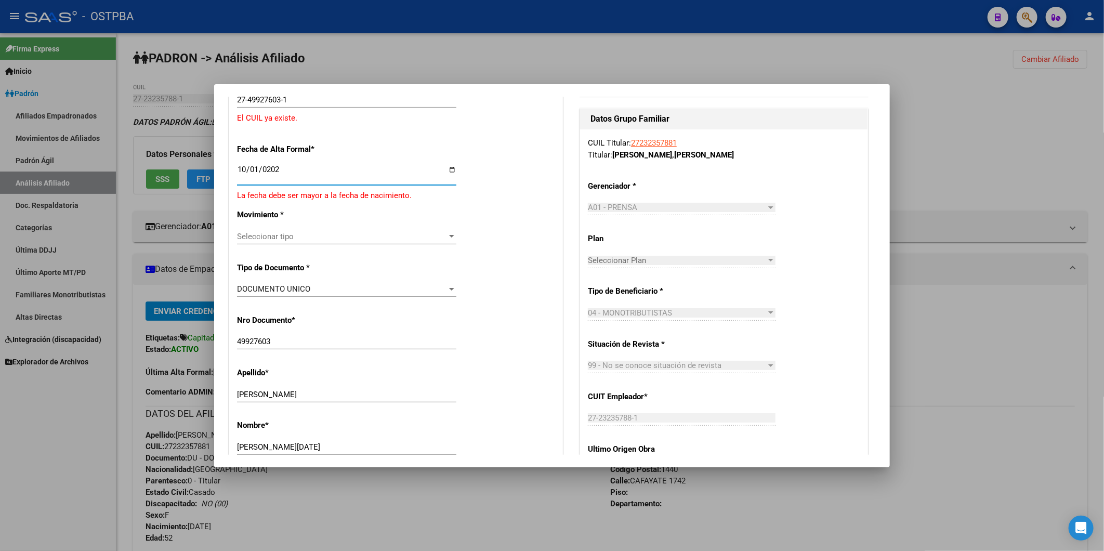
type input "2025-10-01"
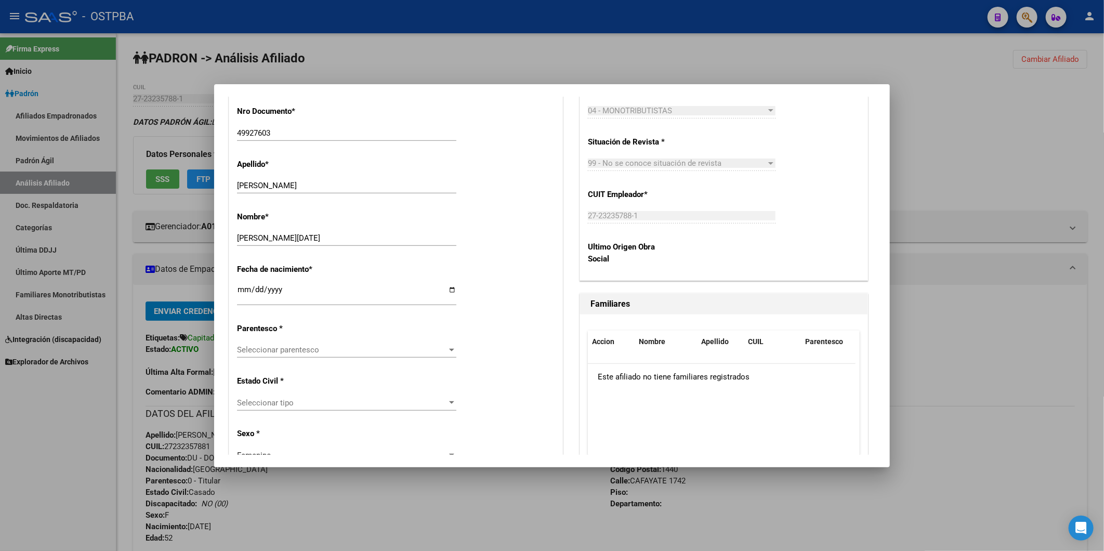
scroll to position [462, 0]
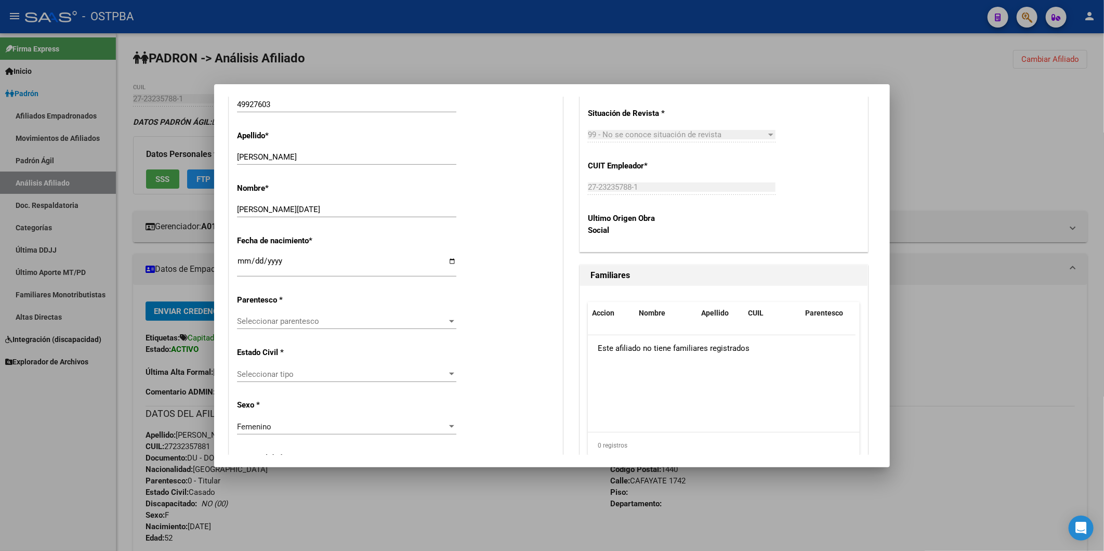
click at [449, 322] on div at bounding box center [451, 321] width 5 height 3
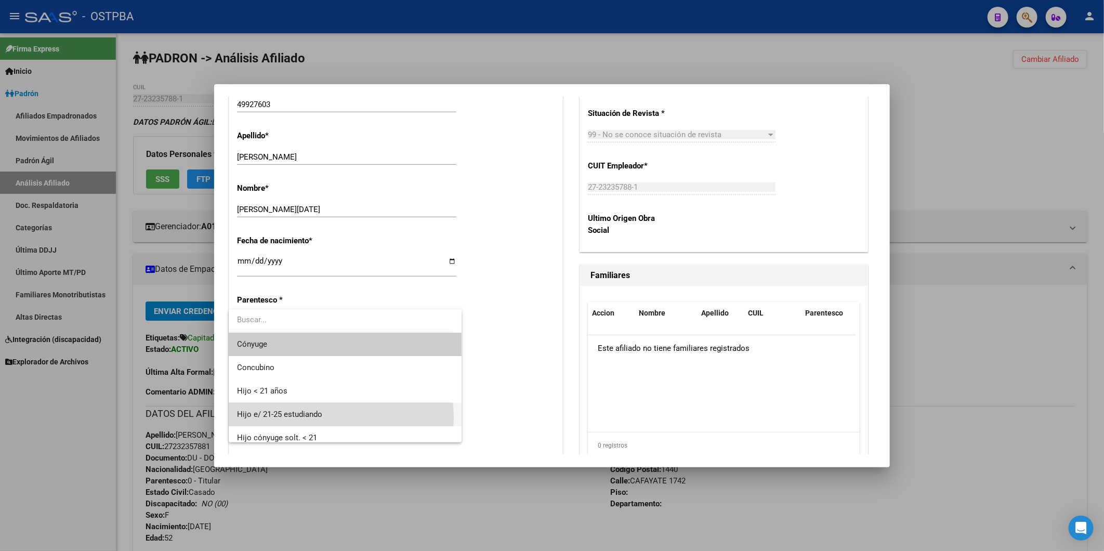
click at [326, 417] on span "Hijo e/ 21-25 estudiando" at bounding box center [345, 414] width 216 height 23
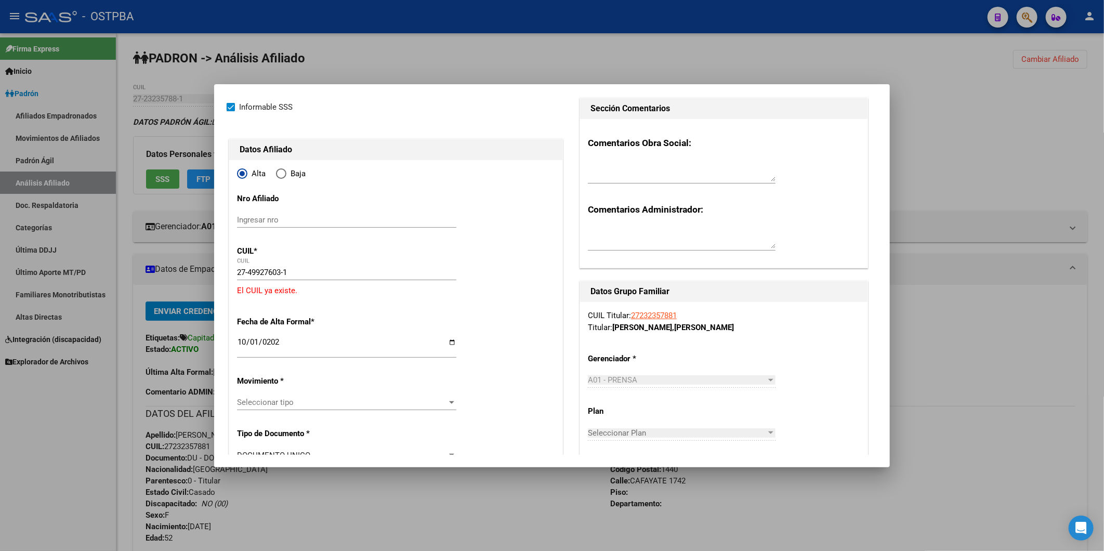
scroll to position [58, 0]
click at [283, 224] on input "Ingresar nro" at bounding box center [346, 220] width 219 height 9
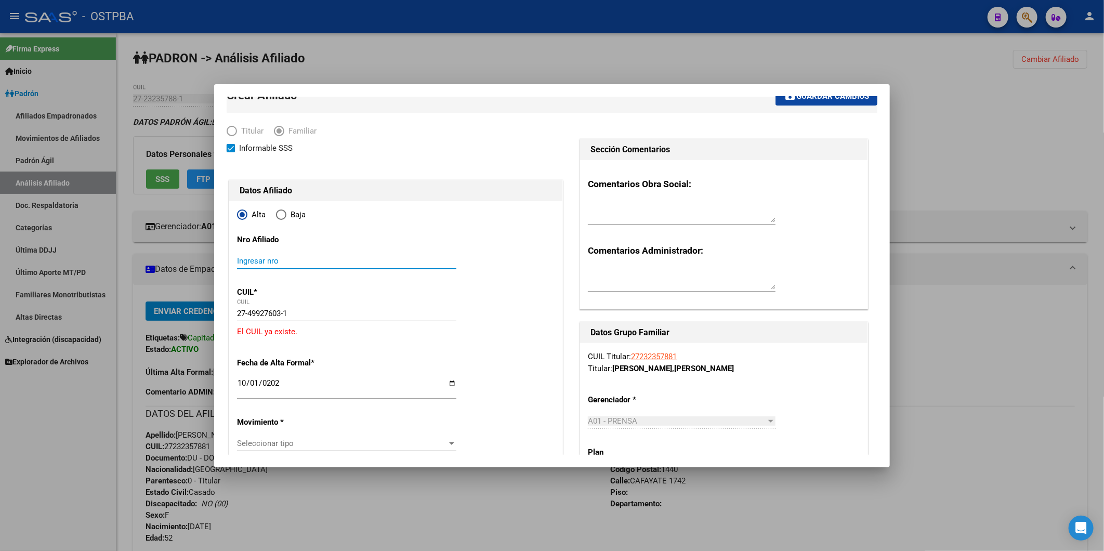
scroll to position [0, 0]
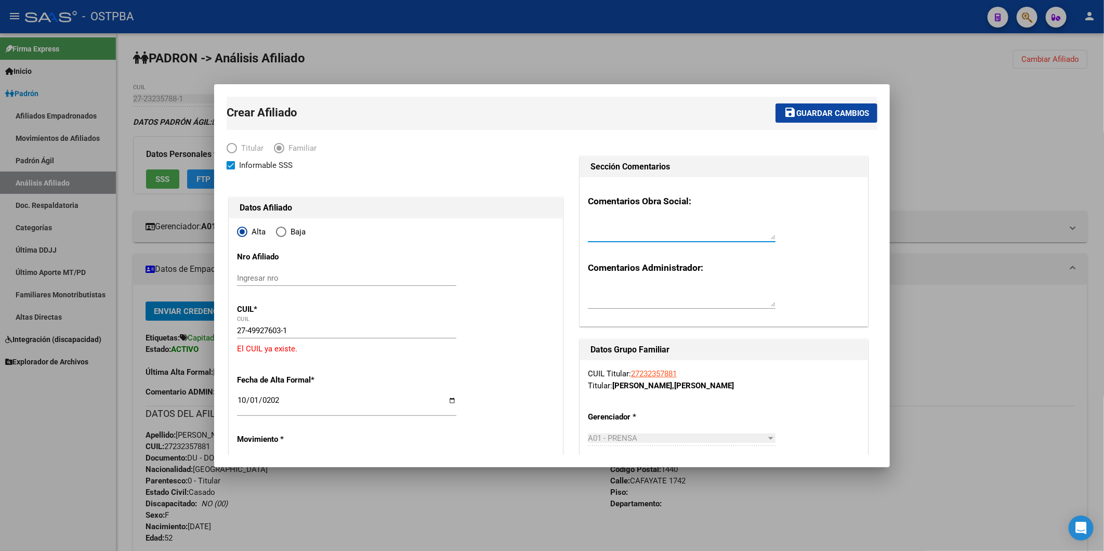
click at [653, 230] on textarea at bounding box center [682, 229] width 188 height 21
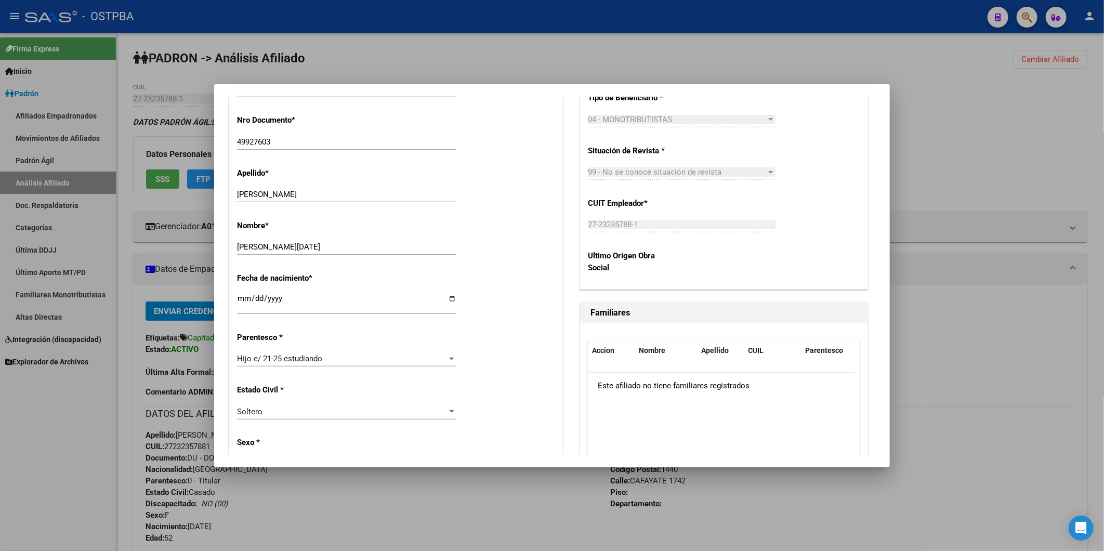
scroll to position [404, 0]
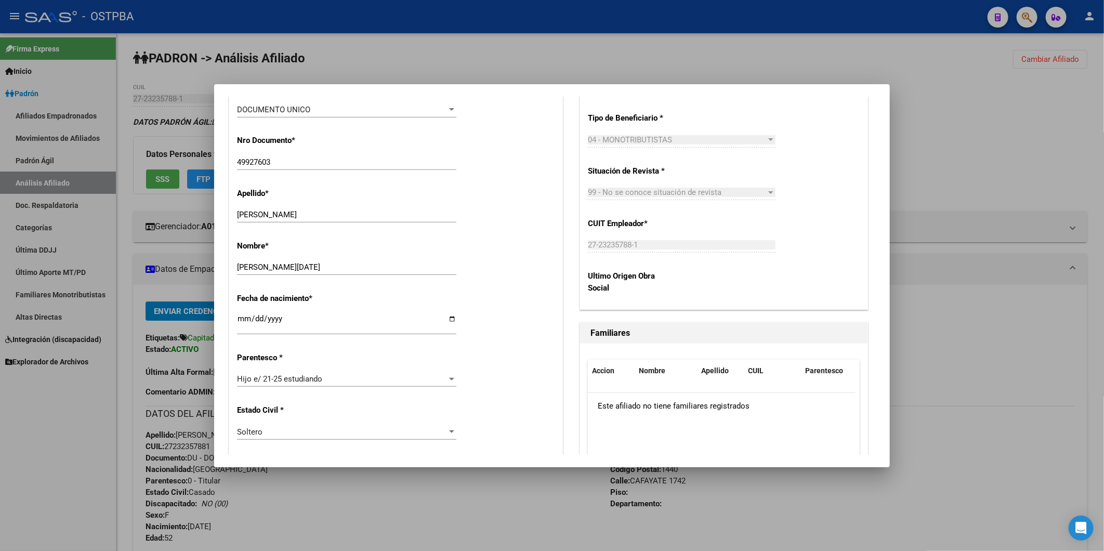
click at [685, 401] on div "Este afiliado no tiene familiares registrados" at bounding box center [722, 406] width 268 height 26
click at [1020, 105] on div at bounding box center [552, 275] width 1104 height 551
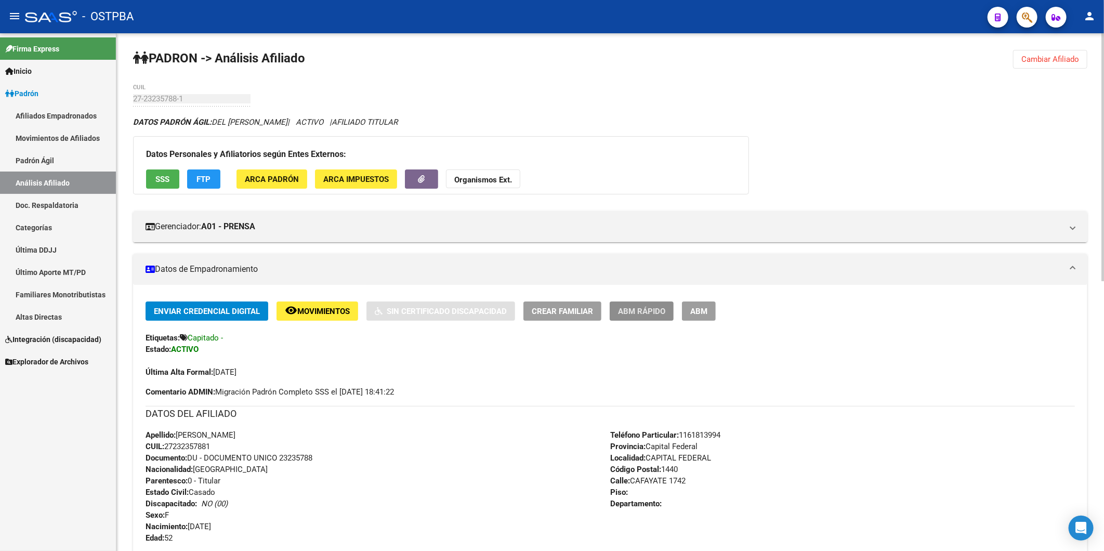
click at [637, 314] on span "ABM Rápido" at bounding box center [641, 311] width 47 height 9
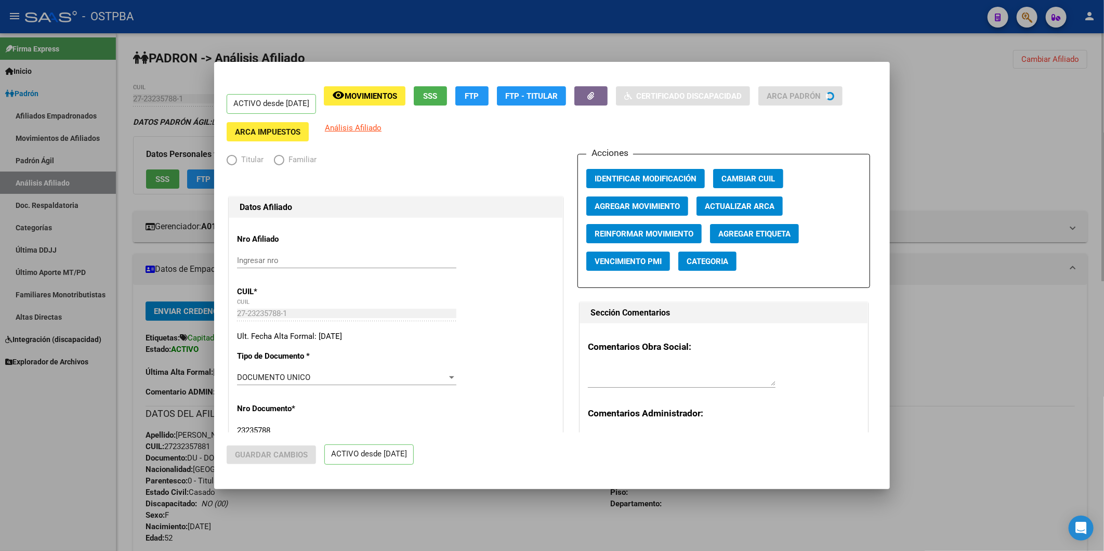
radio input "true"
type input "27-23235788-1"
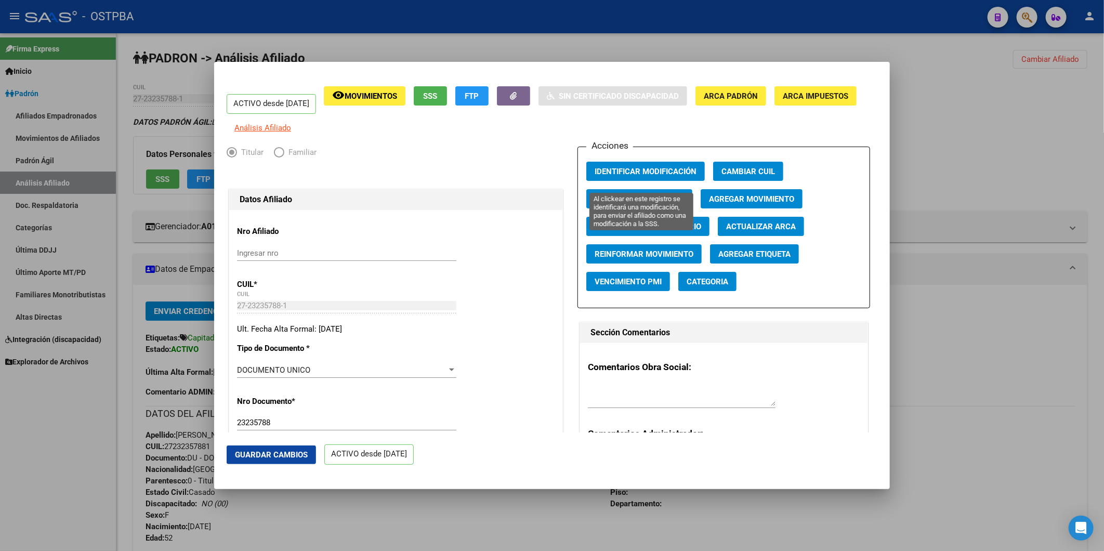
click at [631, 176] on span "Identificar Modificación" at bounding box center [646, 171] width 102 height 9
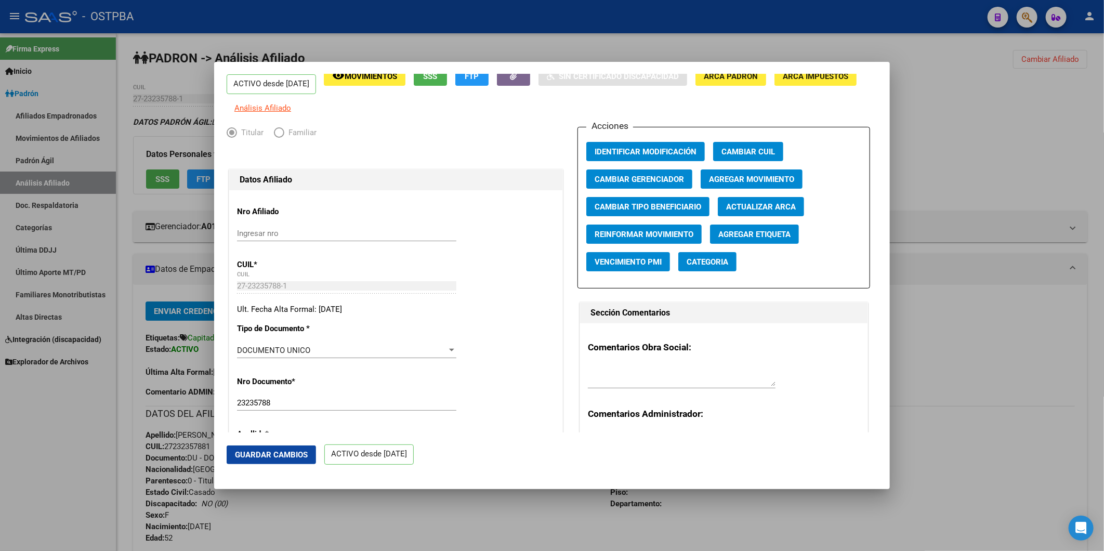
scroll to position [0, 0]
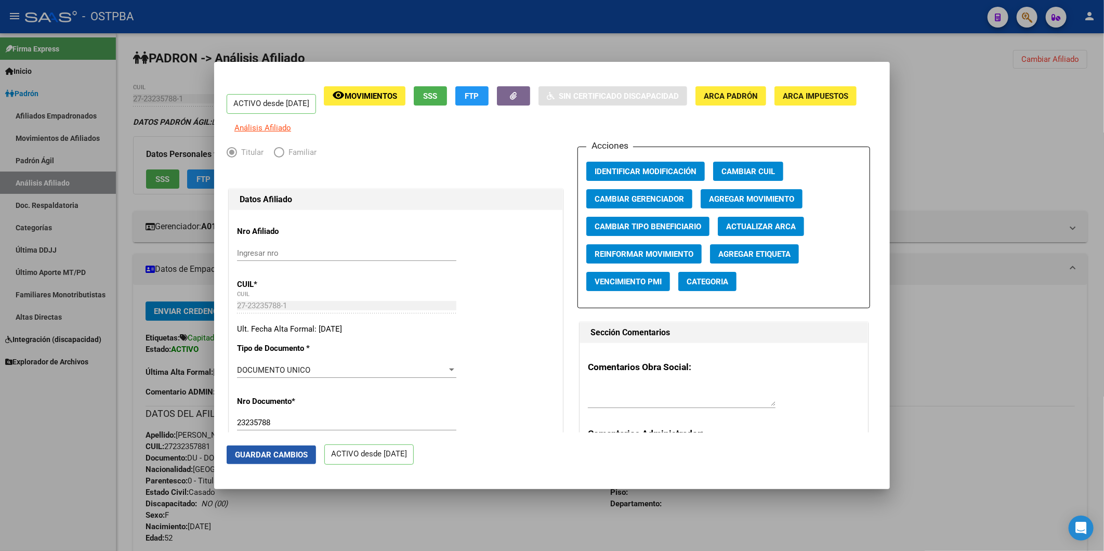
click at [277, 446] on button "Guardar Cambios" at bounding box center [271, 455] width 89 height 19
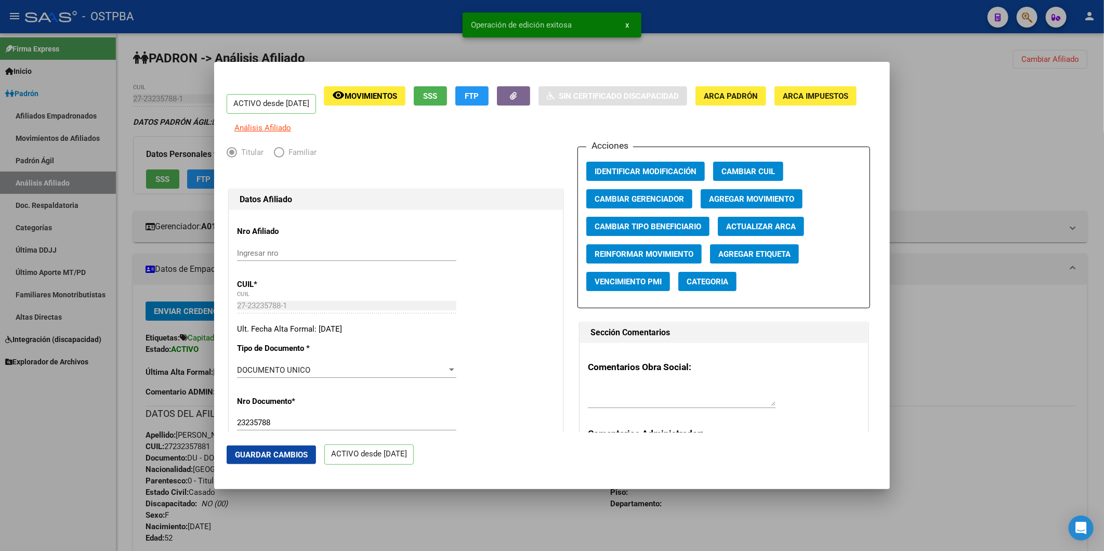
click at [982, 128] on div at bounding box center [552, 275] width 1104 height 551
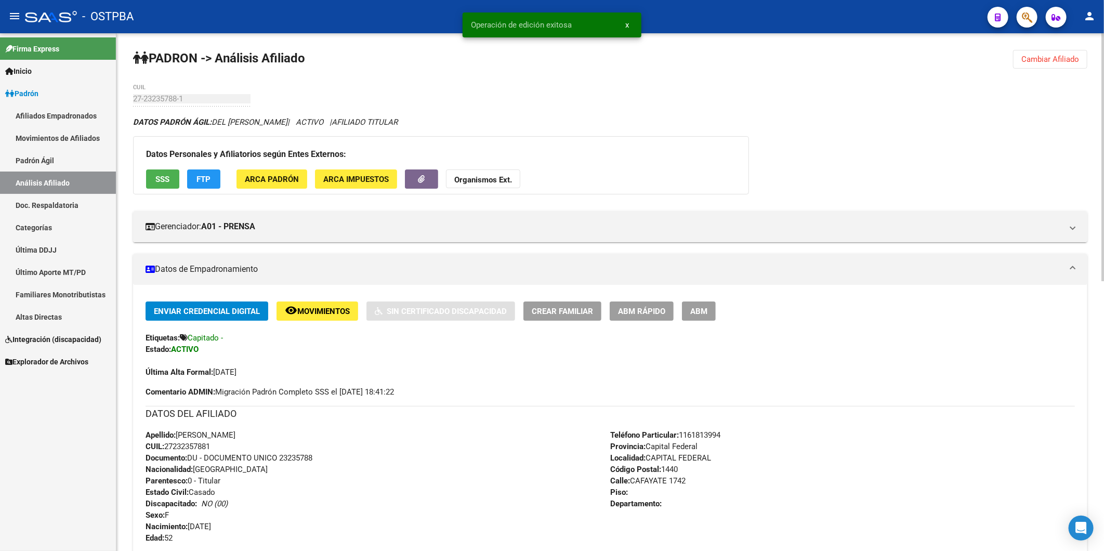
click at [569, 313] on span "Crear Familiar" at bounding box center [562, 311] width 61 height 9
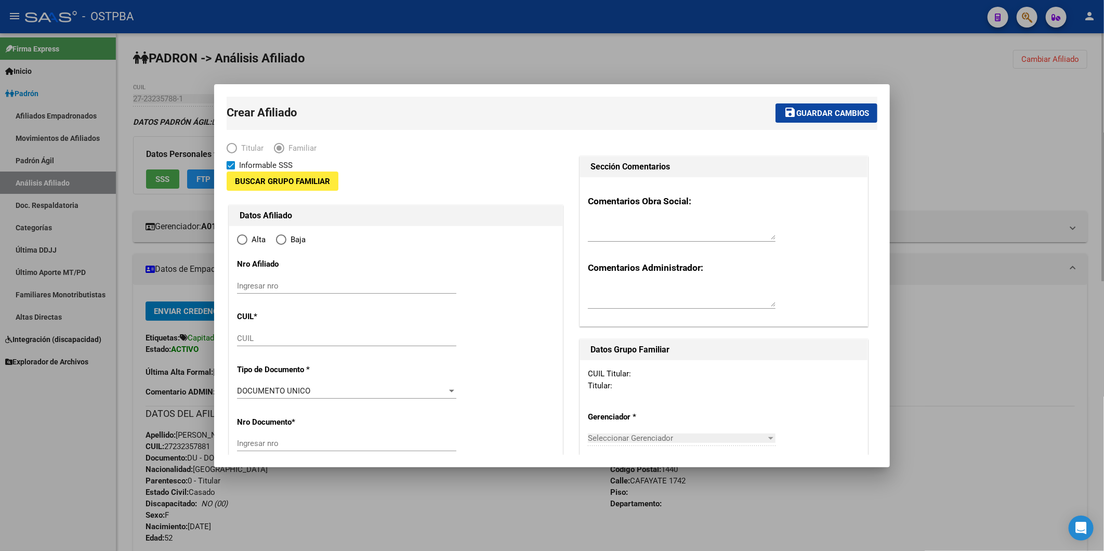
type input "27-23235788-1"
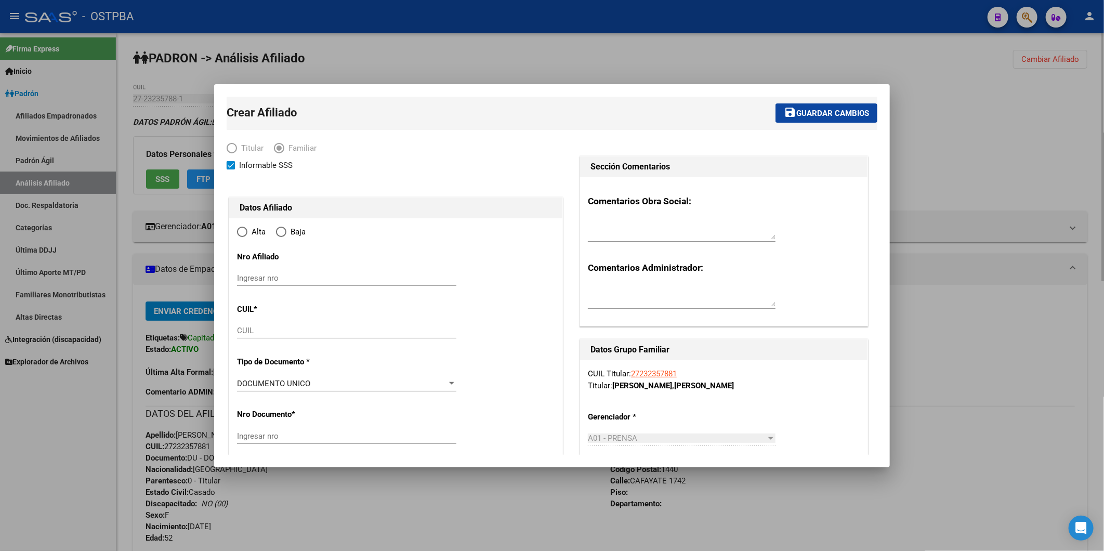
type input "CAPITAL FEDERAL"
type input "1440"
type input "CAFAYATE"
type input "1742"
radio input "true"
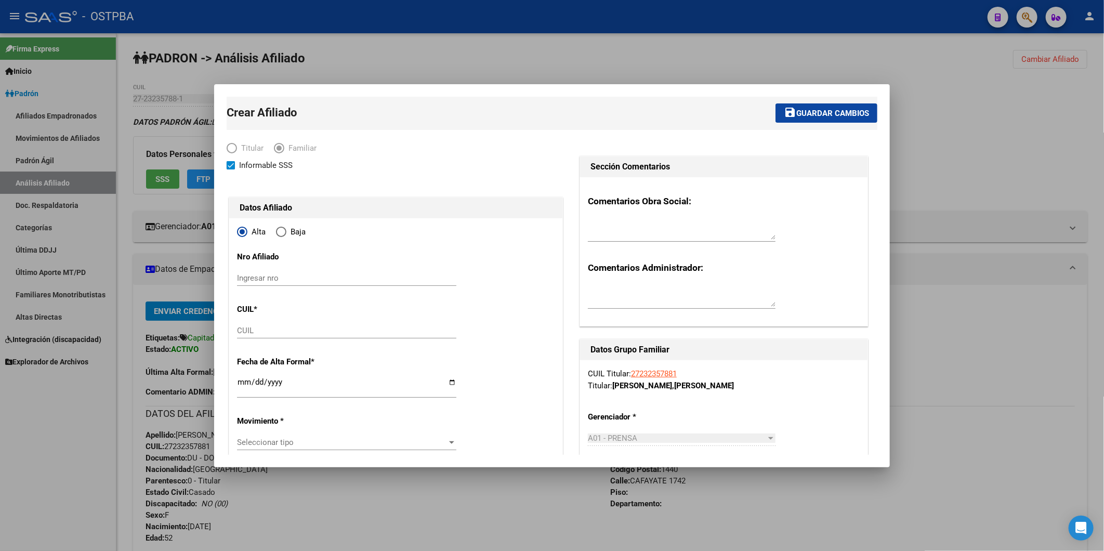
type input "27-23235788-1"
click at [250, 330] on input "CUIL" at bounding box center [346, 330] width 219 height 9
paste input "27-49927603-1"
type input "27-49927603-1"
type input "49927603"
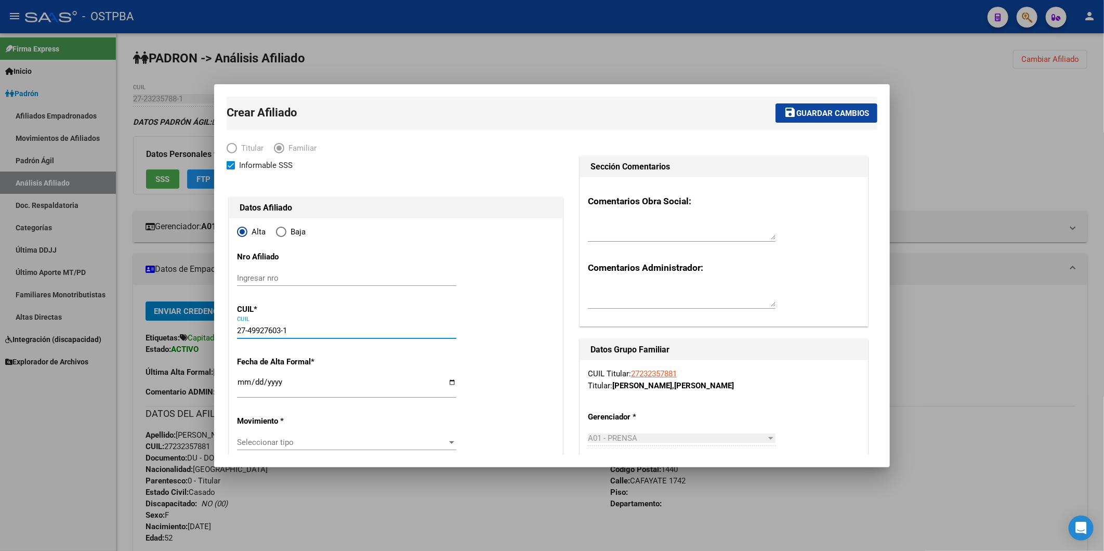
type input "BARRERA DEL CASTILLO"
type input "VERONICA LUCIA"
type input "2009-11-01"
type input "CABA"
type input "CAFAYATE"
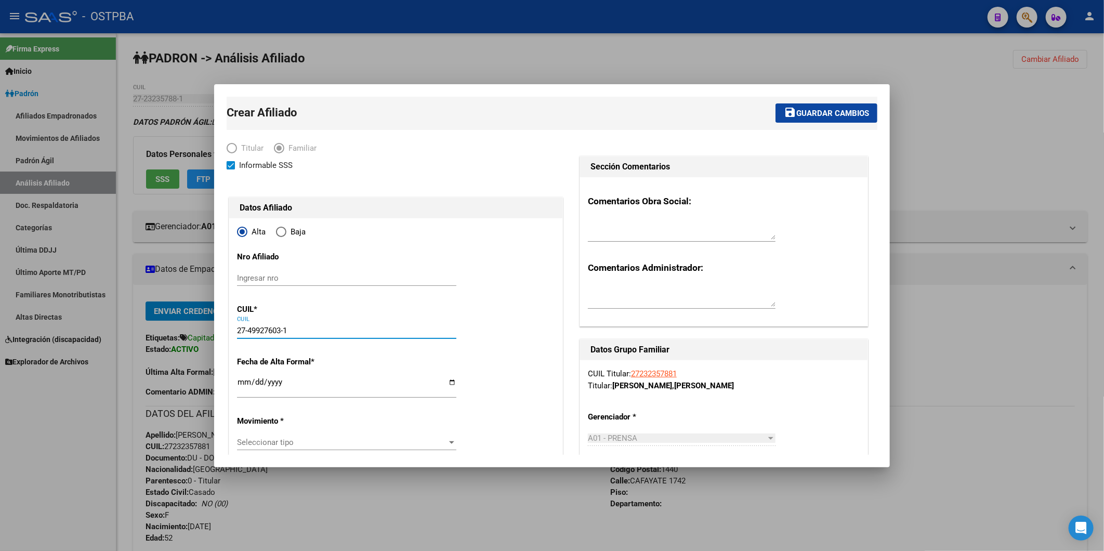
type input "1742"
type input "27-49927603-1"
click at [941, 111] on div at bounding box center [552, 275] width 1104 height 551
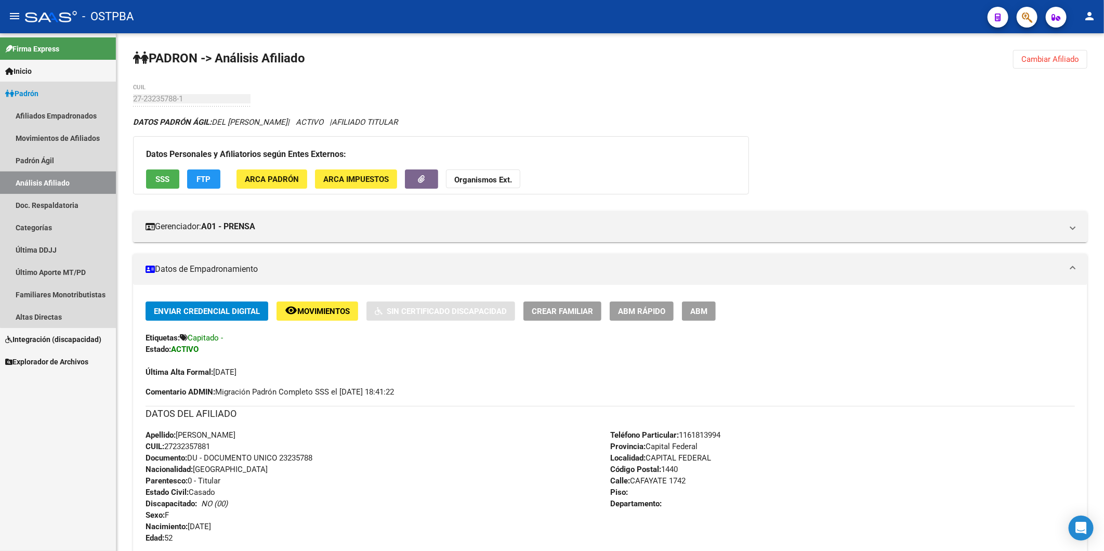
click at [63, 182] on link "Análisis Afiliado" at bounding box center [58, 183] width 116 height 22
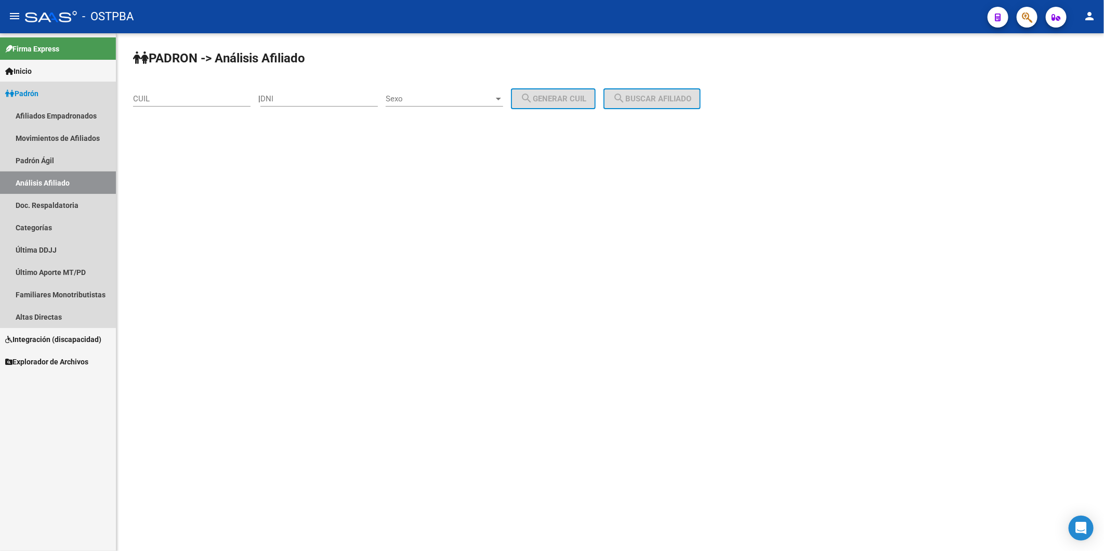
click at [55, 177] on link "Análisis Afiliado" at bounding box center [58, 183] width 116 height 22
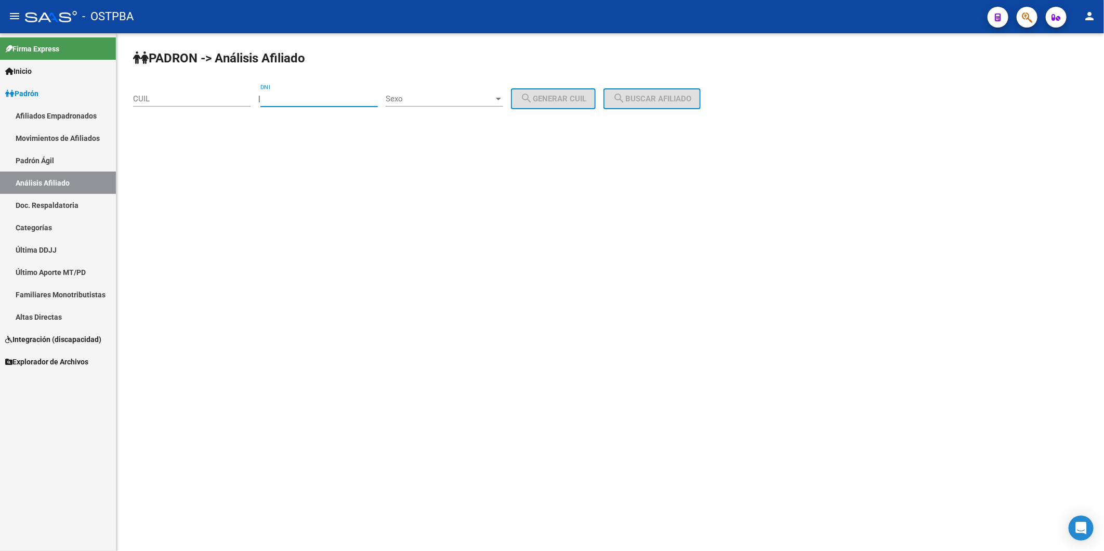
click at [298, 99] on input "DNI" at bounding box center [320, 98] width 118 height 9
click at [451, 268] on mat-sidenav-content "PADRON -> Análisis Afiliado CUIL | DNI Sexo Sexo search Generar CUIL search Bus…" at bounding box center [610, 292] width 988 height 518
click at [305, 100] on input "DNI" at bounding box center [320, 98] width 118 height 9
drag, startPoint x: 1072, startPoint y: 529, endPoint x: 1074, endPoint y: 517, distance: 11.6
click at [1072, 527] on div "Open Intercom Messenger" at bounding box center [1082, 529] width 28 height 28
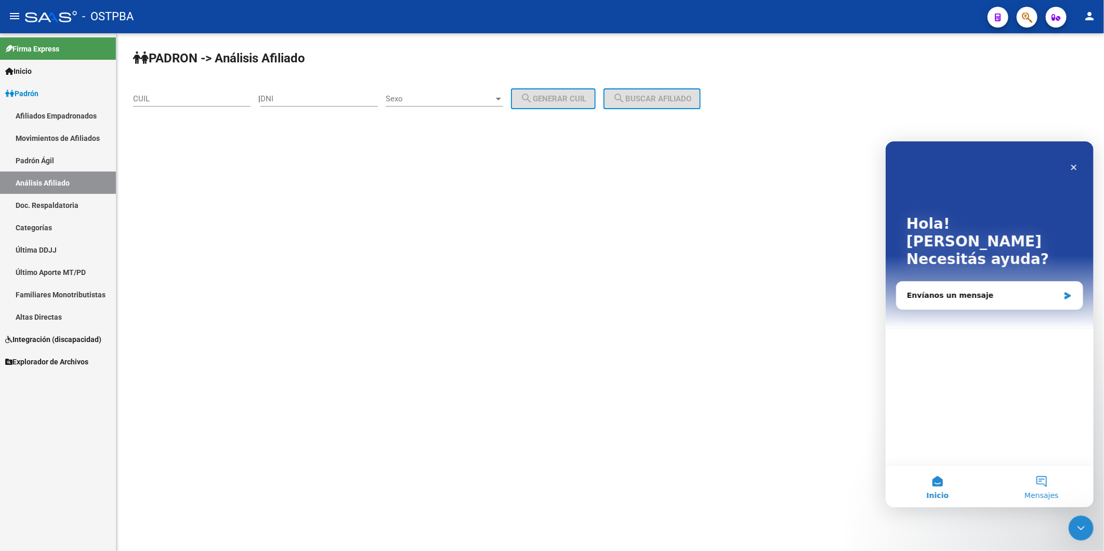
click at [1033, 480] on button "Mensajes" at bounding box center [1042, 486] width 104 height 42
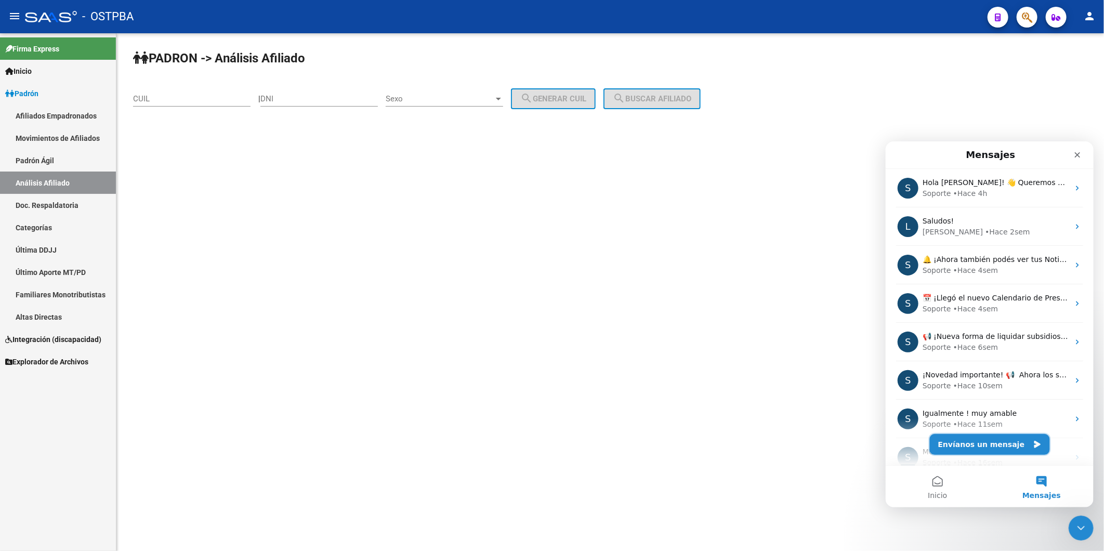
click at [1014, 445] on button "Envíanos un mensaje" at bounding box center [990, 444] width 120 height 21
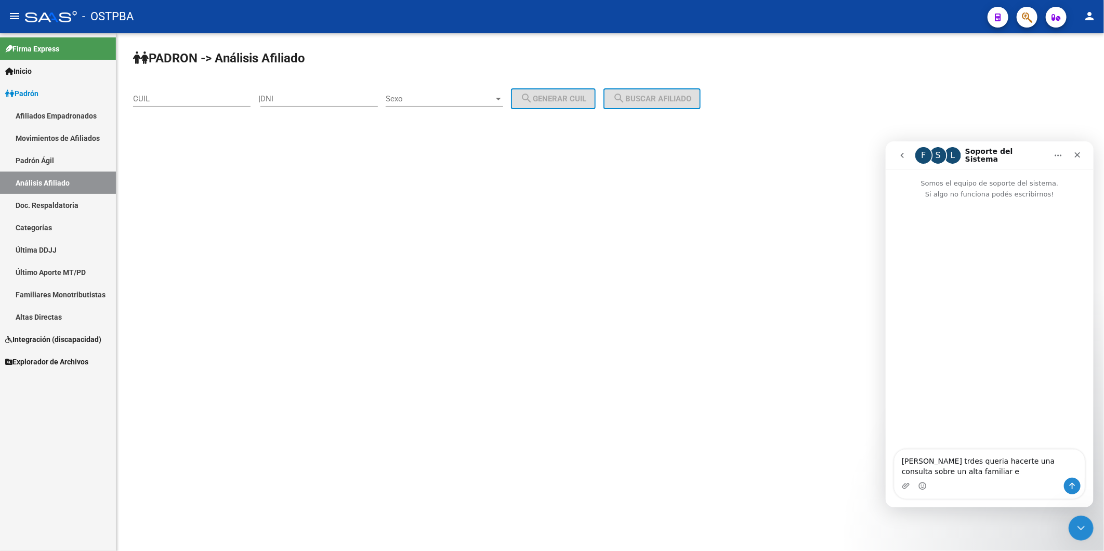
drag, startPoint x: 929, startPoint y: 461, endPoint x: 962, endPoint y: 479, distance: 37.9
click at [978, 490] on div "Intercom Messenger" at bounding box center [989, 485] width 190 height 17
drag, startPoint x: 946, startPoint y: 461, endPoint x: 866, endPoint y: 464, distance: 79.6
click at [886, 464] on html "F S L Soporte del Sistema Somos el equipo de soporte del sistema. Si algo no fu…" at bounding box center [990, 324] width 208 height 366
drag, startPoint x: 990, startPoint y: 459, endPoint x: 955, endPoint y: 454, distance: 35.2
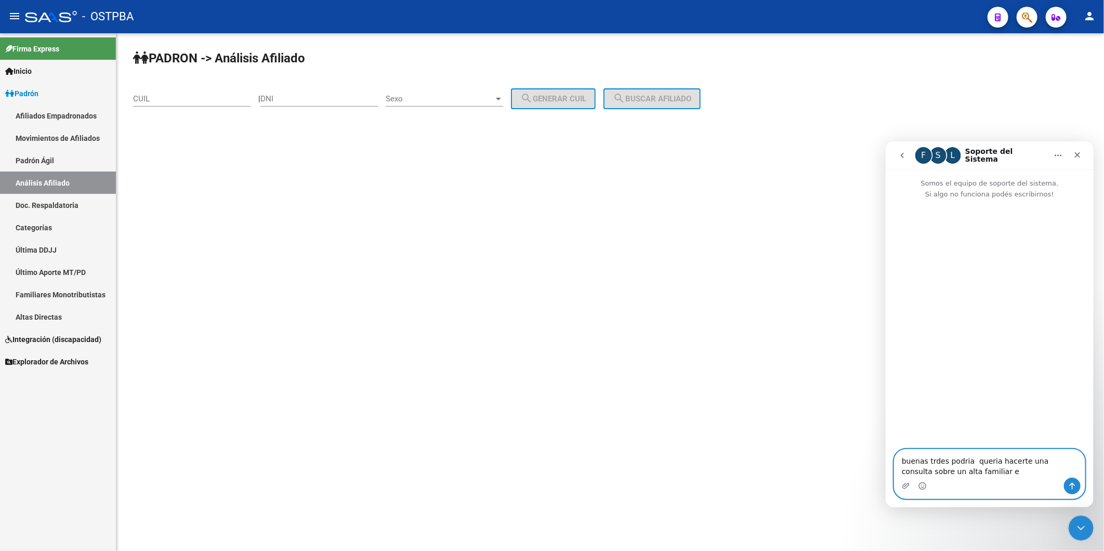
click at [964, 458] on textarea "buenas trdes podria queria hacerte una consulta sobre un alta familiar e" at bounding box center [989, 463] width 190 height 28
type textarea "buenas tardes podria hacerte una consulta sobre un alta familiar e"
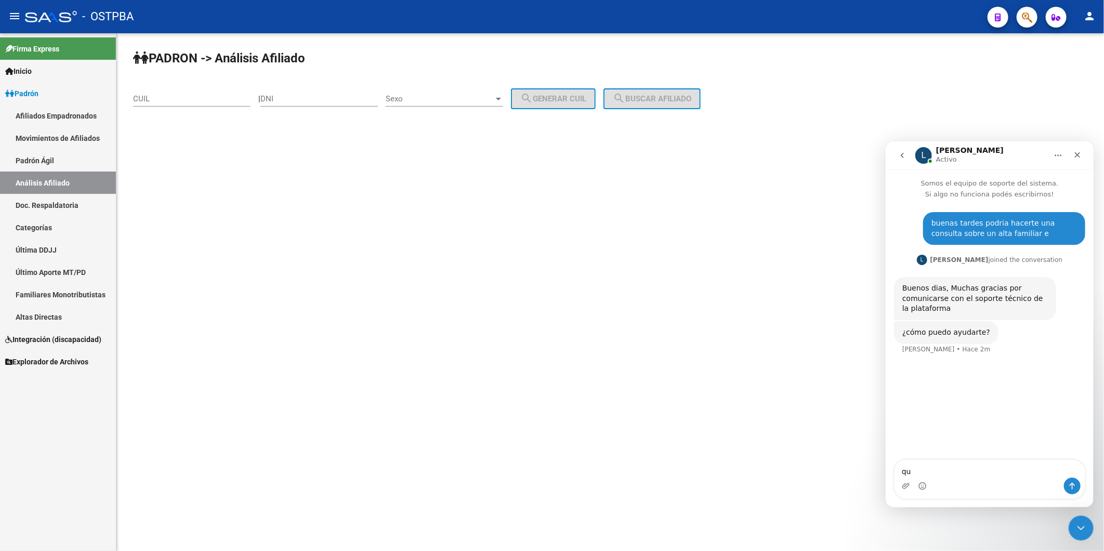
type textarea "q"
type textarea "tengo un familiar que esta dado de baja en su momento estaba a cargo de su papa…"
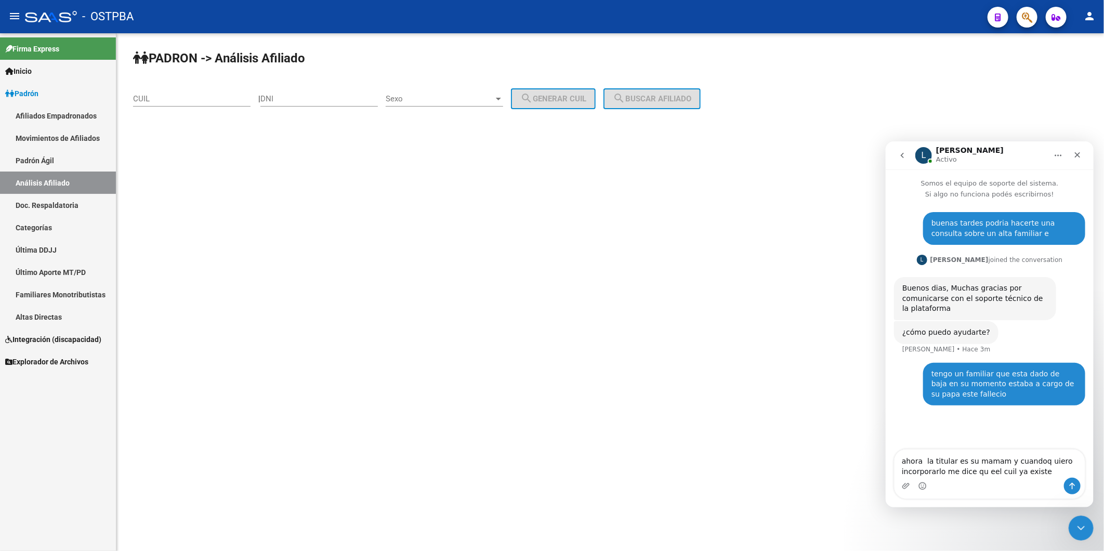
type textarea "ahora la titular es su mamam y cuandoq uiero incorporarlo me dice qu eel cuil y…"
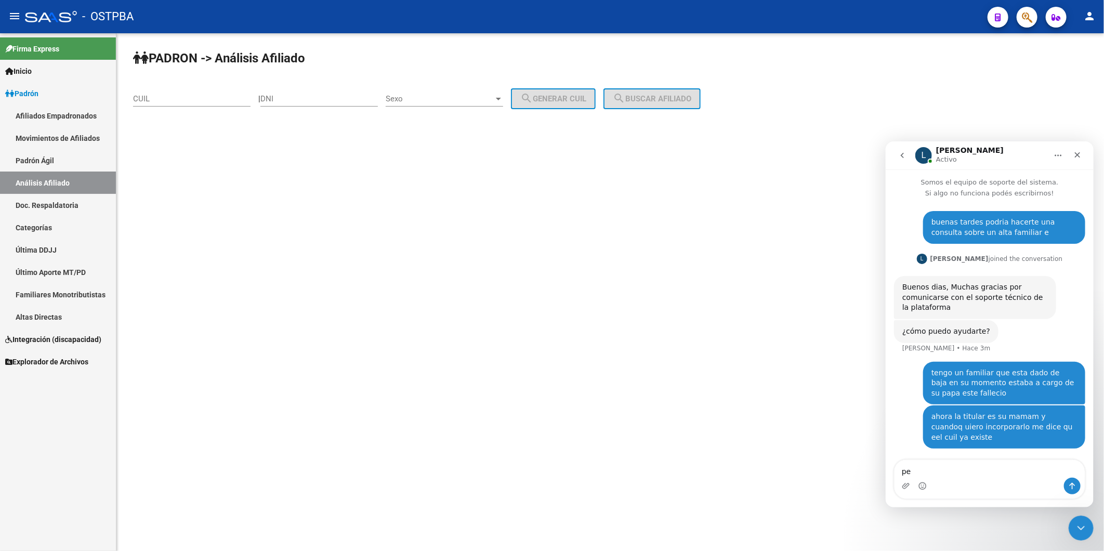
scroll to position [1, 0]
type textarea "pero ya estaba dado de baja"
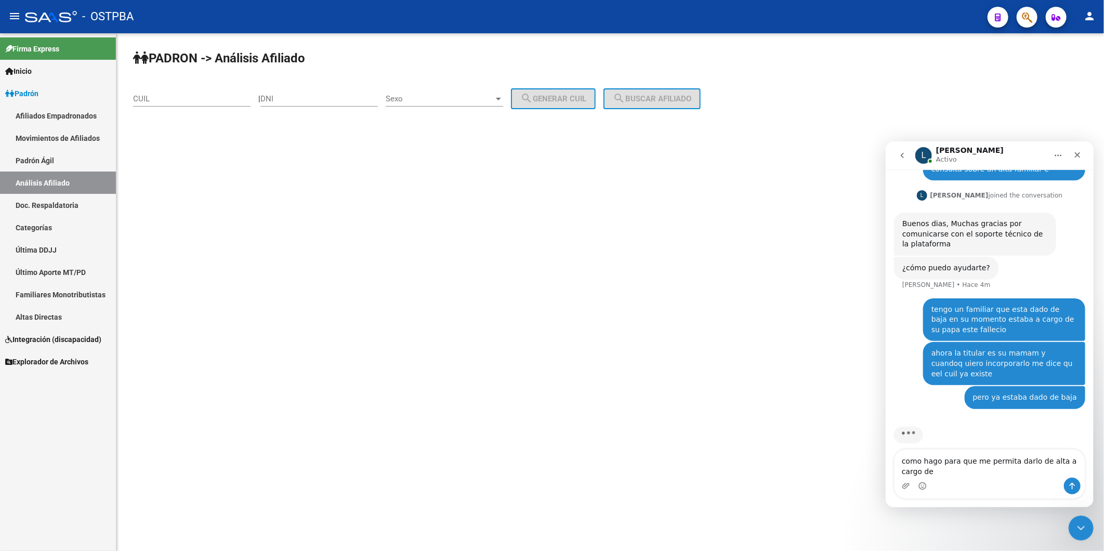
scroll to position [75, 0]
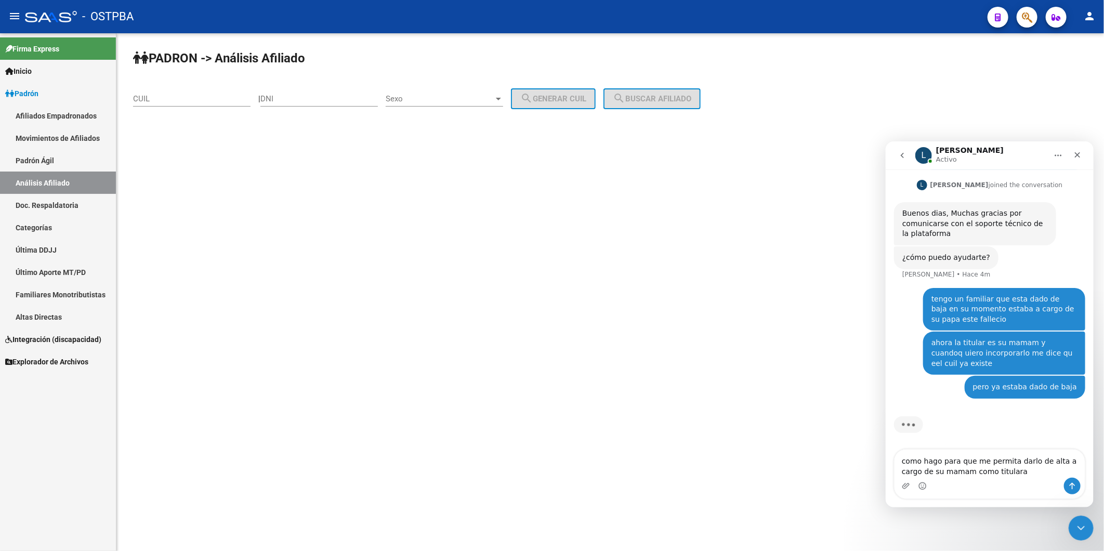
drag, startPoint x: 933, startPoint y: 465, endPoint x: 946, endPoint y: 480, distance: 20.3
click at [950, 485] on div "Intercom Messenger" at bounding box center [989, 485] width 190 height 17
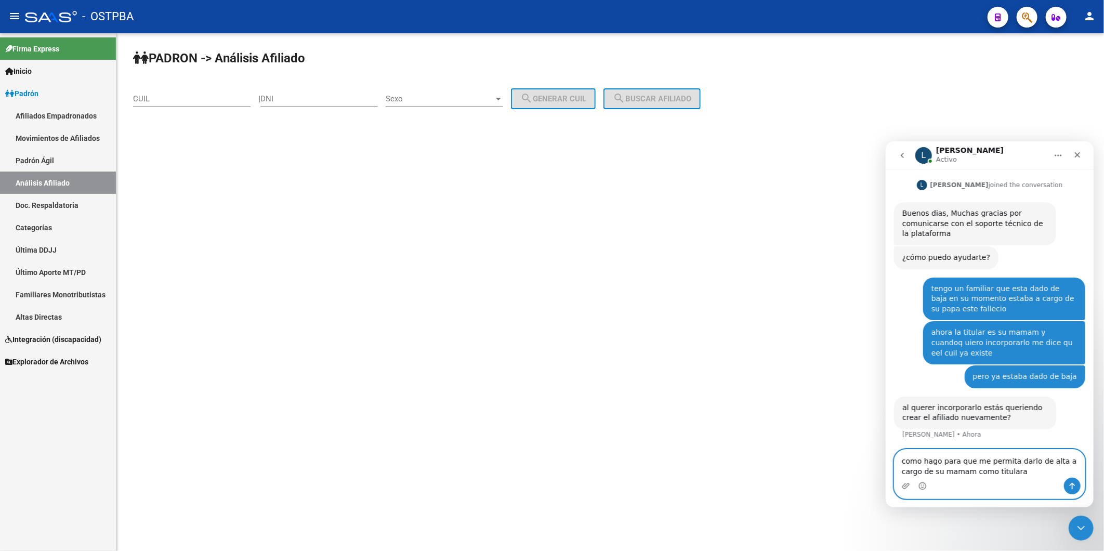
type textarea "como hago para que me permita darlo de alta a cargo de su mama como titulara"
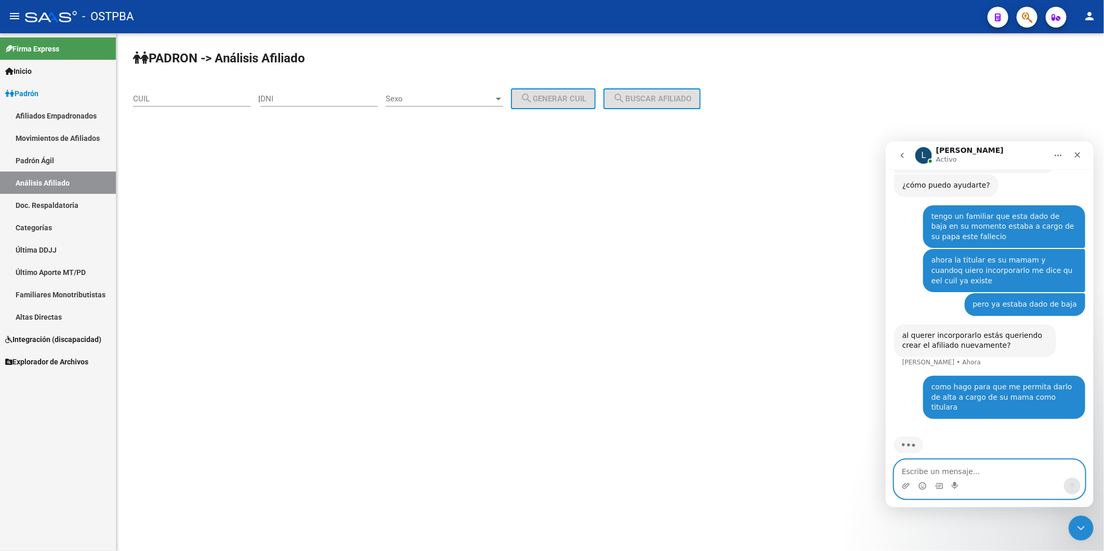
scroll to position [147, 0]
type textarea "s"
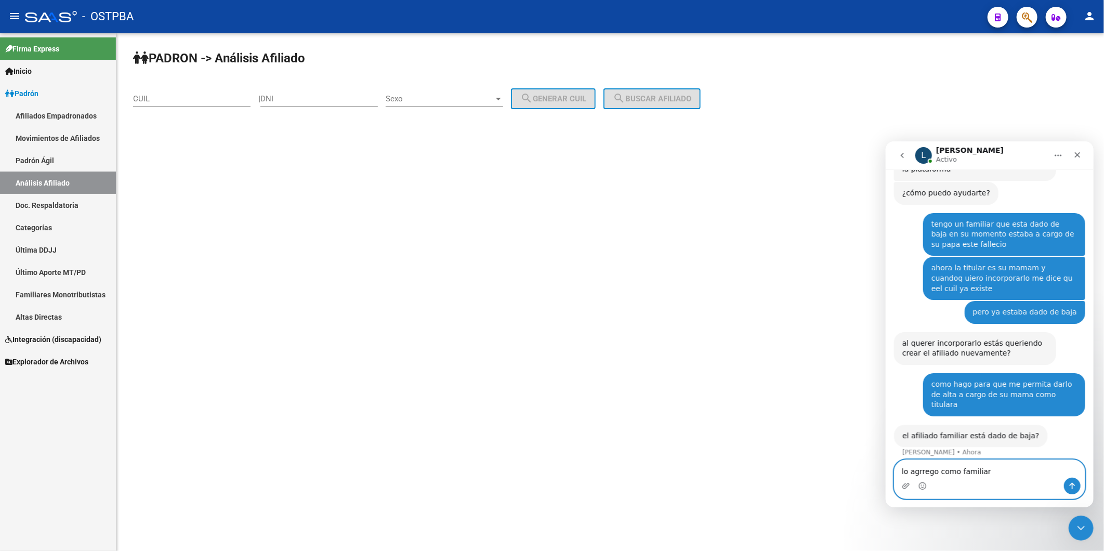
scroll to position [138, 0]
click at [1019, 470] on textarea "lo agregó como familiar" at bounding box center [989, 469] width 190 height 18
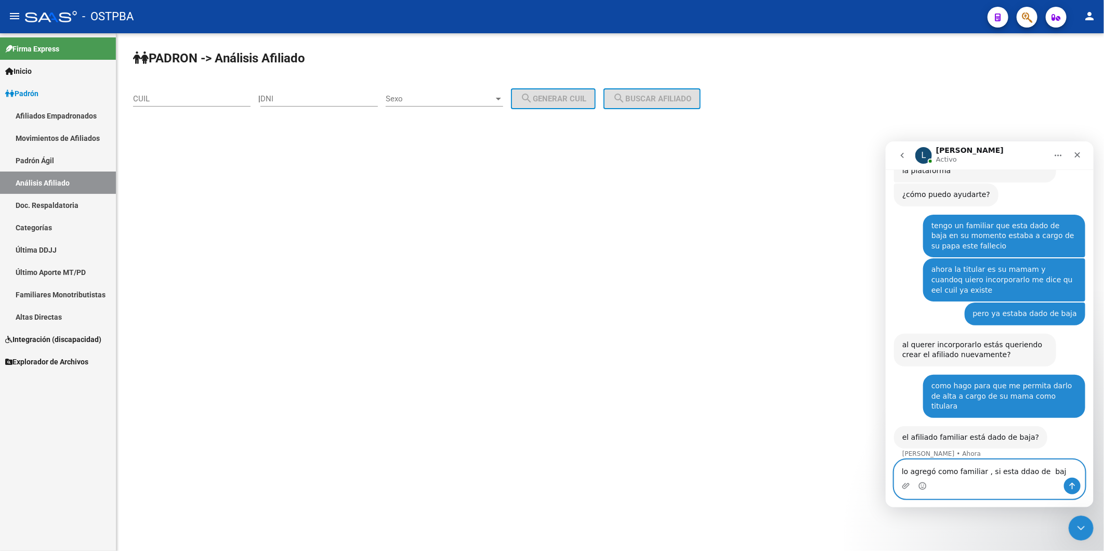
type textarea "lo agregó como familiar , si esta ddao de baja"
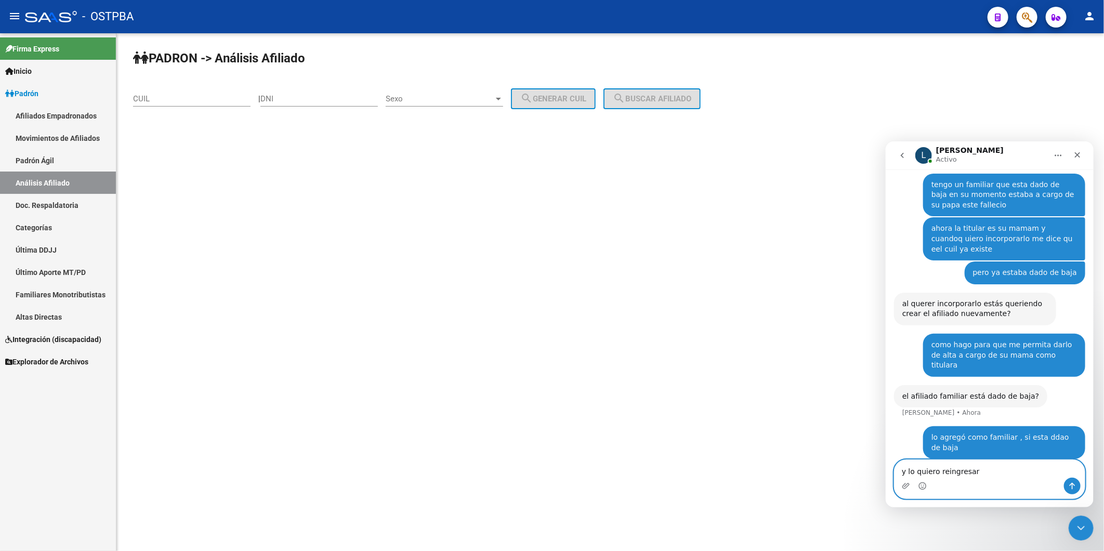
click at [973, 474] on textarea "y lo quiero reingresar" at bounding box center [989, 469] width 190 height 18
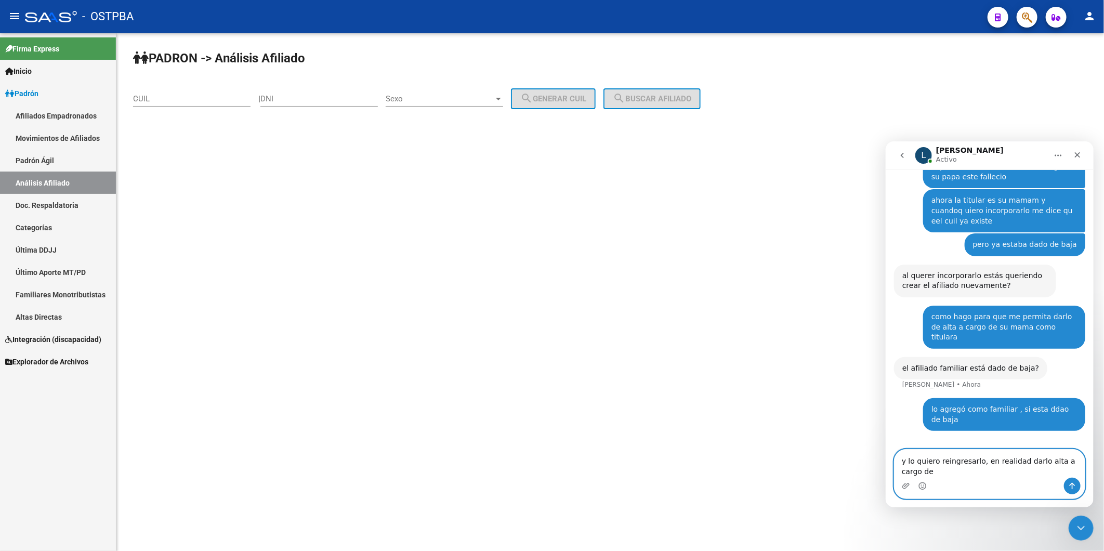
scroll to position [230, 0]
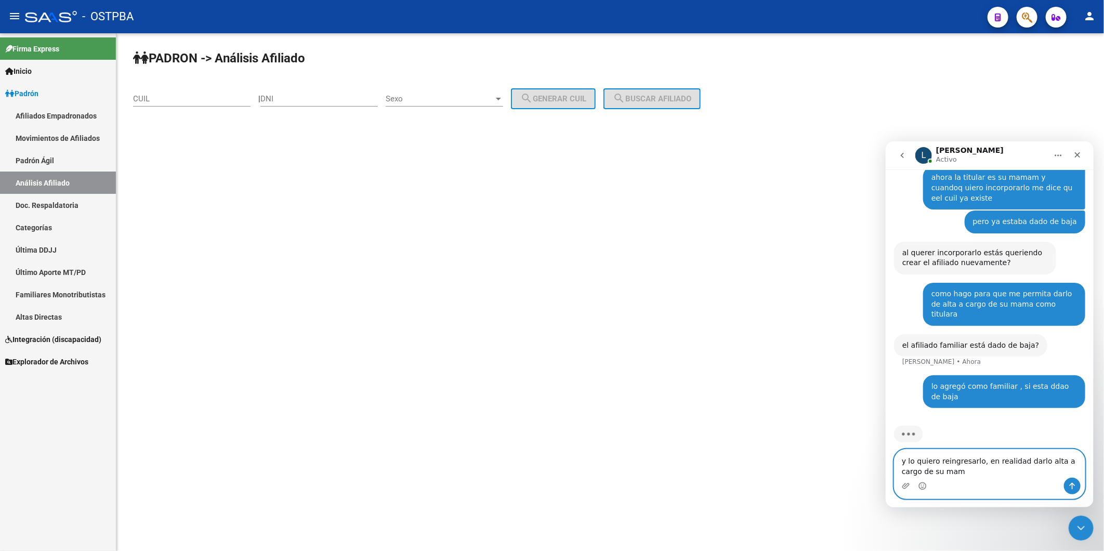
type textarea "y lo quiero reingresarlo, en realidad darlo alta a cargo de su mamá"
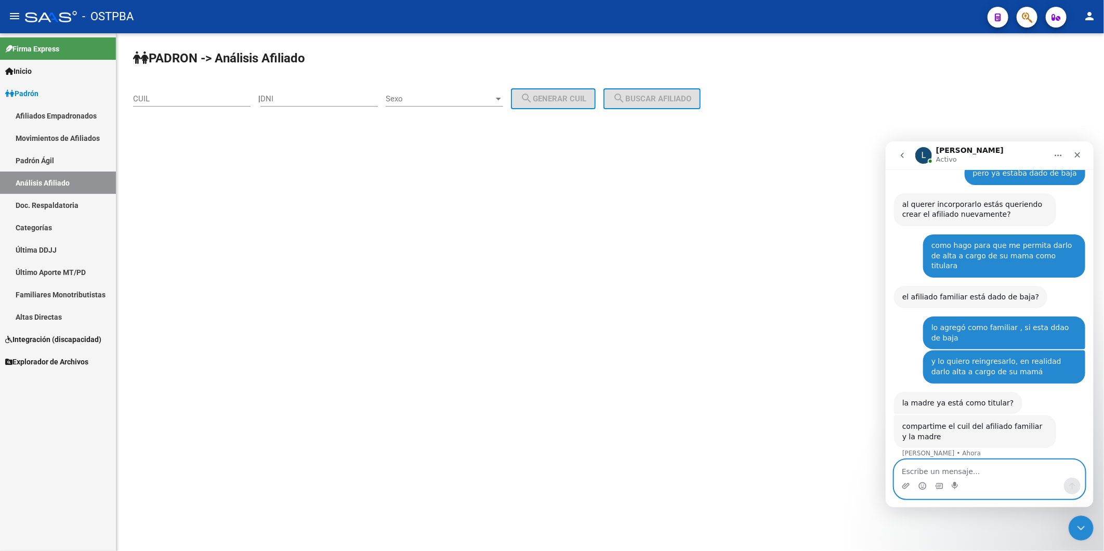
scroll to position [278, 0]
type textarea "27232357881"
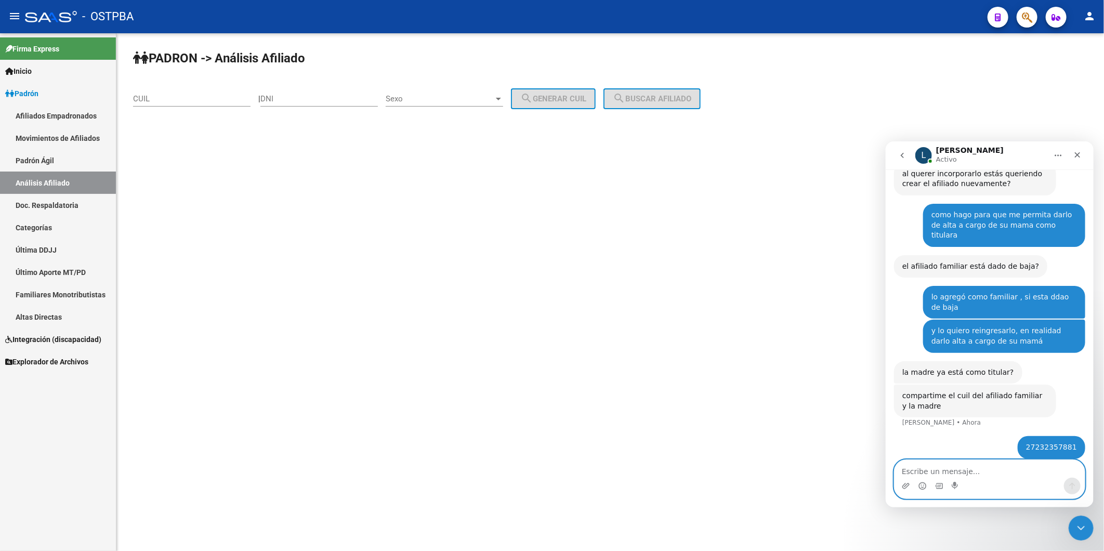
scroll to position [308, 0]
drag, startPoint x: 1028, startPoint y: 437, endPoint x: 1089, endPoint y: 434, distance: 60.9
click at [1089, 434] on div "Somos el equipo de soporte del sistema. Si algo no funciona podés escribirnos! …" at bounding box center [990, 319] width 208 height 301
copy div "27232357881"
drag, startPoint x: 227, startPoint y: 92, endPoint x: 223, endPoint y: 94, distance: 5.4
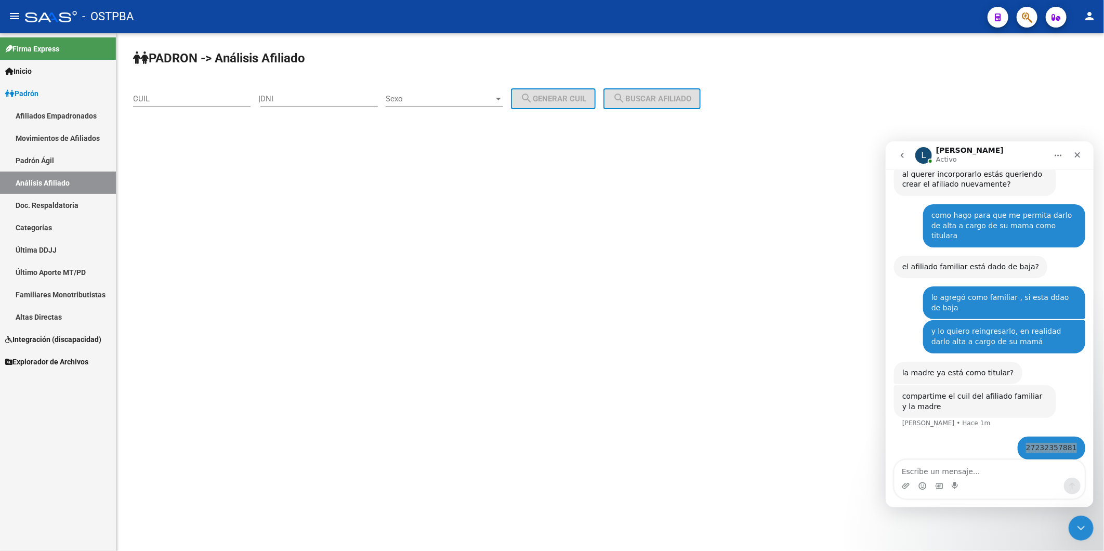
click at [223, 92] on div "CUIL" at bounding box center [192, 95] width 118 height 22
paste input "27-23235788-1"
type input "27-23235788-1"
click at [659, 97] on span "search Buscar afiliado" at bounding box center [652, 98] width 79 height 9
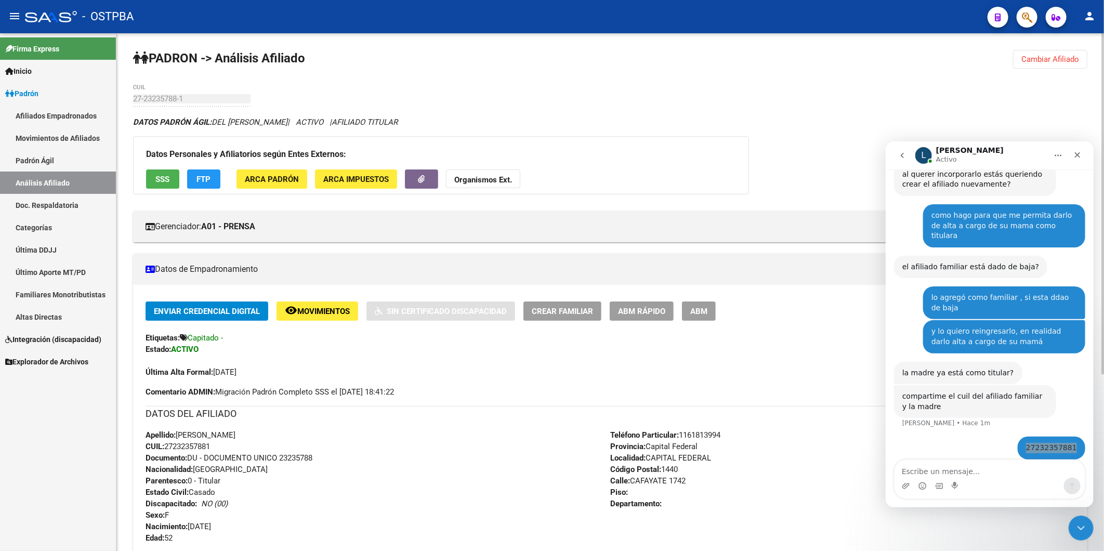
click at [397, 120] on span "AFILIADO TITULAR" at bounding box center [365, 122] width 66 height 9
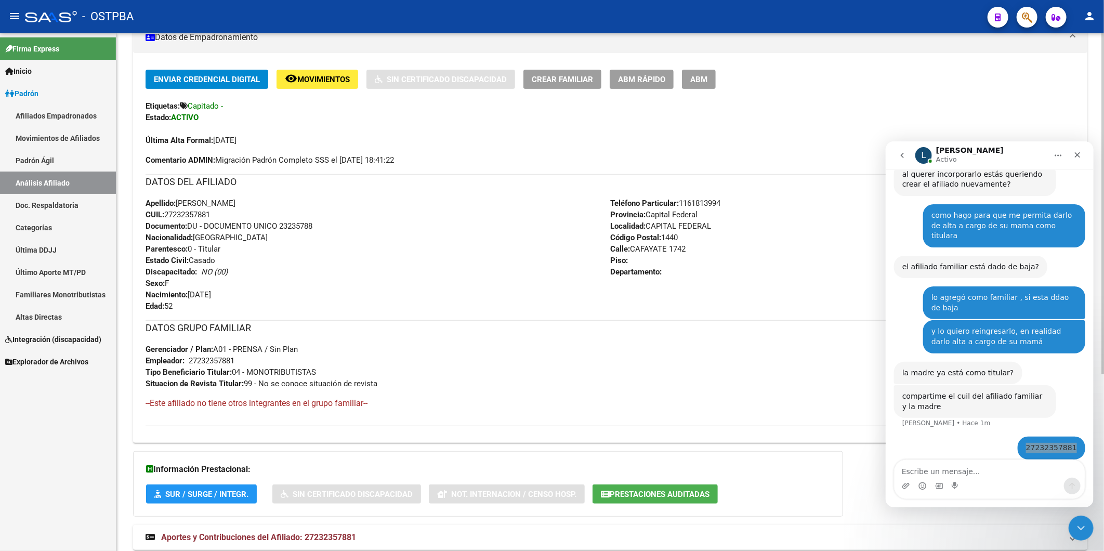
scroll to position [268, 0]
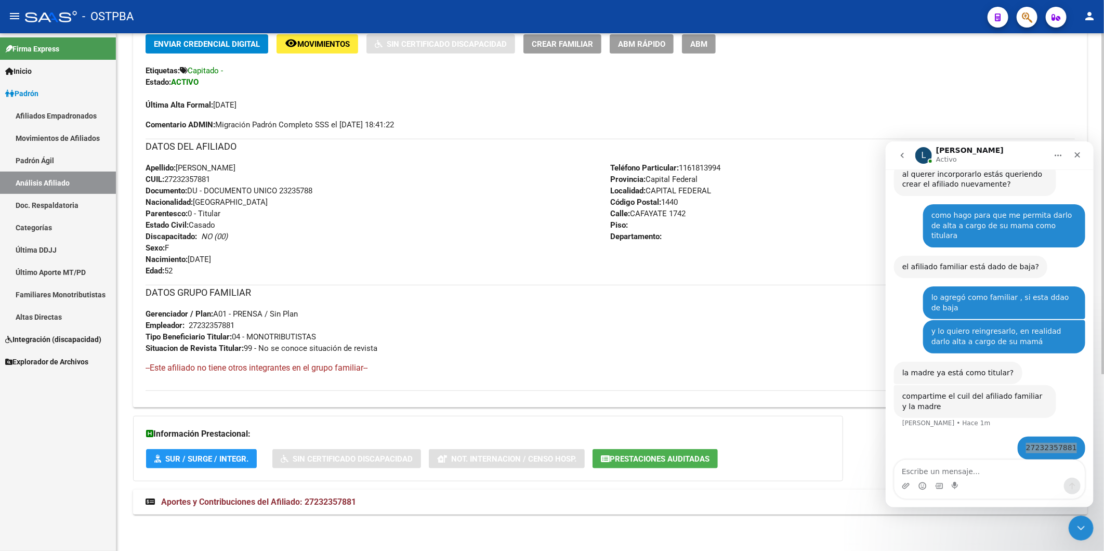
click at [348, 504] on span "Aportes y Contribuciones del Afiliado: 27232357881" at bounding box center [258, 502] width 195 height 10
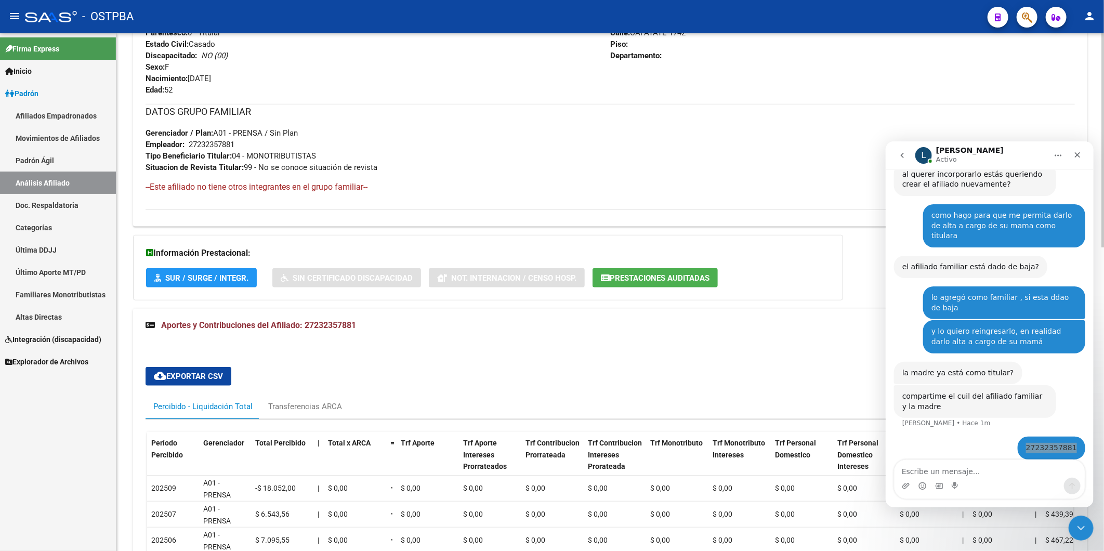
scroll to position [617, 0]
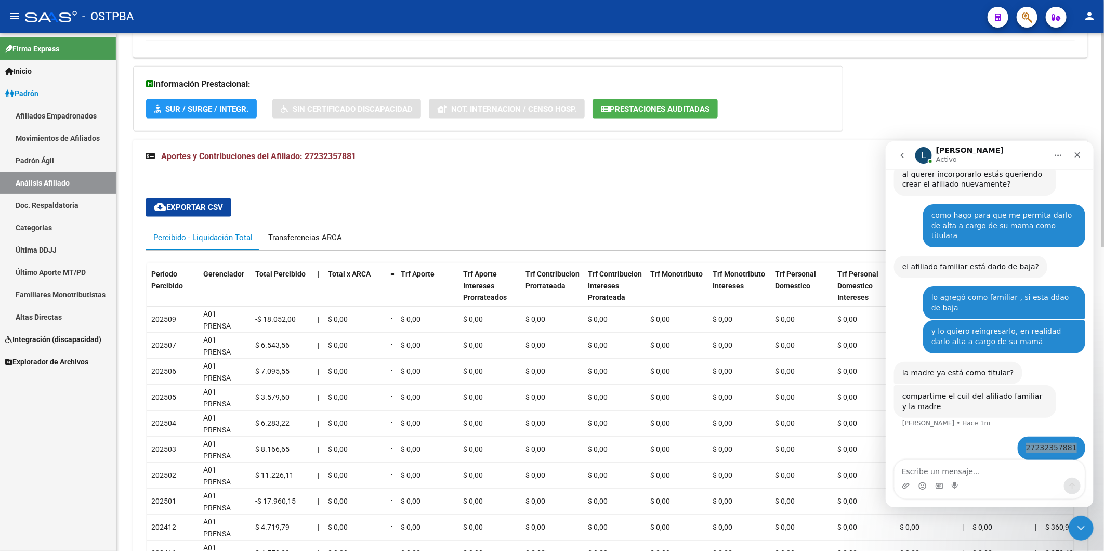
click at [293, 235] on div "Transferencias ARCA" at bounding box center [305, 237] width 74 height 11
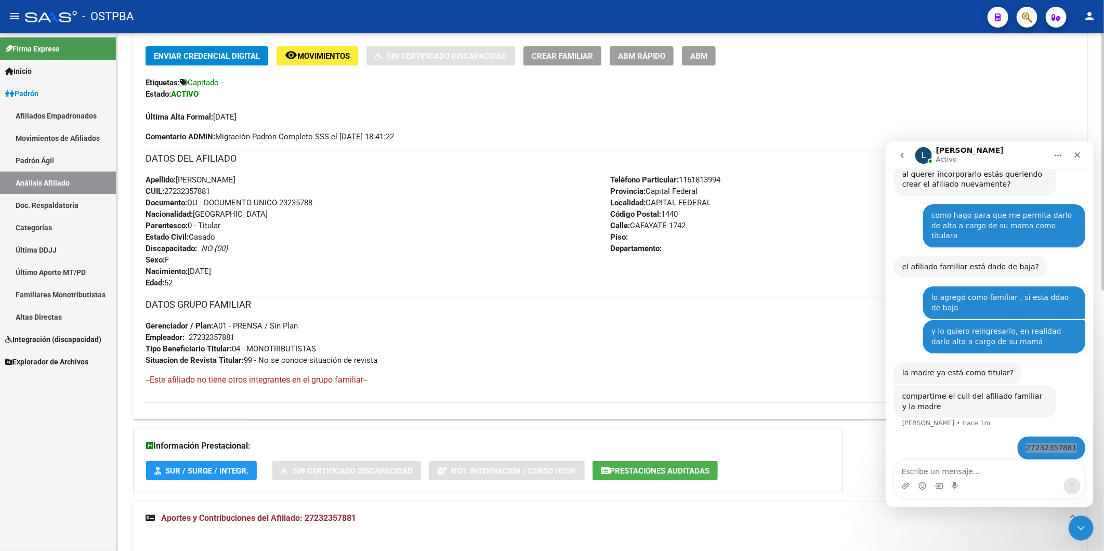
scroll to position [236, 0]
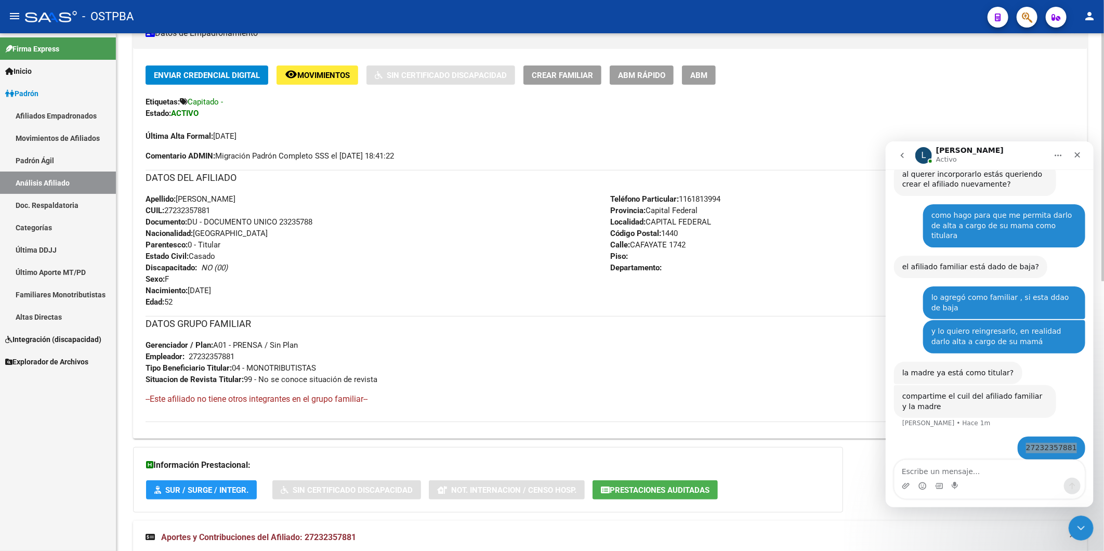
drag, startPoint x: 219, startPoint y: 211, endPoint x: 170, endPoint y: 210, distance: 49.4
click at [170, 210] on div "Apellido: MARA MABEL DEL CASTILLO CUIL: 27232357881 Documento: DU - DOCUMENTO U…" at bounding box center [378, 250] width 465 height 114
copy span "7232357881"
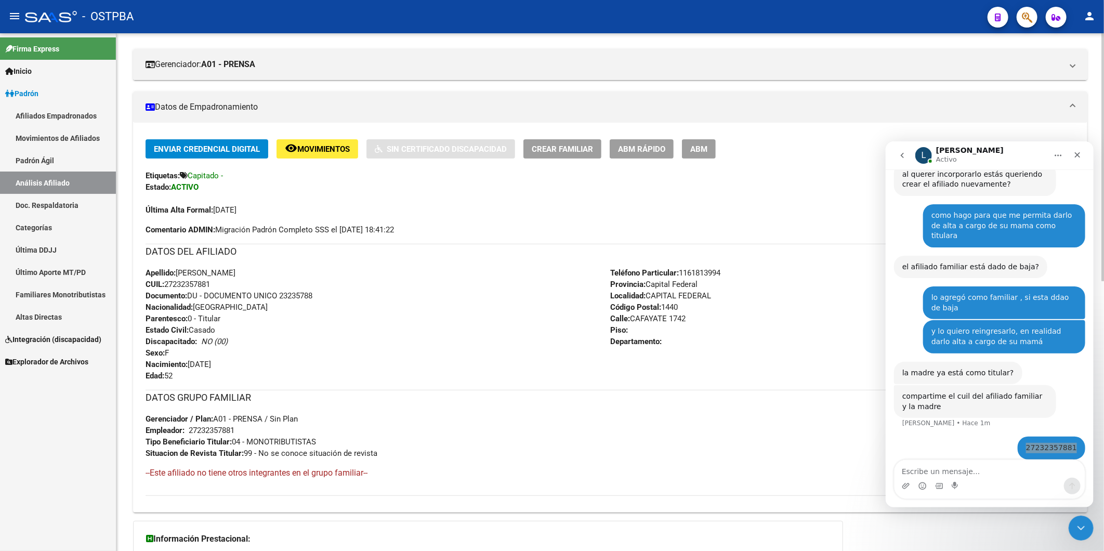
scroll to position [5, 0]
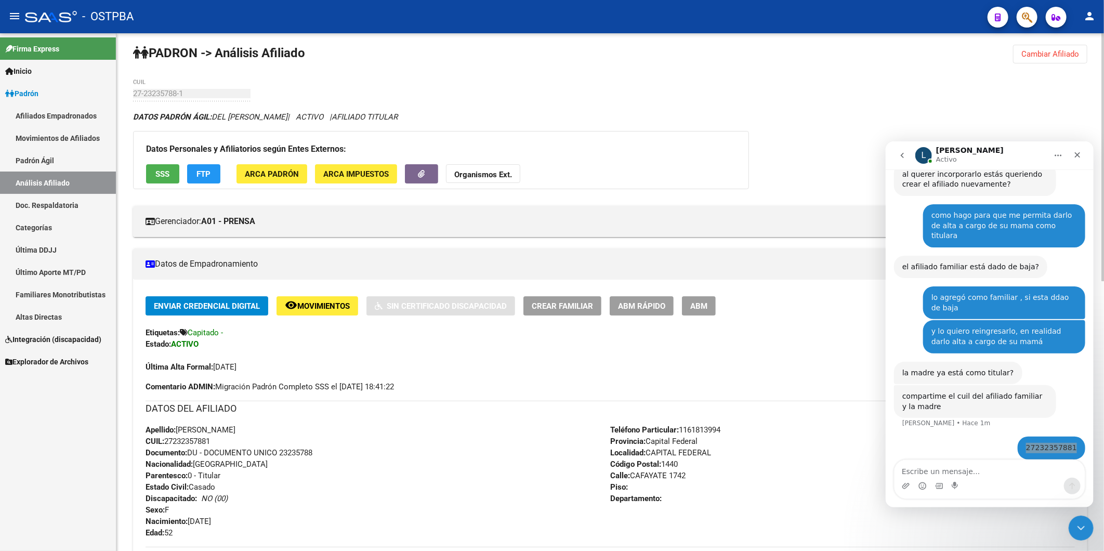
click at [484, 168] on button "Organismos Ext." at bounding box center [483, 173] width 74 height 19
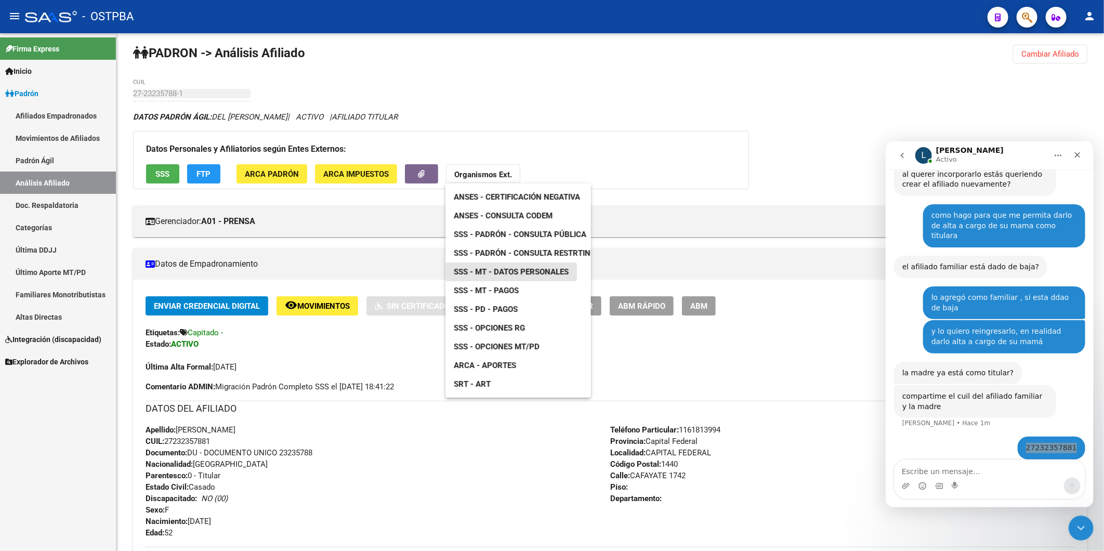
click at [533, 271] on span "SSS - MT - Datos Personales" at bounding box center [511, 271] width 115 height 9
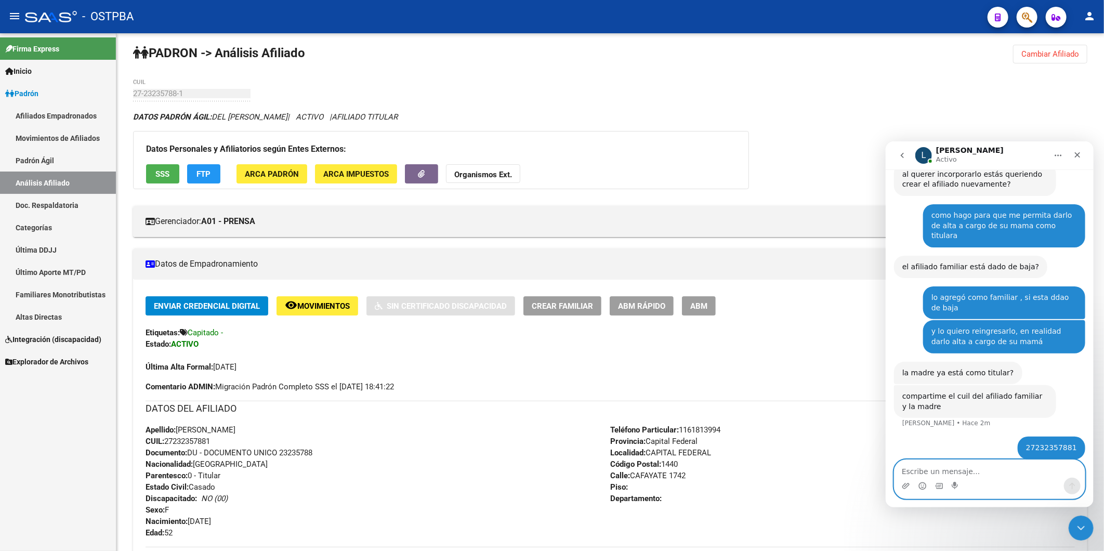
click at [1014, 476] on textarea "Escribe un mensaje..." at bounding box center [989, 469] width 190 height 18
type textarea "hija"
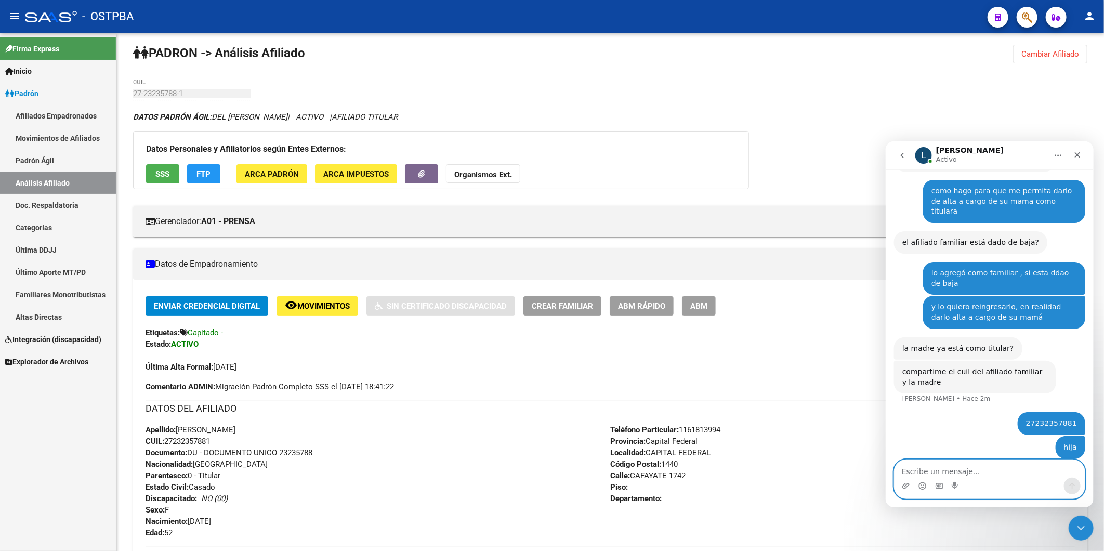
paste textarea "27499276031"
type textarea "27499276031"
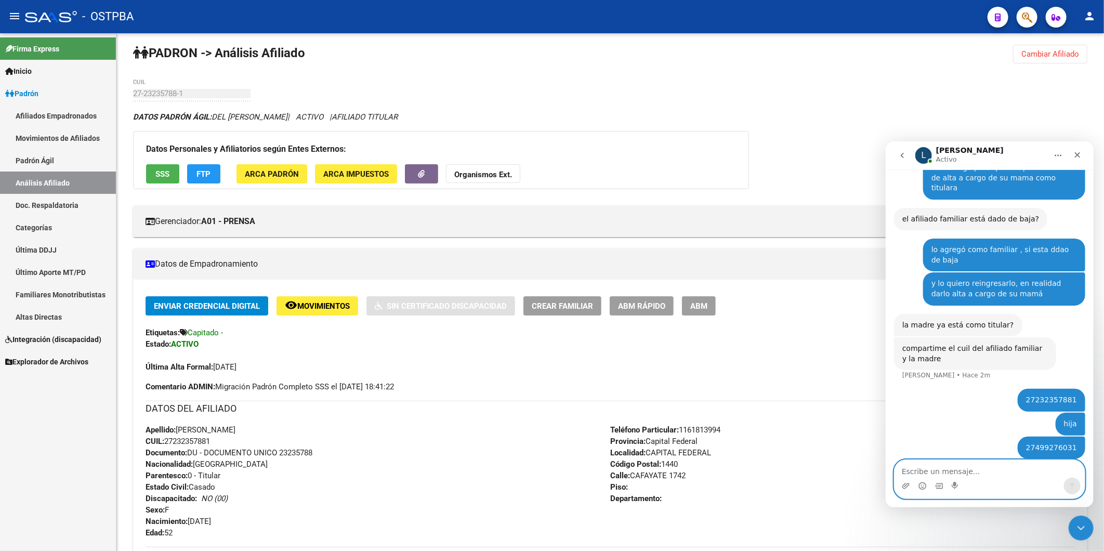
scroll to position [356, 0]
click at [498, 470] on div "Apellido: MARA MABEL DEL CASTILLO CUIL: 27232357881 Documento: DU - DOCUMENTO U…" at bounding box center [378, 481] width 465 height 114
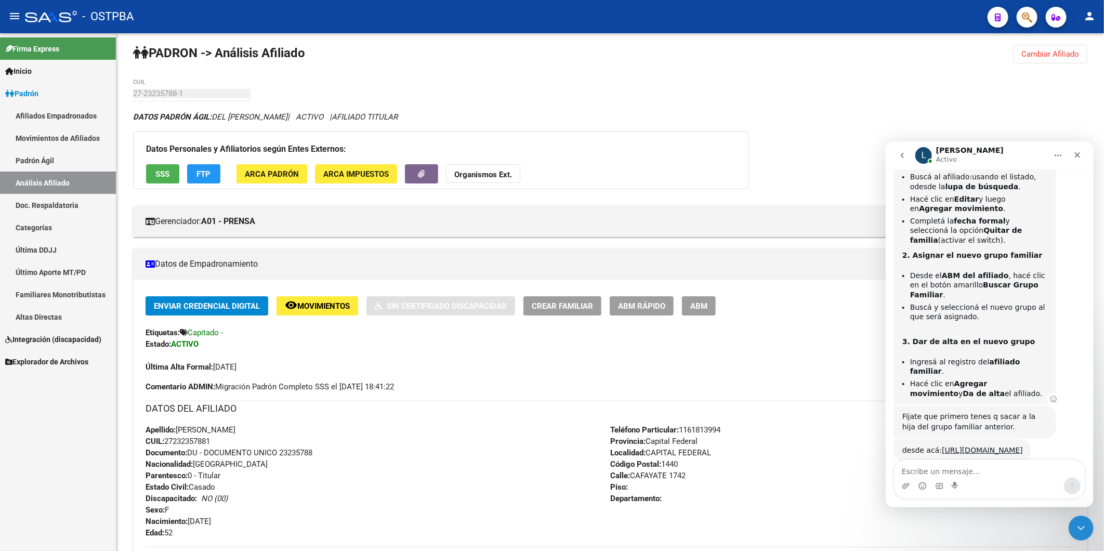
scroll to position [730, 0]
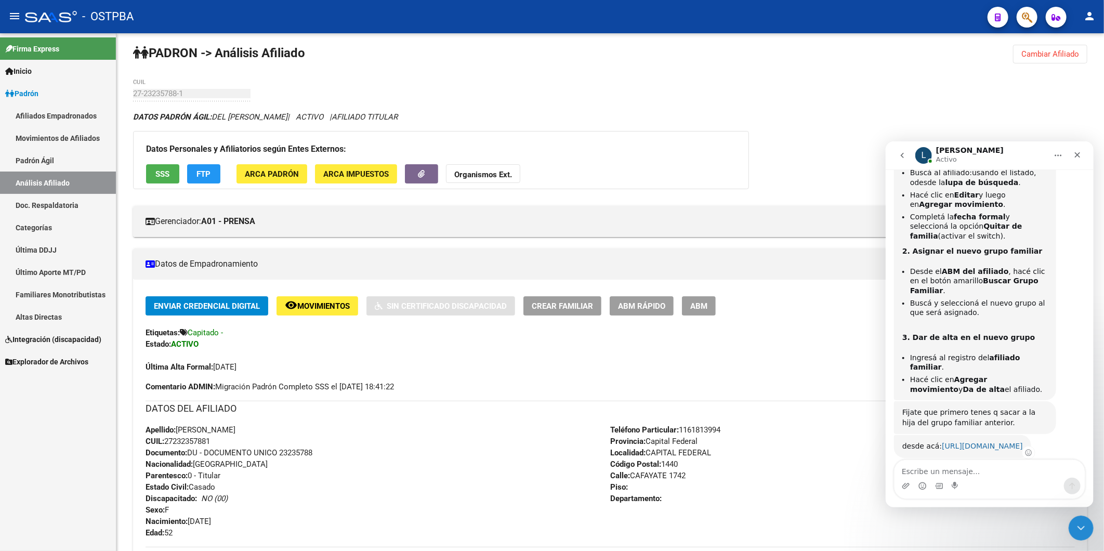
click at [980, 441] on link "https://prensa.saas.com.ar/padron-agil/afiliados/edit/27499276031" at bounding box center [982, 445] width 81 height 8
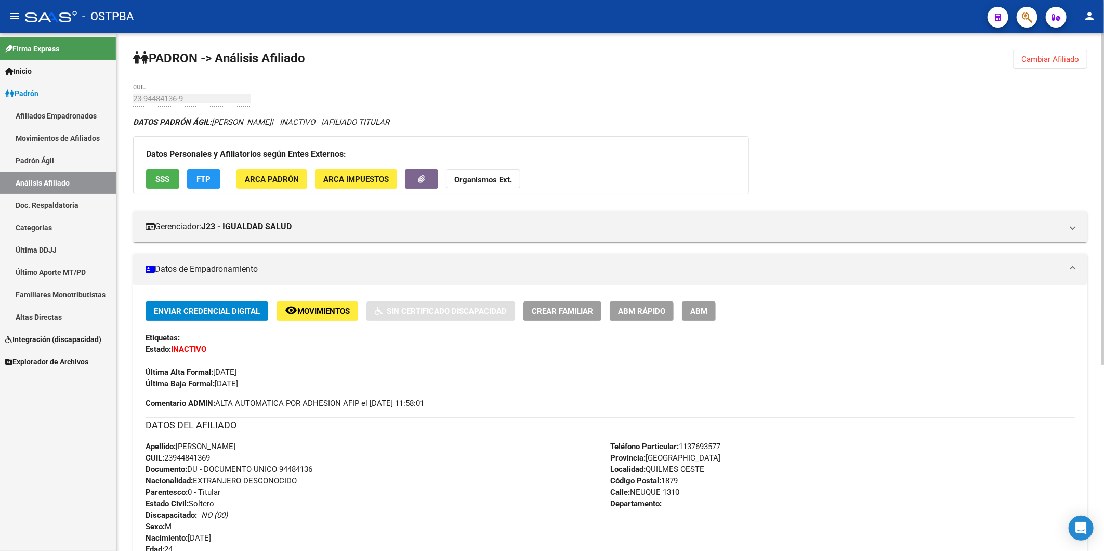
click at [1062, 56] on span "Cambiar Afiliado" at bounding box center [1051, 59] width 58 height 9
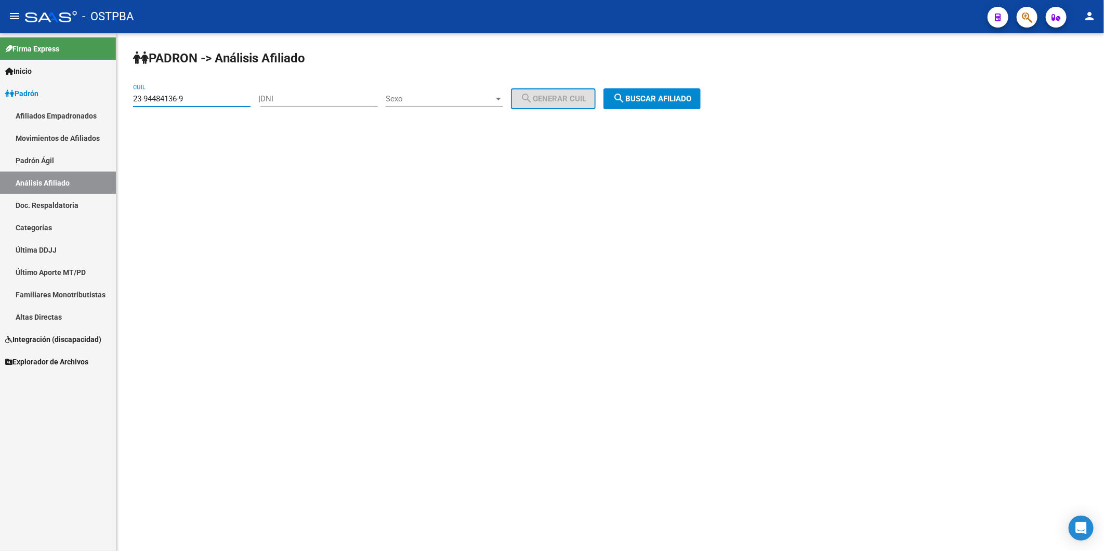
drag, startPoint x: 249, startPoint y: 99, endPoint x: 113, endPoint y: 99, distance: 135.7
click at [113, 99] on mat-sidenav-container "Firma Express Inicio Calendario SSS Instructivos Contacto OS Padrón Afiliados E…" at bounding box center [552, 292] width 1104 height 518
paste input "7-49927603-1"
type input "27-49927603-1"
click at [653, 97] on span "search Buscar afiliado" at bounding box center [652, 98] width 79 height 9
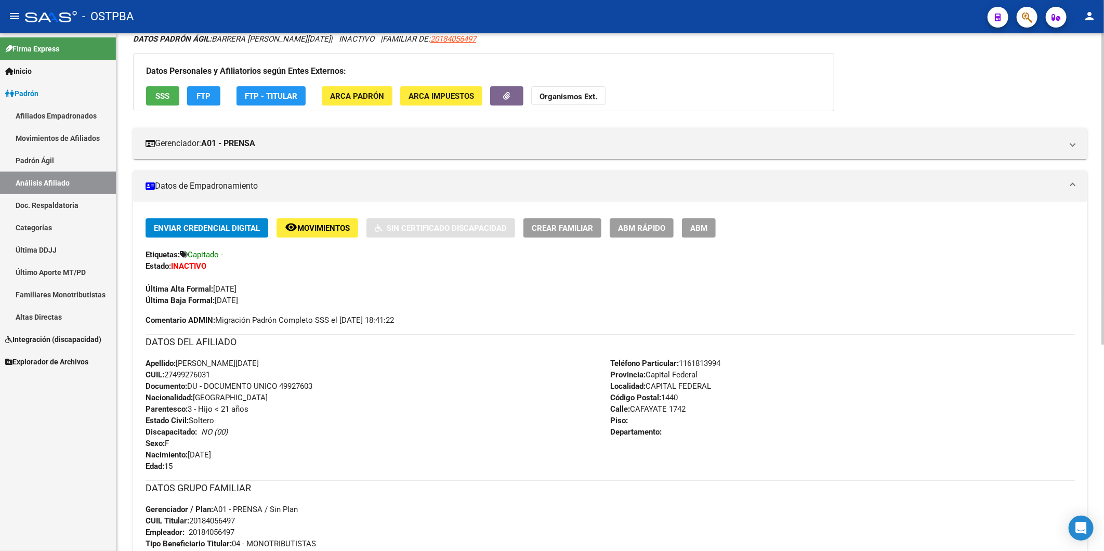
scroll to position [231, 0]
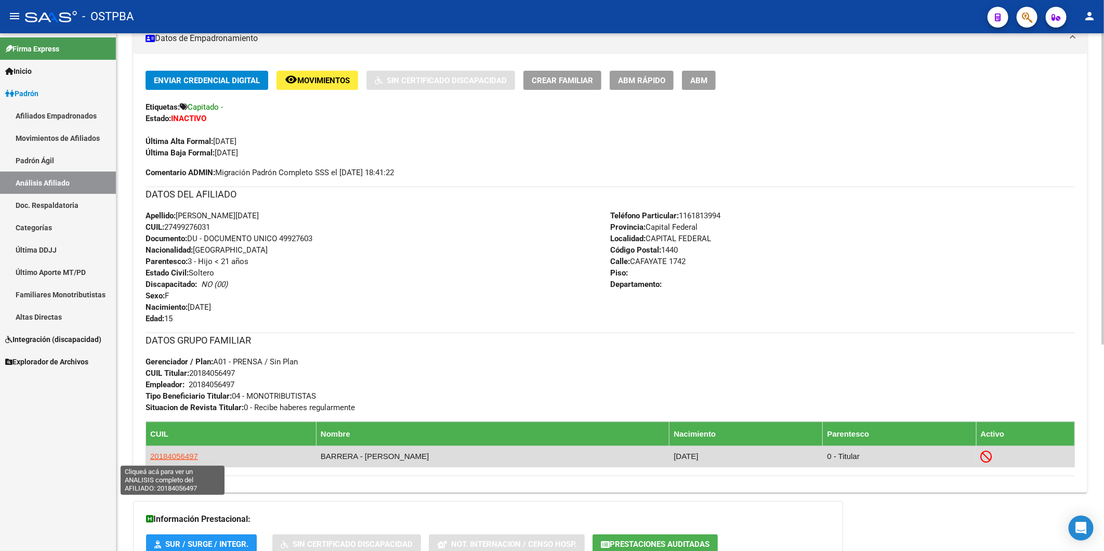
click at [184, 455] on span "20184056497" at bounding box center [174, 456] width 48 height 9
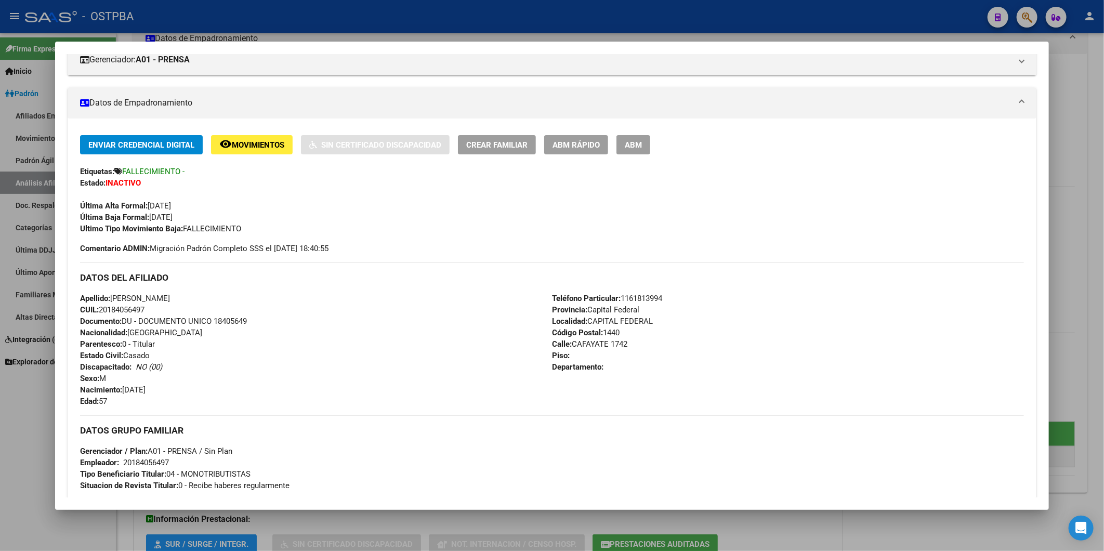
scroll to position [0, 0]
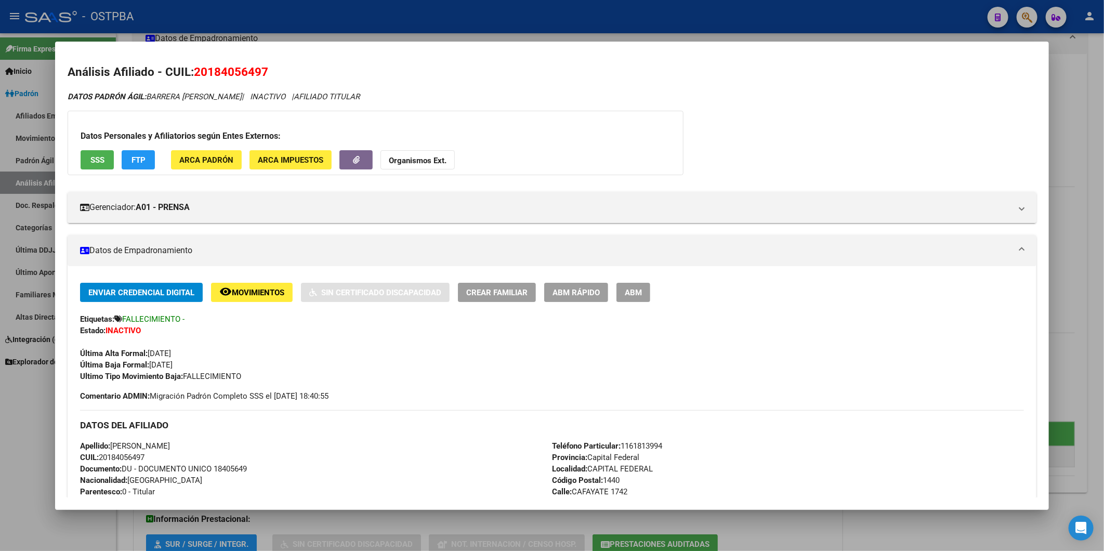
click at [1072, 85] on div at bounding box center [552, 275] width 1104 height 551
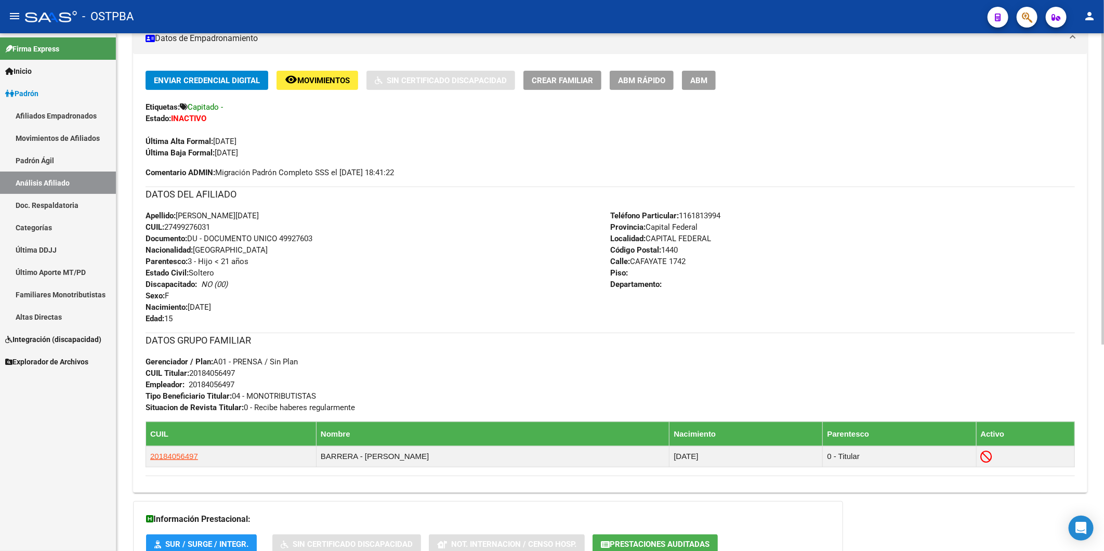
drag, startPoint x: 219, startPoint y: 225, endPoint x: 168, endPoint y: 226, distance: 51.5
click at [168, 226] on div "Apellido: [PERSON_NAME][DATE] CUIL: 27499276031 Documento: DU - DOCUMENTO UNICO…" at bounding box center [378, 267] width 465 height 114
drag, startPoint x: 168, startPoint y: 226, endPoint x: 506, endPoint y: 280, distance: 342.7
click at [500, 309] on div "Apellido: [PERSON_NAME][DATE] CUIL: 27499276031 Documento: DU - DOCUMENTO UNICO…" at bounding box center [378, 267] width 465 height 114
click at [572, 81] on span "Crear Familiar" at bounding box center [562, 80] width 61 height 9
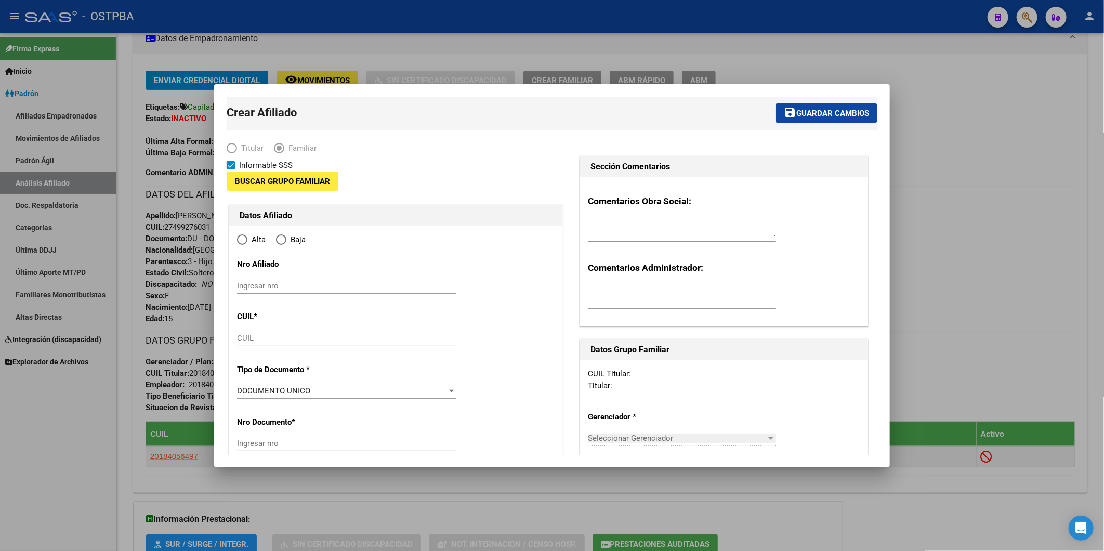
type input "20-18405649-7"
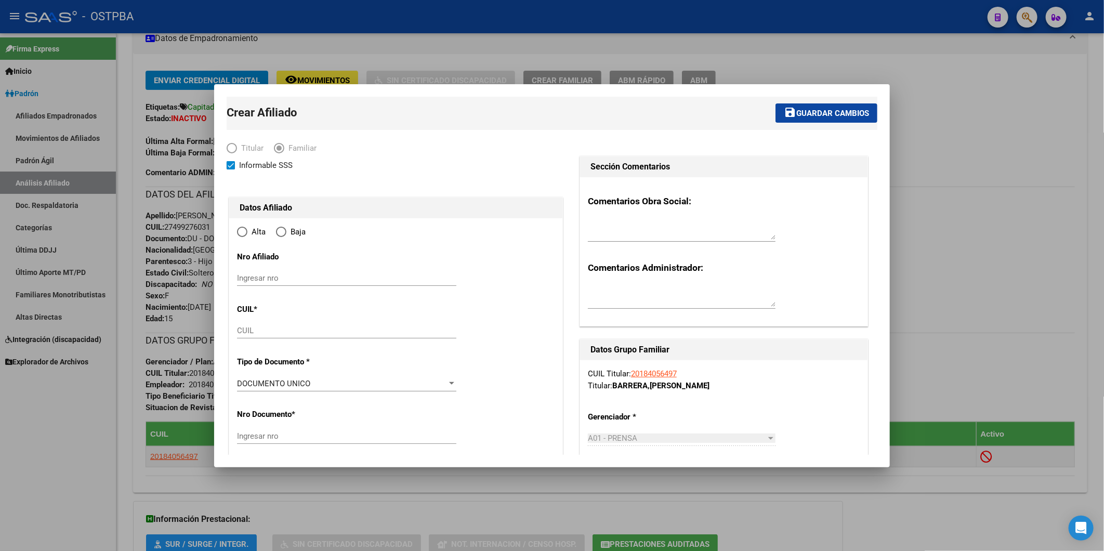
type input "CAPITAL FEDERAL"
type input "1440"
type input "CAFAYATE"
type input "1742"
radio input "true"
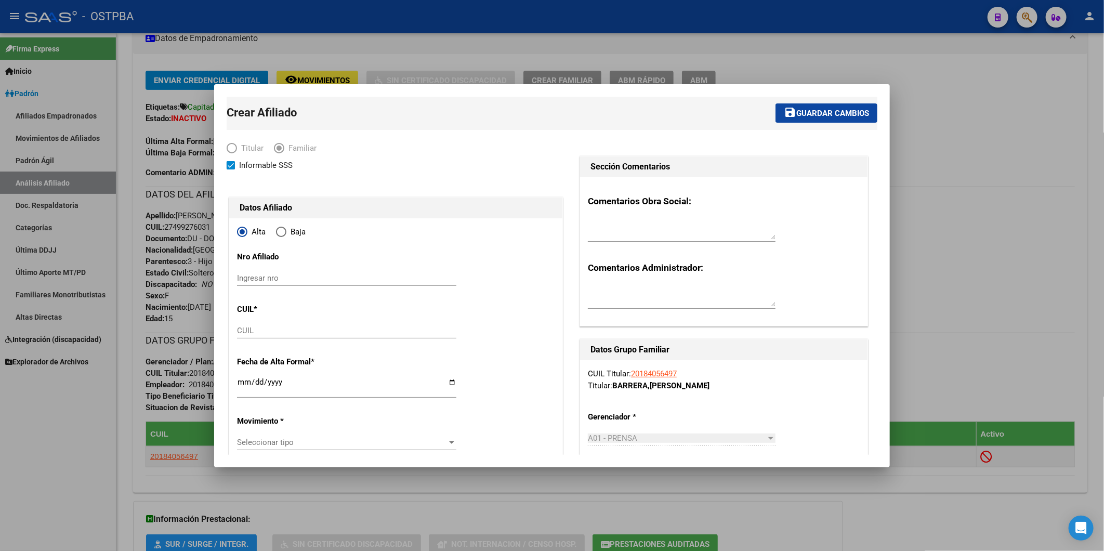
type input "20-18405649-7"
click at [957, 195] on div at bounding box center [552, 275] width 1104 height 551
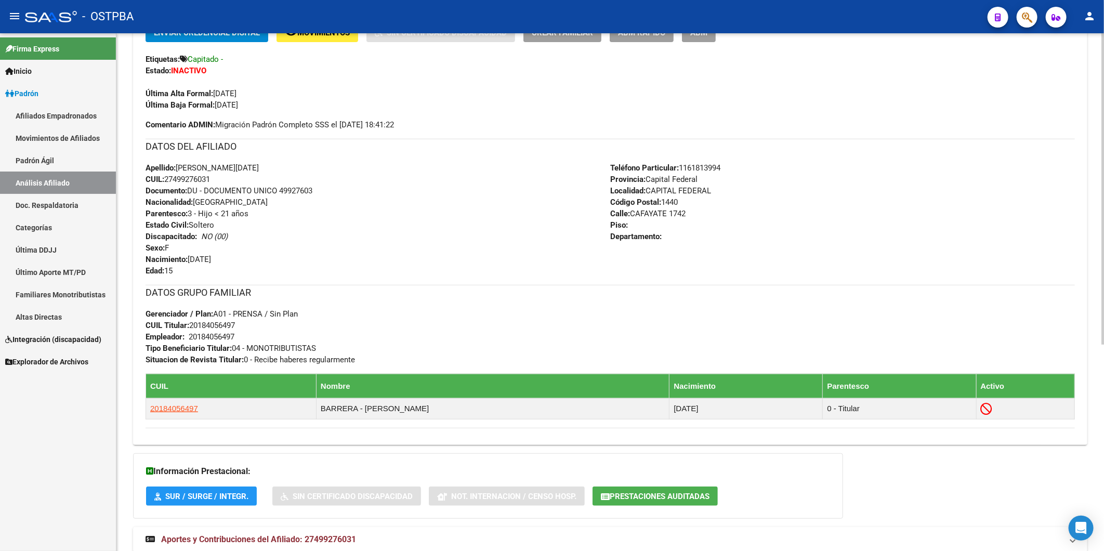
scroll to position [342, 0]
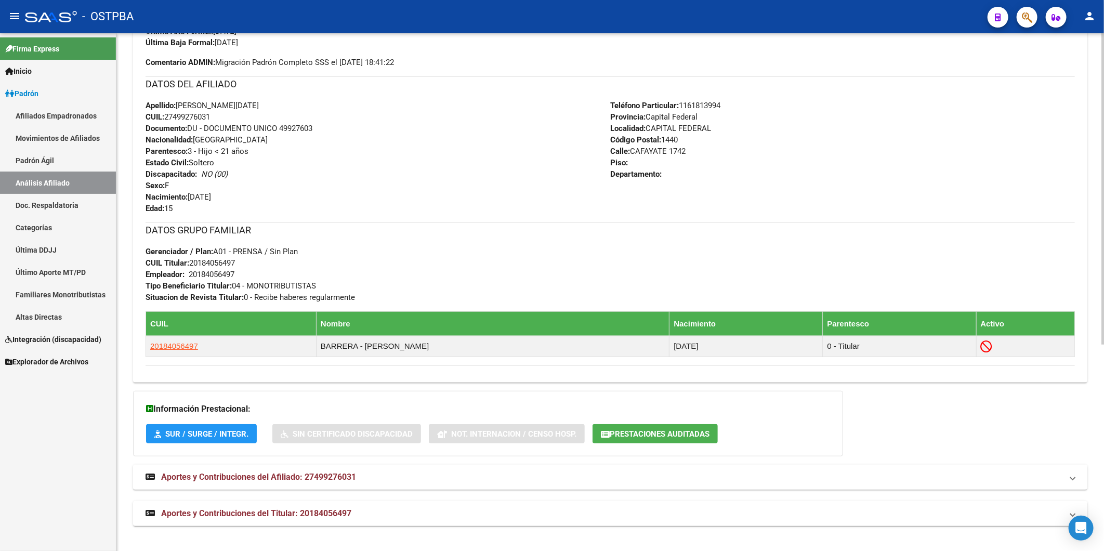
click at [339, 472] on span "Aportes y Contribuciones del Afiliado: 27499276031" at bounding box center [258, 477] width 195 height 10
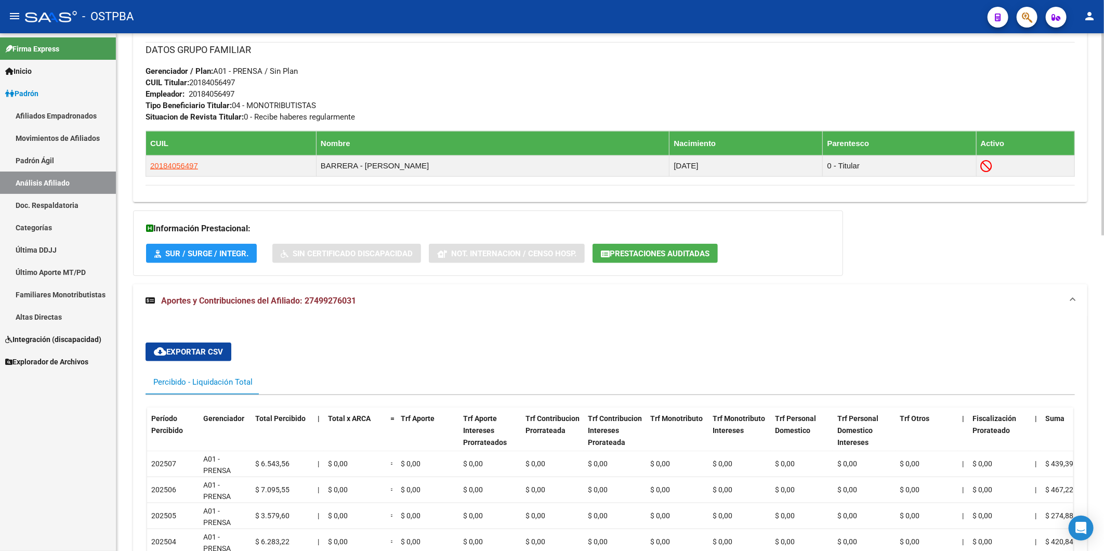
scroll to position [232, 0]
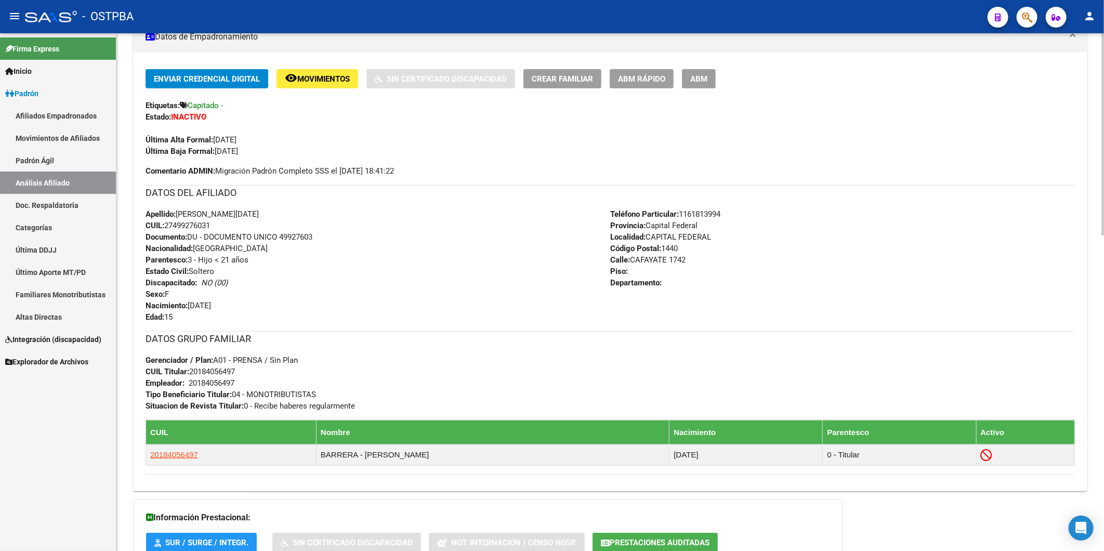
drag, startPoint x: 194, startPoint y: 454, endPoint x: 144, endPoint y: 454, distance: 51.0
click at [144, 454] on div "Enviar Credencial Digital remove_red_eye Movimientos Sin Certificado Discapacid…" at bounding box center [610, 276] width 955 height 414
click at [381, 382] on div "DATOS GRUPO FAMILIAR Gerenciador / Plan: A01 - PRENSA / Sin Plan CUIL Titular: …" at bounding box center [611, 371] width 930 height 81
click at [646, 80] on span "ABM Rápido" at bounding box center [641, 78] width 47 height 9
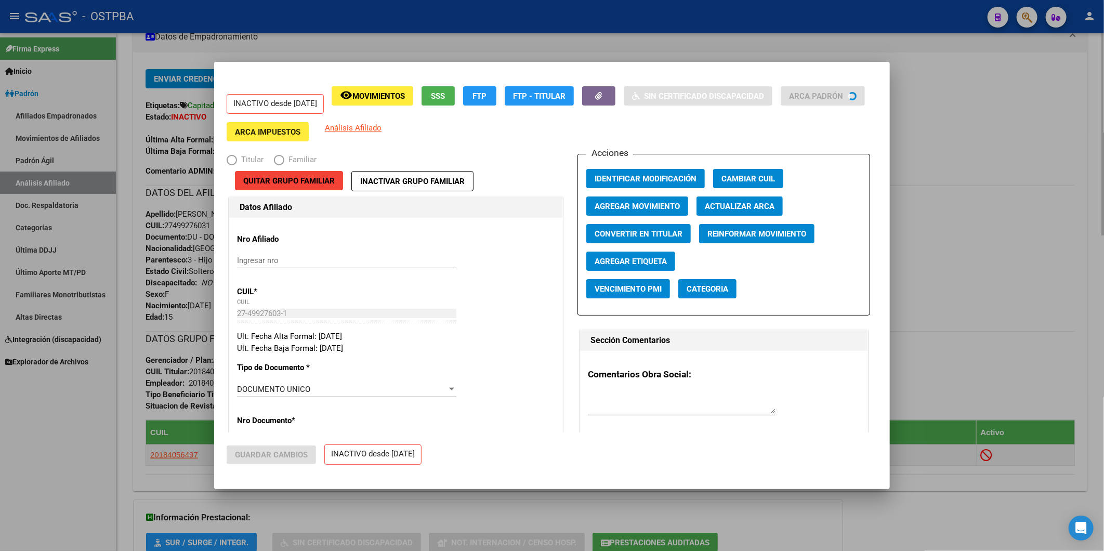
radio input "true"
type input "20-18405649-7"
click at [640, 206] on span "Agregar Movimiento" at bounding box center [637, 206] width 85 height 9
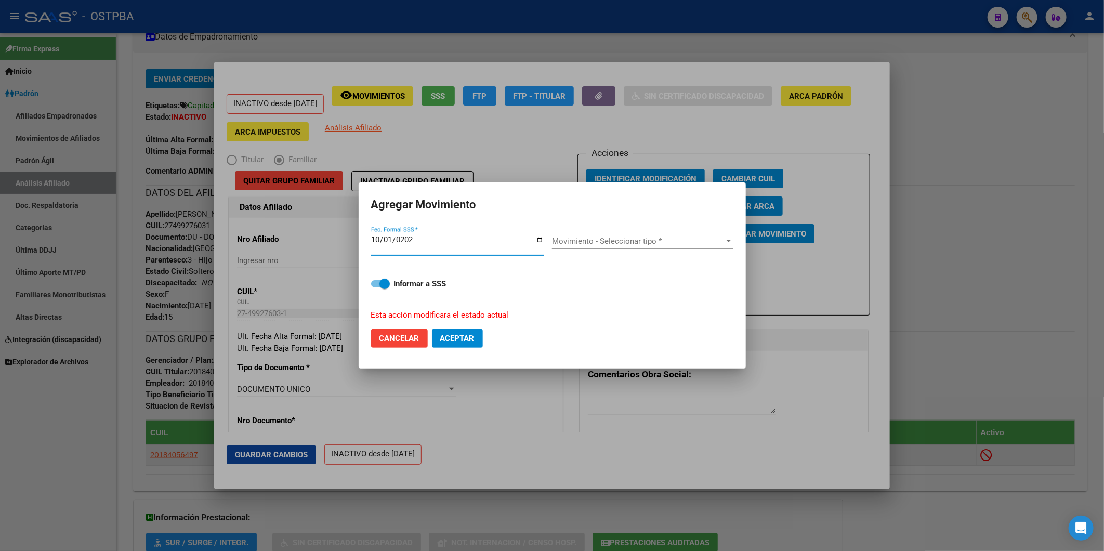
type input "2025-10-01"
click at [727, 243] on div at bounding box center [728, 241] width 9 height 8
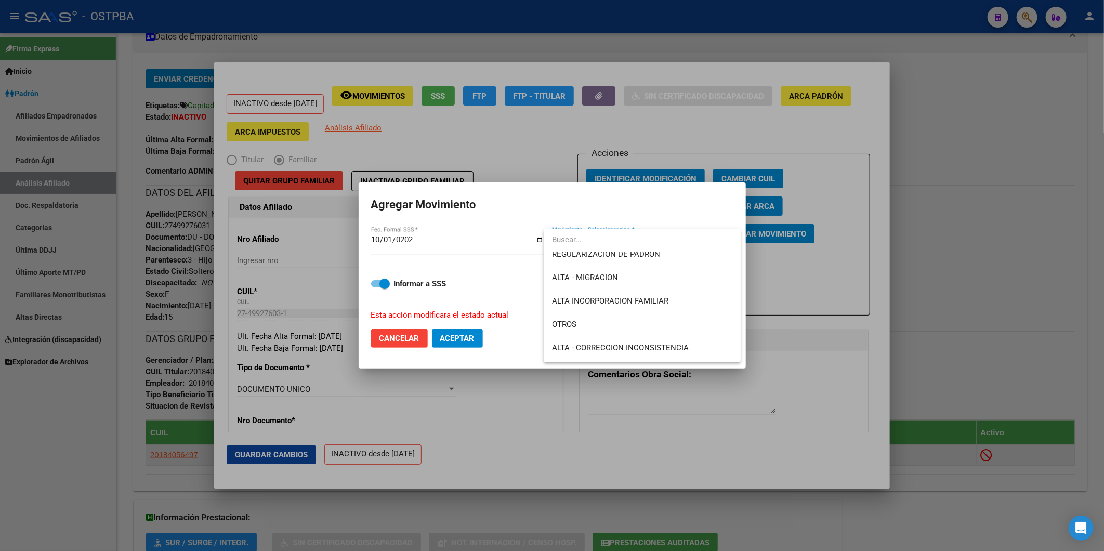
scroll to position [0, 0]
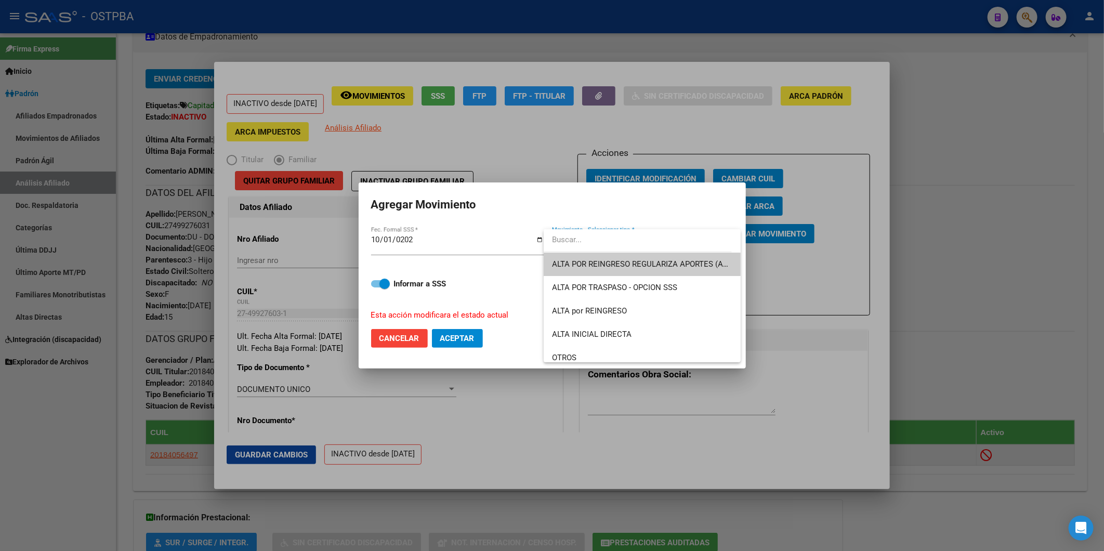
click at [465, 333] on div at bounding box center [552, 275] width 1104 height 551
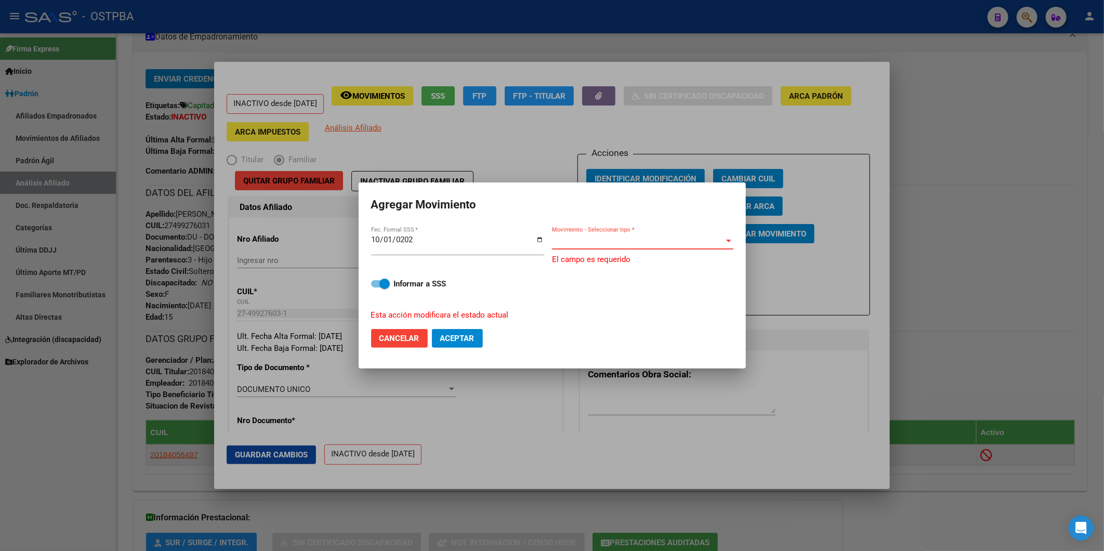
click at [732, 240] on div at bounding box center [728, 241] width 9 height 8
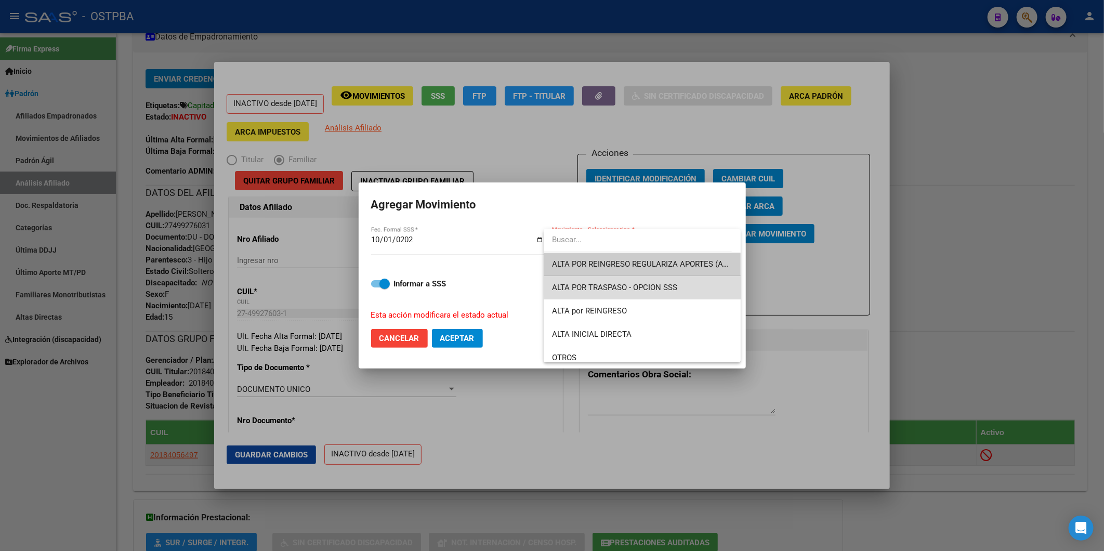
click at [660, 282] on span "ALTA POR TRASPASO - OPCION SSS" at bounding box center [642, 287] width 180 height 23
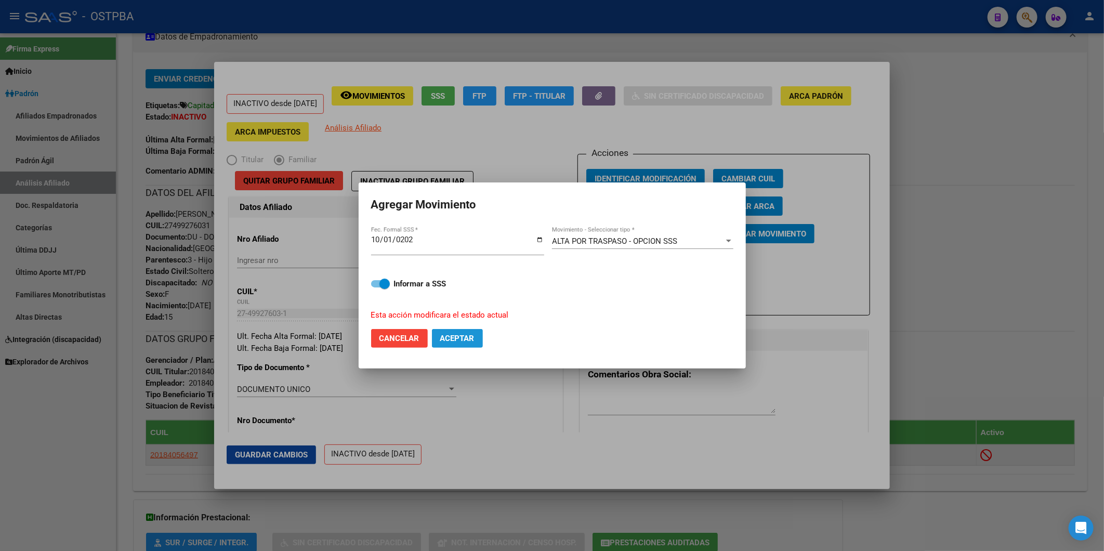
click at [454, 338] on span "Aceptar" at bounding box center [457, 338] width 34 height 9
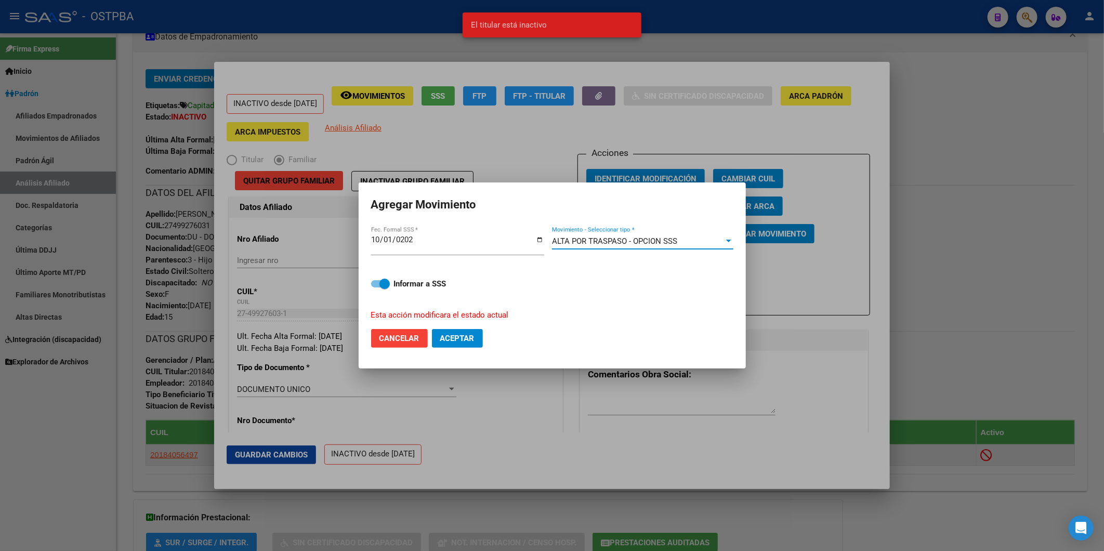
click at [729, 242] on div at bounding box center [728, 241] width 5 height 3
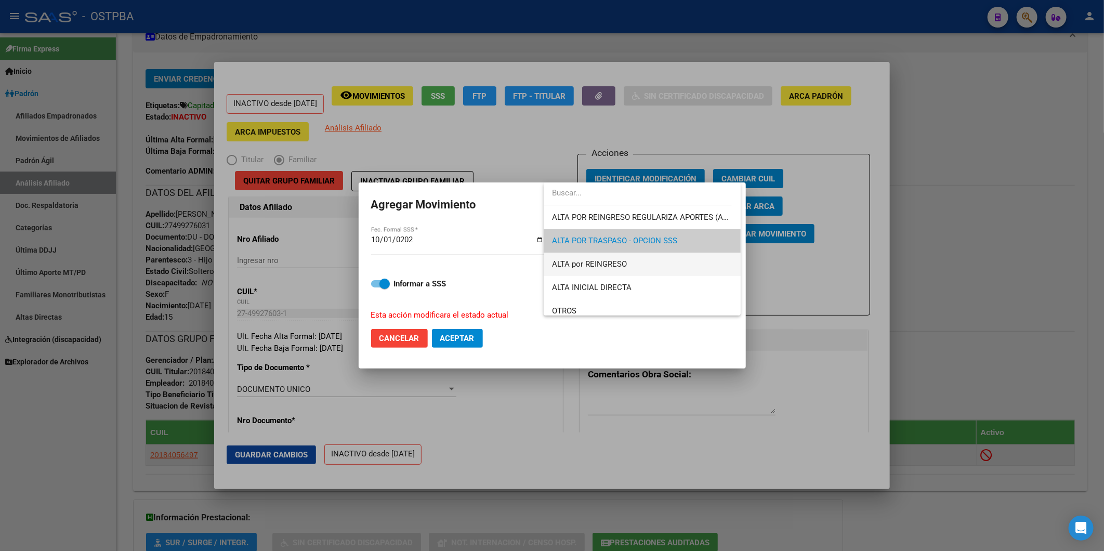
click at [633, 261] on span "ALTA por REINGRESO" at bounding box center [642, 264] width 180 height 23
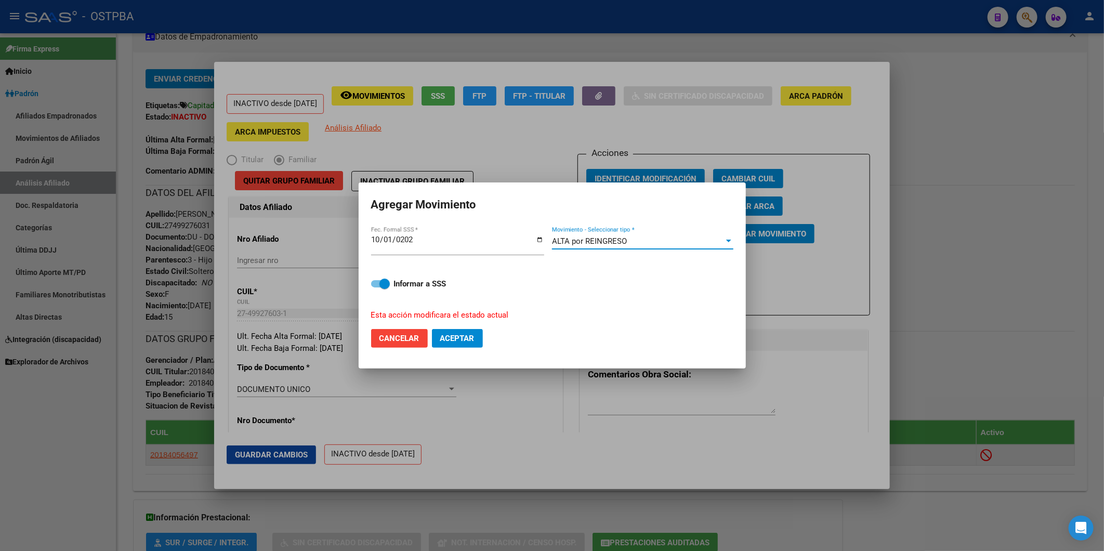
click at [470, 340] on span "Aceptar" at bounding box center [457, 338] width 34 height 9
click at [727, 243] on div at bounding box center [728, 241] width 9 height 8
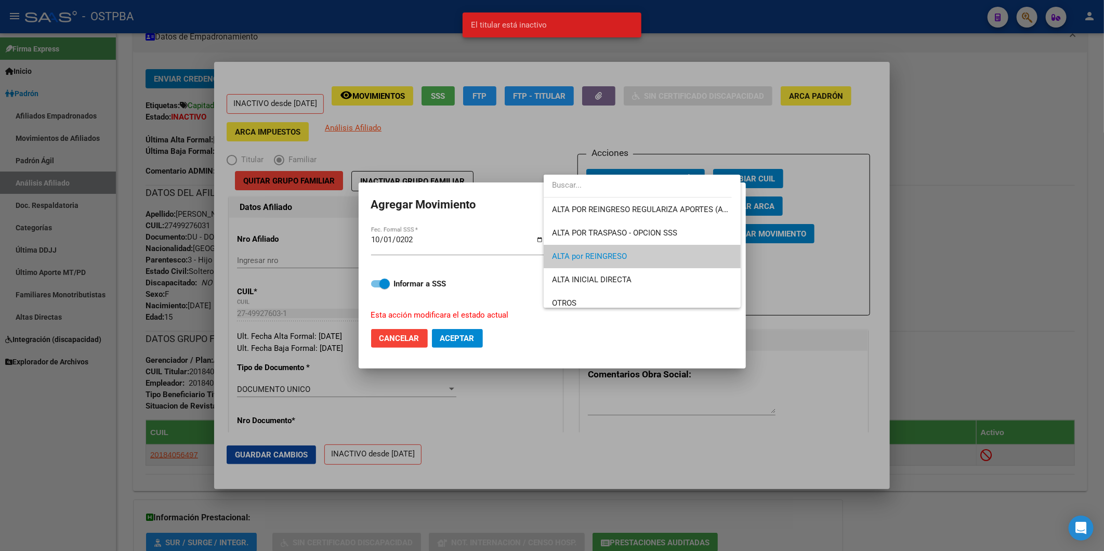
scroll to position [16, 0]
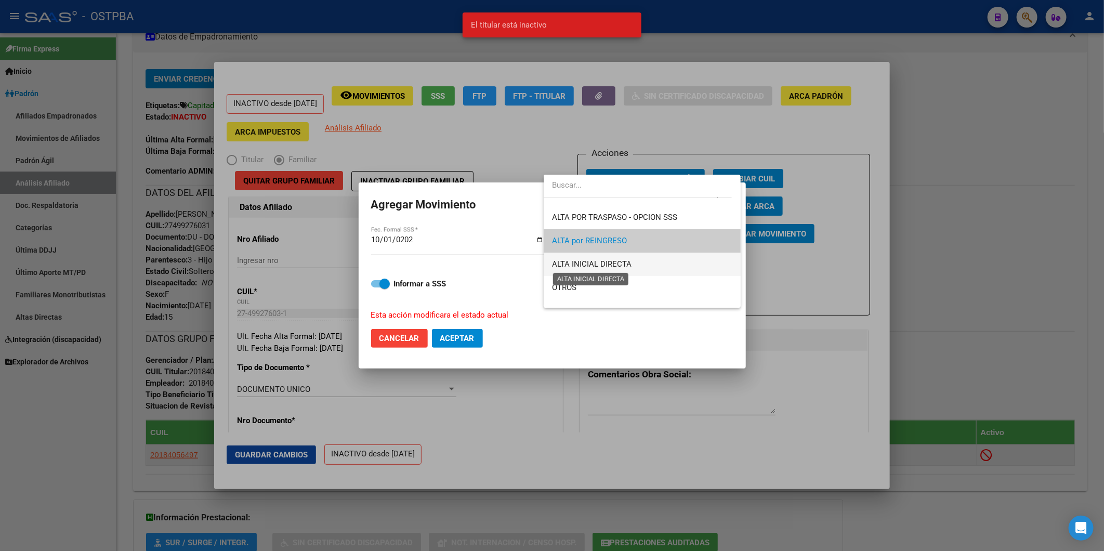
click at [622, 267] on span "ALTA INICIAL DIRECTA" at bounding box center [592, 263] width 80 height 9
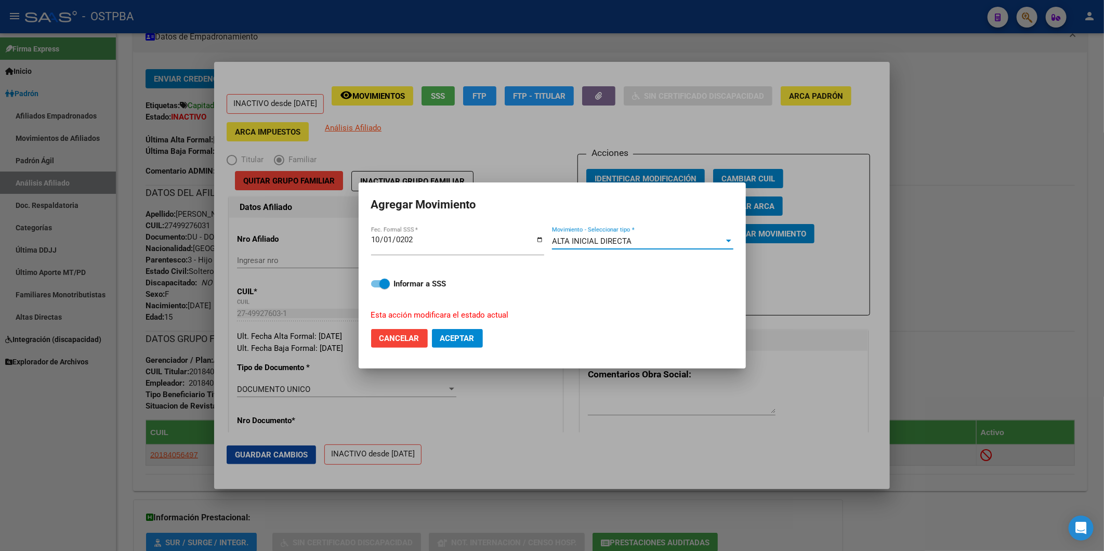
click at [479, 331] on button "Aceptar" at bounding box center [457, 338] width 51 height 19
click at [727, 241] on div at bounding box center [728, 241] width 5 height 3
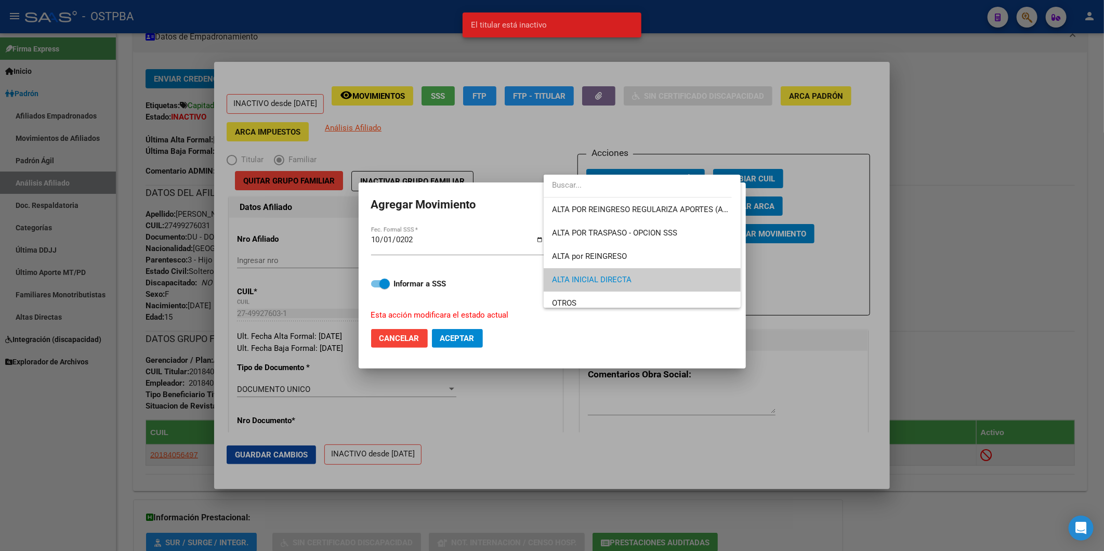
scroll to position [38, 0]
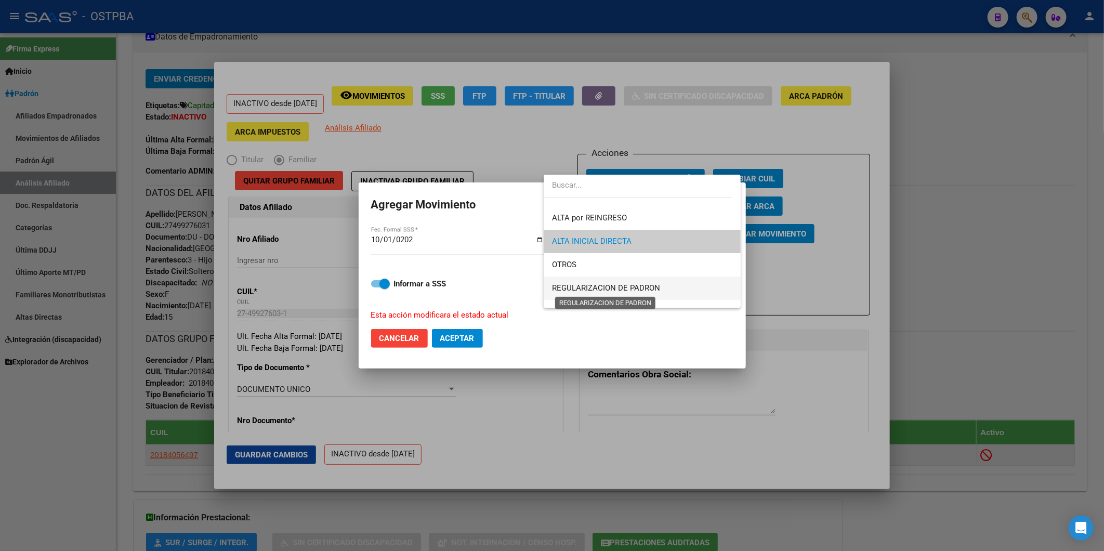
click at [654, 289] on span "REGULARIZACION DE PADRON" at bounding box center [606, 287] width 108 height 9
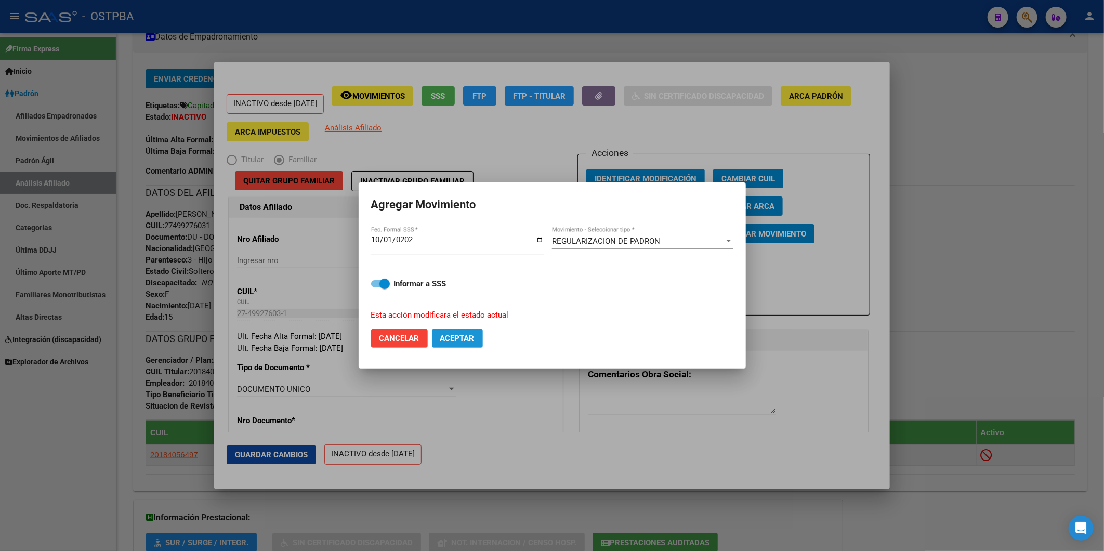
click at [466, 333] on button "Aceptar" at bounding box center [457, 338] width 51 height 19
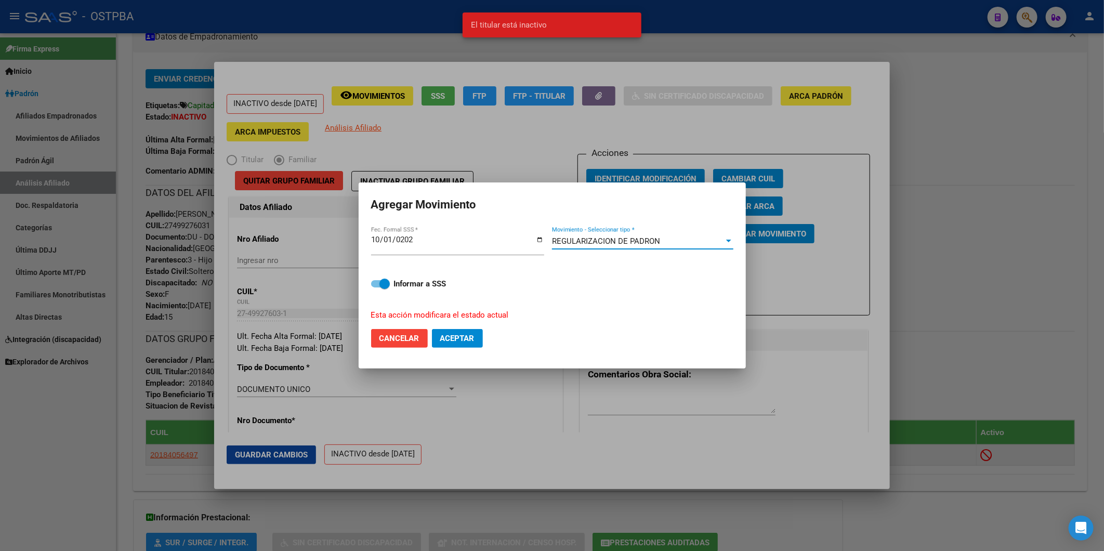
click at [731, 244] on div at bounding box center [728, 241] width 9 height 8
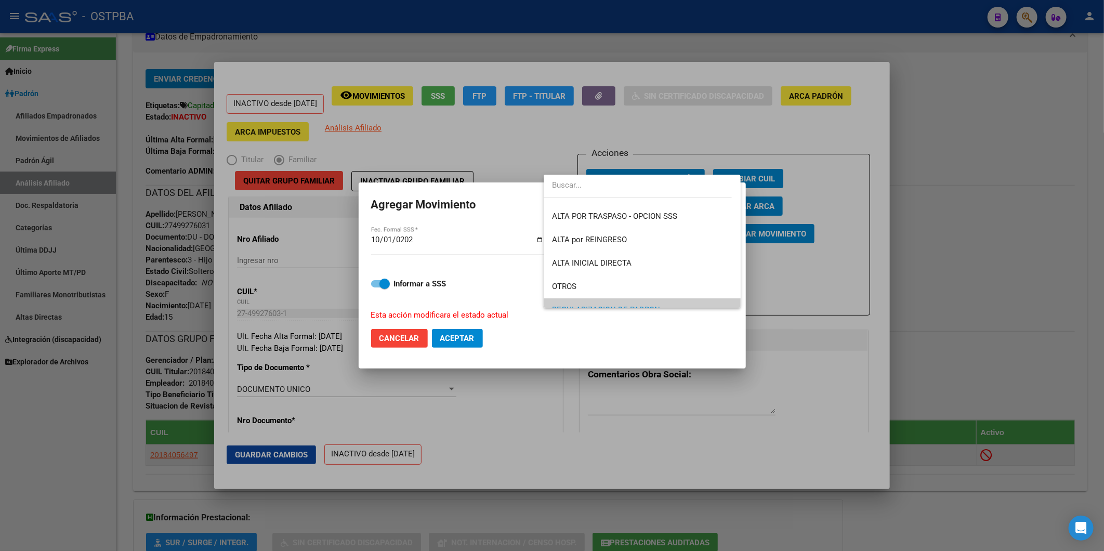
scroll to position [0, 0]
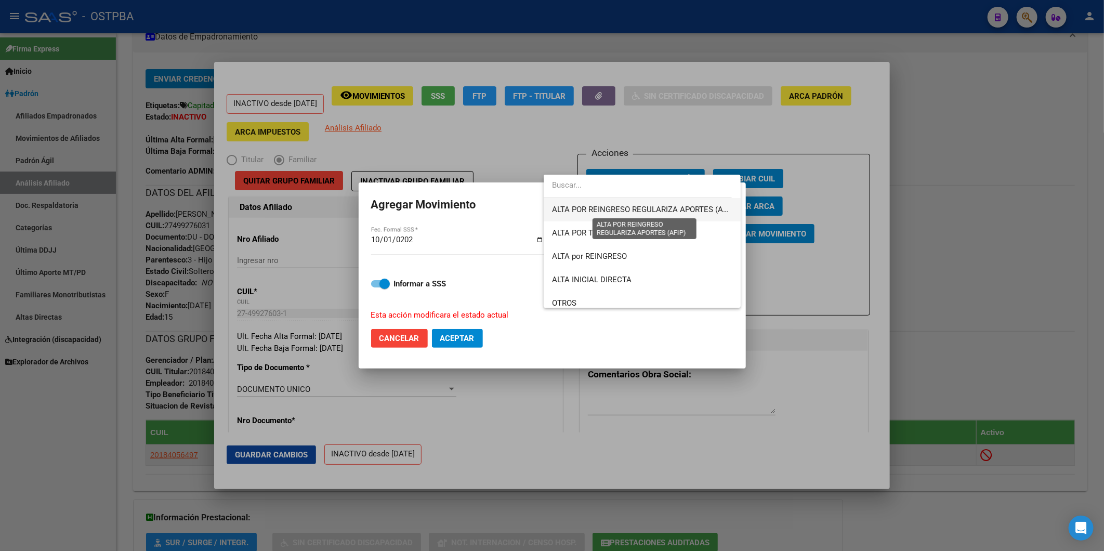
click at [675, 210] on span "ALTA POR REINGRESO REGULARIZA APORTES (AFIP)" at bounding box center [644, 209] width 185 height 9
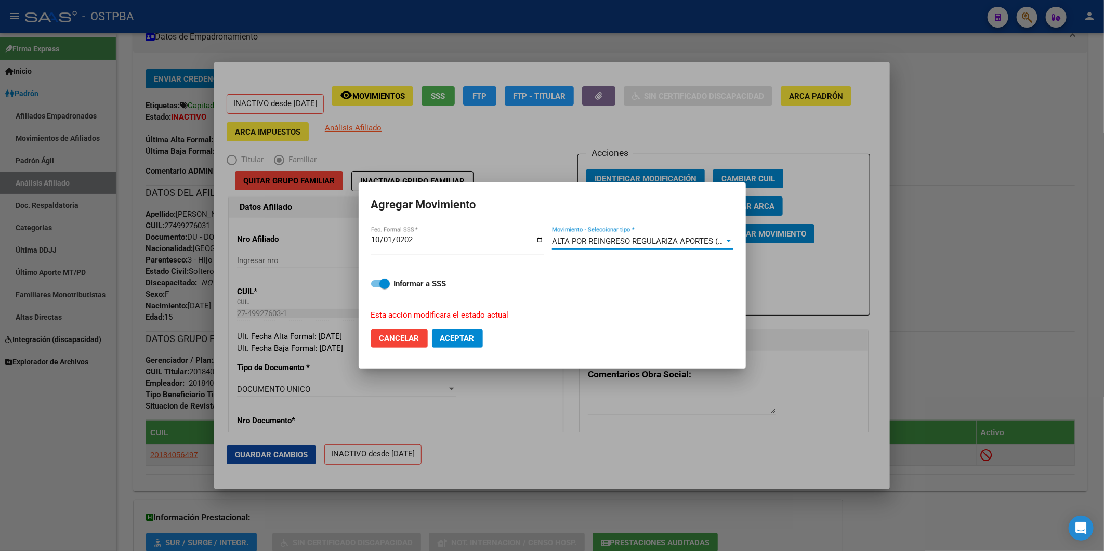
click at [471, 342] on span "Aceptar" at bounding box center [457, 338] width 34 height 9
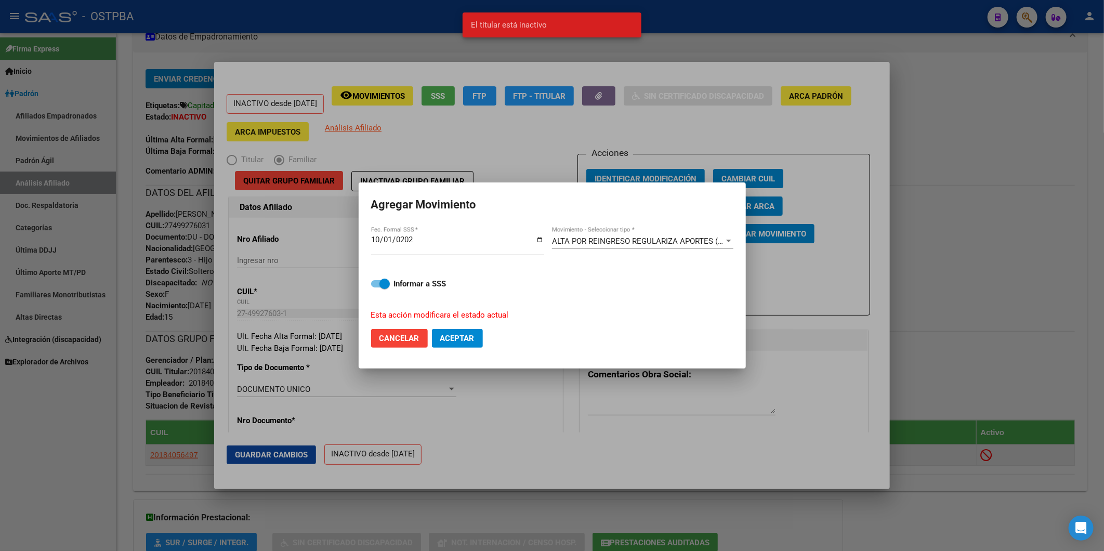
click at [382, 284] on span at bounding box center [385, 284] width 10 height 10
click at [376, 288] on input "Informar a SSS" at bounding box center [376, 288] width 1 height 1
click at [381, 284] on span at bounding box center [376, 284] width 10 height 10
click at [376, 288] on input "Informar a SSS" at bounding box center [376, 288] width 1 height 1
click at [726, 240] on div at bounding box center [728, 241] width 5 height 3
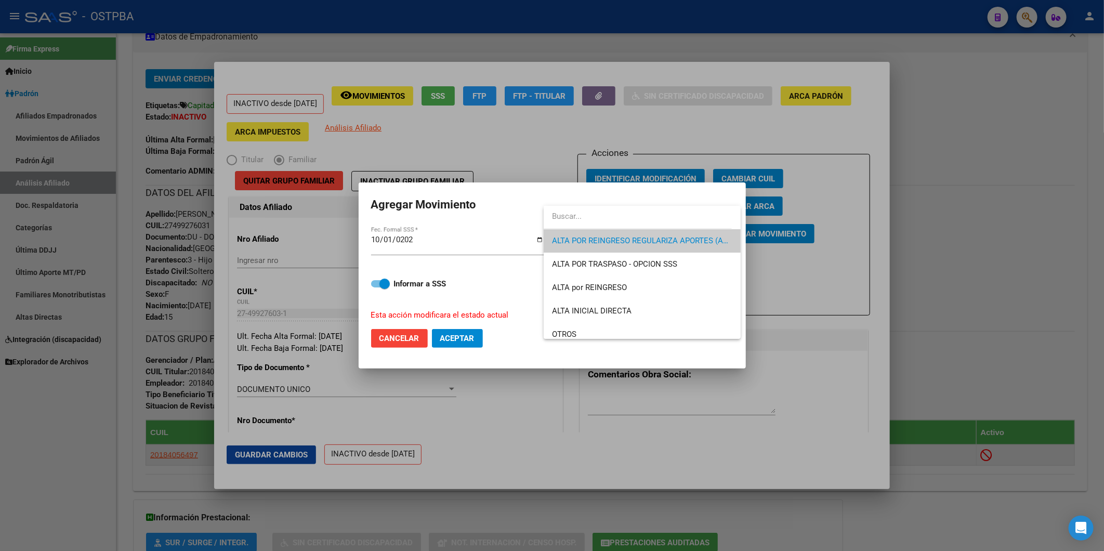
click at [1006, 186] on div at bounding box center [552, 275] width 1104 height 551
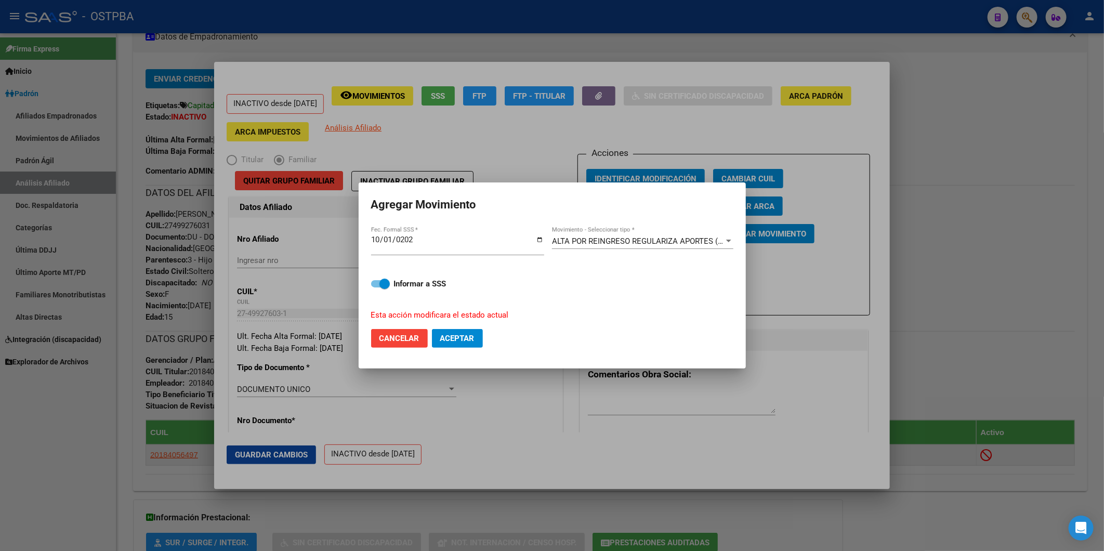
click at [414, 334] on span "Cancelar" at bounding box center [400, 338] width 40 height 9
checkbox input "false"
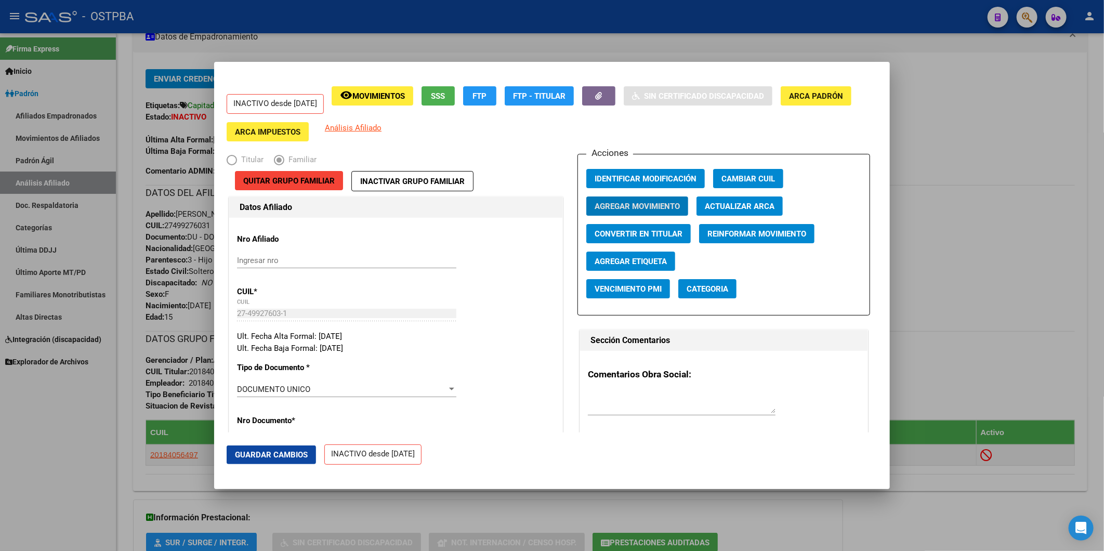
click at [387, 97] on span "Movimientos" at bounding box center [379, 96] width 53 height 9
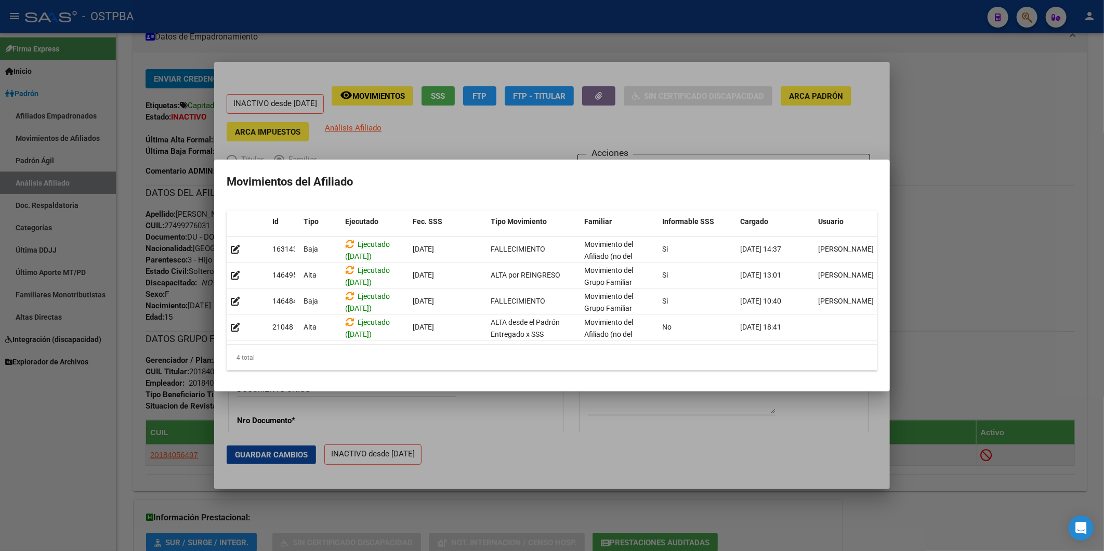
click at [1005, 123] on div at bounding box center [552, 275] width 1104 height 551
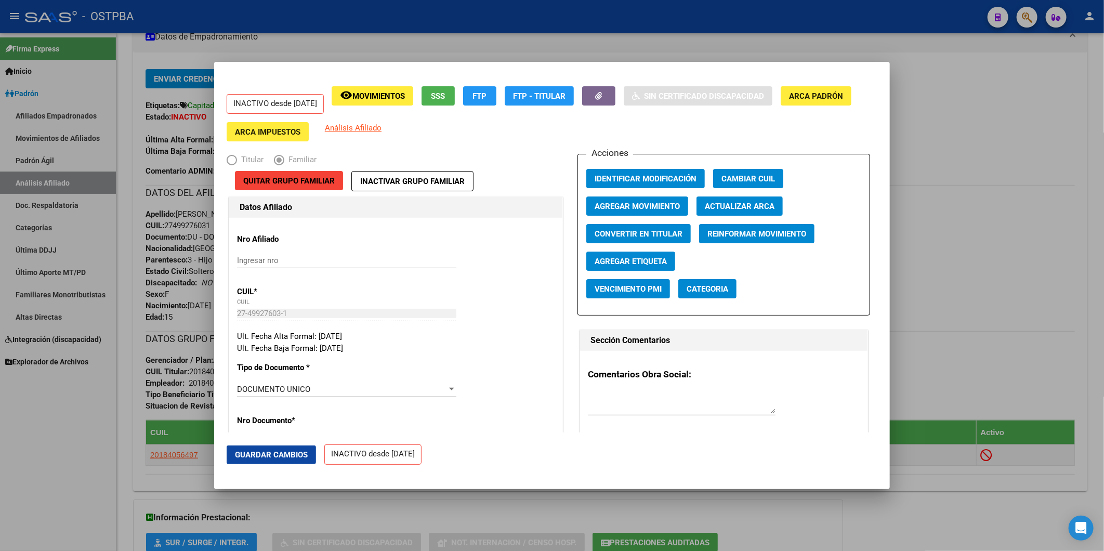
click at [789, 101] on span "ARCA Padrón" at bounding box center [816, 96] width 54 height 9
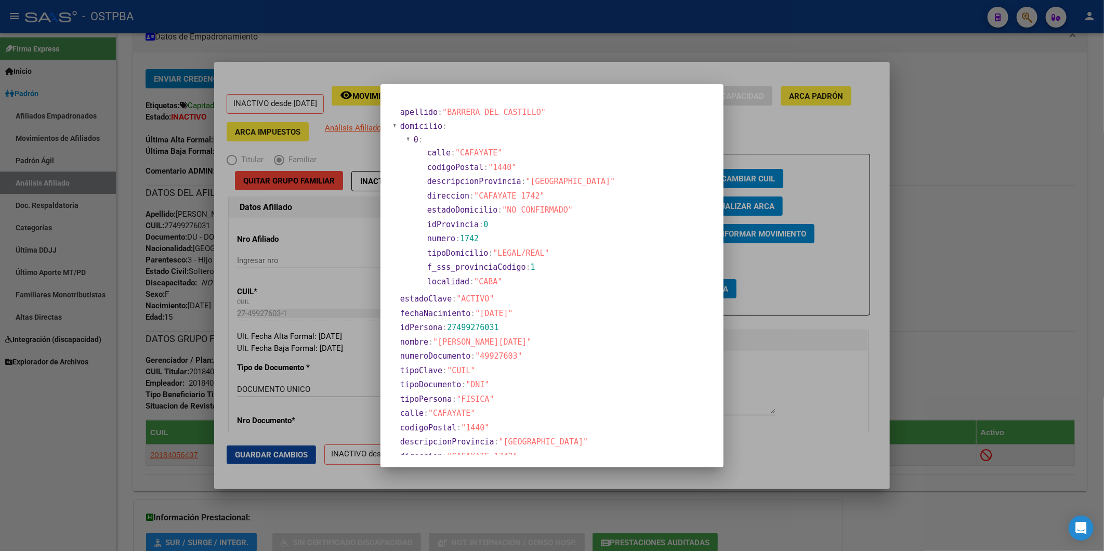
click at [980, 139] on div at bounding box center [552, 275] width 1104 height 551
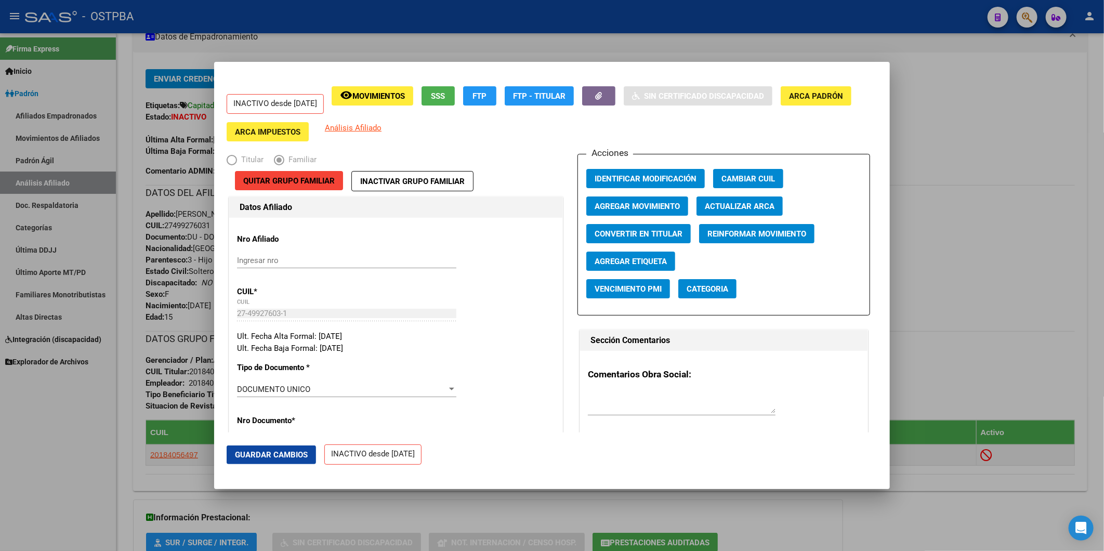
click at [959, 121] on div at bounding box center [552, 275] width 1104 height 551
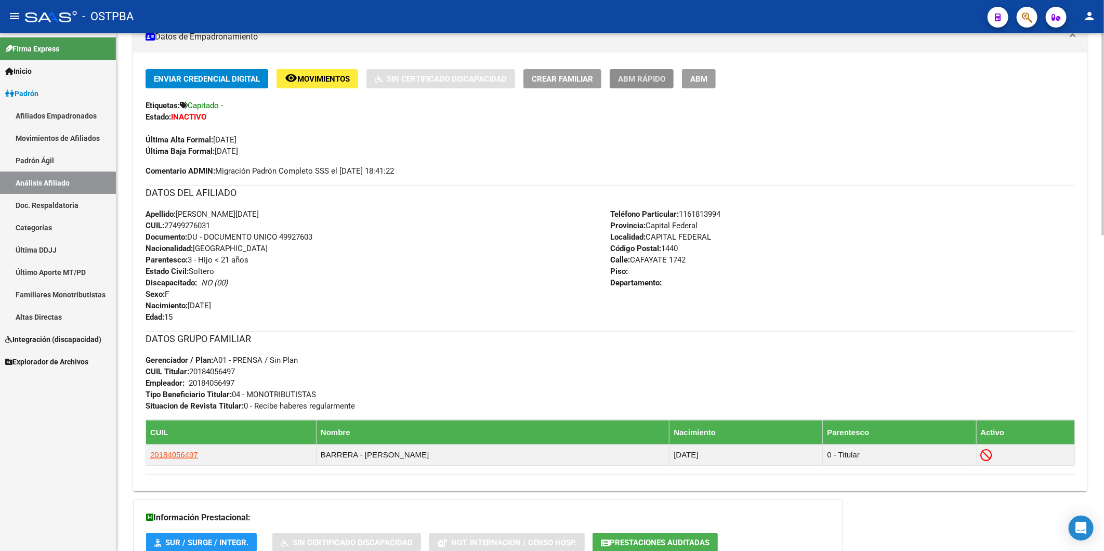
click at [651, 76] on span "ABM Rápido" at bounding box center [641, 78] width 47 height 9
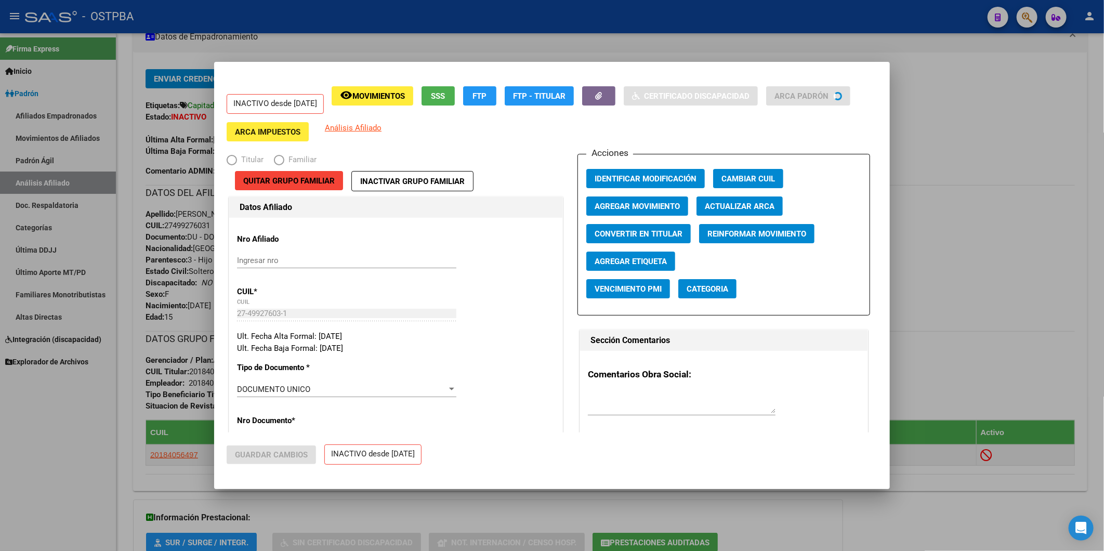
radio input "true"
type input "20-18405649-7"
click at [624, 261] on span "Agregar Etiqueta" at bounding box center [631, 261] width 72 height 9
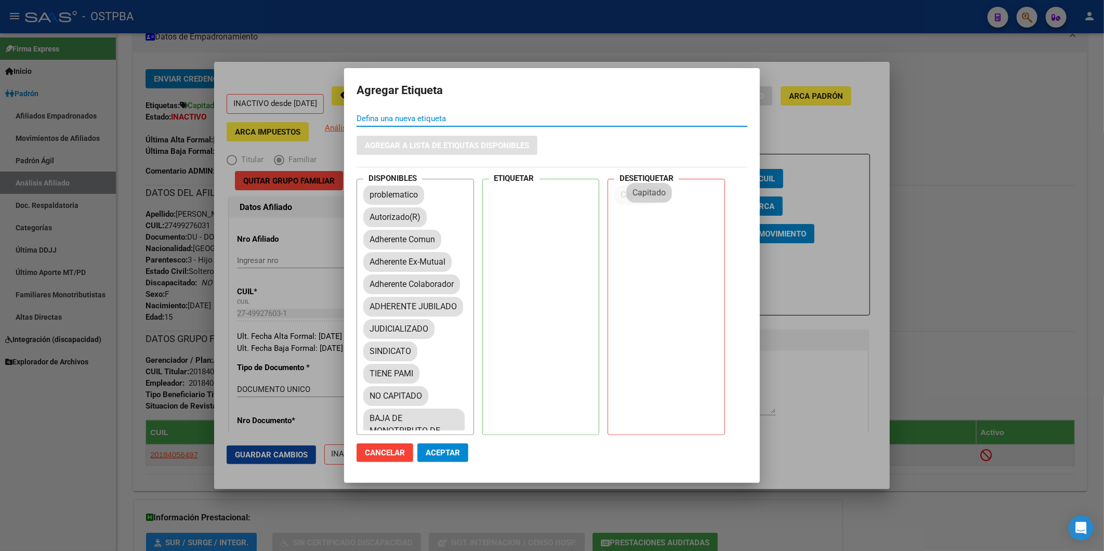
drag, startPoint x: 394, startPoint y: 221, endPoint x: 589, endPoint y: 240, distance: 195.9
click at [448, 450] on span "Aceptar" at bounding box center [443, 452] width 34 height 9
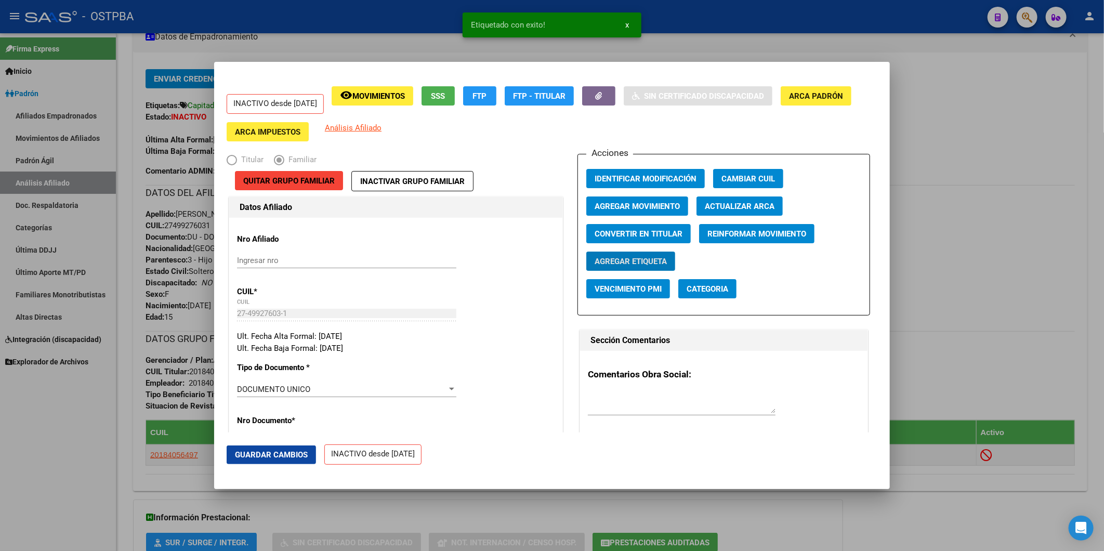
click at [975, 242] on div at bounding box center [552, 275] width 1104 height 551
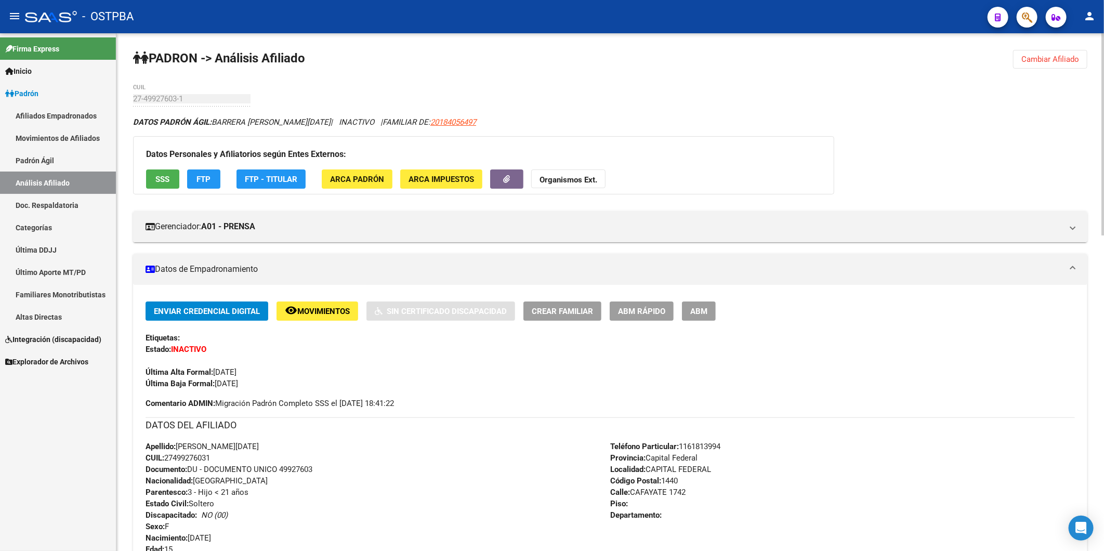
drag, startPoint x: 213, startPoint y: 459, endPoint x: 168, endPoint y: 458, distance: 44.7
click at [168, 458] on span "CUIL: 27499276031" at bounding box center [178, 457] width 64 height 9
copy span "27499276031"
click at [1036, 64] on button "Cambiar Afiliado" at bounding box center [1050, 59] width 74 height 19
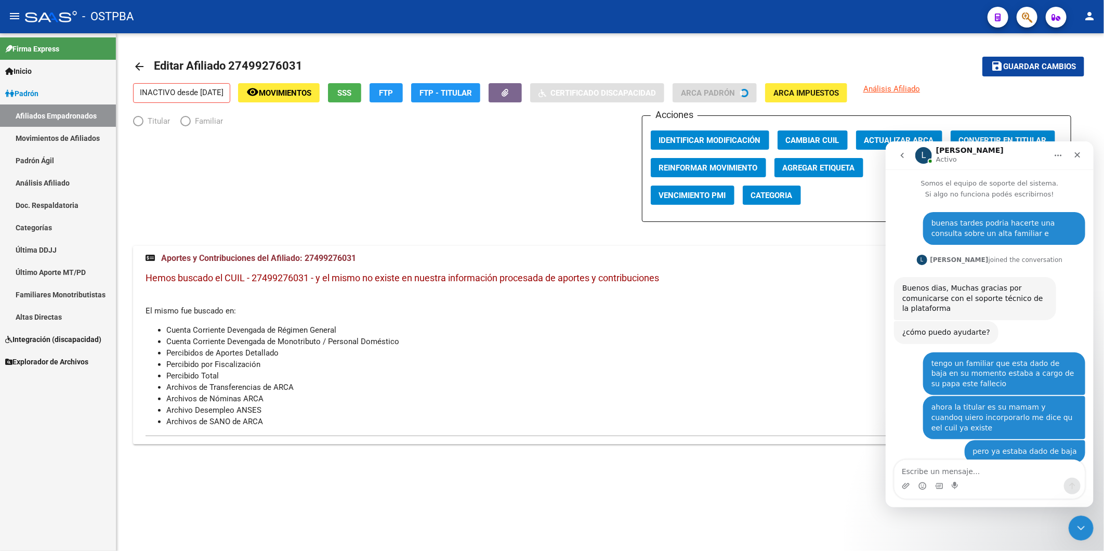
scroll to position [730, 0]
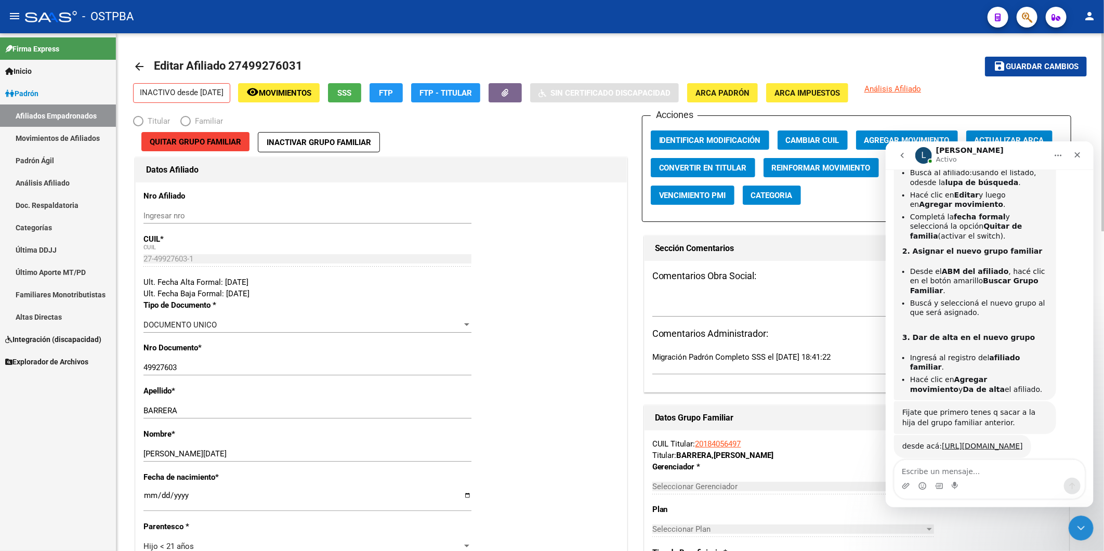
radio input "true"
type input "20-18405649-7"
click at [213, 139] on span "Quitar Grupo Familiar" at bounding box center [196, 141] width 92 height 9
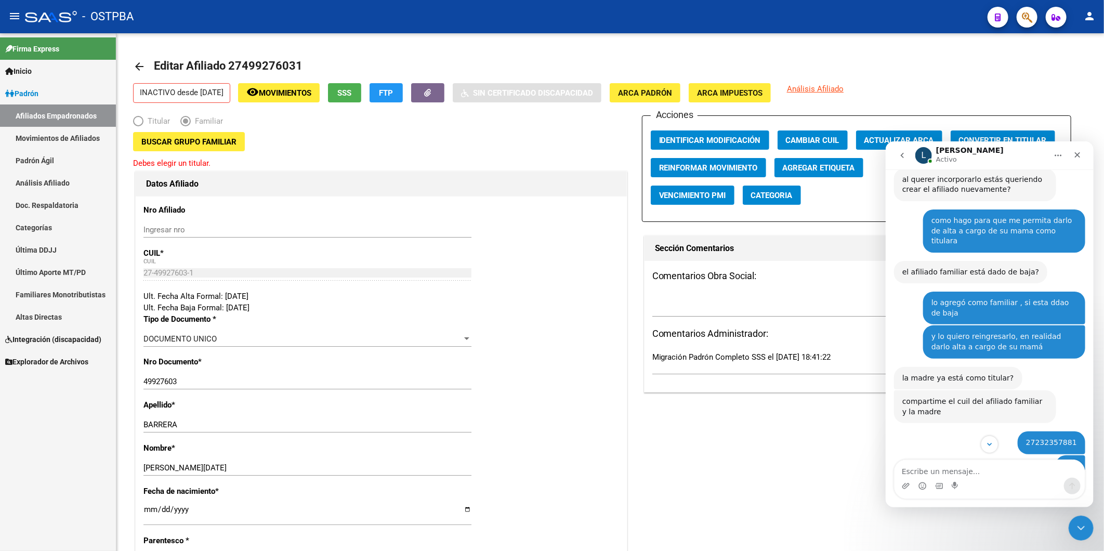
scroll to position [210, 0]
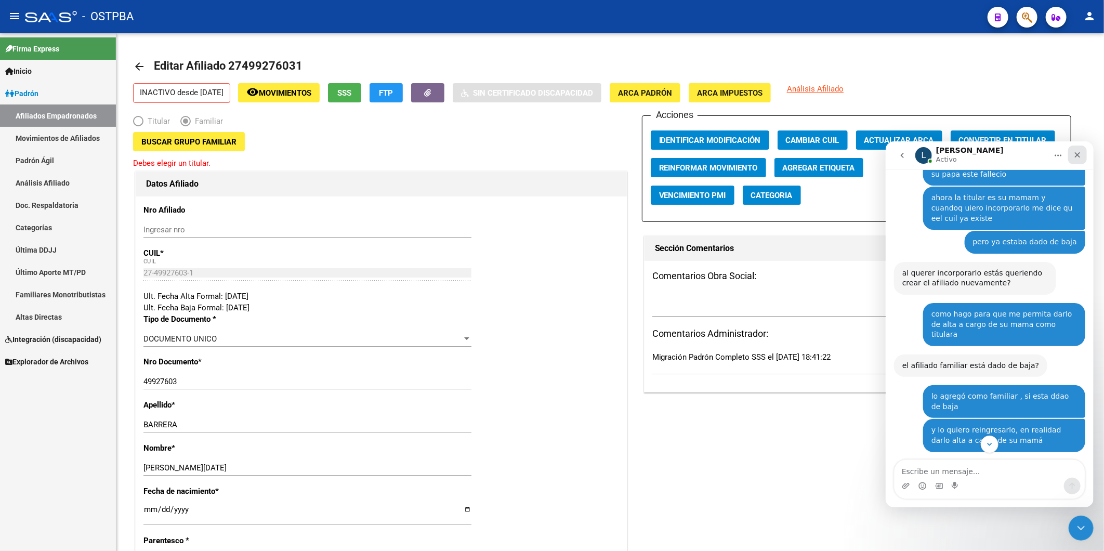
click at [1081, 154] on icon "Cerrar" at bounding box center [1077, 154] width 8 height 8
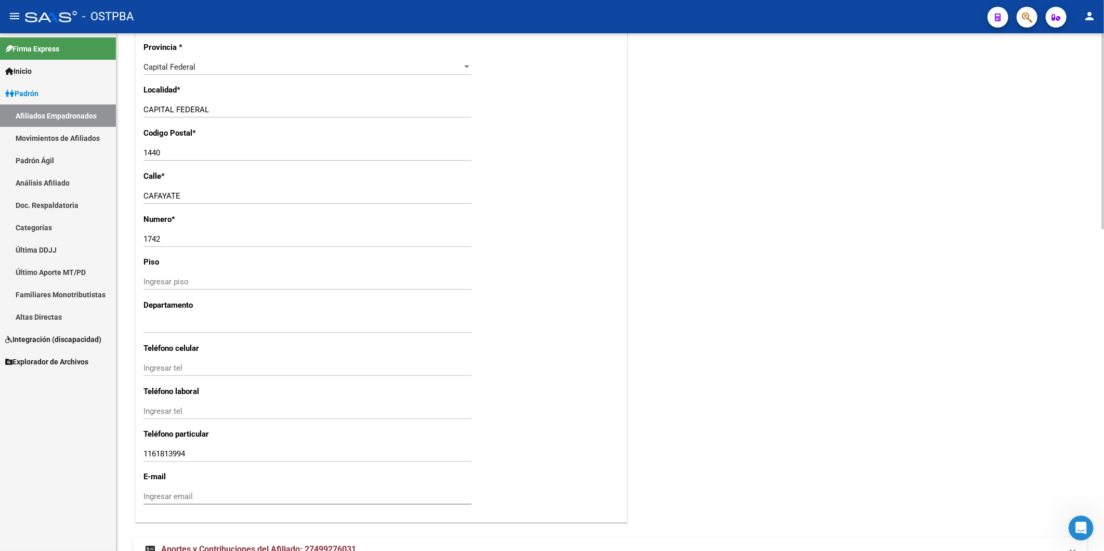
scroll to position [850, 0]
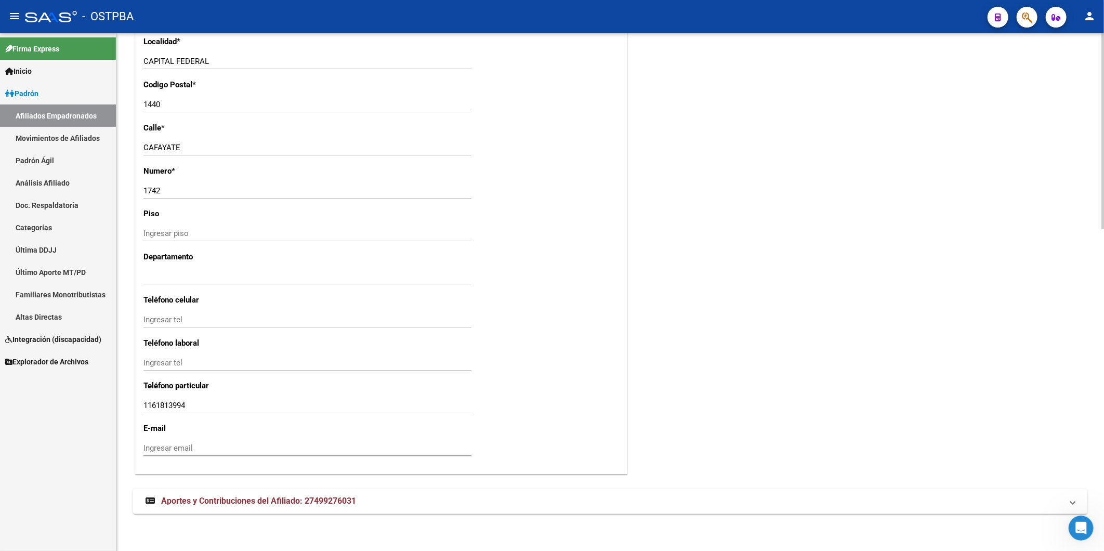
click at [312, 498] on span "Aportes y Contribuciones del Afiliado: 27499276031" at bounding box center [258, 502] width 195 height 10
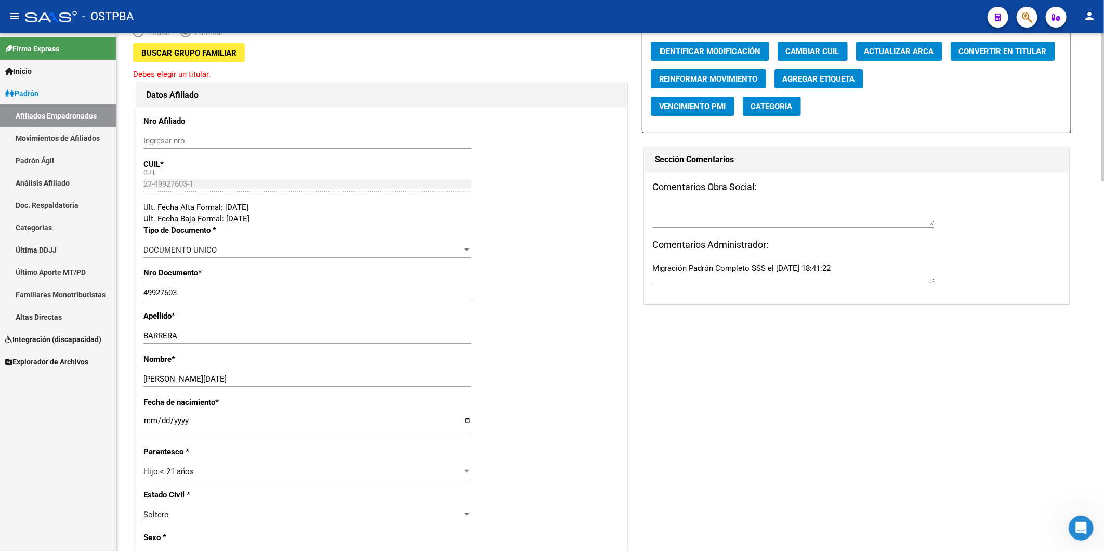
scroll to position [0, 0]
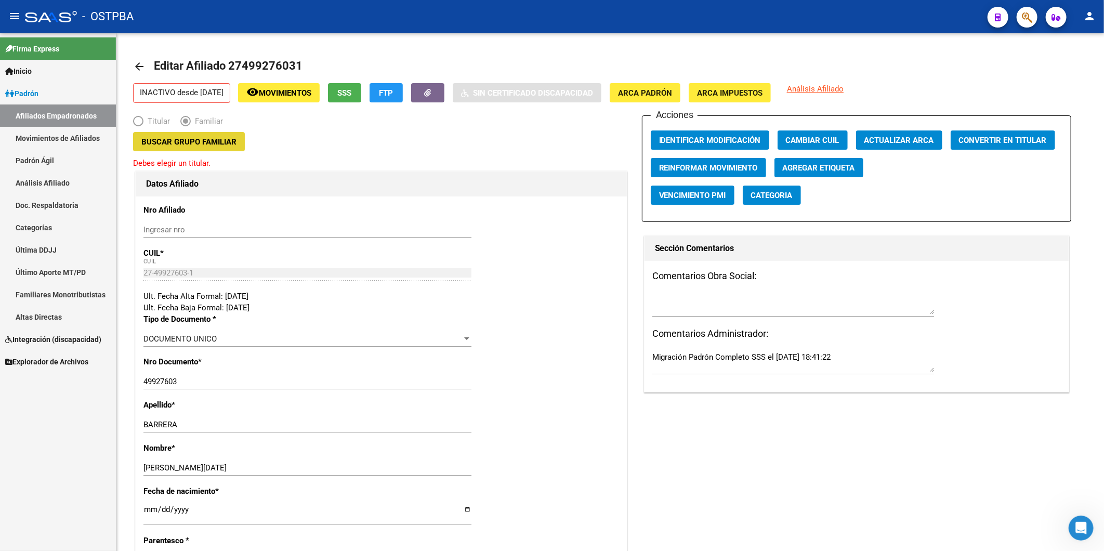
click at [190, 146] on span "Buscar Grupo Familiar" at bounding box center [188, 141] width 95 height 9
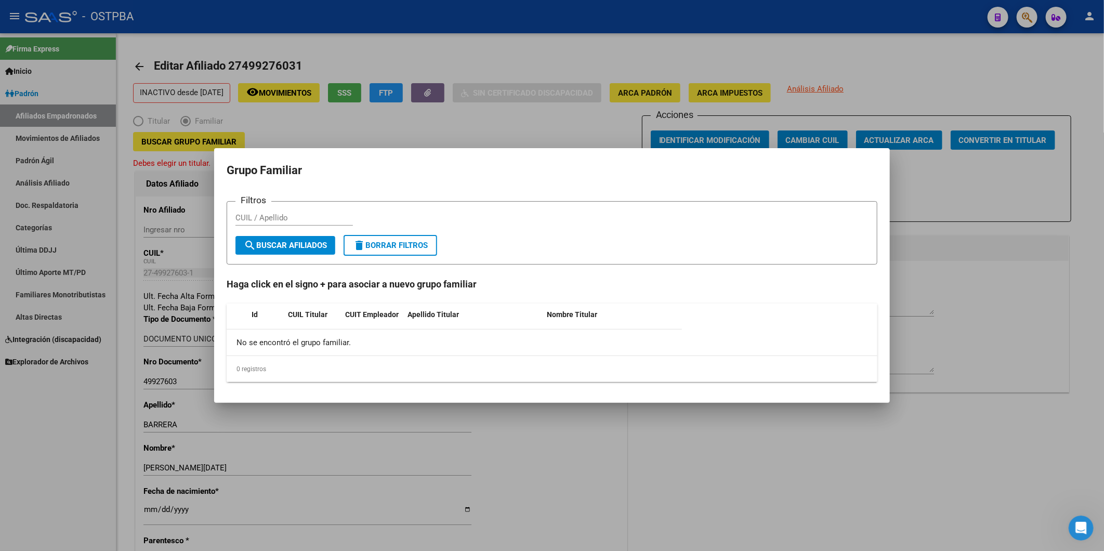
drag, startPoint x: 1104, startPoint y: 199, endPoint x: 1054, endPoint y: 196, distance: 50.0
click at [1104, 199] on html "menu - OSTPBA person Firma Express Inicio Calendario SSS Instructivos Contacto …" at bounding box center [552, 275] width 1104 height 551
click at [967, 182] on div at bounding box center [552, 275] width 1104 height 551
